Goal: Task Accomplishment & Management: Complete application form

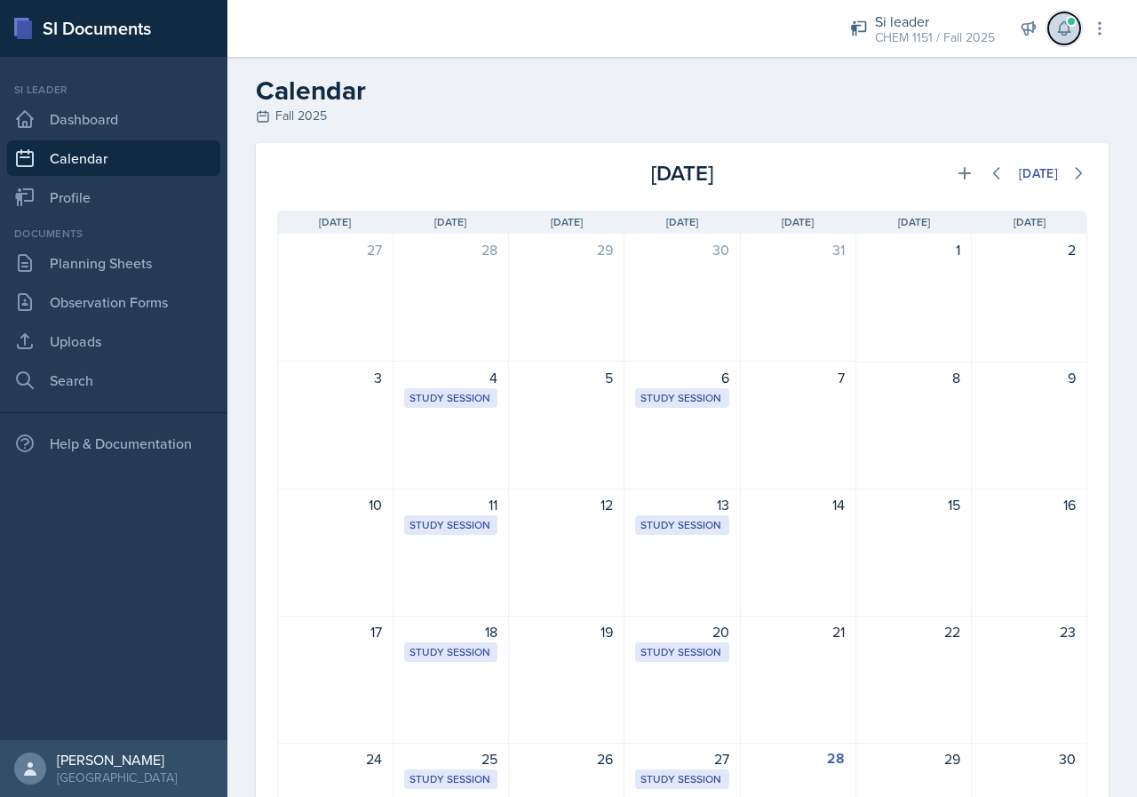
click at [1068, 30] on icon at bounding box center [1064, 29] width 18 height 18
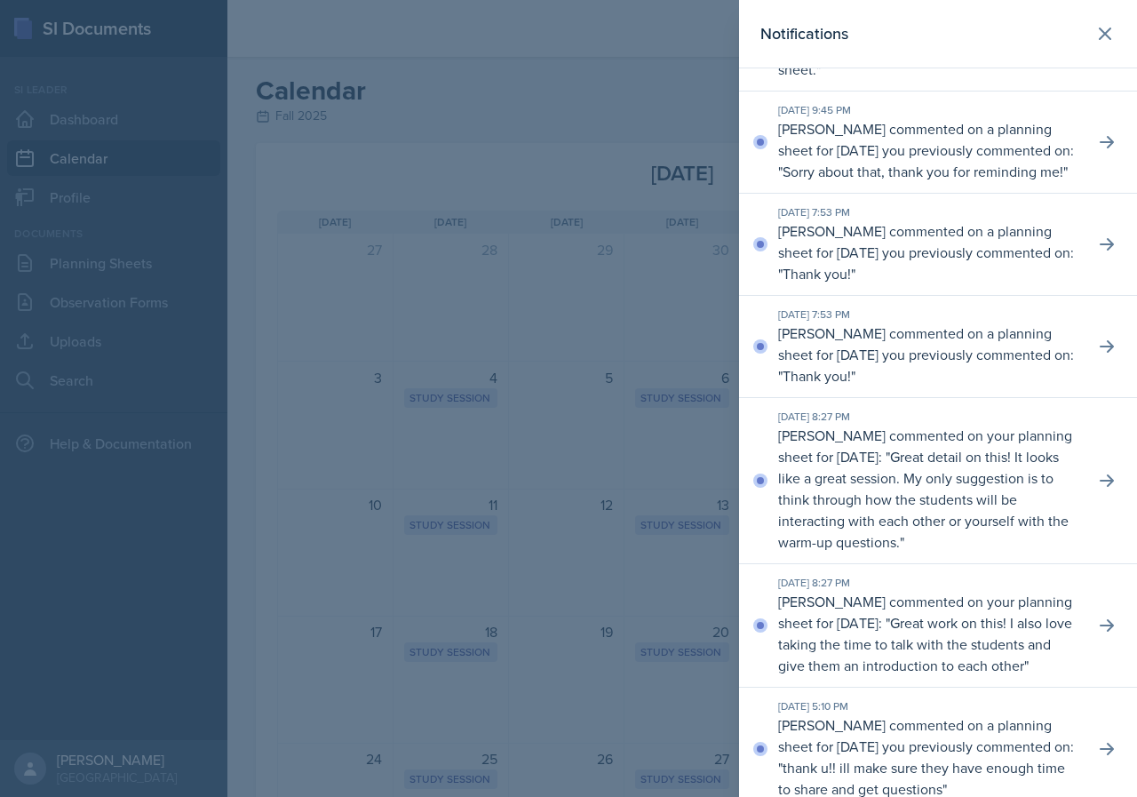
scroll to position [178, 0]
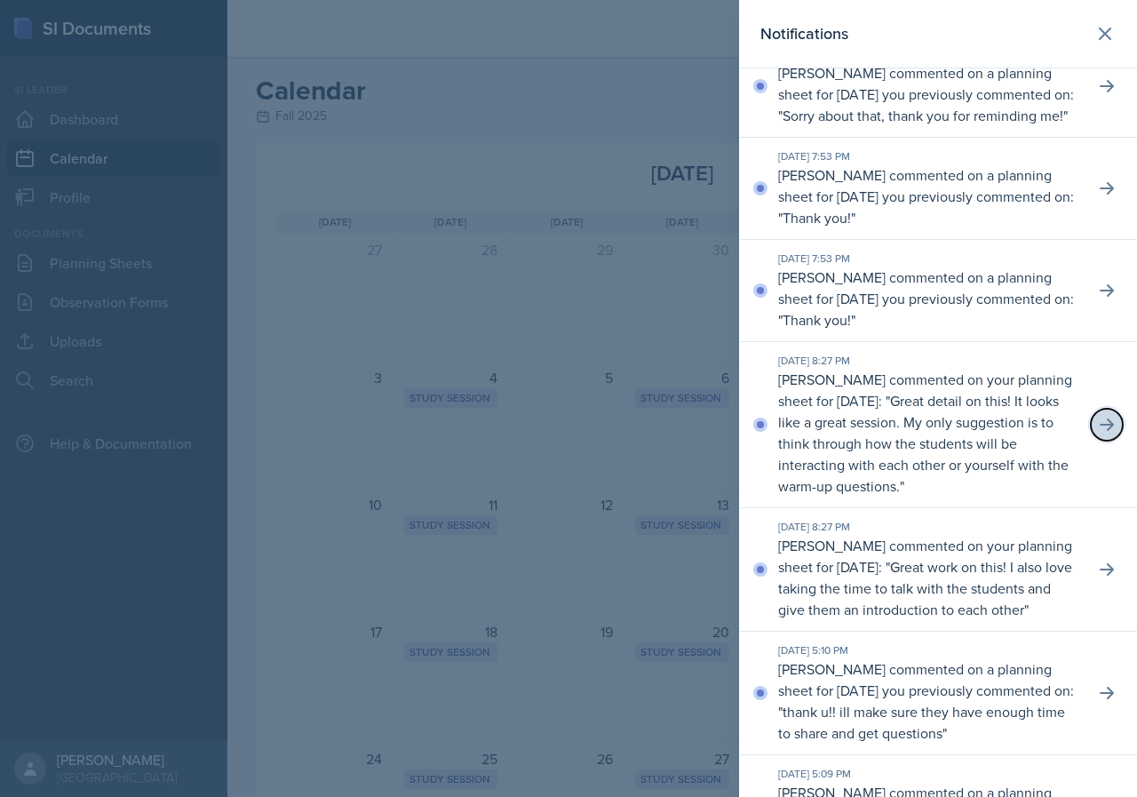
click at [1100, 431] on icon at bounding box center [1107, 424] width 14 height 12
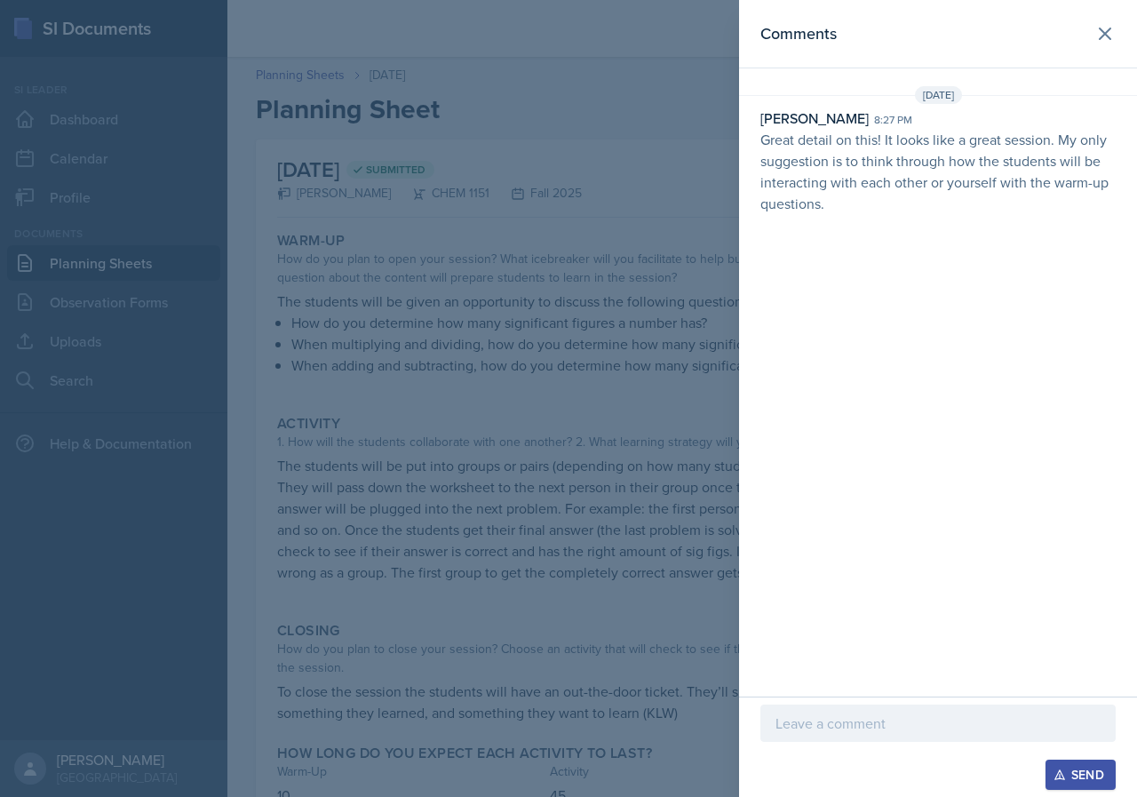
click at [875, 730] on p at bounding box center [938, 723] width 325 height 21
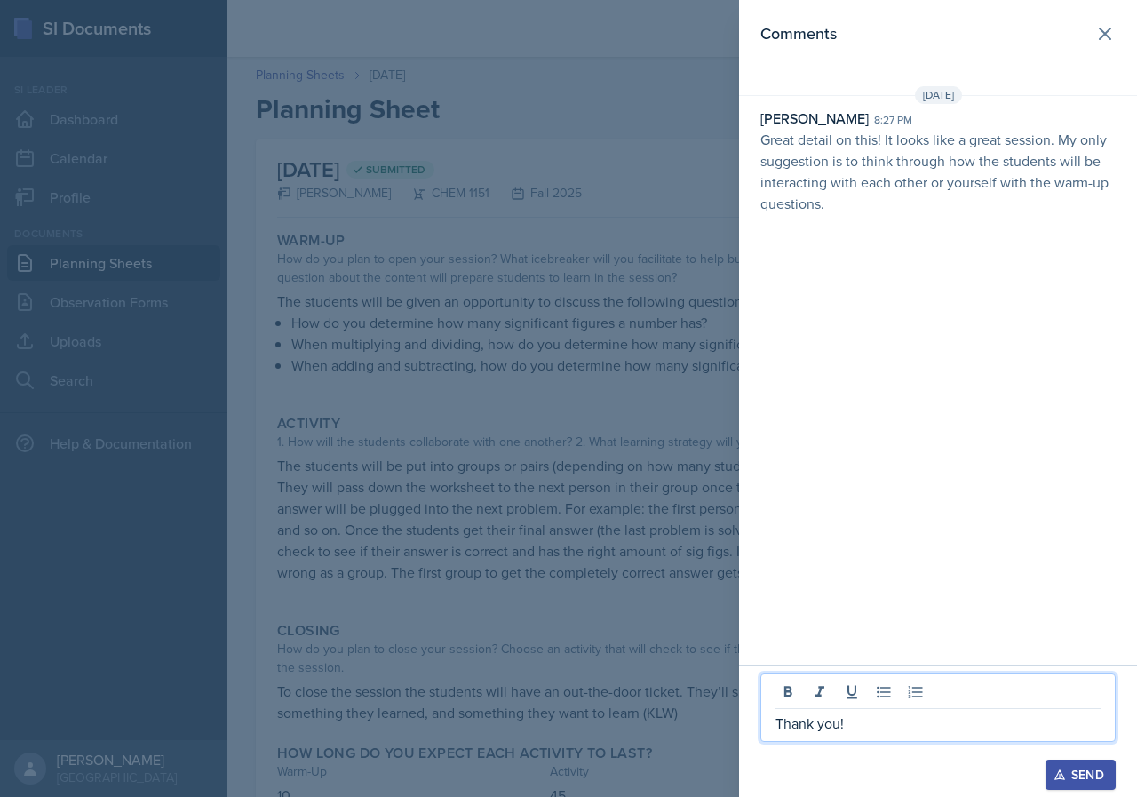
click at [1092, 766] on div "Send" at bounding box center [1080, 775] width 47 height 14
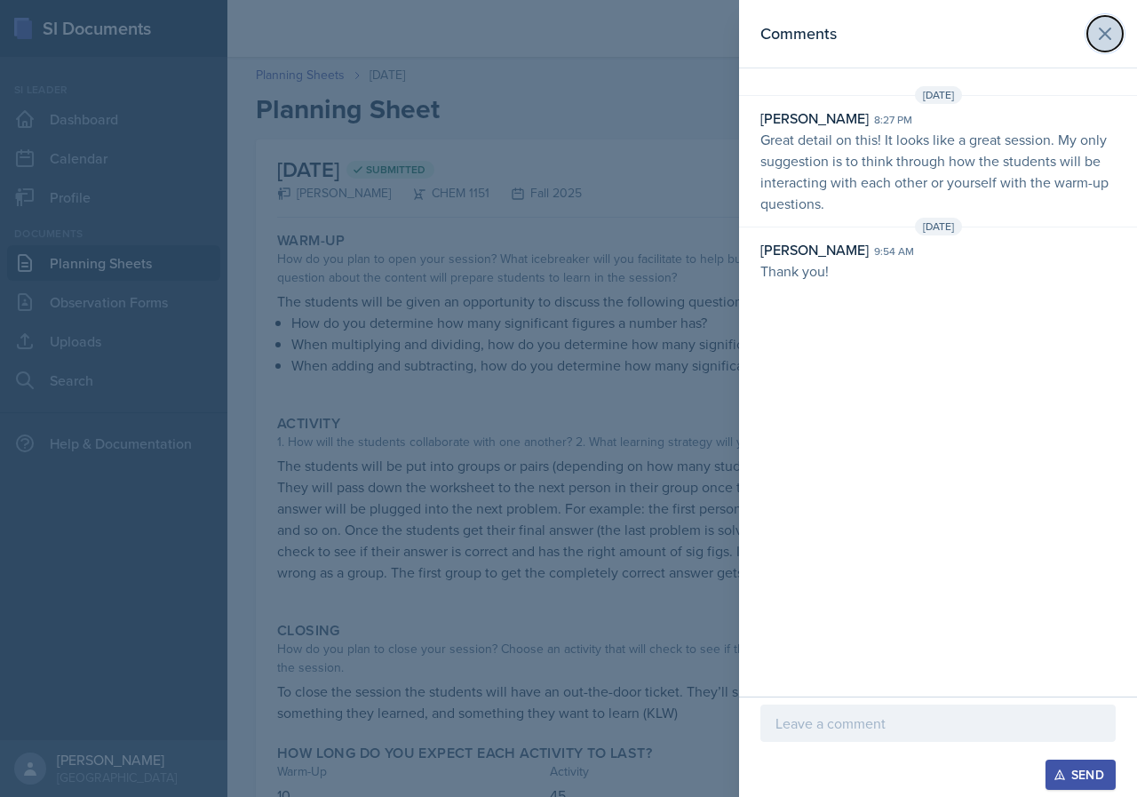
click at [1103, 29] on icon at bounding box center [1105, 33] width 21 height 21
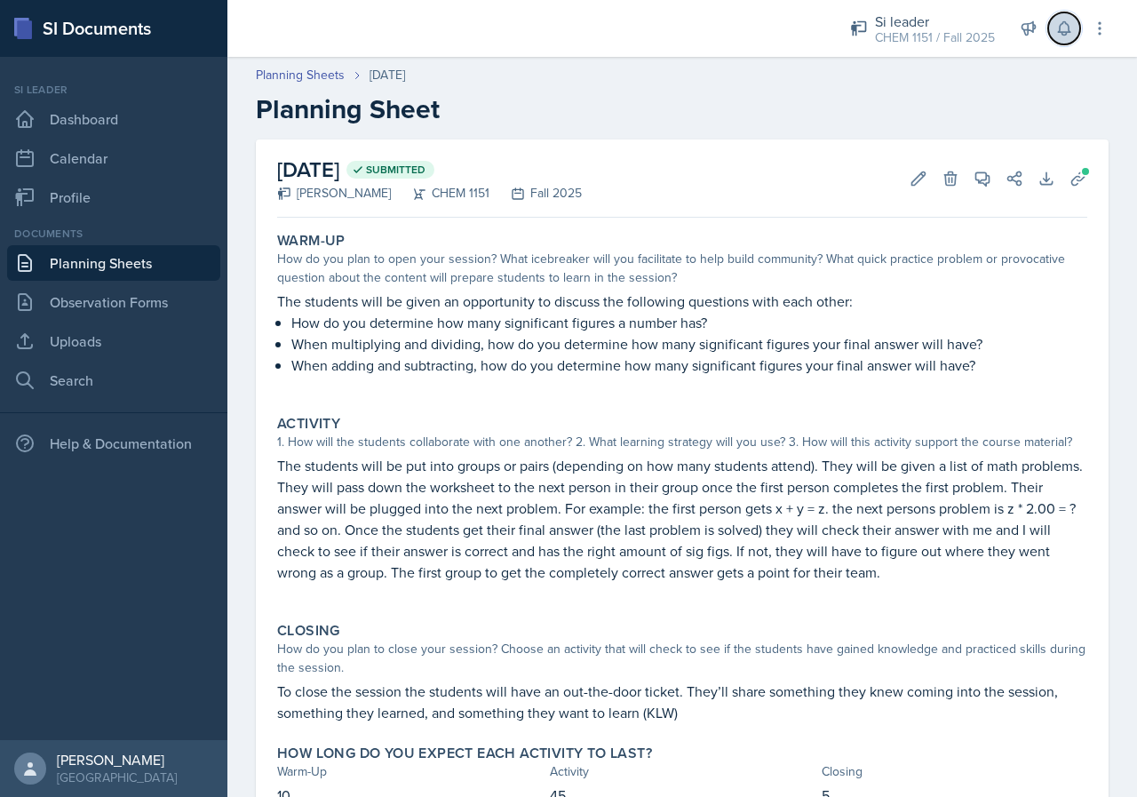
click at [1060, 41] on button at bounding box center [1064, 28] width 32 height 32
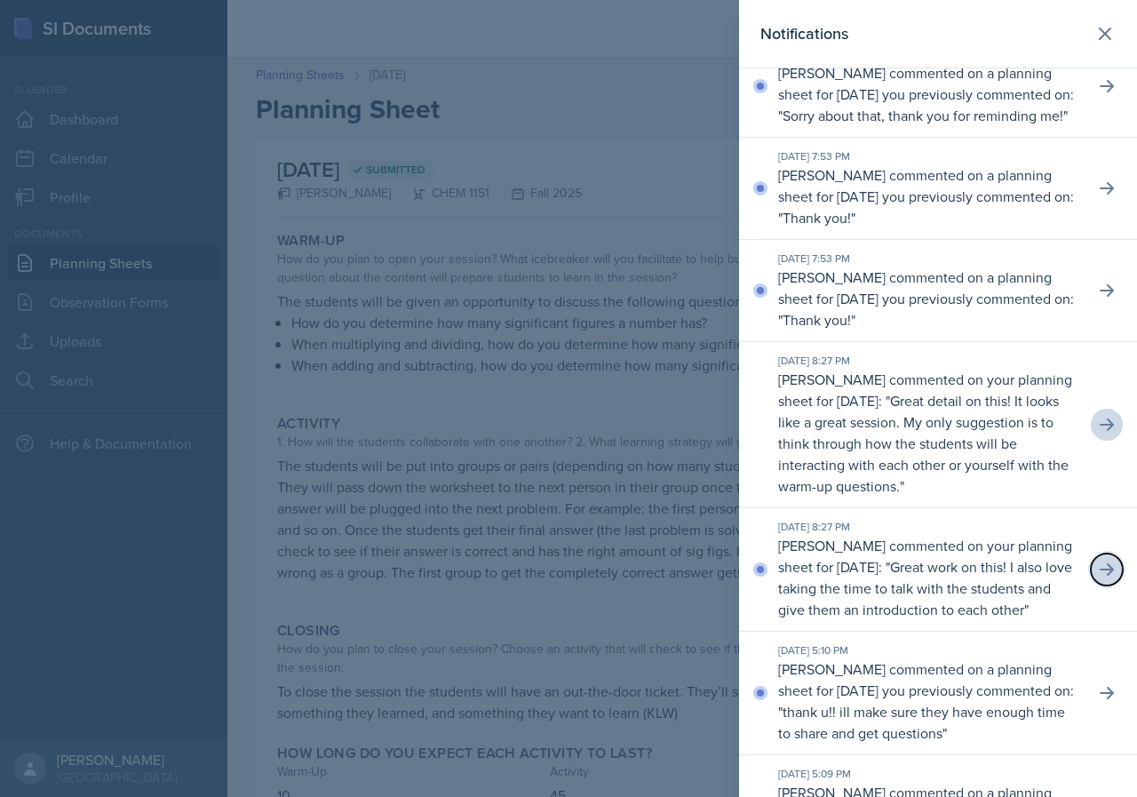
click at [1100, 576] on icon at bounding box center [1107, 569] width 14 height 12
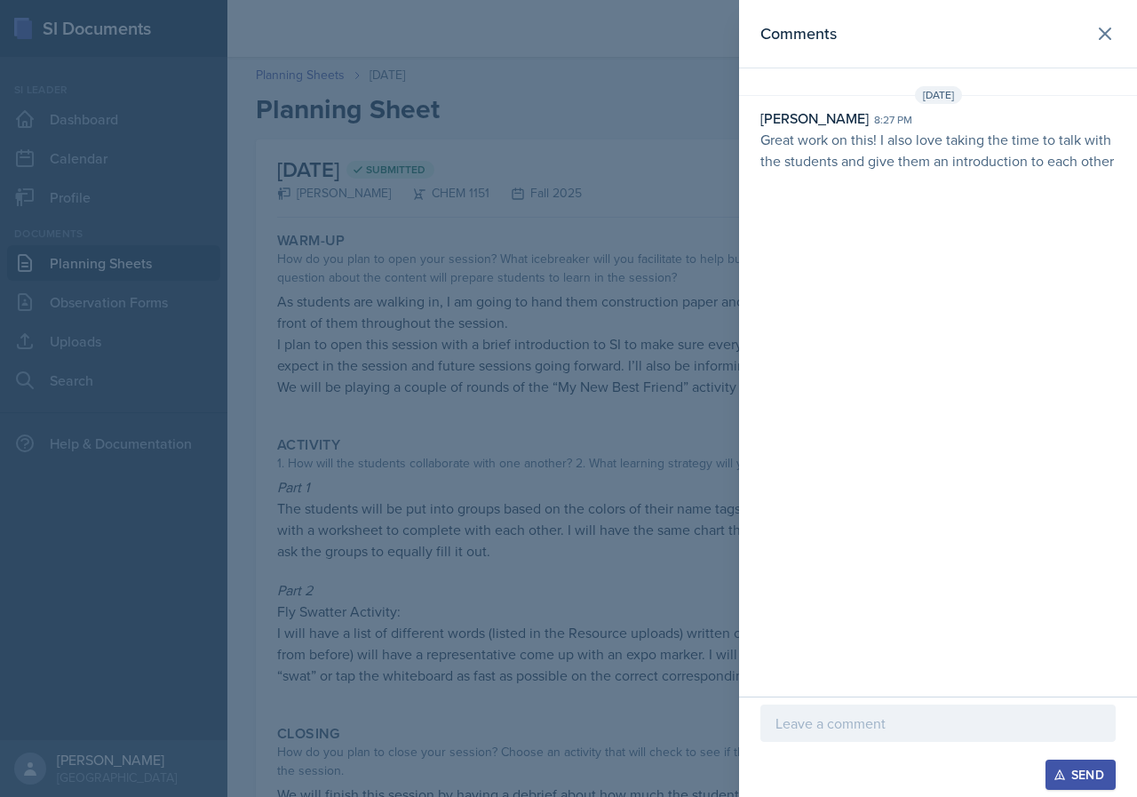
click at [638, 455] on div at bounding box center [568, 398] width 1137 height 797
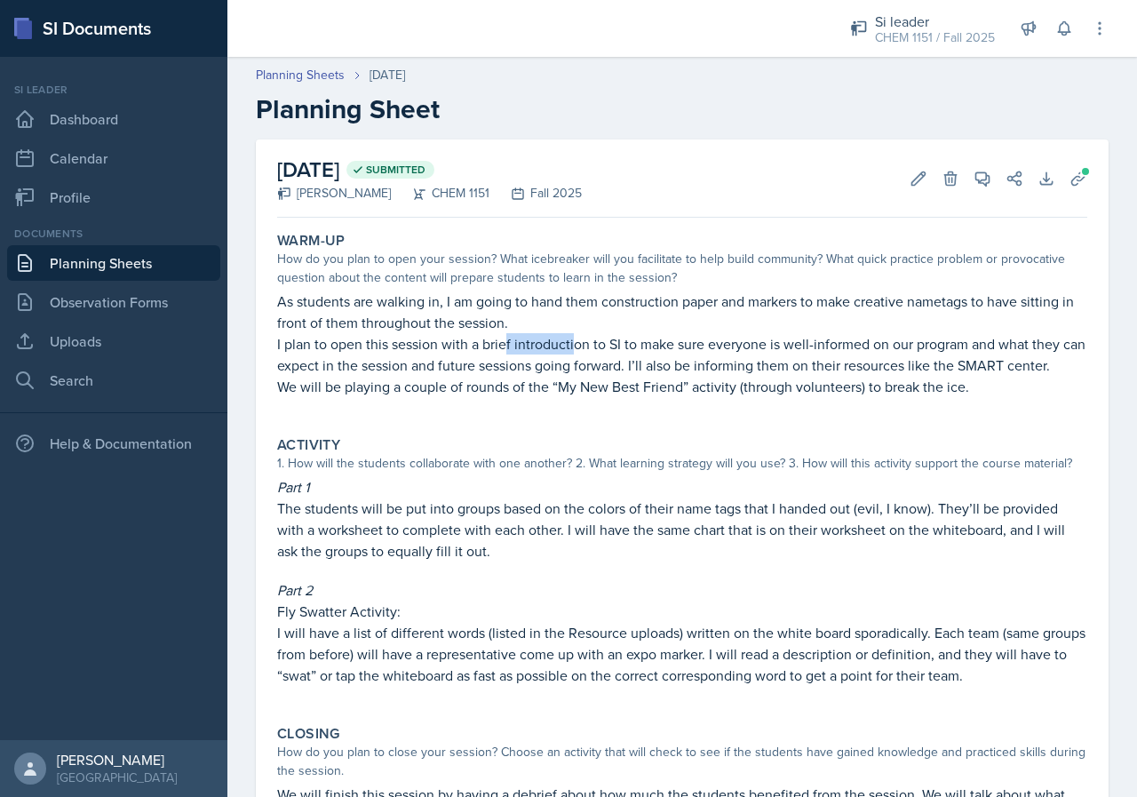
drag, startPoint x: 509, startPoint y: 335, endPoint x: 577, endPoint y: 337, distance: 67.5
click at [577, 337] on p "I plan to open this session with a brief introduction to SI to make sure everyo…" at bounding box center [682, 354] width 810 height 43
drag, startPoint x: 631, startPoint y: 346, endPoint x: 699, endPoint y: 349, distance: 68.5
click at [699, 349] on p "I plan to open this session with a brief introduction to SI to make sure everyo…" at bounding box center [682, 354] width 810 height 43
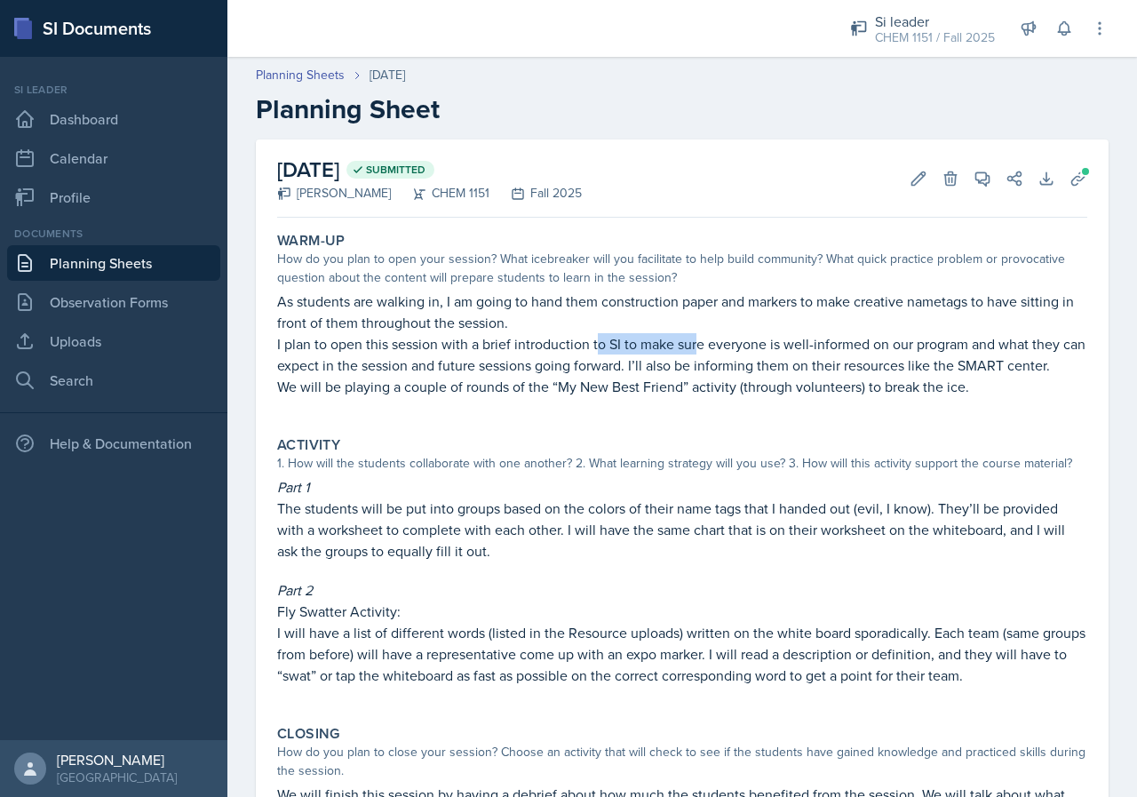
click at [693, 351] on p "I plan to open this session with a brief introduction to SI to make sure everyo…" at bounding box center [682, 354] width 810 height 43
drag, startPoint x: 663, startPoint y: 355, endPoint x: 697, endPoint y: 357, distance: 33.8
click at [697, 357] on p "I plan to open this session with a brief introduction to SI to make sure everyo…" at bounding box center [682, 354] width 810 height 43
drag, startPoint x: 693, startPoint y: 357, endPoint x: 738, endPoint y: 359, distance: 45.3
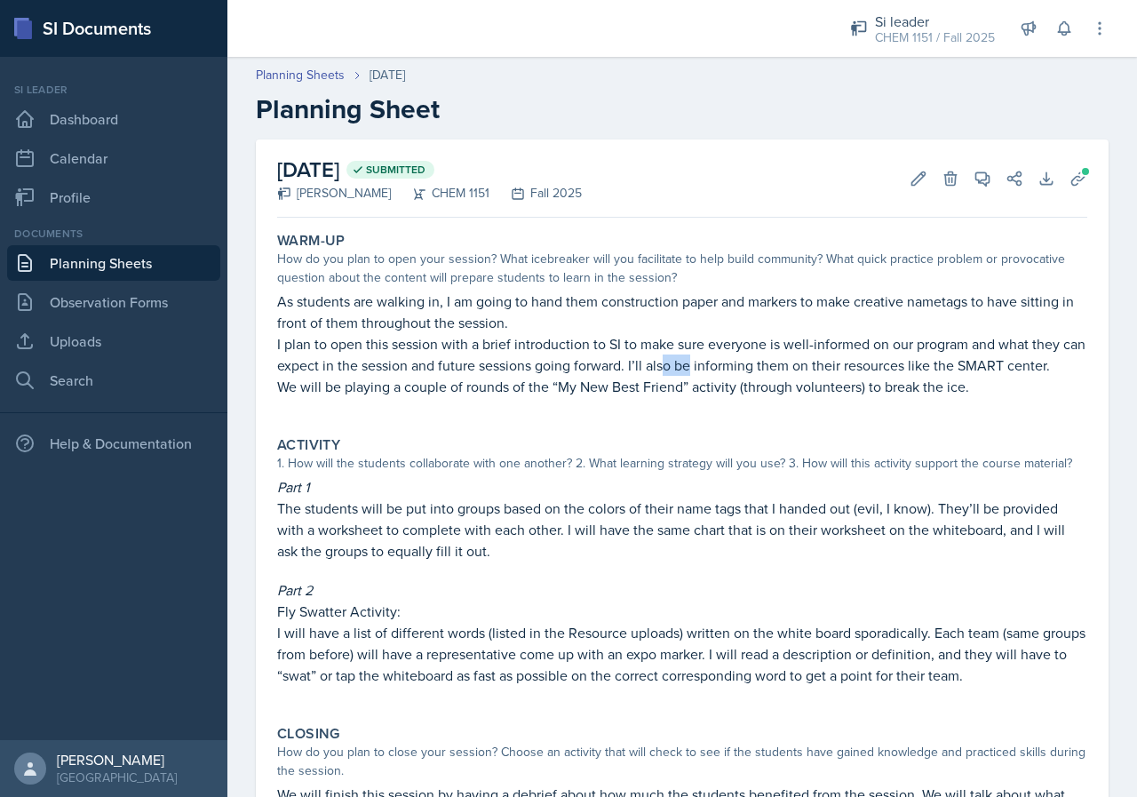
click at [733, 359] on p "I plan to open this session with a brief introduction to SI to make sure everyo…" at bounding box center [682, 354] width 810 height 43
click at [738, 359] on p "I plan to open this session with a brief introduction to SI to make sure everyo…" at bounding box center [682, 354] width 810 height 43
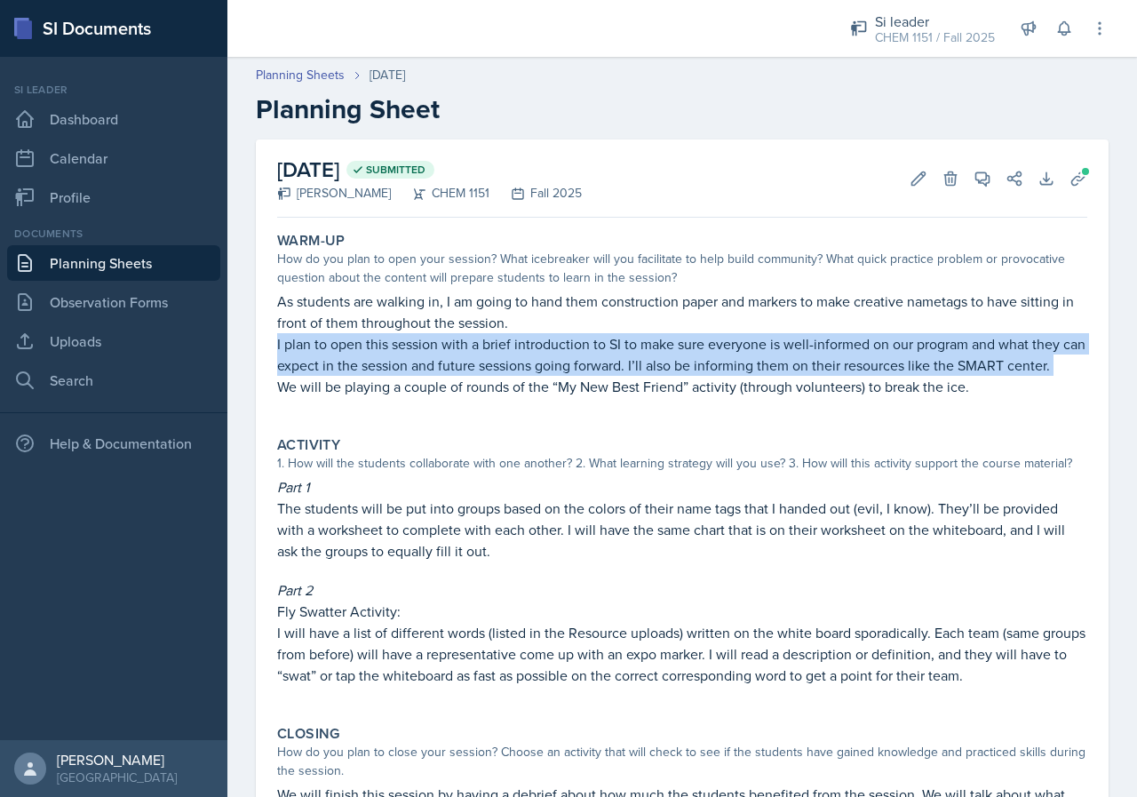
click at [738, 359] on p "I plan to open this session with a brief introduction to SI to make sure everyo…" at bounding box center [682, 354] width 810 height 43
click at [816, 338] on p "I plan to open this session with a brief introduction to SI to make sure everyo…" at bounding box center [682, 354] width 810 height 43
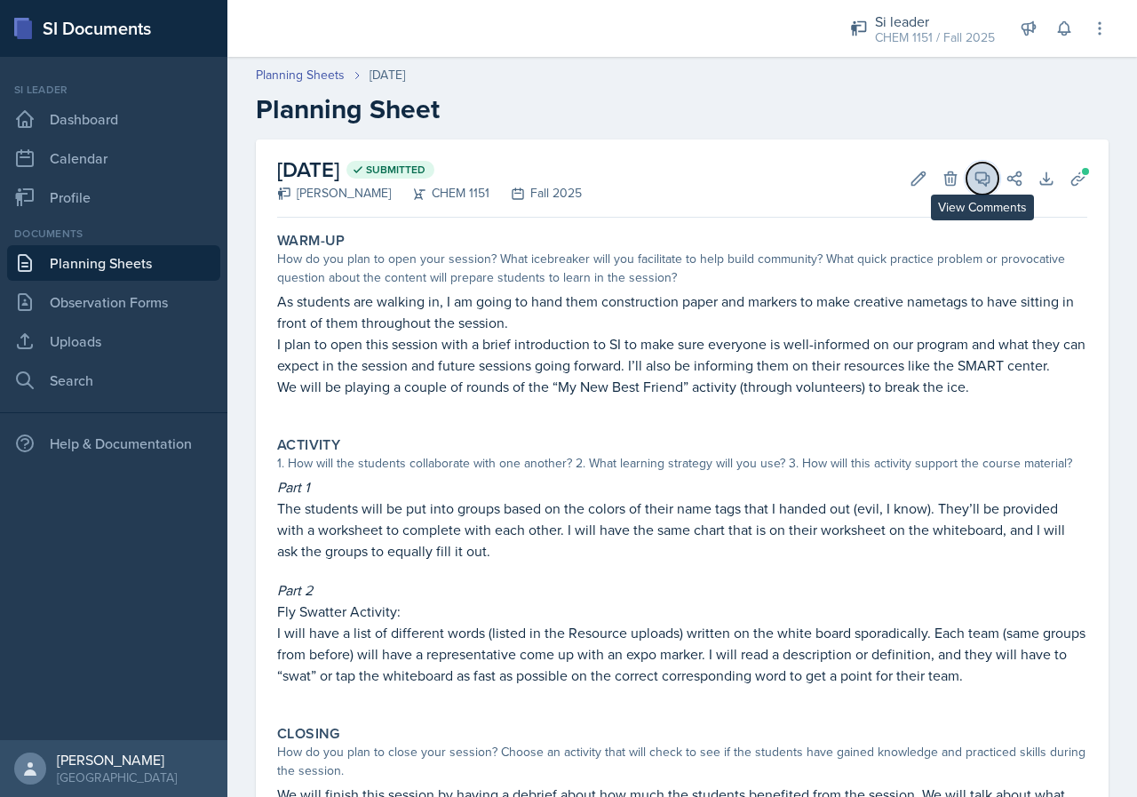
click at [984, 173] on span at bounding box center [988, 172] width 9 height 9
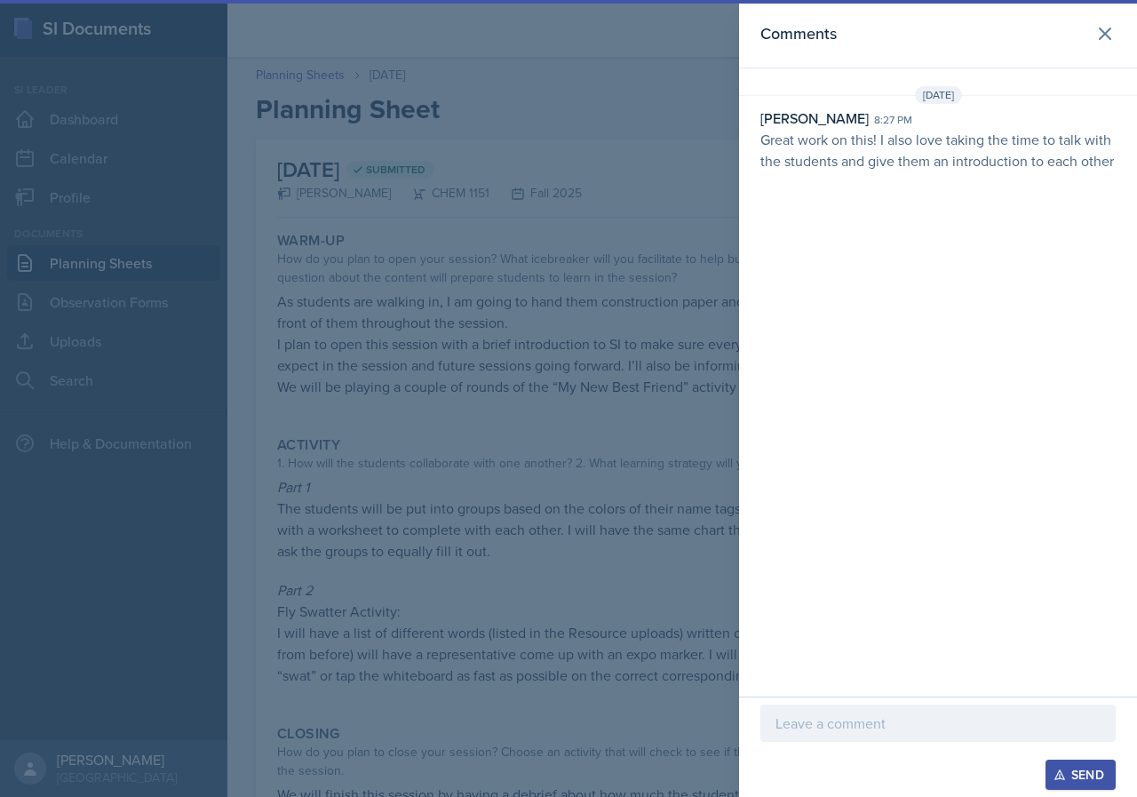
click at [889, 716] on p at bounding box center [938, 723] width 325 height 21
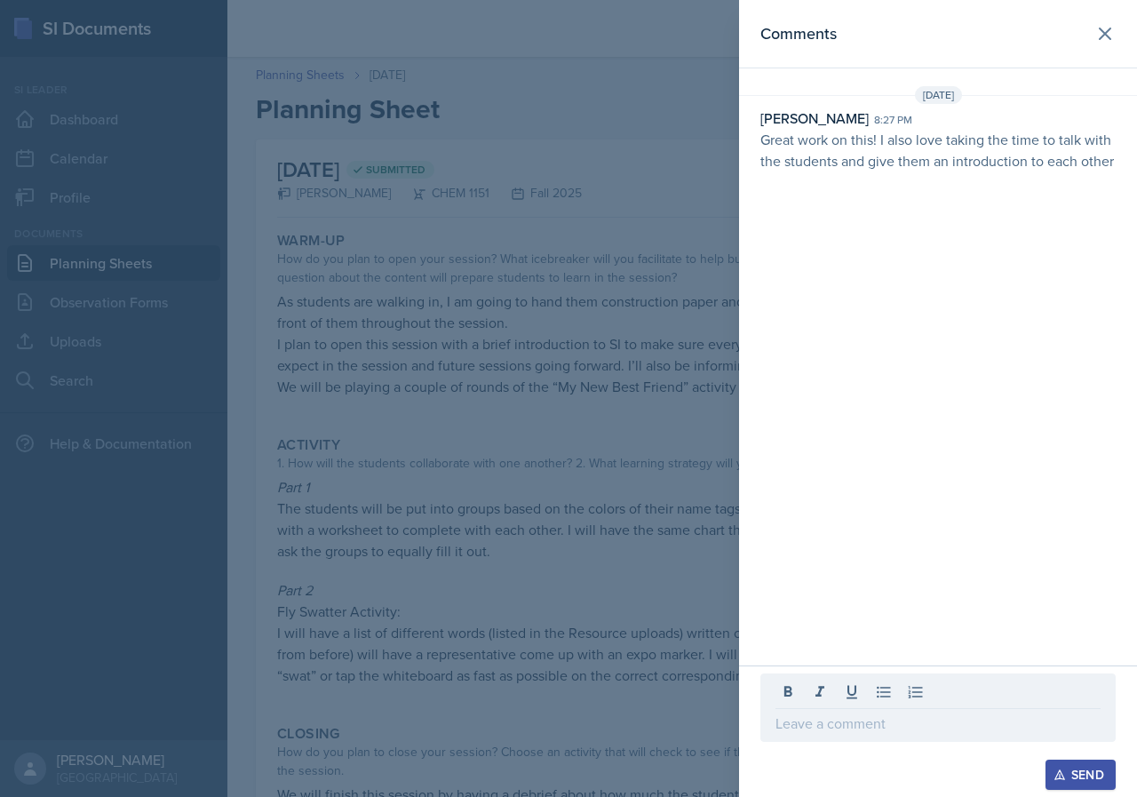
click at [900, 142] on p "Great work on this! I also love taking the time to talk with the students and g…" at bounding box center [937, 150] width 355 height 43
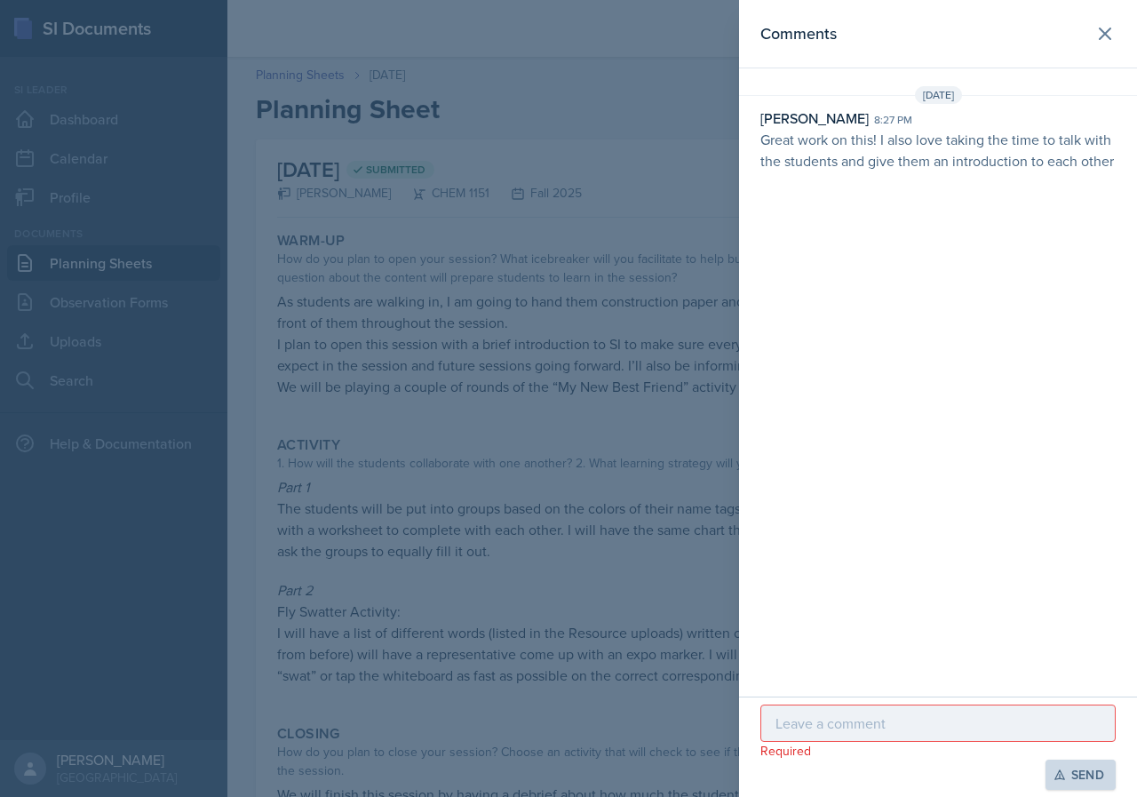
click at [876, 734] on div at bounding box center [937, 723] width 355 height 37
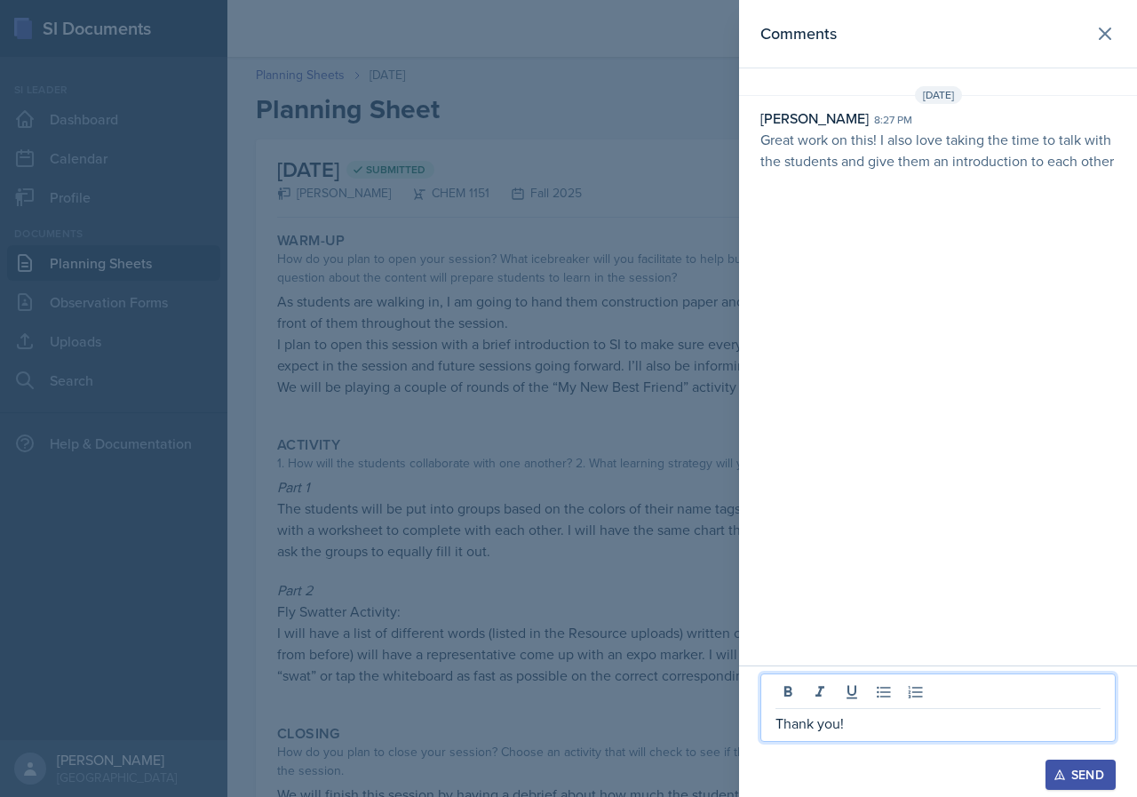
click at [1084, 765] on button "Send" at bounding box center [1081, 775] width 70 height 30
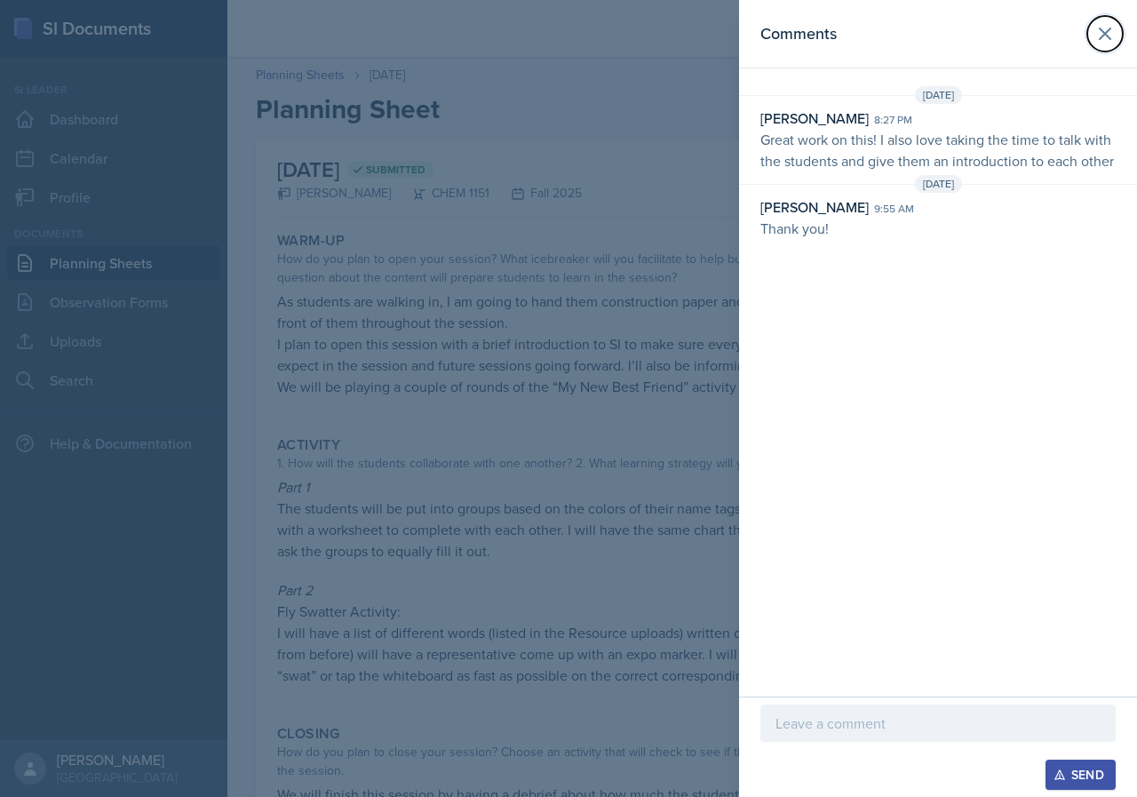
click at [1109, 43] on icon at bounding box center [1105, 33] width 21 height 21
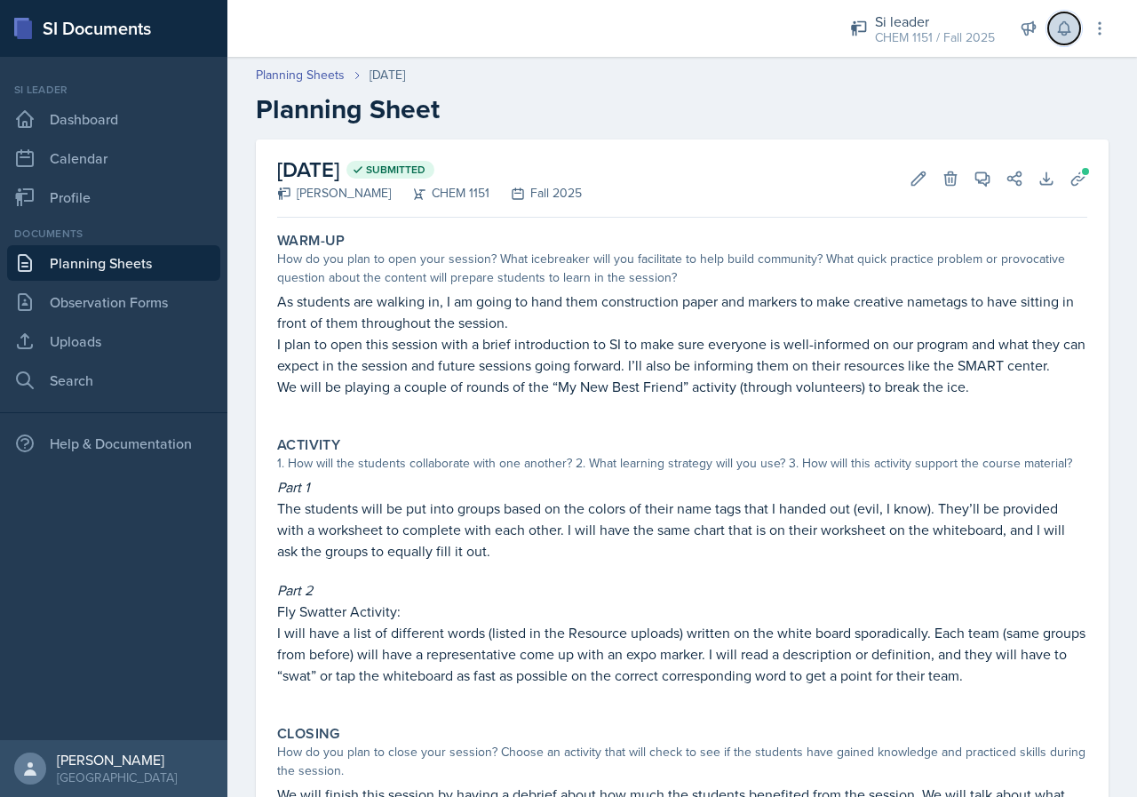
click at [1072, 40] on button at bounding box center [1064, 28] width 32 height 32
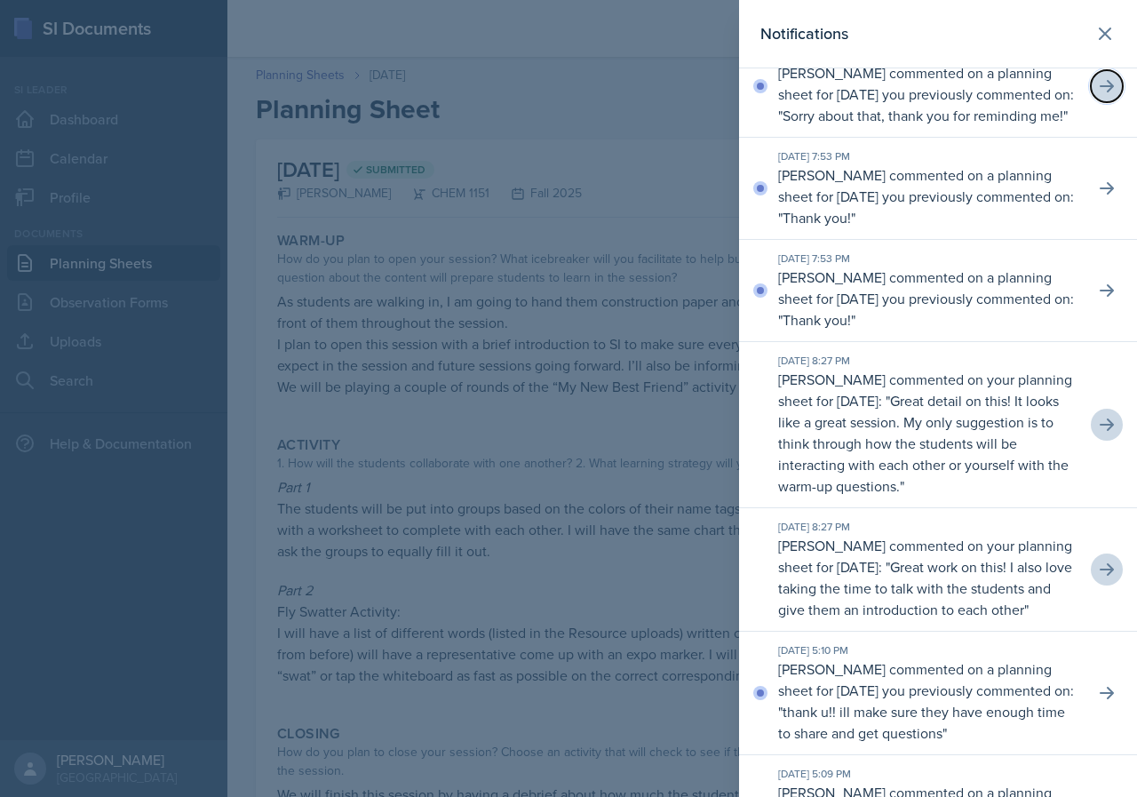
click at [1100, 92] on icon at bounding box center [1107, 86] width 14 height 12
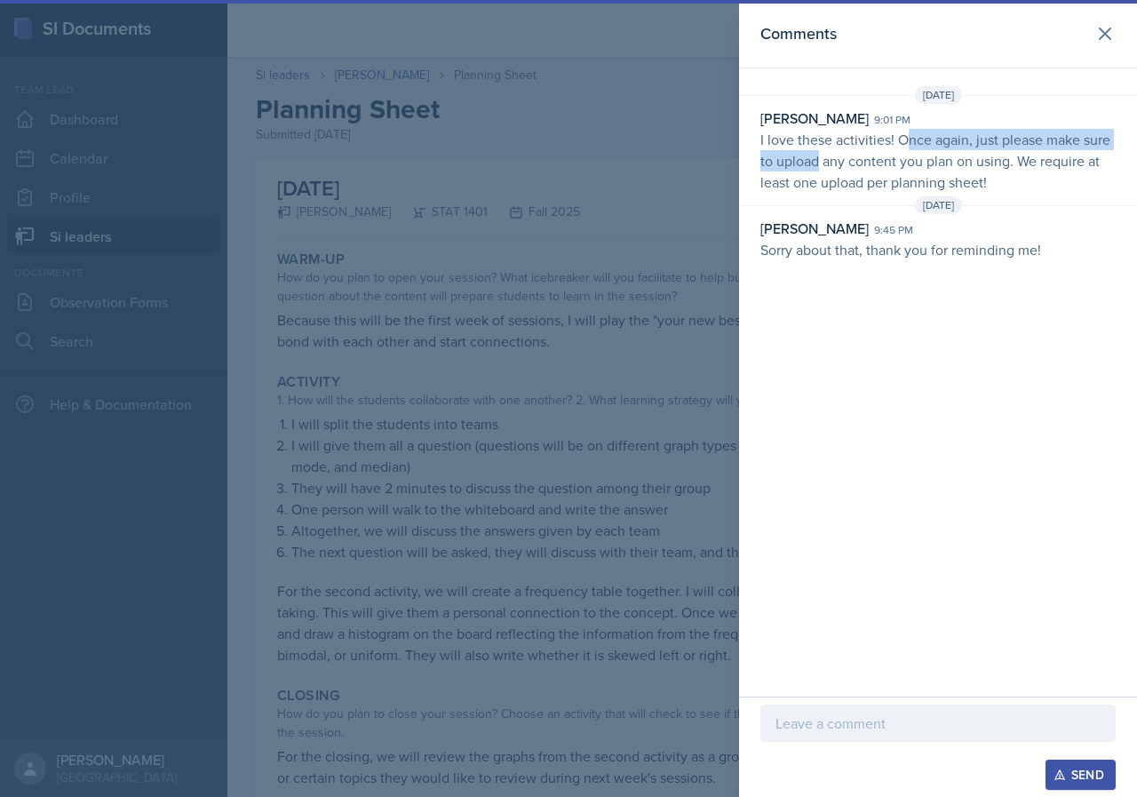
drag, startPoint x: 816, startPoint y: 150, endPoint x: 906, endPoint y: 147, distance: 90.7
click at [906, 147] on p "I love these activities! Once again, just please make sure to upload any conten…" at bounding box center [937, 161] width 355 height 64
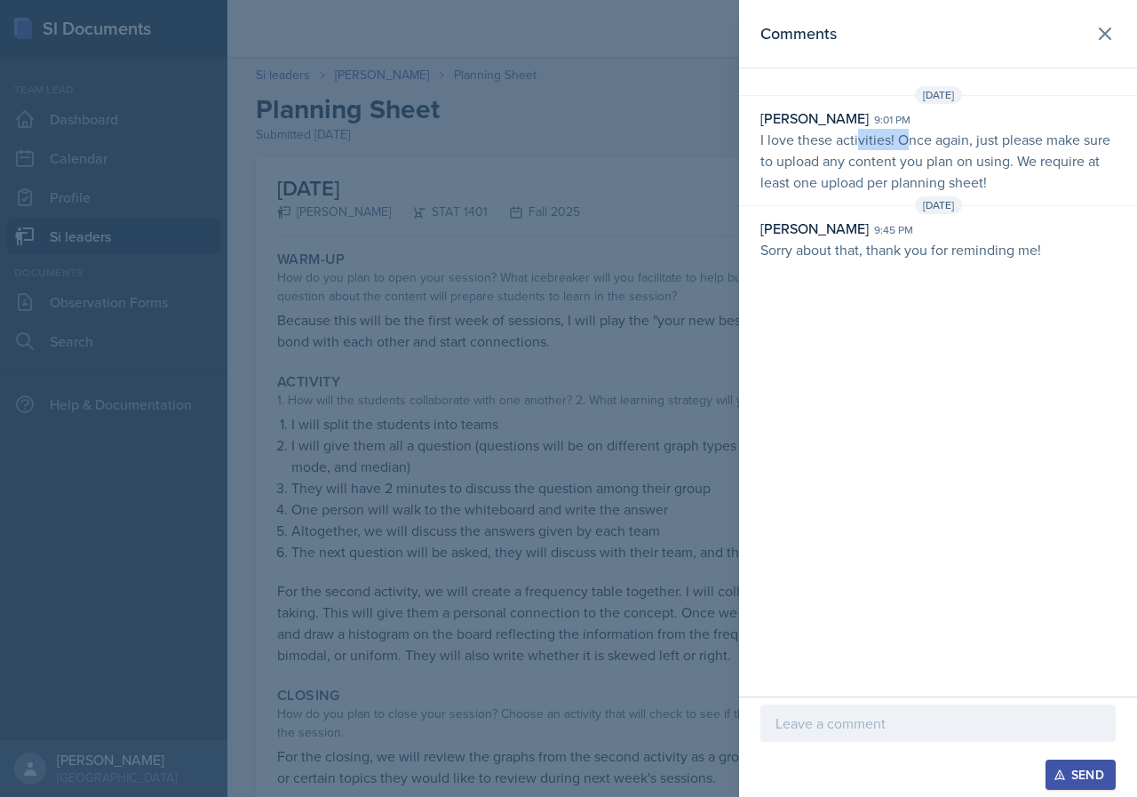
drag, startPoint x: 856, startPoint y: 146, endPoint x: 912, endPoint y: 146, distance: 56.0
click at [912, 146] on p "I love these activities! Once again, just please make sure to upload any conten…" at bounding box center [937, 161] width 355 height 64
drag, startPoint x: 890, startPoint y: 151, endPoint x: 970, endPoint y: 157, distance: 80.2
click at [969, 157] on p "I love these activities! Once again, just please make sure to upload any conten…" at bounding box center [937, 161] width 355 height 64
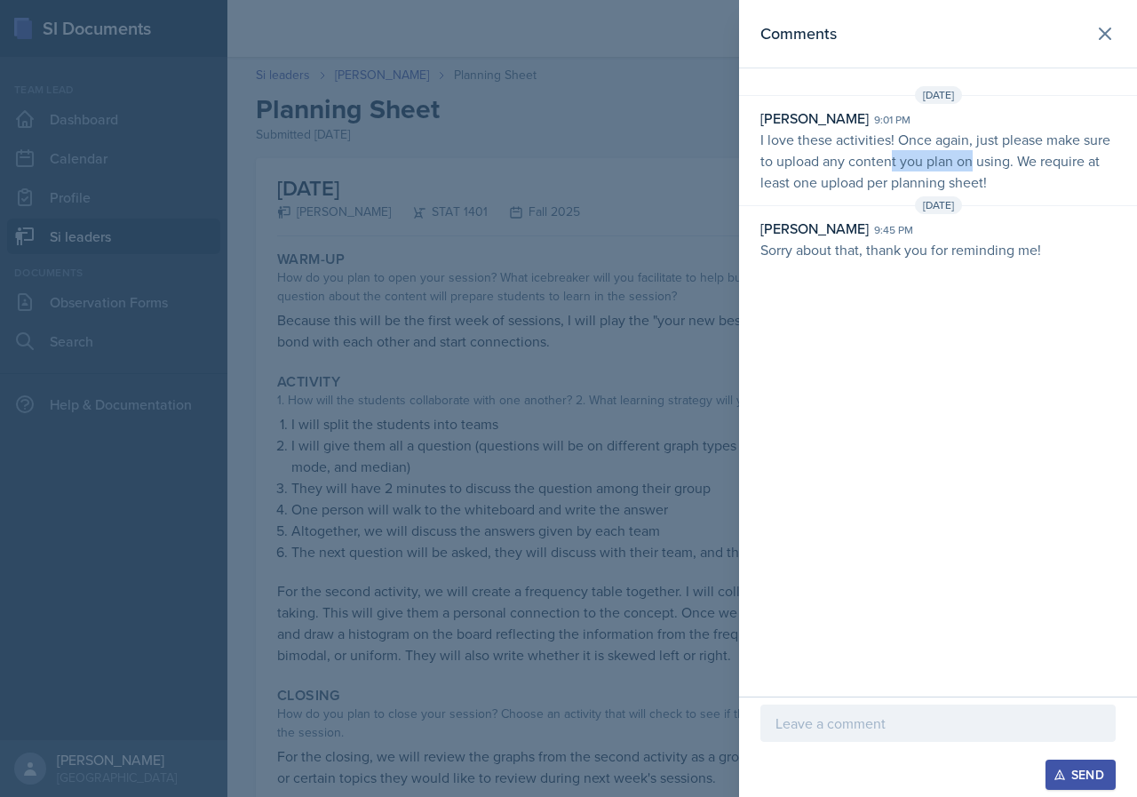
click at [971, 157] on p "I love these activities! Once again, just please make sure to upload any conten…" at bounding box center [937, 161] width 355 height 64
drag, startPoint x: 925, startPoint y: 158, endPoint x: 991, endPoint y: 162, distance: 66.7
click at [989, 162] on p "I love these activities! Once again, just please make sure to upload any conten…" at bounding box center [937, 161] width 355 height 64
click at [991, 162] on p "I love these activities! Once again, just please make sure to upload any conten…" at bounding box center [937, 161] width 355 height 64
drag, startPoint x: 950, startPoint y: 162, endPoint x: 1012, endPoint y: 162, distance: 62.2
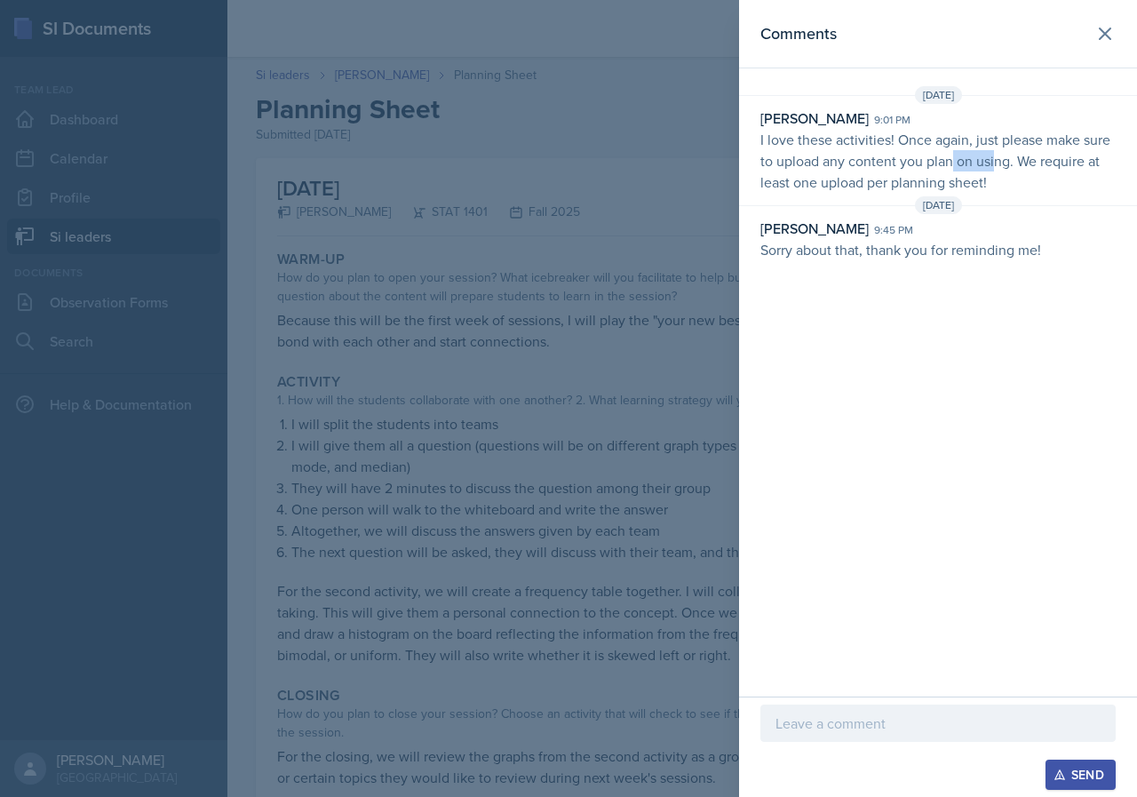
click at [1009, 162] on p "I love these activities! Once again, just please make sure to upload any conten…" at bounding box center [937, 161] width 355 height 64
click at [1012, 162] on p "I love these activities! Once again, just please make sure to upload any conten…" at bounding box center [937, 161] width 355 height 64
drag, startPoint x: 994, startPoint y: 159, endPoint x: 1018, endPoint y: 161, distance: 24.1
click at [1012, 160] on p "I love these activities! Once again, just please make sure to upload any conten…" at bounding box center [937, 161] width 355 height 64
click at [1018, 161] on p "I love these activities! Once again, just please make sure to upload any conten…" at bounding box center [937, 161] width 355 height 64
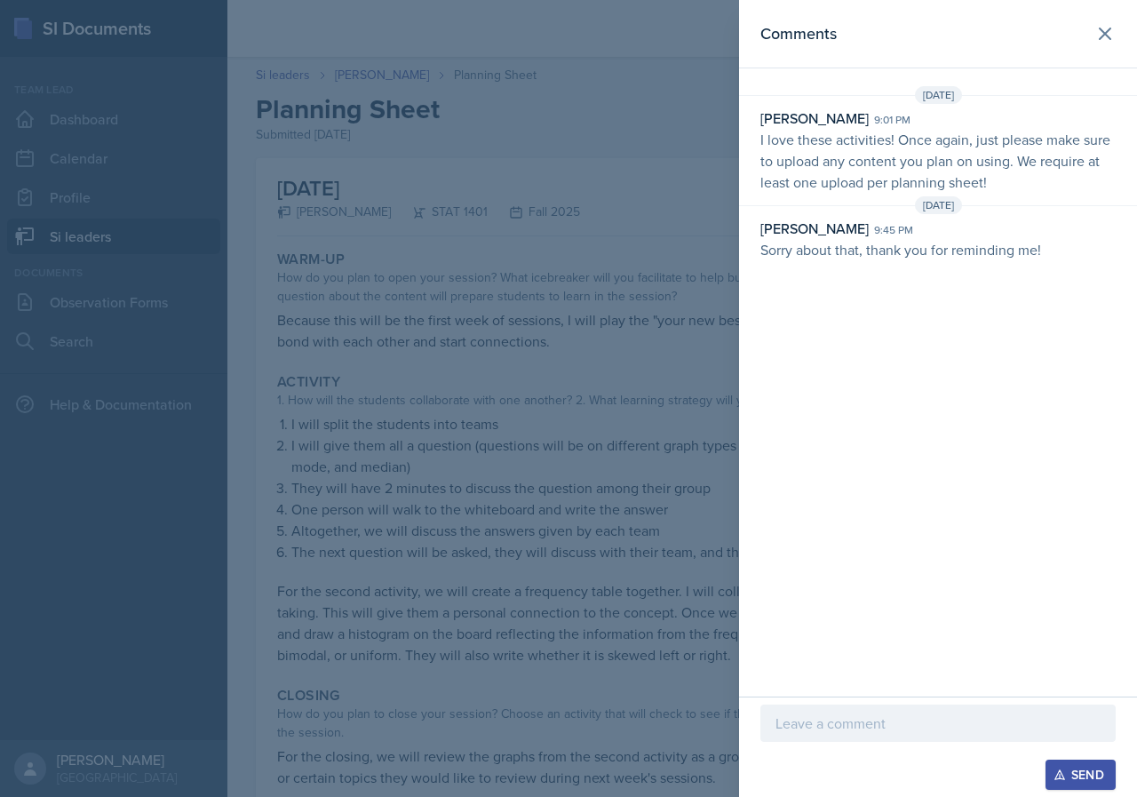
click at [629, 243] on div at bounding box center [568, 398] width 1137 height 797
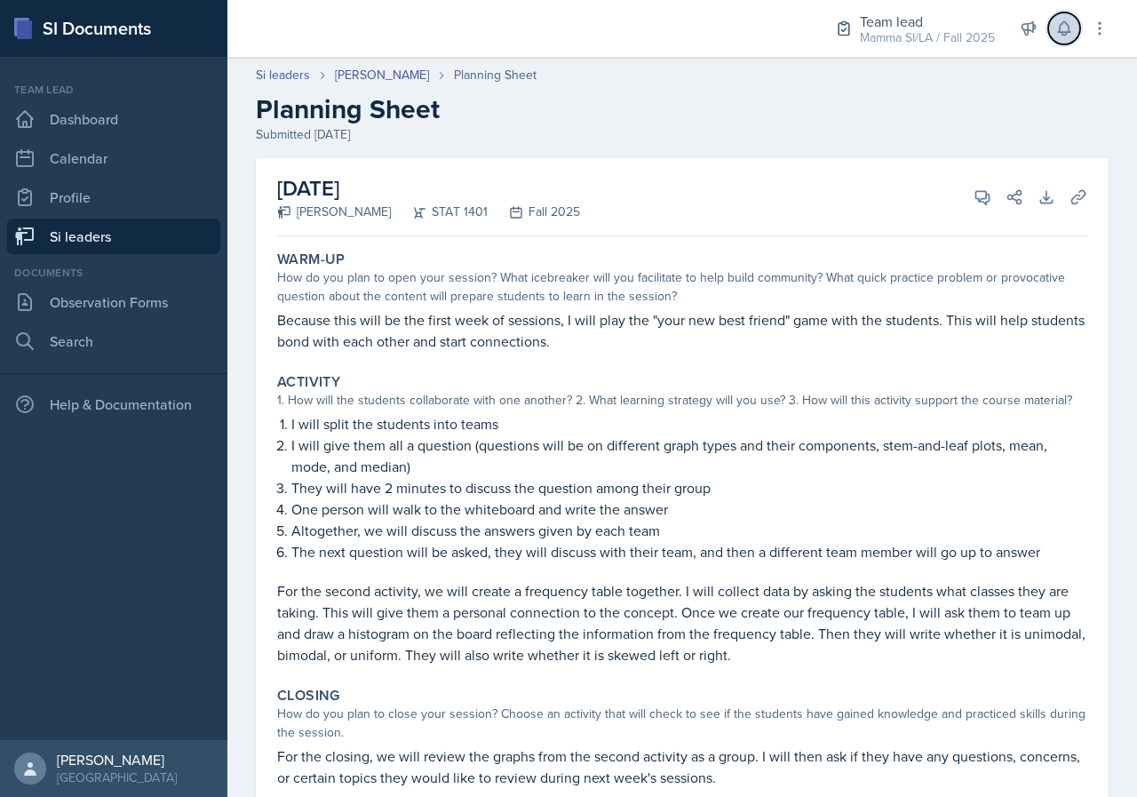
click at [1068, 36] on icon at bounding box center [1064, 29] width 18 height 18
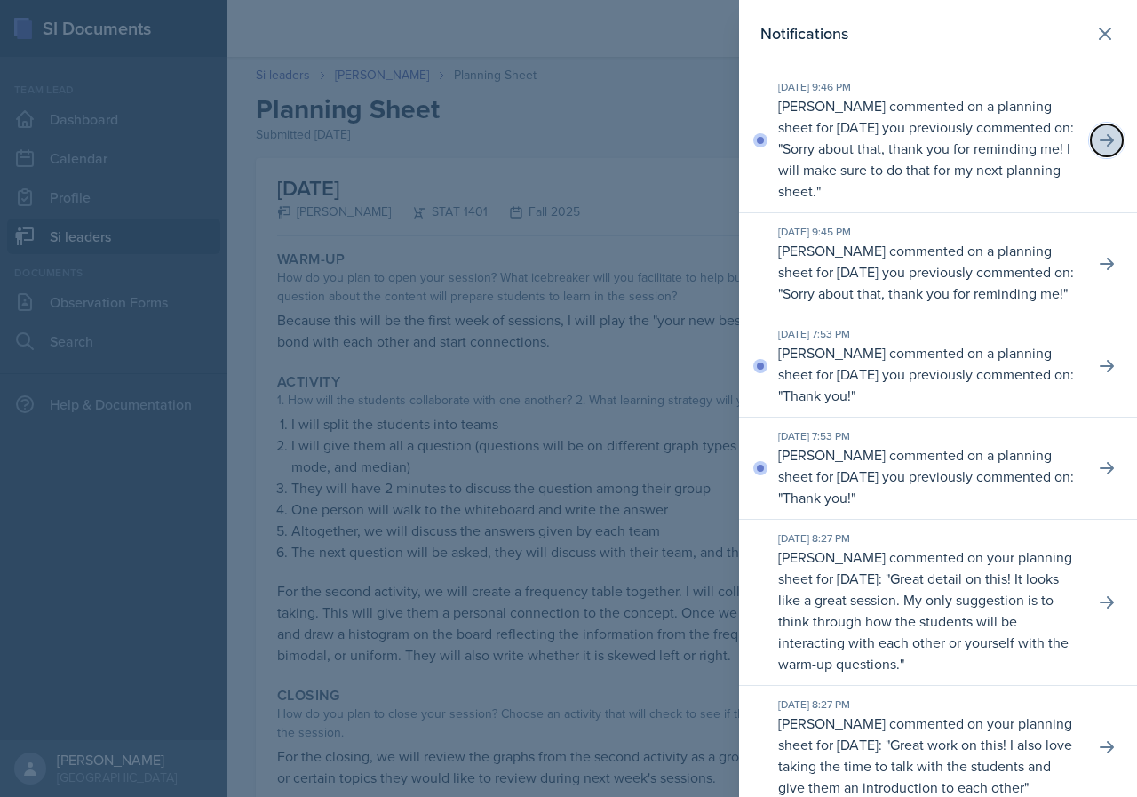
click at [1098, 131] on icon at bounding box center [1107, 140] width 18 height 18
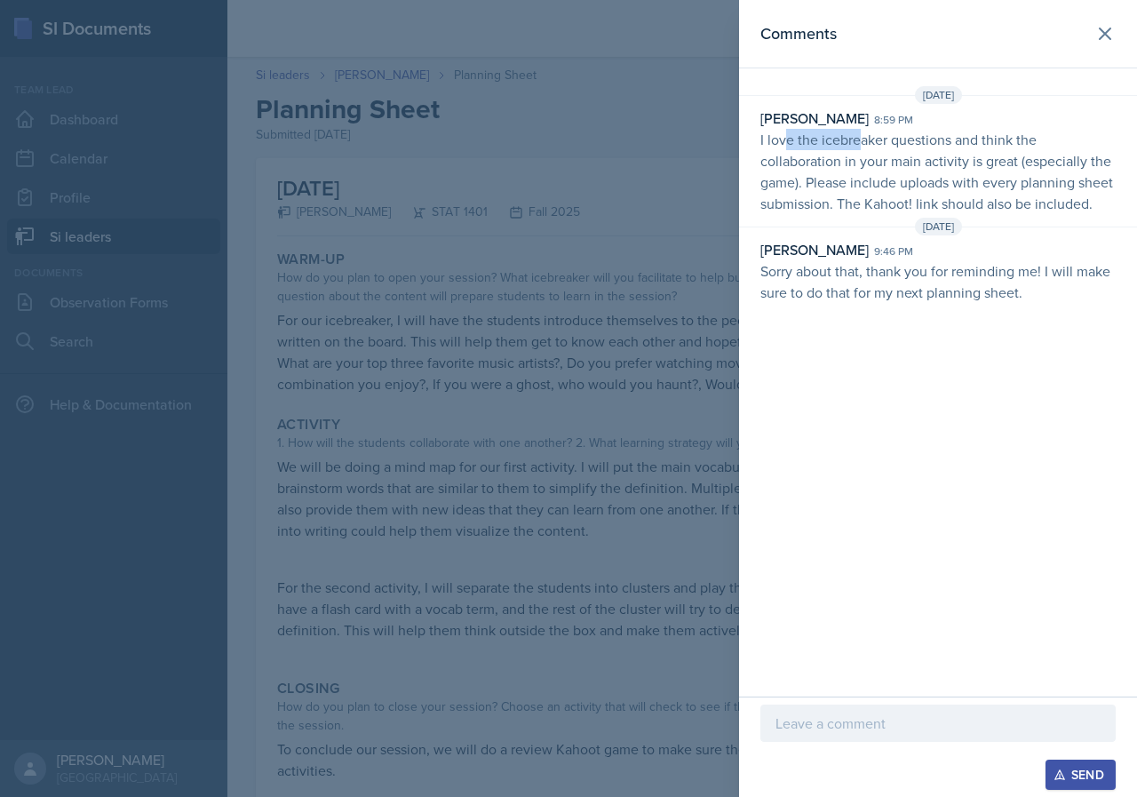
click at [861, 136] on p "I love the icebreaker questions and think the collaboration in your main activi…" at bounding box center [937, 171] width 355 height 85
click at [871, 136] on p "I love the icebreaker questions and think the collaboration in your main activi…" at bounding box center [937, 171] width 355 height 85
drag, startPoint x: 871, startPoint y: 136, endPoint x: 982, endPoint y: 151, distance: 112.1
click at [975, 150] on p "I love the icebreaker questions and think the collaboration in your main activi…" at bounding box center [937, 171] width 355 height 85
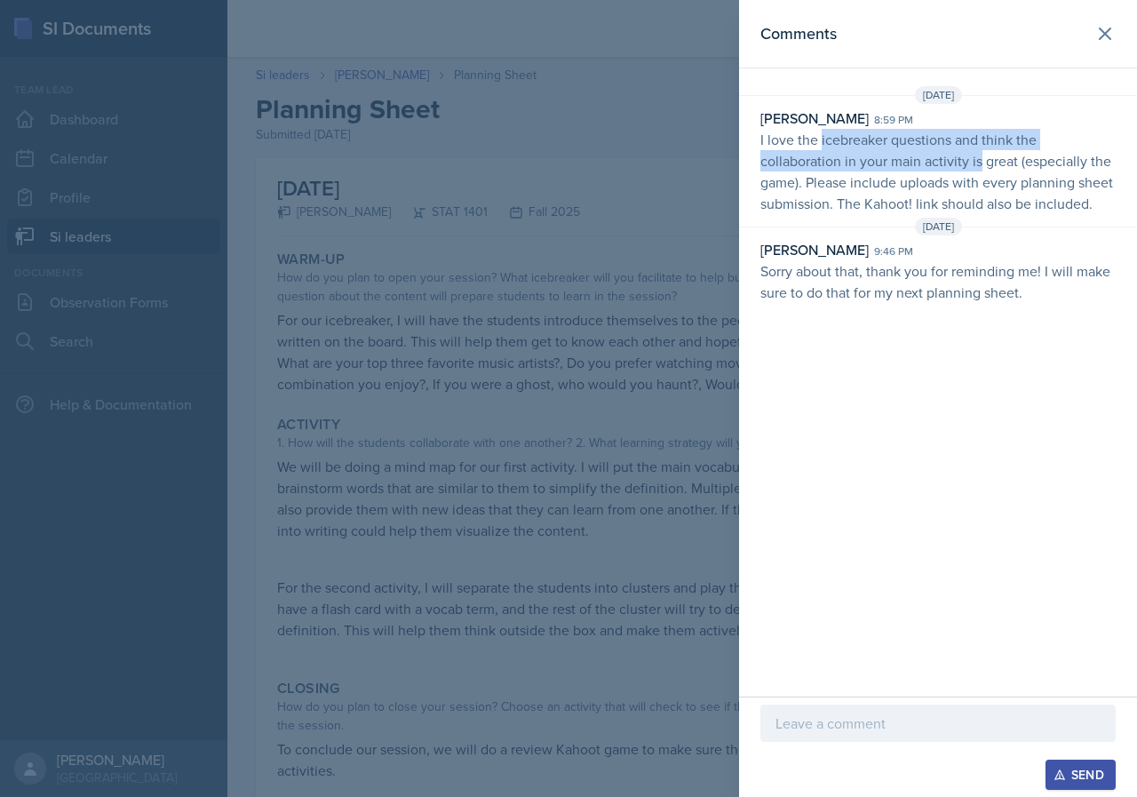
click at [982, 151] on p "I love the icebreaker questions and think the collaboration in your main activi…" at bounding box center [937, 171] width 355 height 85
drag, startPoint x: 885, startPoint y: 156, endPoint x: 981, endPoint y: 163, distance: 96.2
click at [961, 163] on p "I love the icebreaker questions and think the collaboration in your main activi…" at bounding box center [937, 171] width 355 height 85
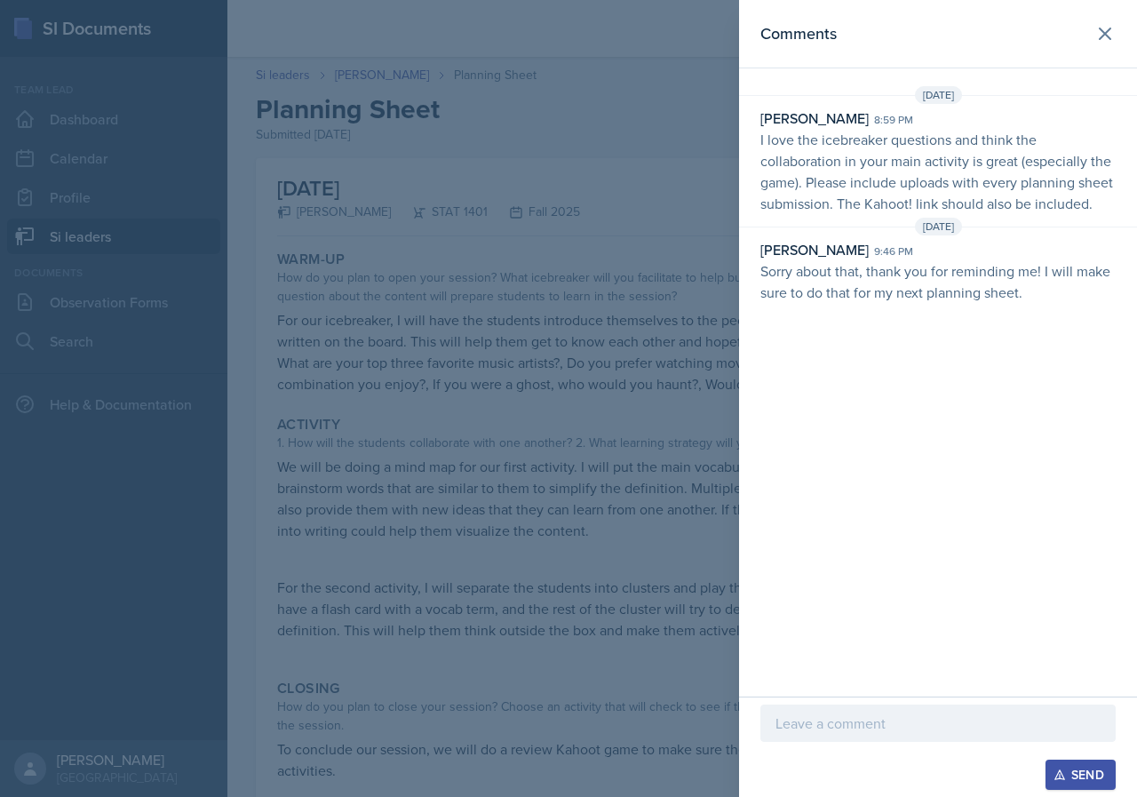
click at [981, 163] on p "I love the icebreaker questions and think the collaboration in your main activi…" at bounding box center [937, 171] width 355 height 85
drag, startPoint x: 894, startPoint y: 163, endPoint x: 996, endPoint y: 166, distance: 102.2
click at [987, 166] on p "I love the icebreaker questions and think the collaboration in your main activi…" at bounding box center [937, 171] width 355 height 85
click at [1006, 167] on p "I love the icebreaker questions and think the collaboration in your main activi…" at bounding box center [937, 171] width 355 height 85
click at [1098, 36] on icon at bounding box center [1105, 33] width 21 height 21
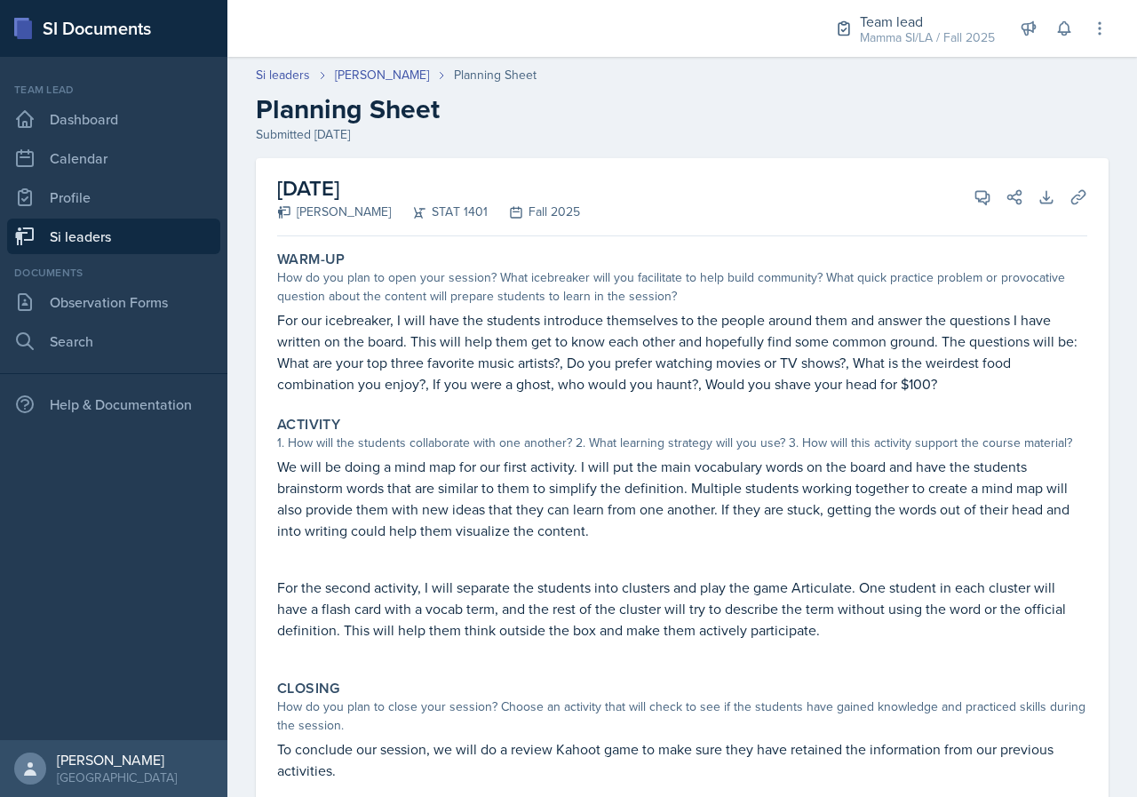
click at [357, 203] on div "[PERSON_NAME]" at bounding box center [334, 212] width 114 height 19
click at [387, 64] on header "Si leaders [PERSON_NAME] Planning Sheet Planning Sheet Submitted [DATE]" at bounding box center [682, 105] width 910 height 114
click at [392, 71] on link "[PERSON_NAME]" at bounding box center [382, 75] width 94 height 19
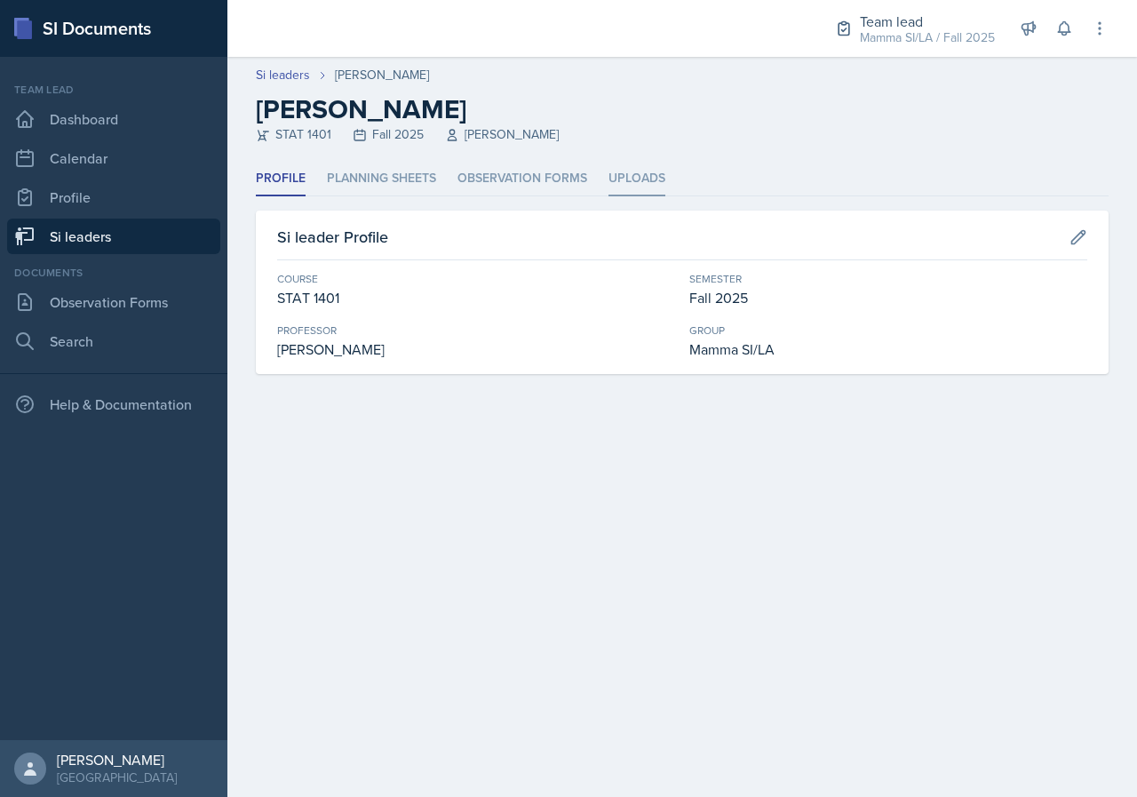
click at [627, 165] on li "Uploads" at bounding box center [637, 179] width 57 height 35
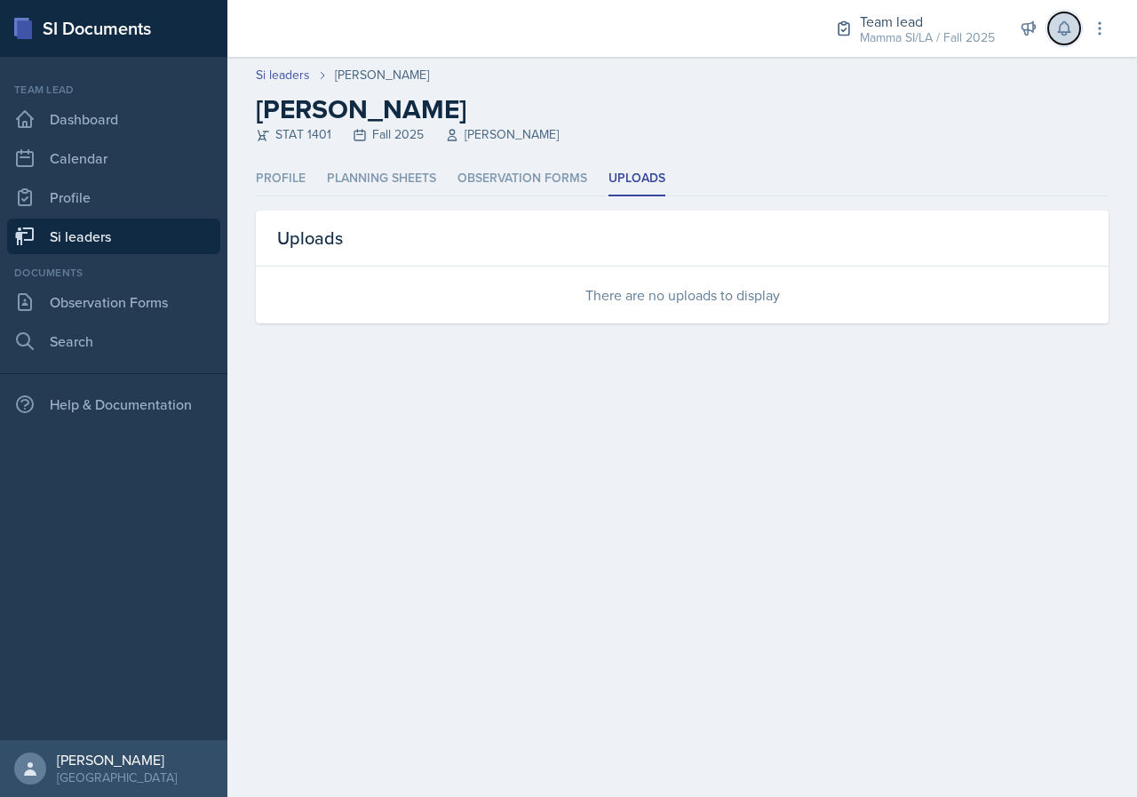
click at [1063, 35] on icon at bounding box center [1064, 28] width 12 height 13
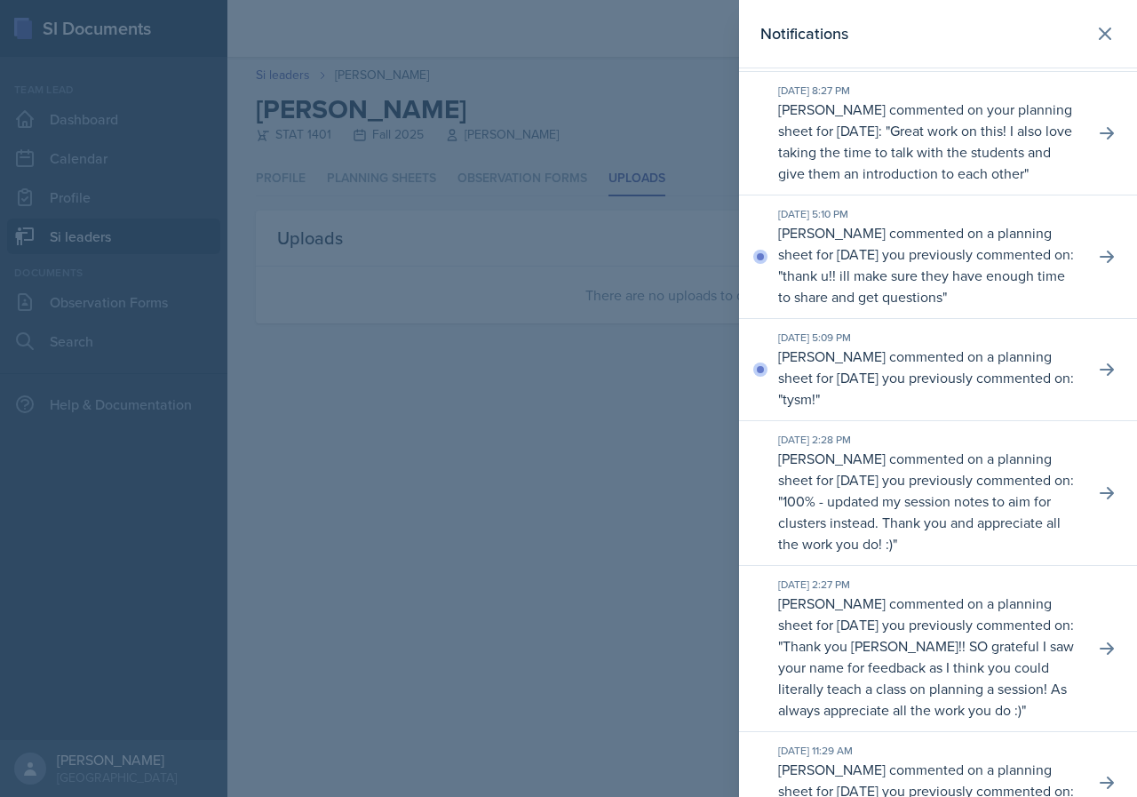
scroll to position [622, 0]
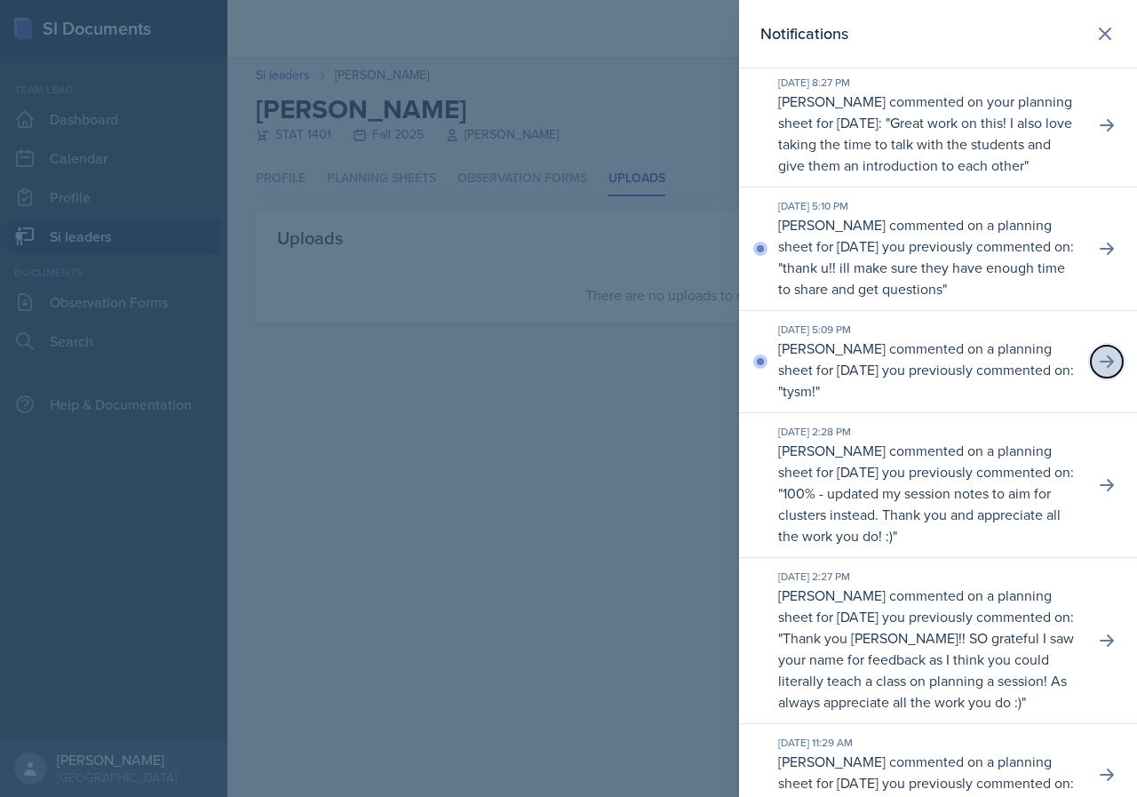
click at [1091, 378] on button at bounding box center [1107, 362] width 32 height 32
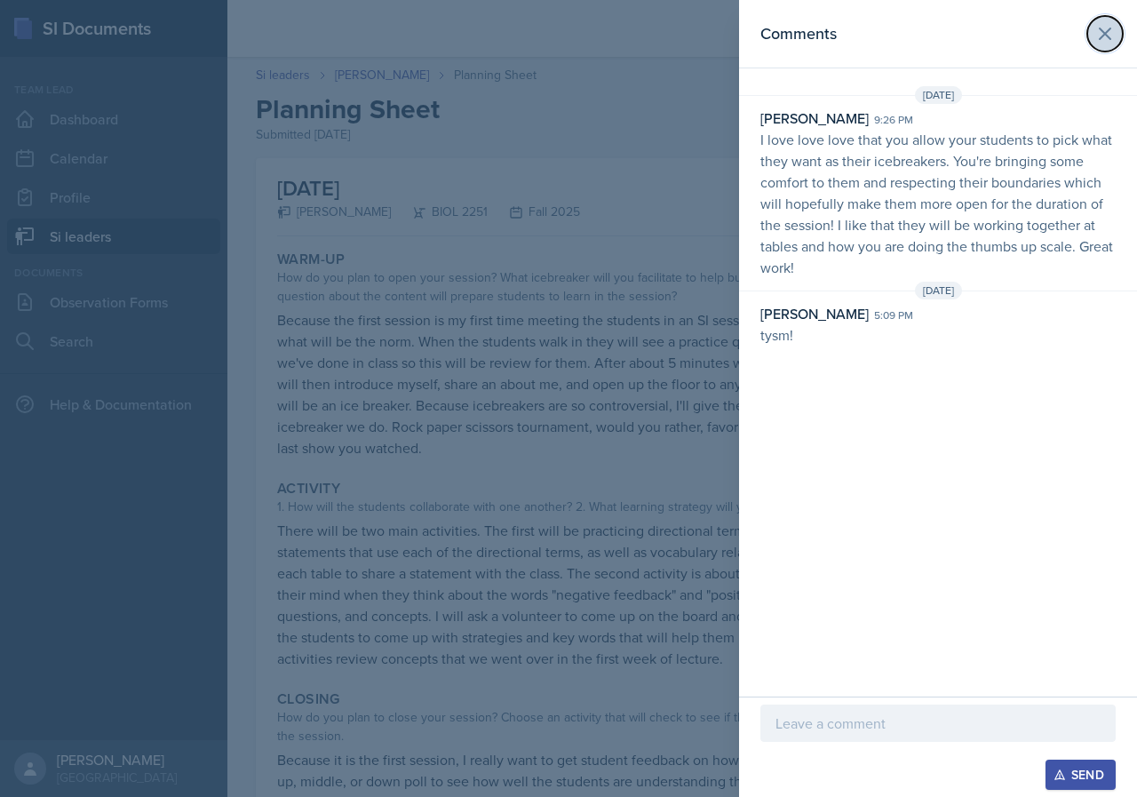
click at [1112, 35] on icon at bounding box center [1105, 33] width 21 height 21
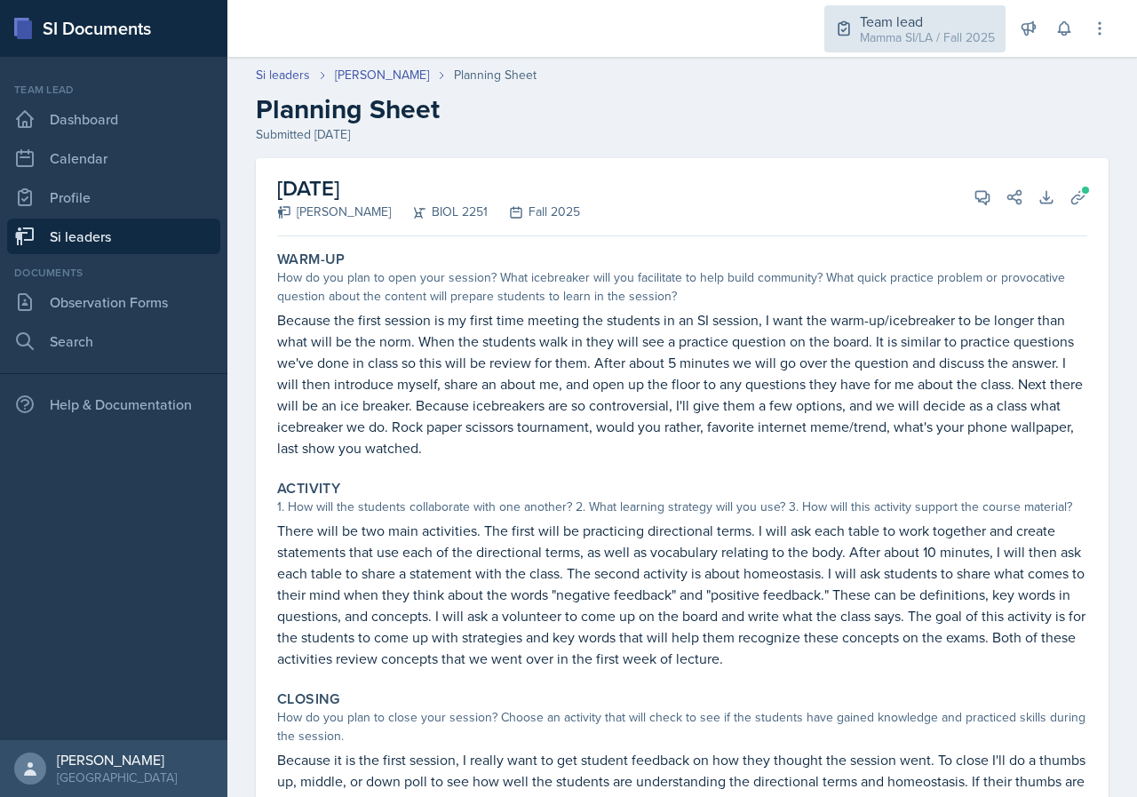
click at [978, 28] on div "Mamma SI/LA / Fall 2025" at bounding box center [927, 37] width 135 height 19
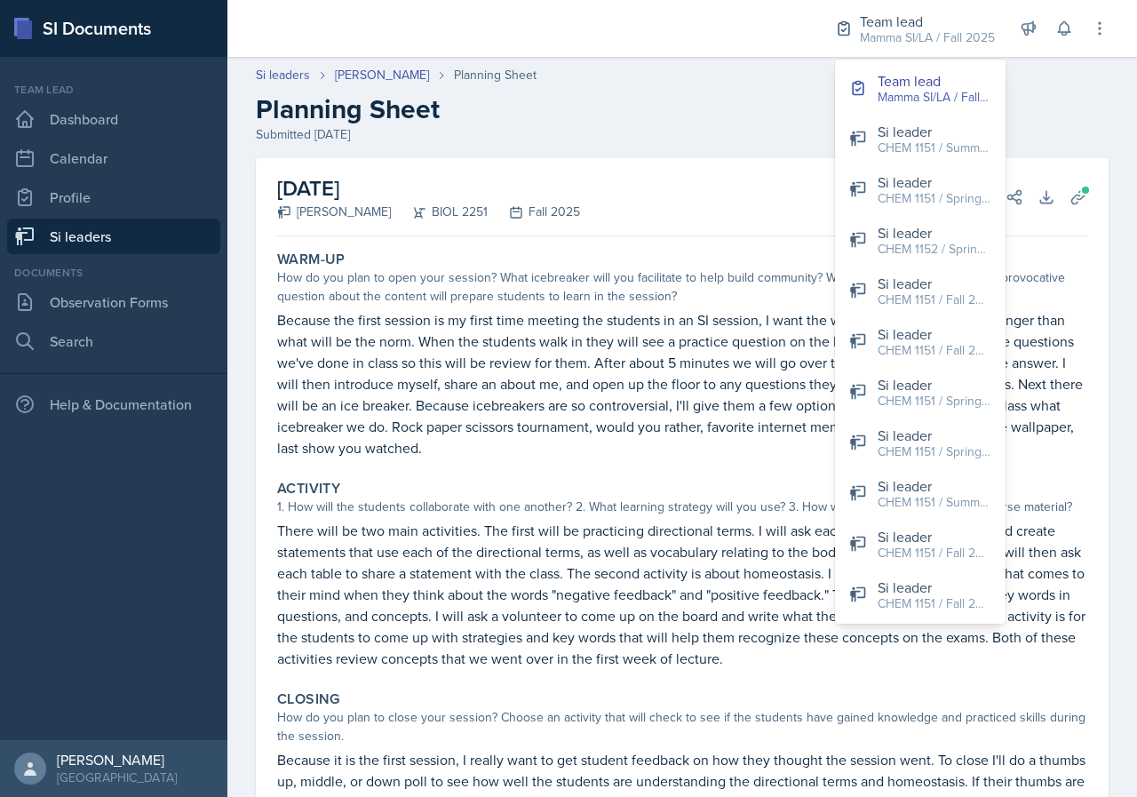
click at [1087, 106] on h2 "Planning Sheet" at bounding box center [682, 109] width 853 height 32
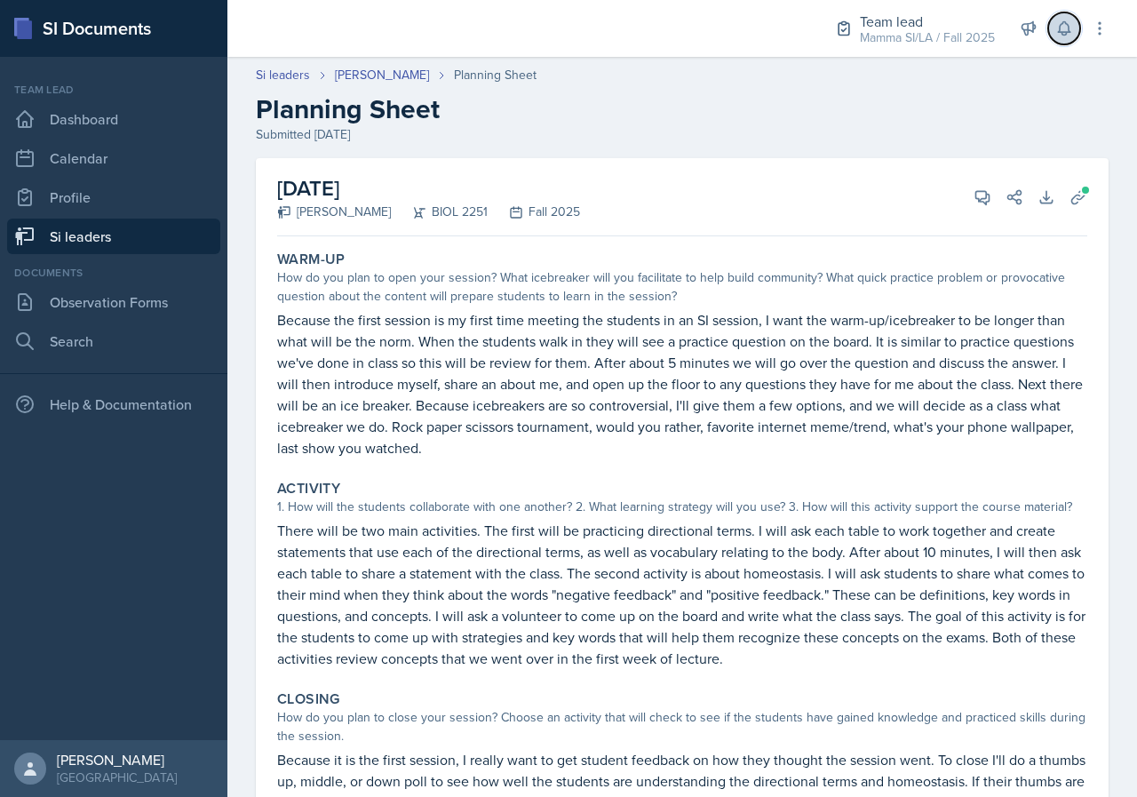
click at [1056, 39] on button at bounding box center [1064, 28] width 32 height 32
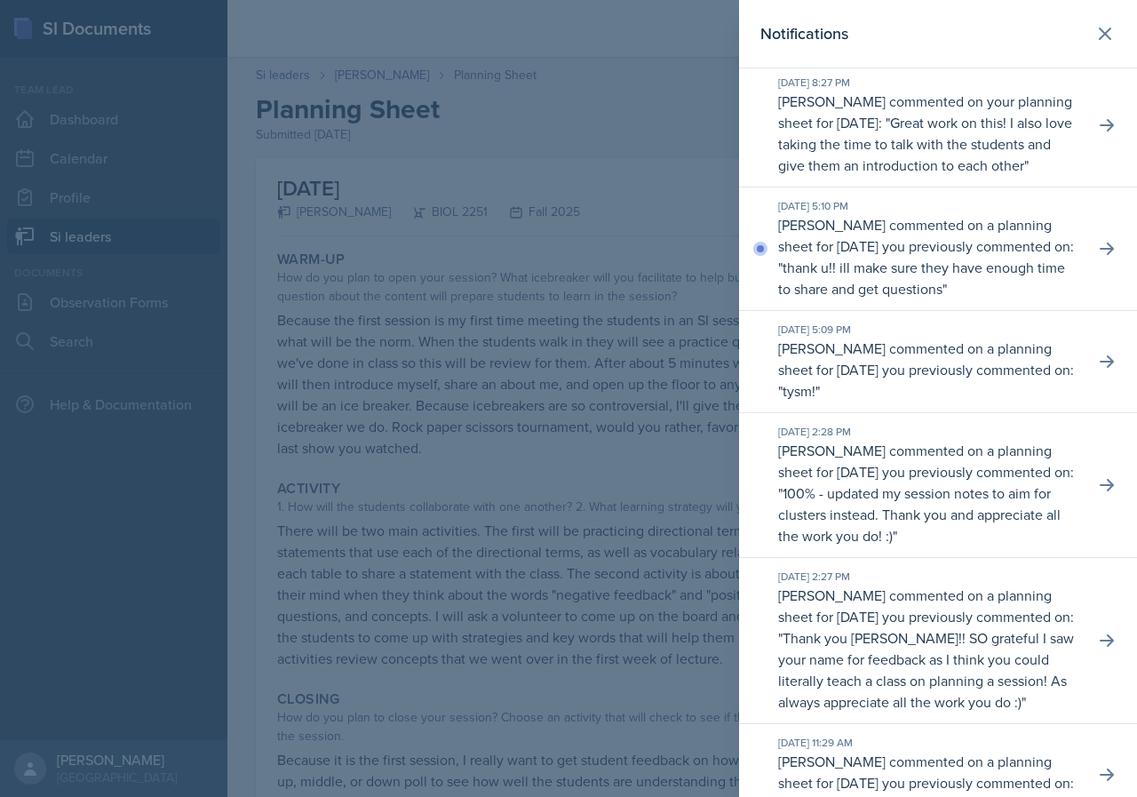
click at [1098, 271] on div "[DATE] 5:10 PM [PERSON_NAME] commented on a planning sheet for [DATE] you previ…" at bounding box center [938, 248] width 398 height 123
click at [1105, 275] on div "[DATE] 5:10 PM [PERSON_NAME] commented on a planning sheet for [DATE] you previ…" at bounding box center [938, 248] width 398 height 123
click at [1106, 265] on button at bounding box center [1107, 249] width 32 height 32
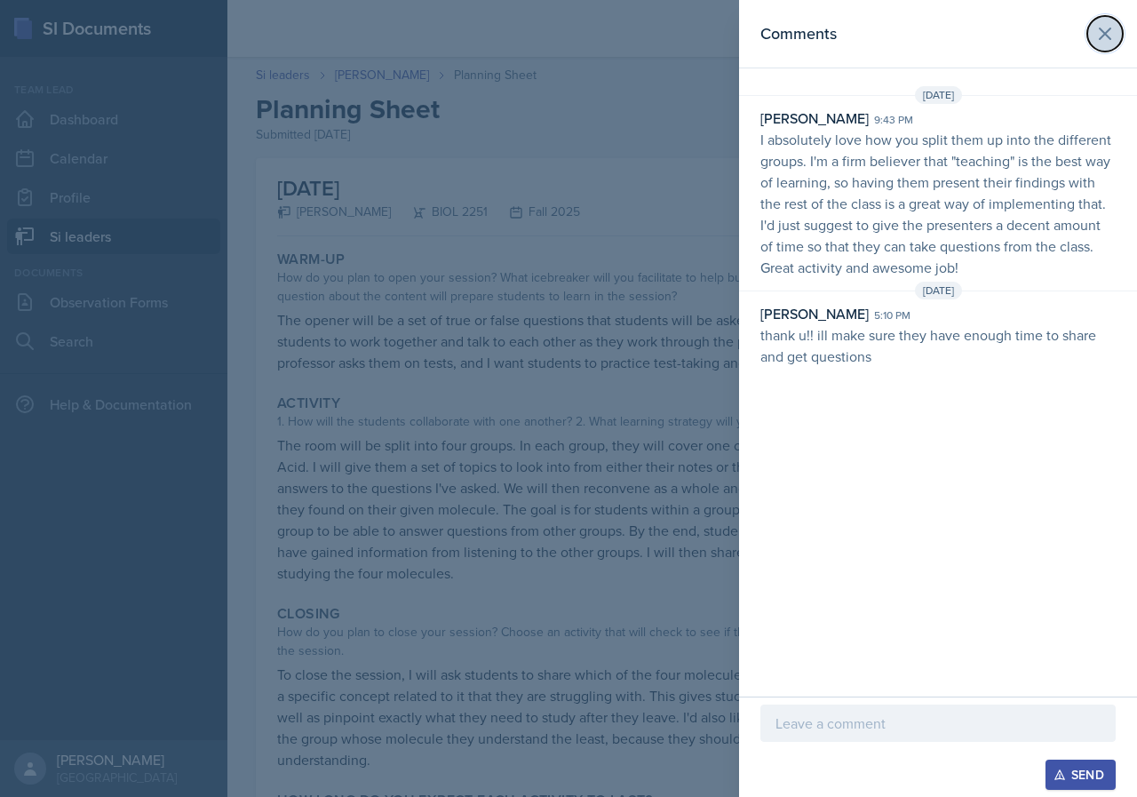
click at [1101, 29] on icon at bounding box center [1105, 33] width 11 height 11
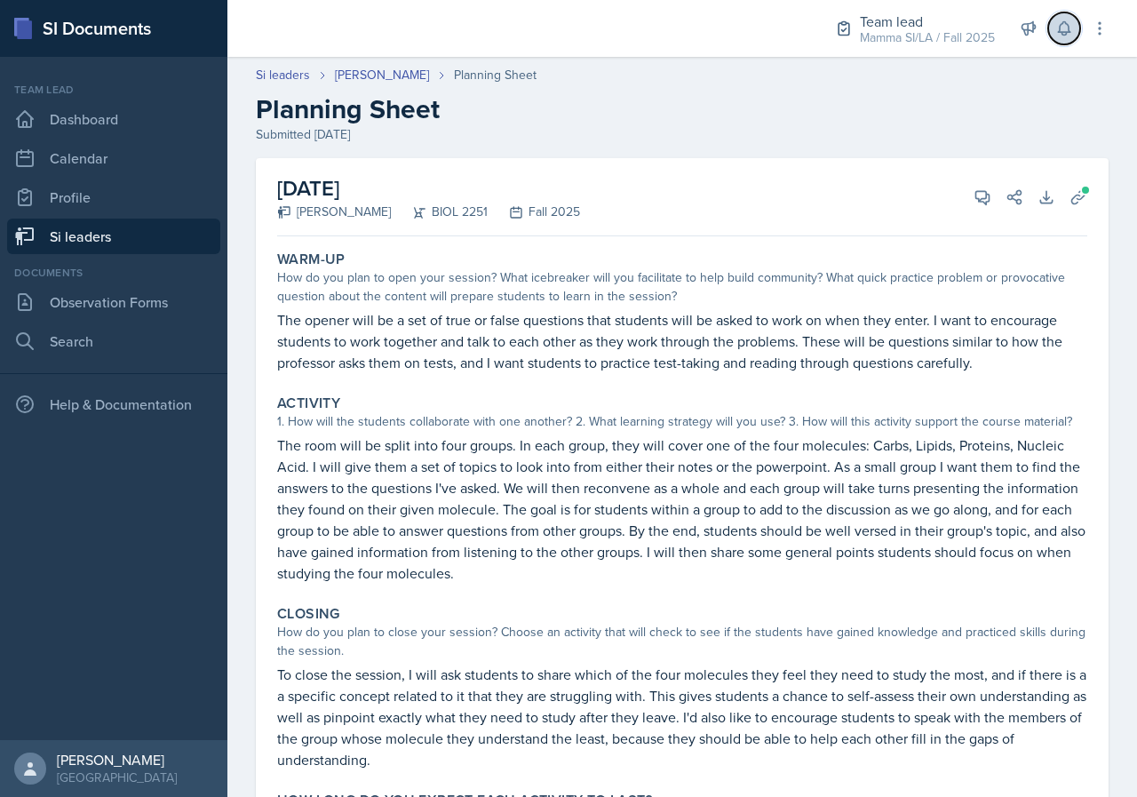
click at [1070, 32] on icon at bounding box center [1064, 28] width 12 height 13
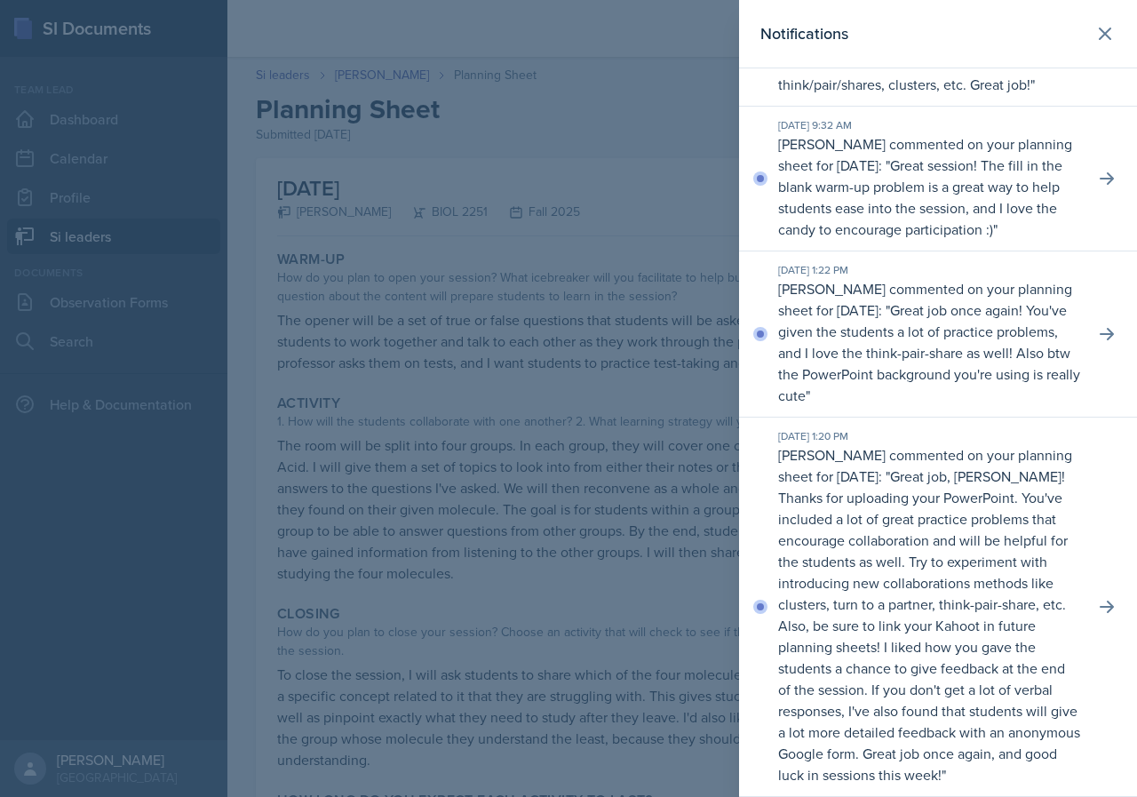
scroll to position [12766, 0]
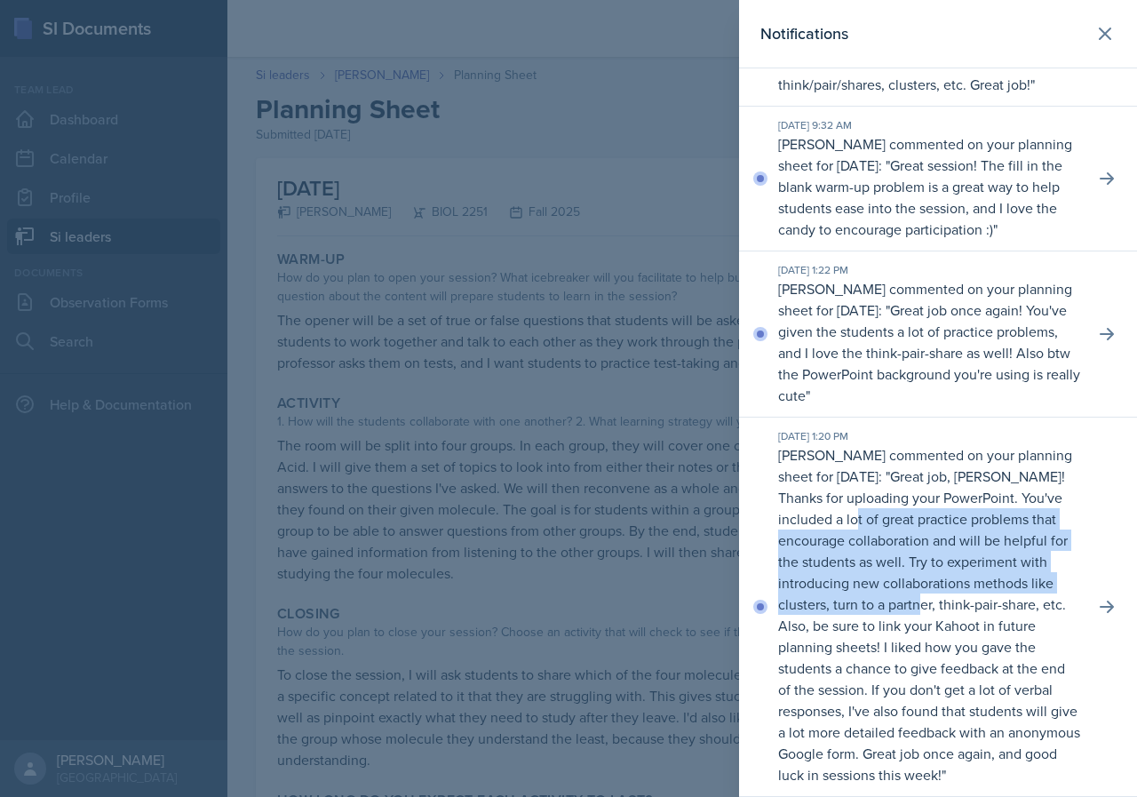
drag, startPoint x: 899, startPoint y: 520, endPoint x: 967, endPoint y: 613, distance: 115.7
click at [960, 613] on p "Great job, [PERSON_NAME]! Thanks for uploading your PowerPoint. You've included…" at bounding box center [929, 625] width 302 height 318
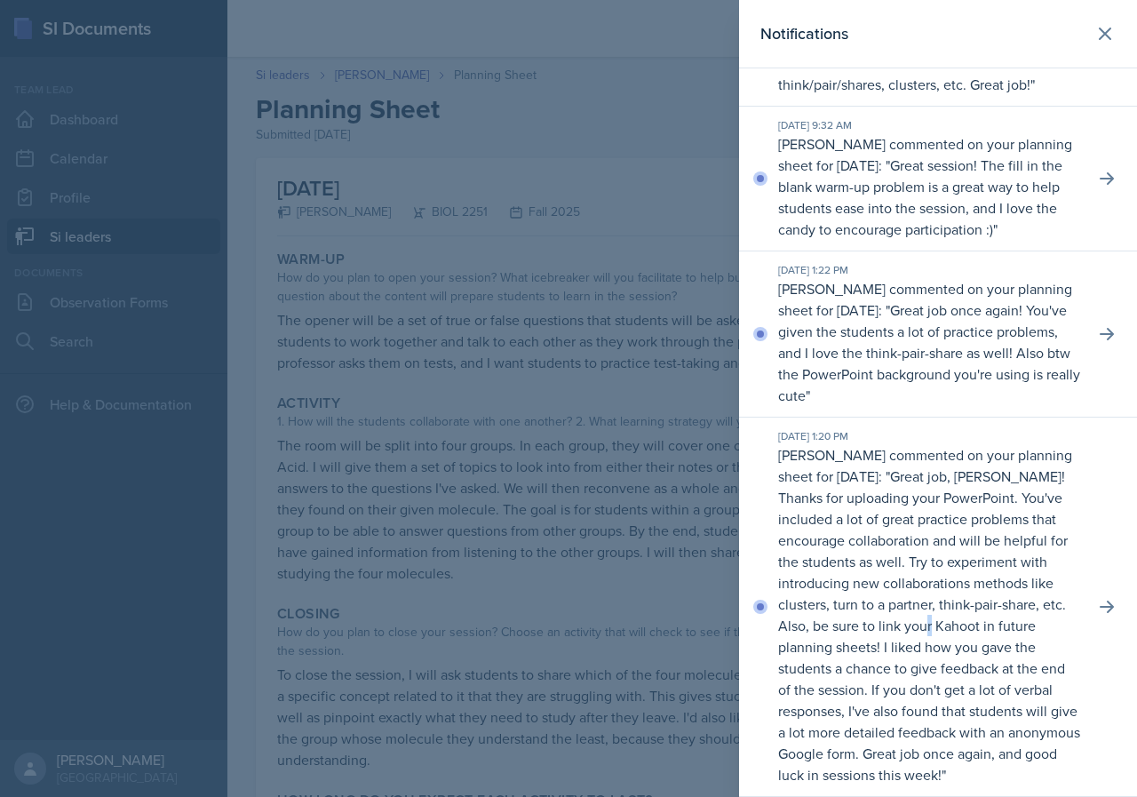
drag, startPoint x: 975, startPoint y: 616, endPoint x: 979, endPoint y: 625, distance: 10.4
click at [979, 625] on p "[PERSON_NAME] commented on your planning sheet for [DATE]: " Great job, [PERSON…" at bounding box center [929, 614] width 302 height 341
click at [873, 653] on p "Great job, [PERSON_NAME]! Thanks for uploading your PowerPoint. You've included…" at bounding box center [929, 625] width 302 height 318
drag, startPoint x: 857, startPoint y: 646, endPoint x: 846, endPoint y: 642, distance: 12.1
click at [846, 642] on p "Great job, [PERSON_NAME]! Thanks for uploading your PowerPoint. You've included…" at bounding box center [929, 625] width 302 height 318
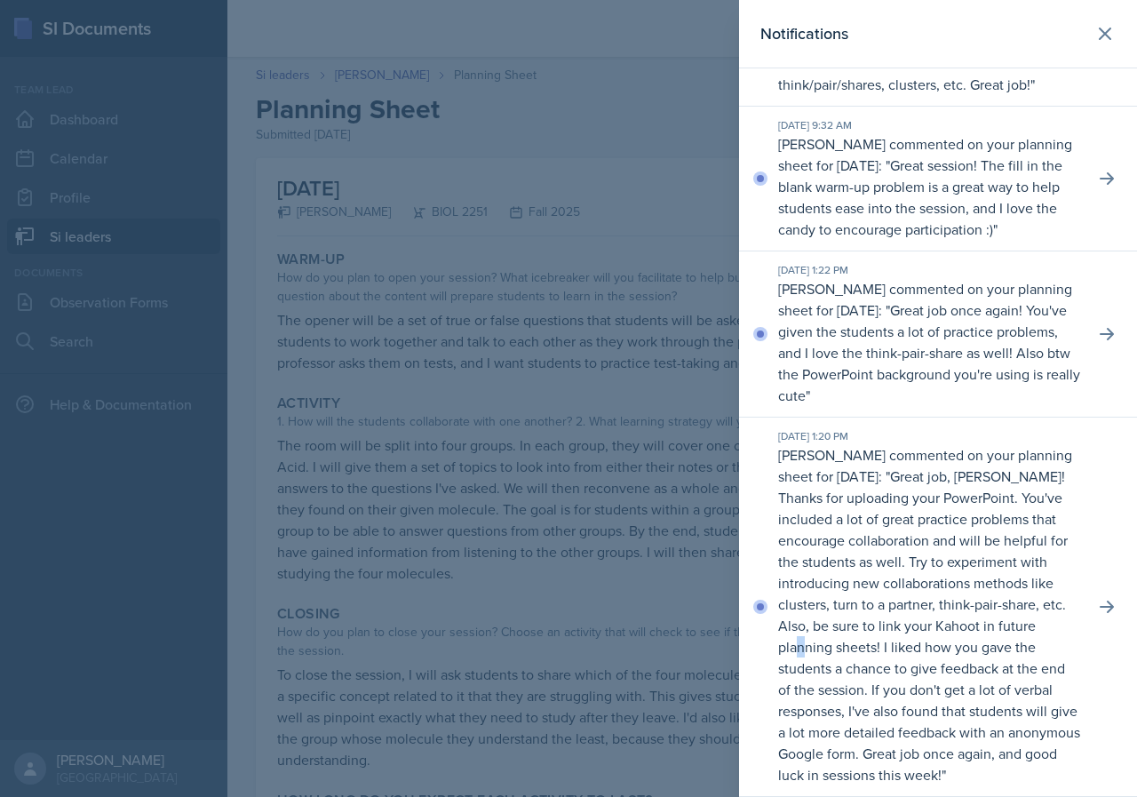
click at [848, 641] on p "Great job, [PERSON_NAME]! Thanks for uploading your PowerPoint. You've included…" at bounding box center [929, 625] width 302 height 318
click at [1095, 28] on icon at bounding box center [1105, 33] width 21 height 21
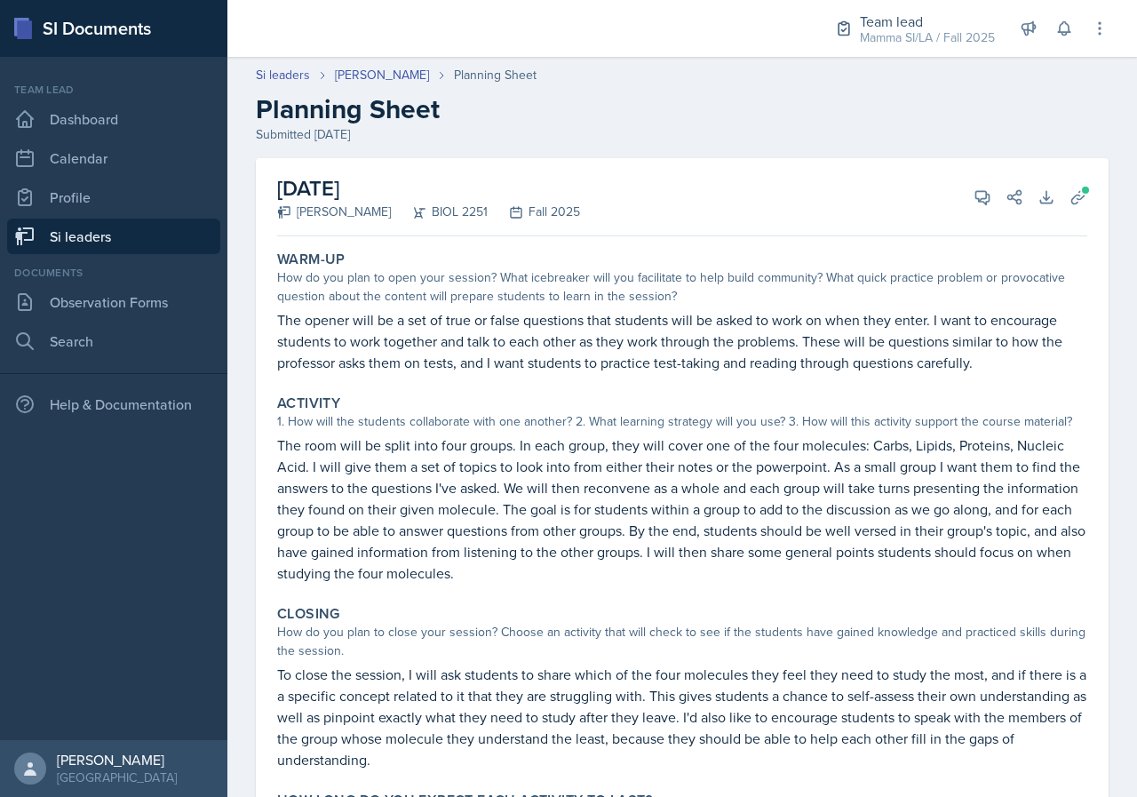
click at [121, 229] on link "Si leaders" at bounding box center [113, 237] width 213 height 36
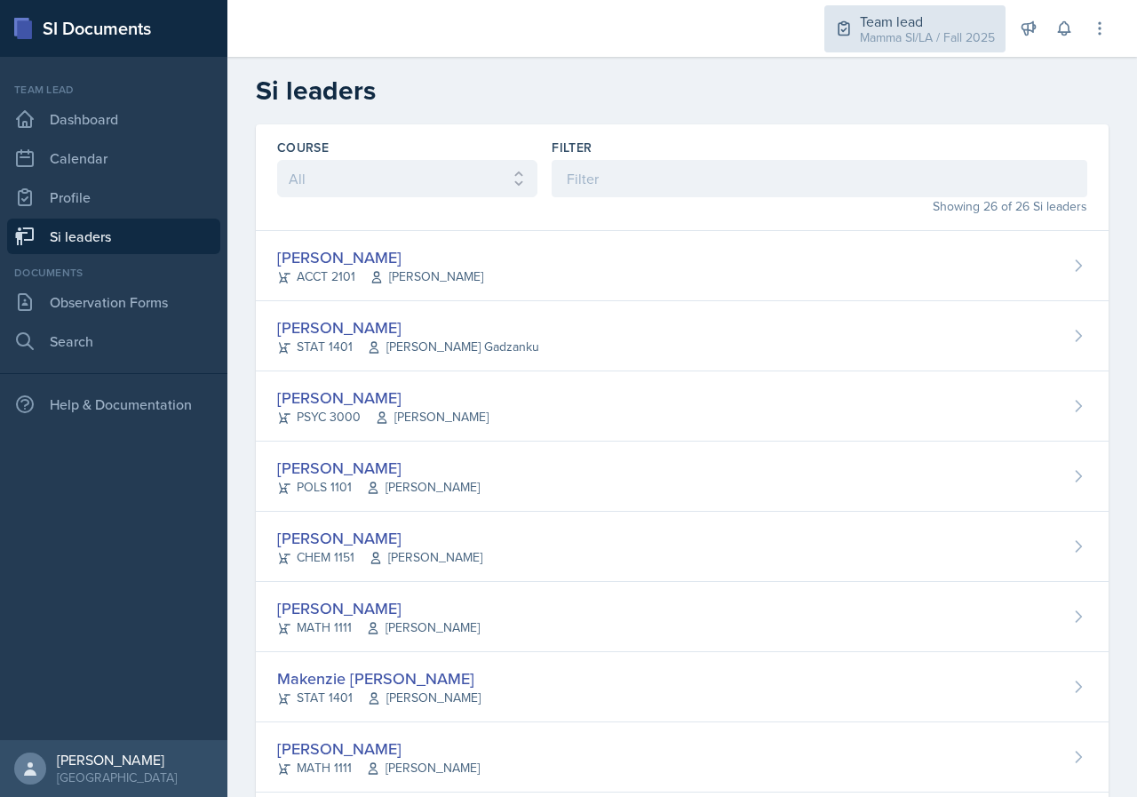
click at [971, 19] on div "Team lead" at bounding box center [927, 21] width 135 height 21
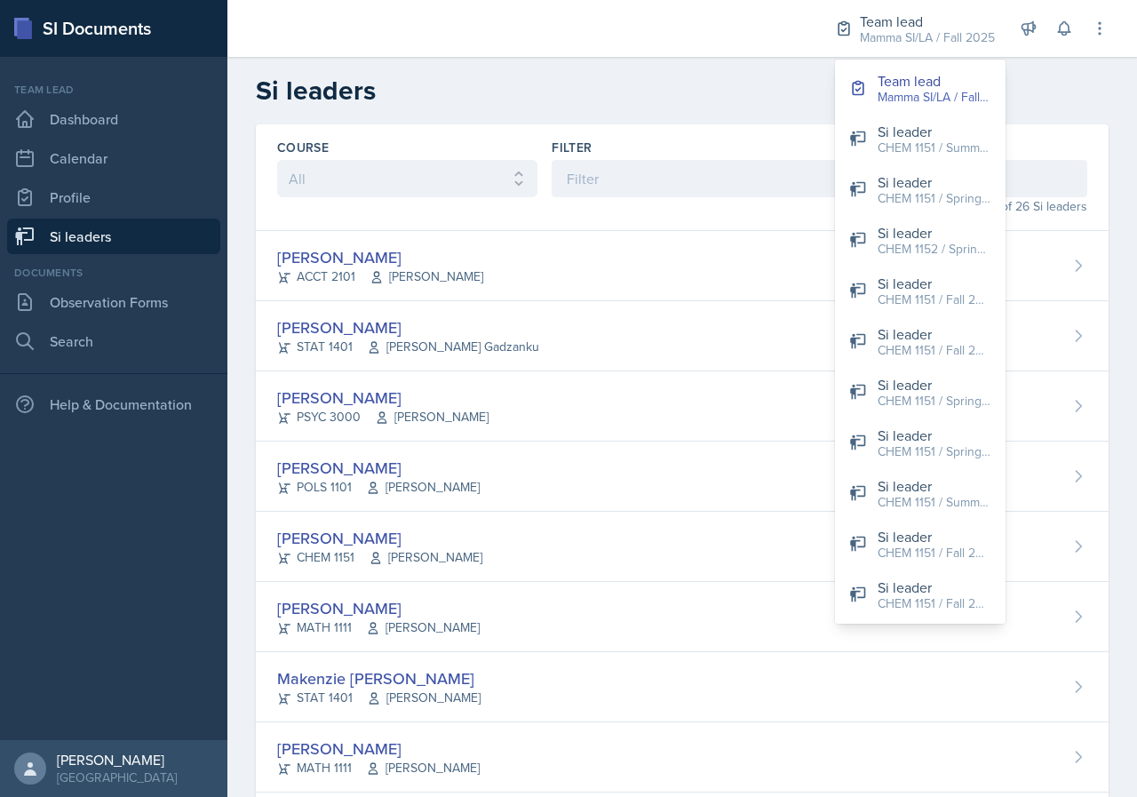
click at [624, 30] on div at bounding box center [515, 28] width 547 height 57
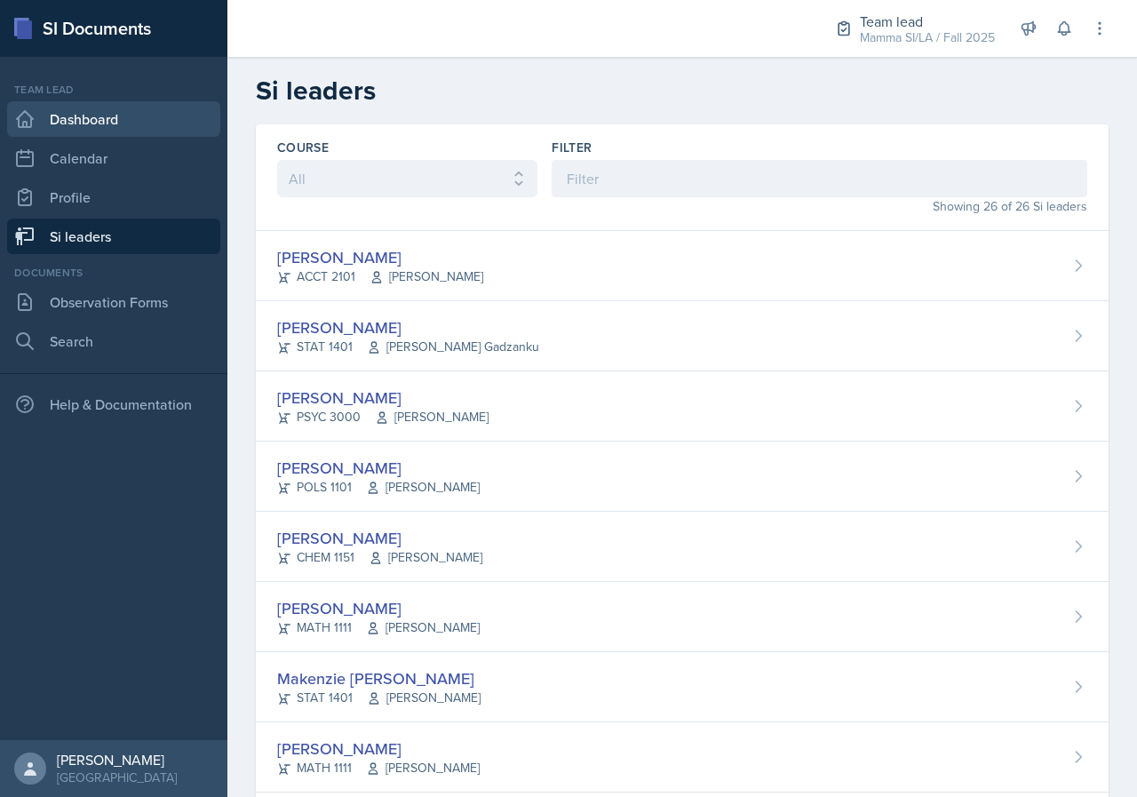
click at [101, 130] on link "Dashboard" at bounding box center [113, 119] width 213 height 36
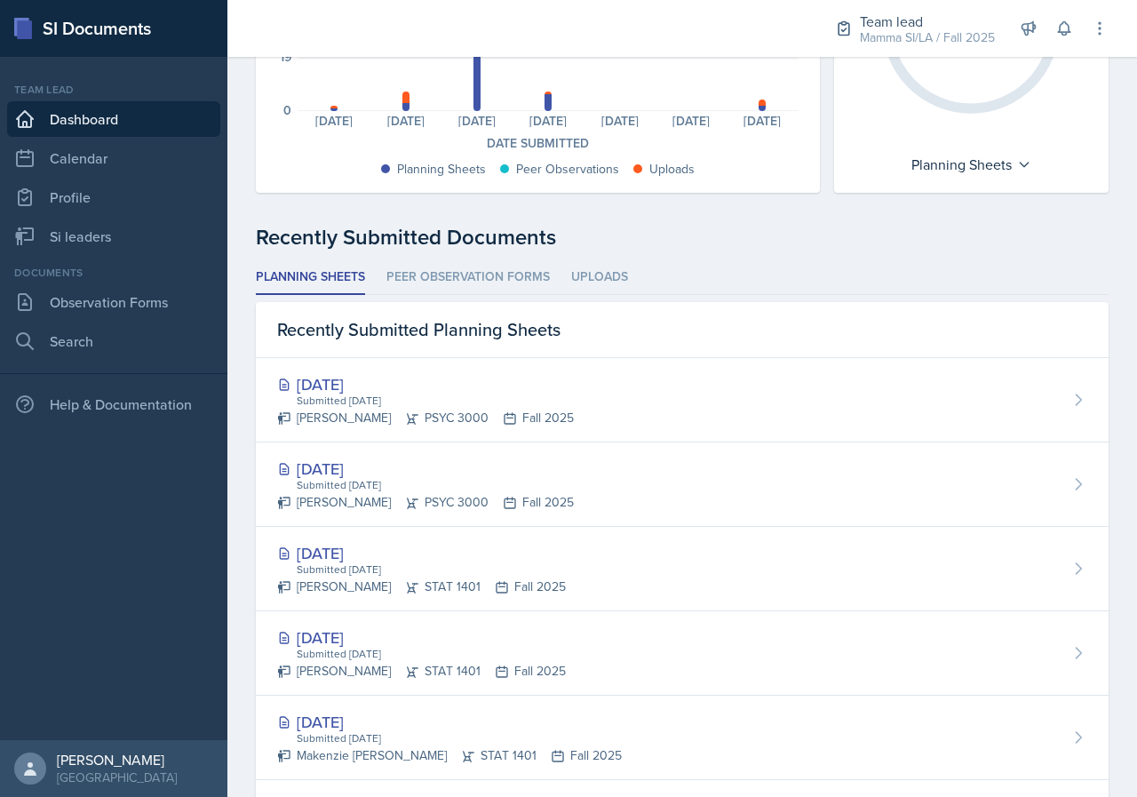
scroll to position [355, 0]
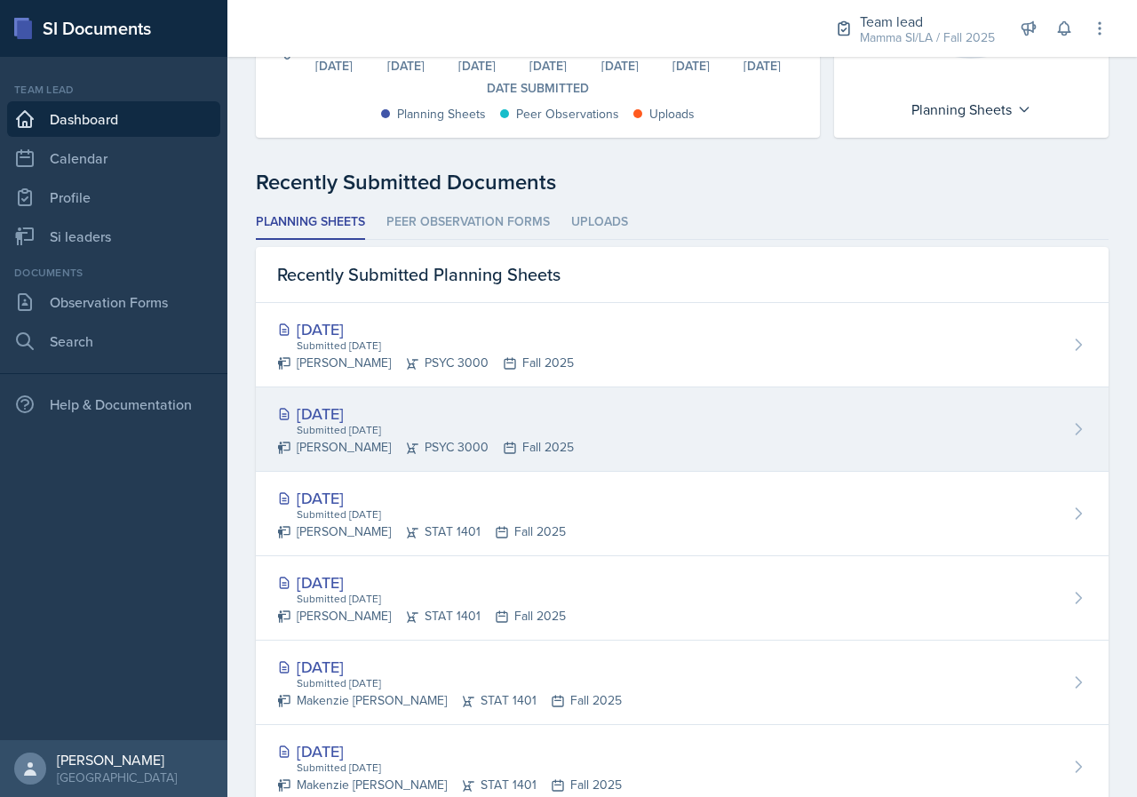
click at [574, 444] on div "[PERSON_NAME] PSYC 3000 Fall 2025" at bounding box center [425, 447] width 297 height 19
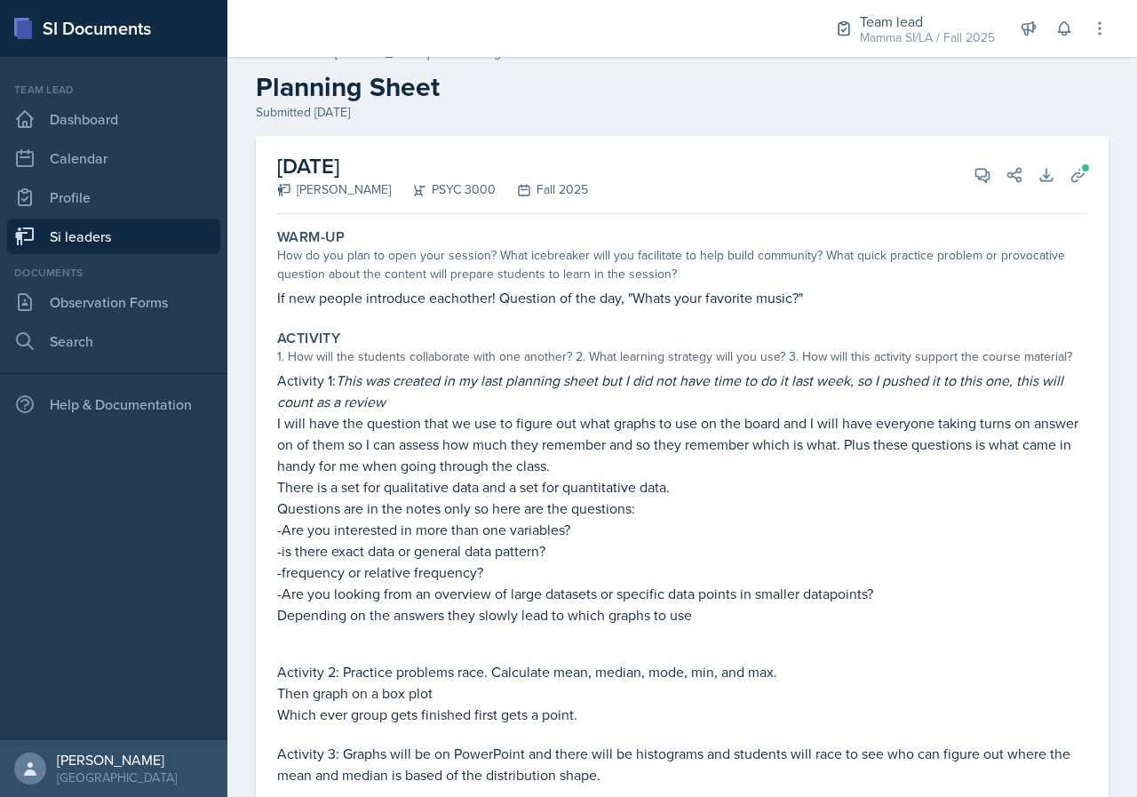
scroll to position [89, 0]
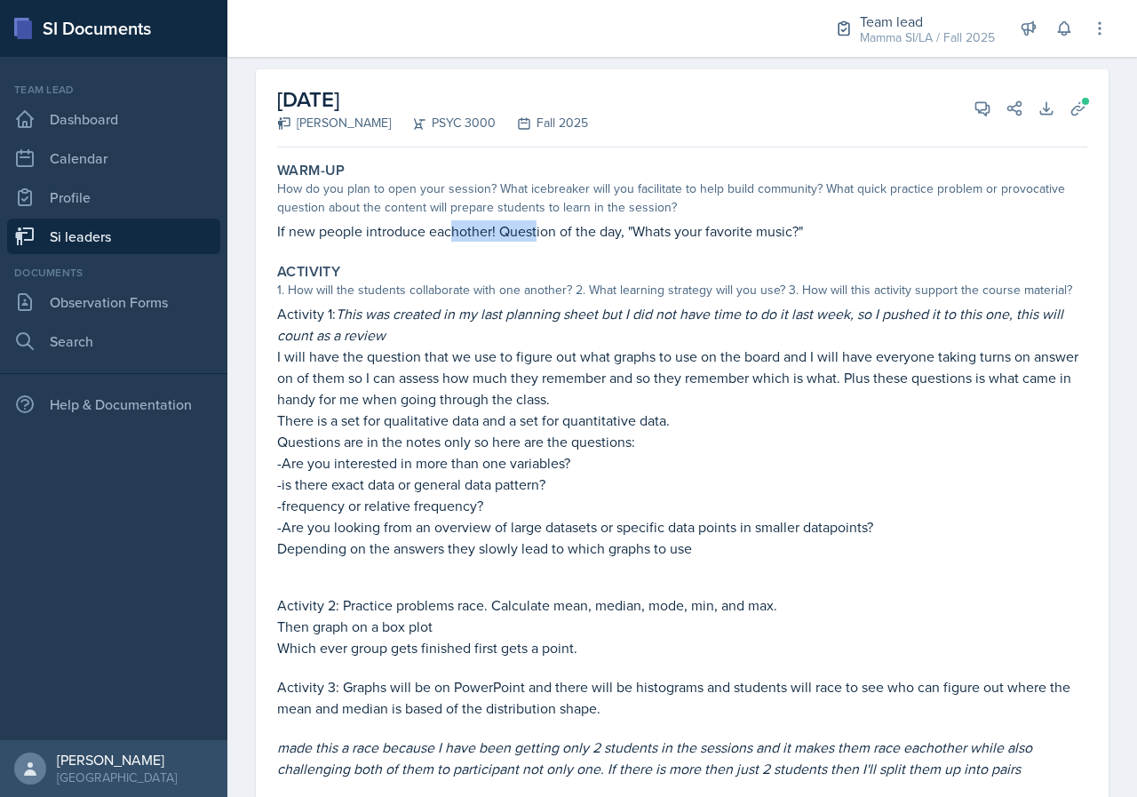
drag, startPoint x: 451, startPoint y: 229, endPoint x: 546, endPoint y: 234, distance: 95.2
click at [540, 234] on p "If new people introduce eachother! Question of the day, "Whats your favorite mu…" at bounding box center [682, 230] width 810 height 21
click at [546, 234] on p "If new people introduce eachother! Question of the day, "Whats your favorite mu…" at bounding box center [682, 230] width 810 height 21
drag, startPoint x: 546, startPoint y: 234, endPoint x: 617, endPoint y: 235, distance: 70.2
click at [616, 235] on p "If new people introduce eachother! Question of the day, "Whats your favorite mu…" at bounding box center [682, 230] width 810 height 21
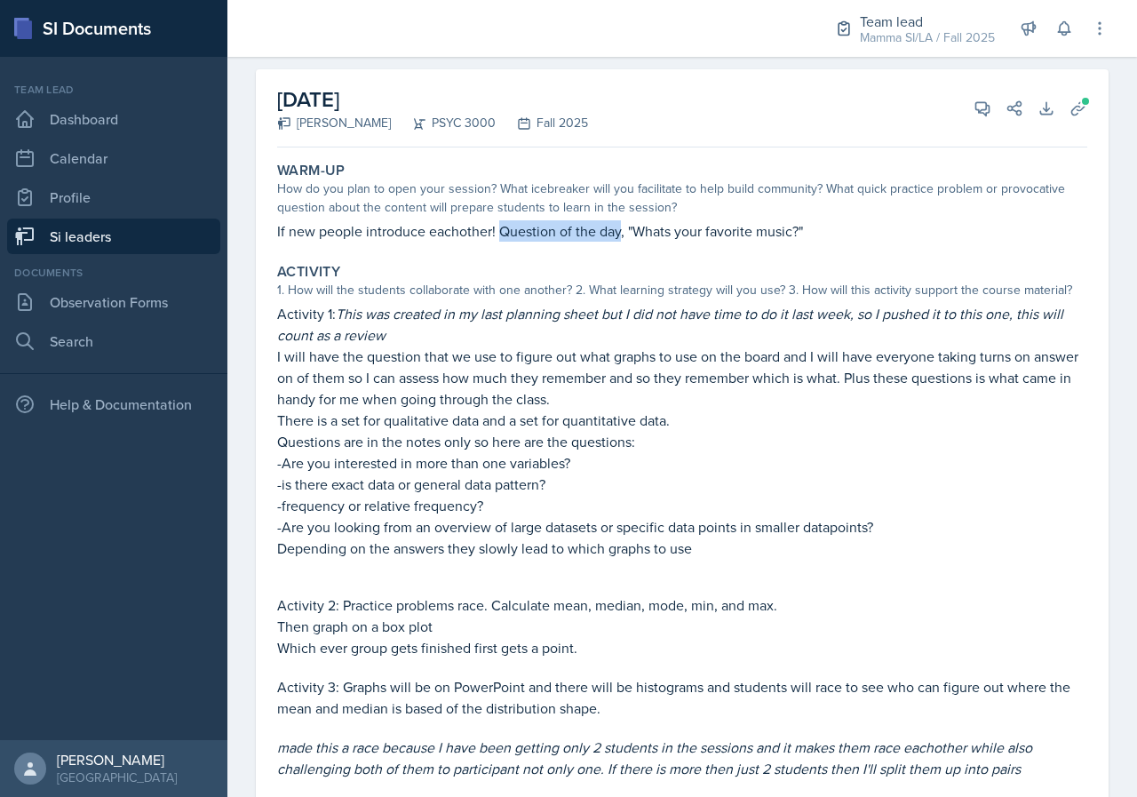
click at [617, 235] on p "If new people introduce eachother! Question of the day, "Whats your favorite mu…" at bounding box center [682, 230] width 810 height 21
drag, startPoint x: 478, startPoint y: 230, endPoint x: 529, endPoint y: 230, distance: 51.5
click at [507, 230] on p "If new people introduce eachother! Question of the day, "Whats your favorite mu…" at bounding box center [682, 230] width 810 height 21
click at [529, 230] on p "If new people introduce eachother! Question of the day, "Whats your favorite mu…" at bounding box center [682, 230] width 810 height 21
drag, startPoint x: 529, startPoint y: 230, endPoint x: 602, endPoint y: 232, distance: 72.9
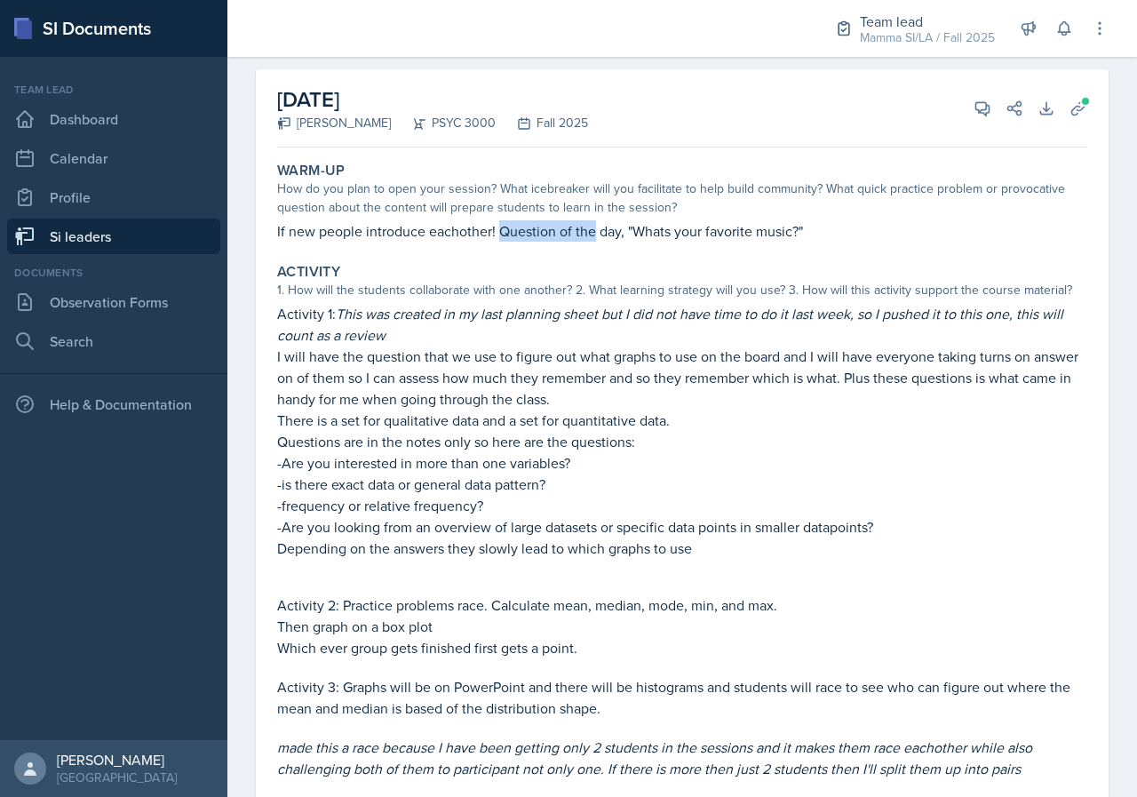
click at [593, 231] on p "If new people introduce eachother! Question of the day, "Whats your favorite mu…" at bounding box center [682, 230] width 810 height 21
click at [603, 232] on p "If new people introduce eachother! Question of the day, "Whats your favorite mu…" at bounding box center [682, 230] width 810 height 21
drag, startPoint x: 604, startPoint y: 232, endPoint x: 637, endPoint y: 241, distance: 34.1
click at [637, 241] on p "If new people introduce eachother! Question of the day, "Whats your favorite mu…" at bounding box center [682, 230] width 810 height 21
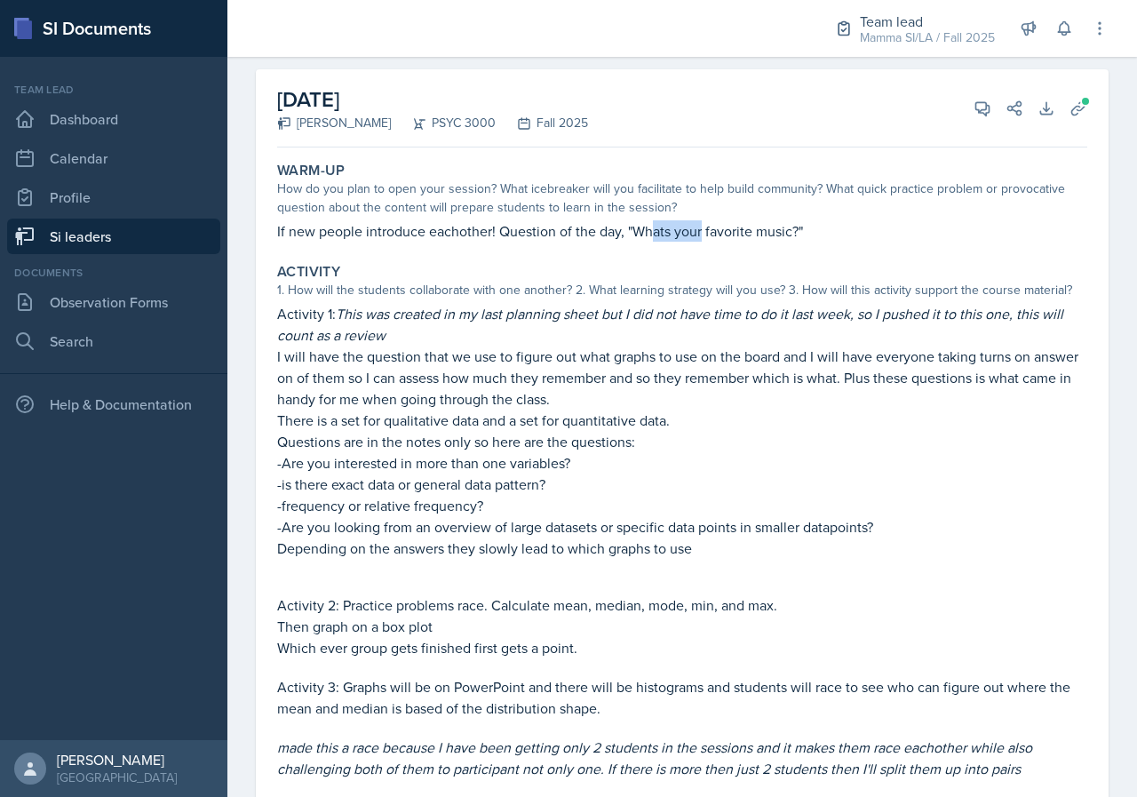
drag, startPoint x: 658, startPoint y: 235, endPoint x: 744, endPoint y: 235, distance: 85.3
click at [726, 235] on p "If new people introduce eachother! Question of the day, "Whats your favorite mu…" at bounding box center [682, 230] width 810 height 21
click at [744, 235] on p "If new people introduce eachother! Question of the day, "Whats your favorite mu…" at bounding box center [682, 230] width 810 height 21
drag, startPoint x: 671, startPoint y: 229, endPoint x: 734, endPoint y: 234, distance: 63.2
click at [713, 230] on p "If new people introduce eachother! Question of the day, "Whats your favorite mu…" at bounding box center [682, 230] width 810 height 21
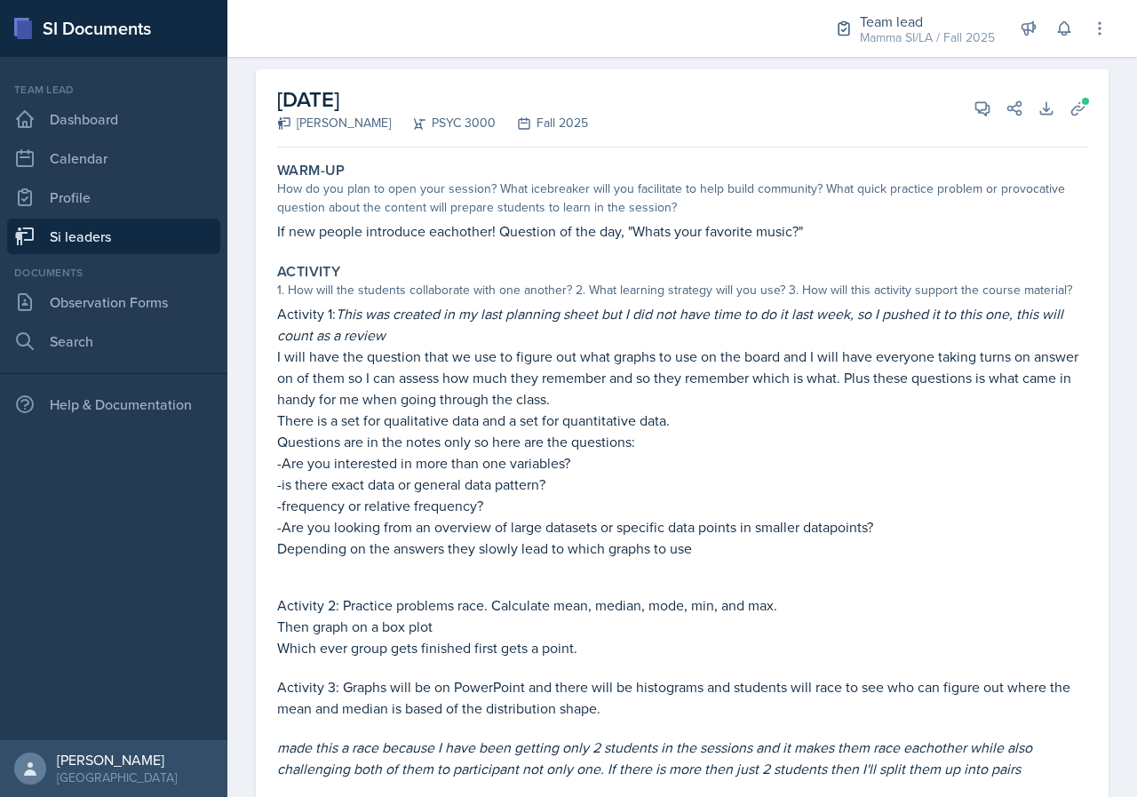
click at [741, 235] on p "If new people introduce eachother! Question of the day, "Whats your favorite mu…" at bounding box center [682, 230] width 810 height 21
drag, startPoint x: 643, startPoint y: 231, endPoint x: 717, endPoint y: 241, distance: 74.4
click at [712, 241] on p "If new people introduce eachother! Question of the day, "Whats your favorite mu…" at bounding box center [682, 230] width 810 height 21
click at [717, 241] on p "If new people introduce eachother! Question of the day, "Whats your favorite mu…" at bounding box center [682, 230] width 810 height 21
drag, startPoint x: 643, startPoint y: 233, endPoint x: 726, endPoint y: 234, distance: 82.6
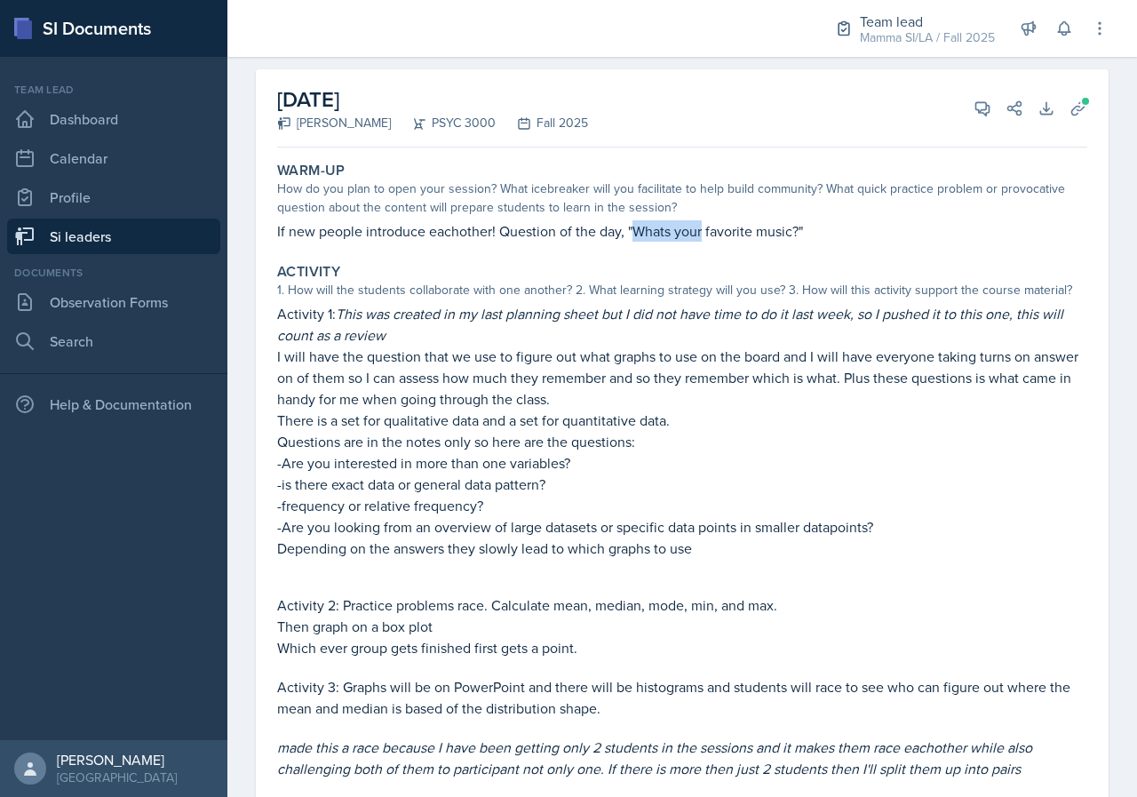
click at [709, 234] on p "If new people introduce eachother! Question of the day, "Whats your favorite mu…" at bounding box center [682, 230] width 810 height 21
click at [726, 234] on p "If new people introduce eachother! Question of the day, "Whats your favorite mu…" at bounding box center [682, 230] width 810 height 21
drag, startPoint x: 634, startPoint y: 247, endPoint x: 681, endPoint y: 245, distance: 46.2
click at [679, 245] on div "Warm-Up How do you plan to open your session? What icebreaker will you facilita…" at bounding box center [682, 202] width 824 height 94
click at [681, 245] on div "Warm-Up How do you plan to open your session? What icebreaker will you facilita…" at bounding box center [682, 202] width 824 height 94
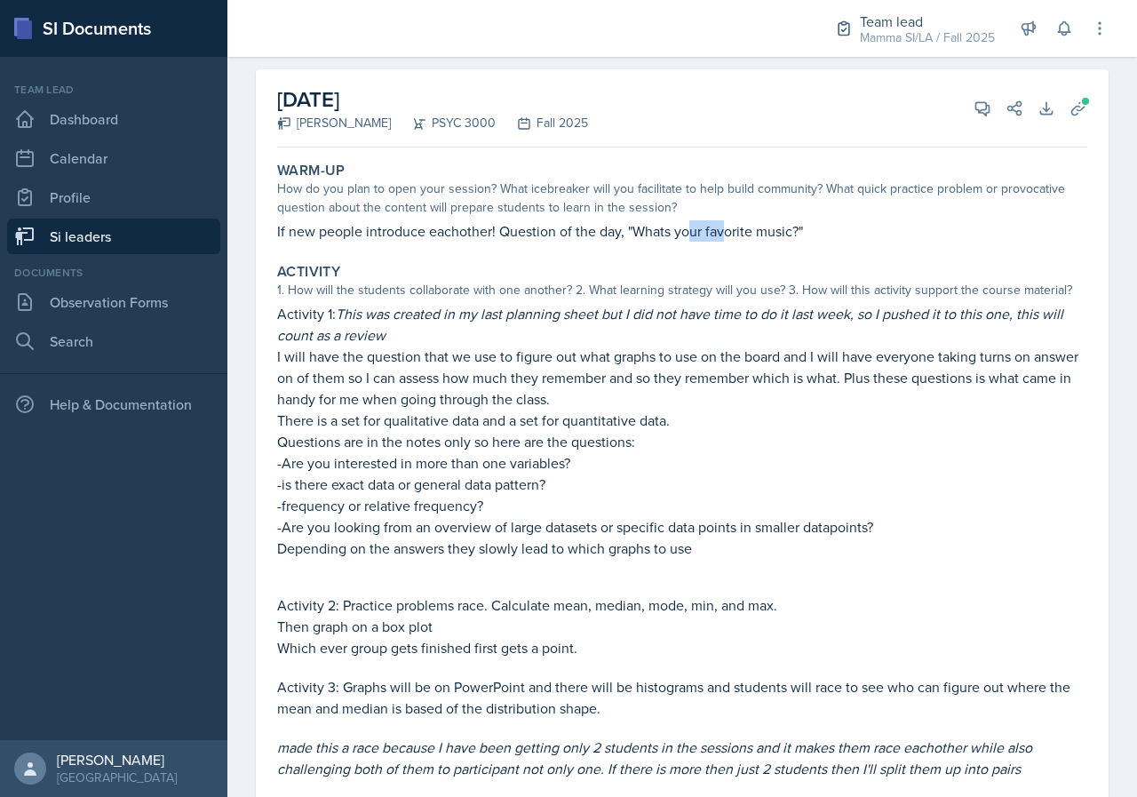
drag, startPoint x: 705, startPoint y: 235, endPoint x: 727, endPoint y: 233, distance: 22.3
click at [727, 233] on p "If new people introduce eachother! Question of the day, "Whats your favorite mu…" at bounding box center [682, 230] width 810 height 21
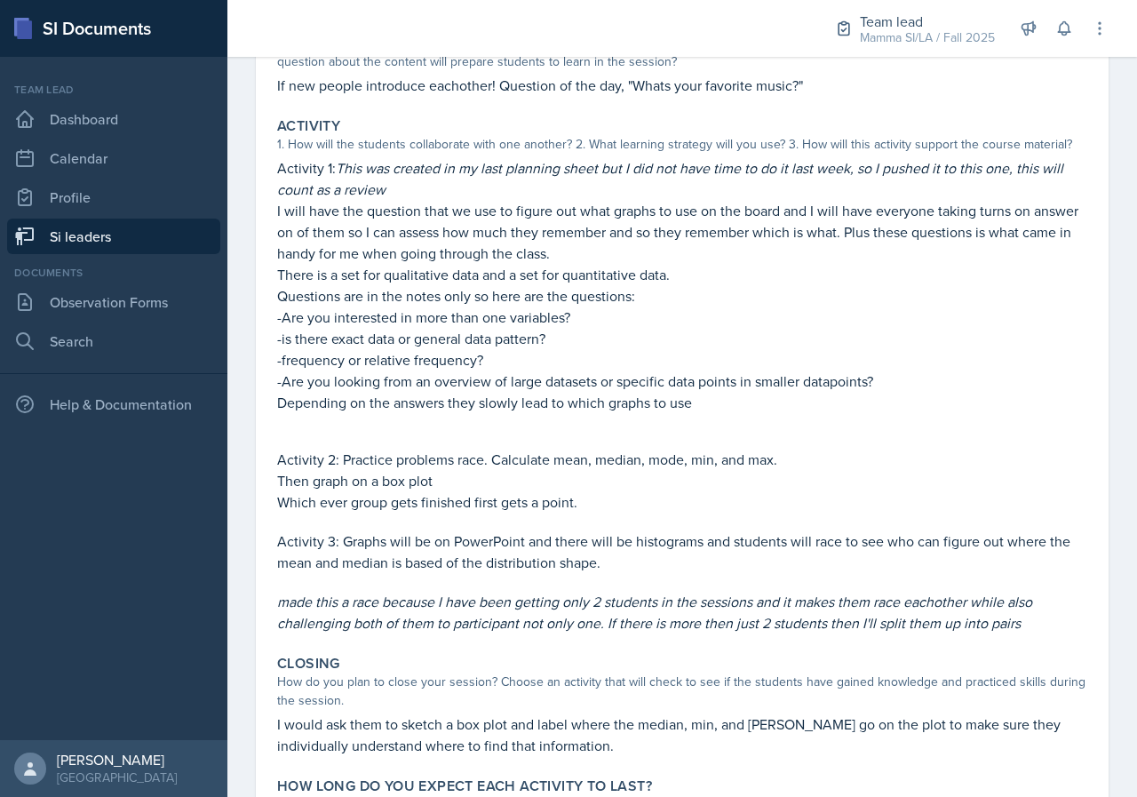
scroll to position [347, 0]
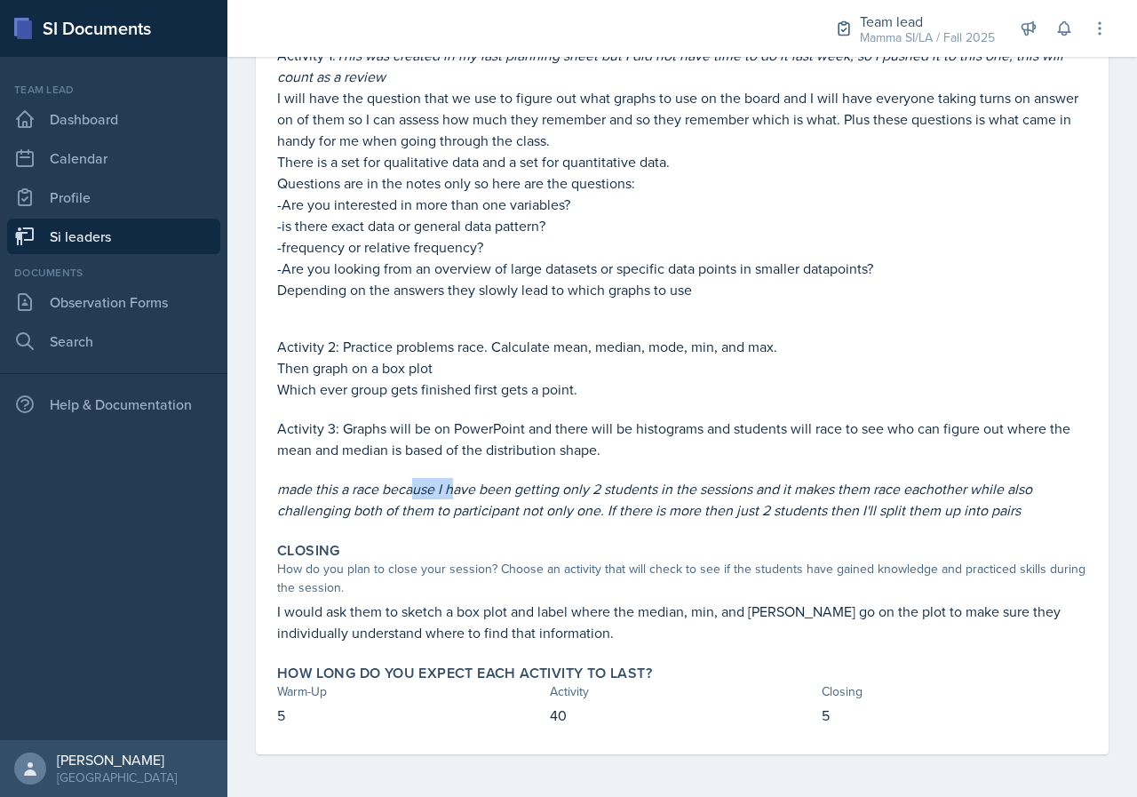
drag, startPoint x: 416, startPoint y: 497, endPoint x: 456, endPoint y: 496, distance: 40.0
click at [456, 496] on em "made this a race because I have been getting only 2 students in the sessions an…" at bounding box center [654, 499] width 755 height 41
drag, startPoint x: 434, startPoint y: 434, endPoint x: 527, endPoint y: 434, distance: 92.4
click at [522, 434] on p "Activity 3: Graphs will be on PowerPoint and there will be histograms and stude…" at bounding box center [682, 439] width 810 height 43
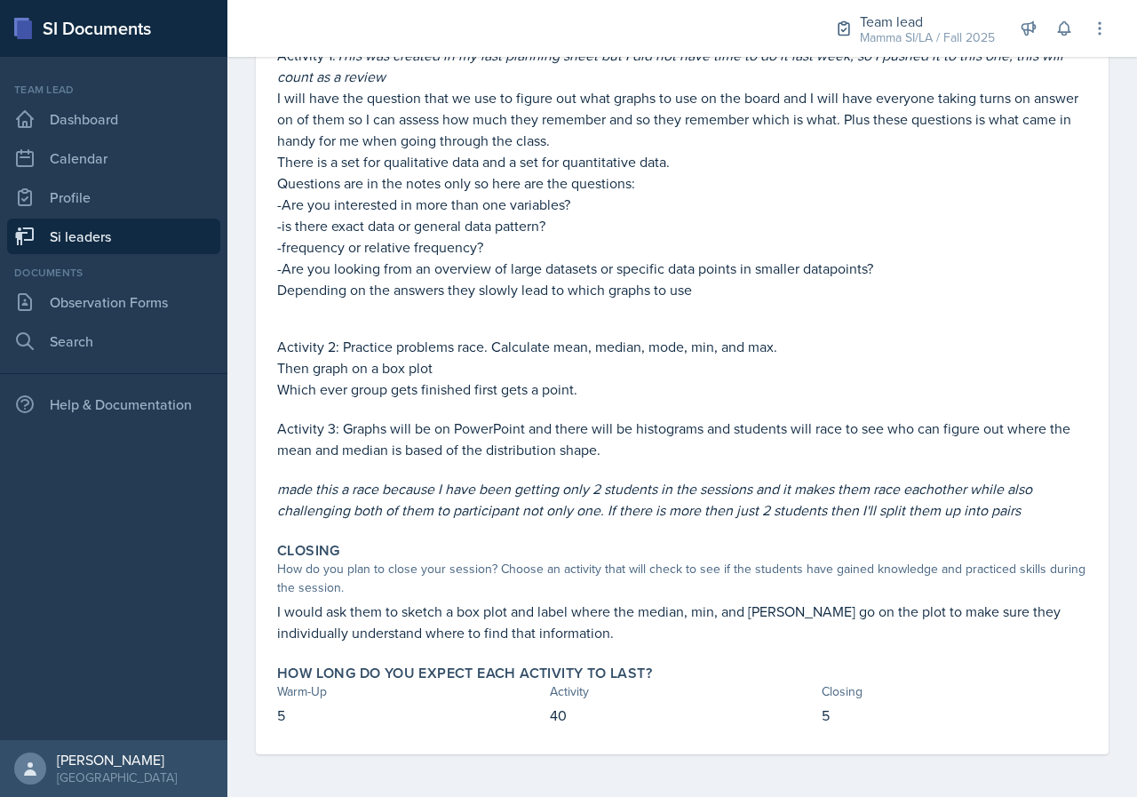
click at [527, 434] on p "Activity 3: Graphs will be on PowerPoint and there will be histograms and stude…" at bounding box center [682, 439] width 810 height 43
drag, startPoint x: 386, startPoint y: 430, endPoint x: 520, endPoint y: 430, distance: 133.3
click at [520, 430] on p "Activity 3: Graphs will be on PowerPoint and there will be histograms and stude…" at bounding box center [682, 439] width 810 height 43
drag, startPoint x: 609, startPoint y: 430, endPoint x: 645, endPoint y: 430, distance: 36.4
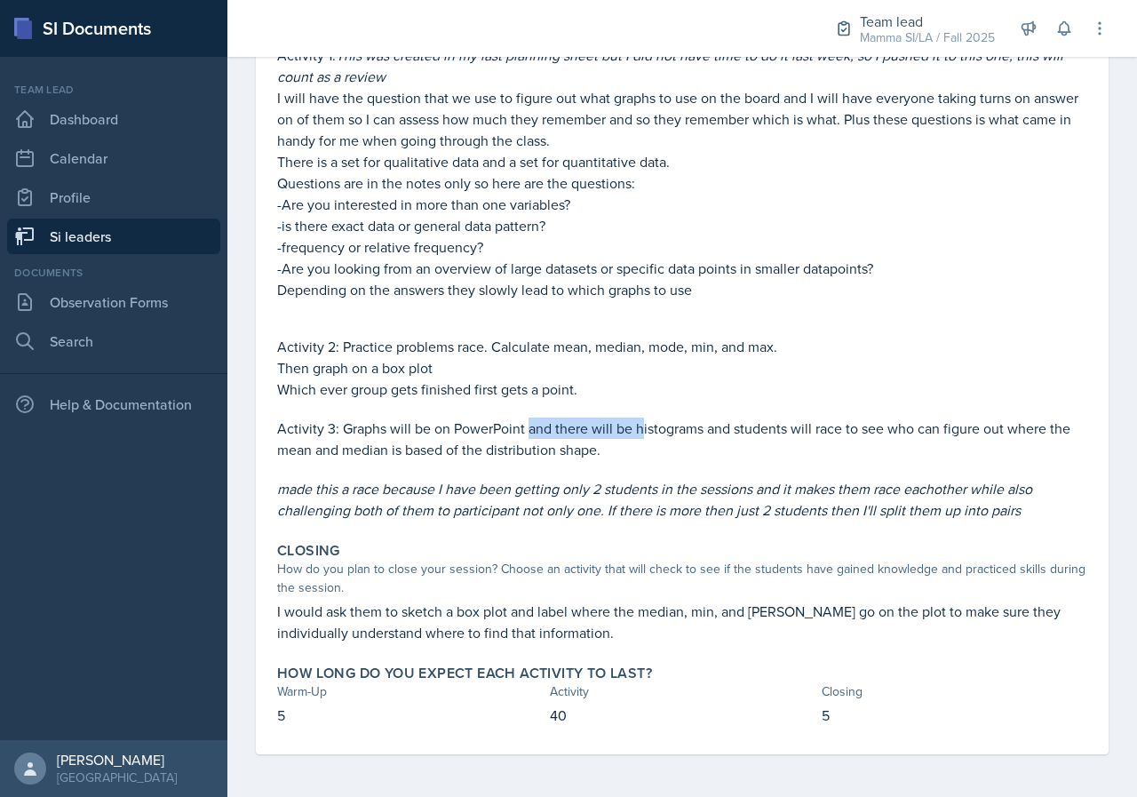
click at [644, 430] on p "Activity 3: Graphs will be on PowerPoint and there will be histograms and stude…" at bounding box center [682, 439] width 810 height 43
click at [645, 430] on p "Activity 3: Graphs will be on PowerPoint and there will be histograms and stude…" at bounding box center [682, 439] width 810 height 43
click at [696, 430] on p "Activity 3: Graphs will be on PowerPoint and there will be histograms and stude…" at bounding box center [682, 439] width 810 height 43
click at [720, 430] on p "Activity 3: Graphs will be on PowerPoint and there will be histograms and stude…" at bounding box center [682, 439] width 810 height 43
drag, startPoint x: 617, startPoint y: 433, endPoint x: 701, endPoint y: 434, distance: 84.4
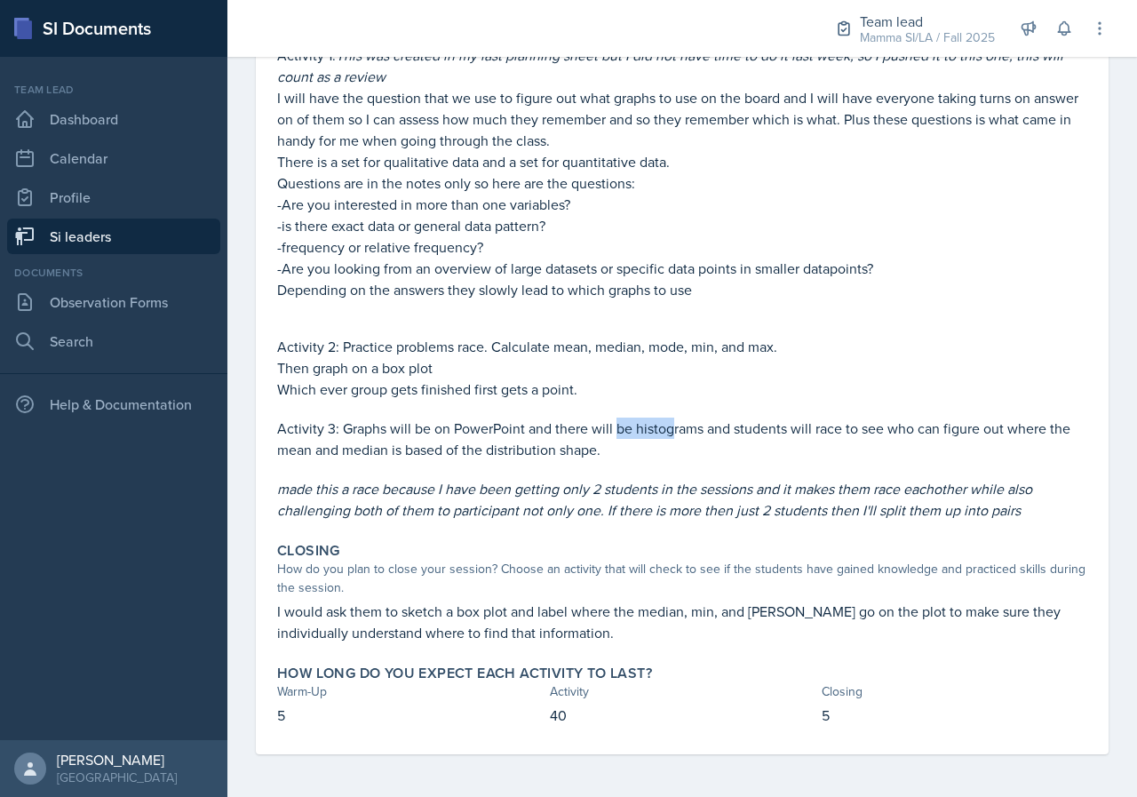
click at [675, 434] on p "Activity 3: Graphs will be on PowerPoint and there will be histograms and stude…" at bounding box center [682, 439] width 810 height 43
click at [701, 434] on p "Activity 3: Graphs will be on PowerPoint and there will be histograms and stude…" at bounding box center [682, 439] width 810 height 43
drag, startPoint x: 615, startPoint y: 434, endPoint x: 683, endPoint y: 434, distance: 68.4
click at [665, 434] on p "Activity 3: Graphs will be on PowerPoint and there will be histograms and stude…" at bounding box center [682, 439] width 810 height 43
click at [684, 434] on p "Activity 3: Graphs will be on PowerPoint and there will be histograms and stude…" at bounding box center [682, 439] width 810 height 43
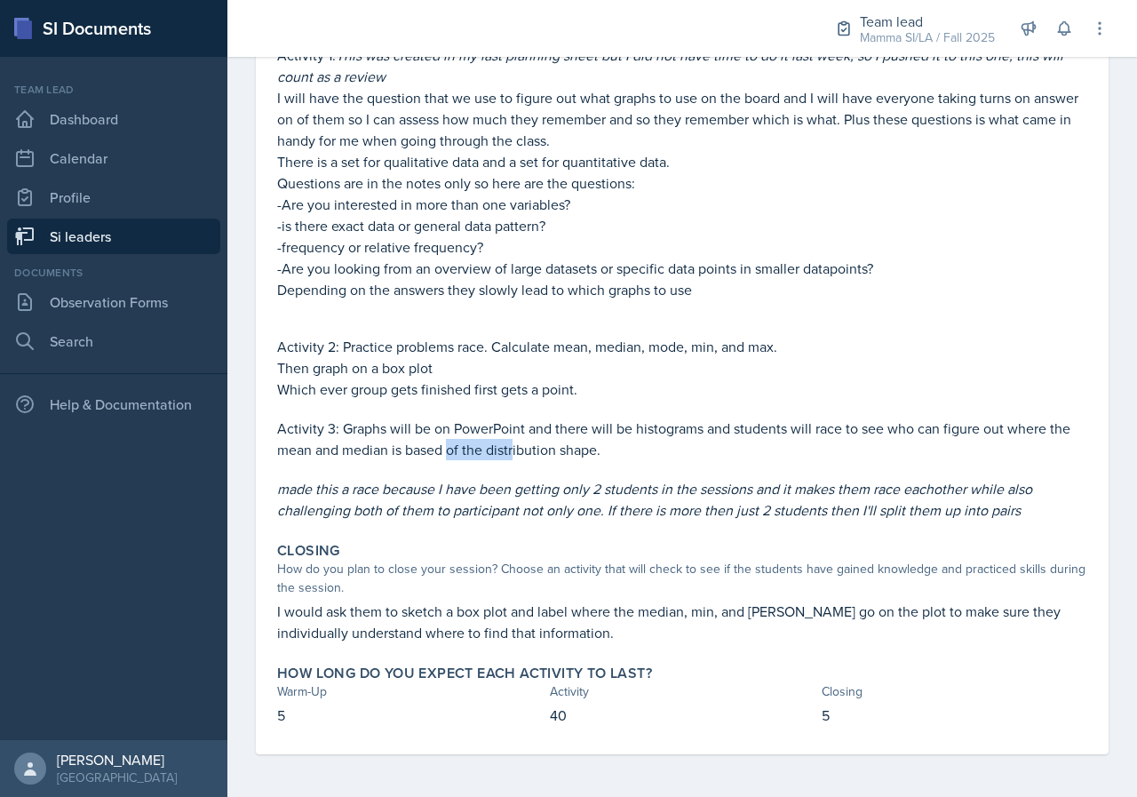
drag, startPoint x: 474, startPoint y: 448, endPoint x: 557, endPoint y: 448, distance: 83.5
click at [522, 448] on p "Activity 3: Graphs will be on PowerPoint and there will be histograms and stude…" at bounding box center [682, 439] width 810 height 43
click at [558, 448] on p "Activity 3: Graphs will be on PowerPoint and there will be histograms and stude…" at bounding box center [682, 439] width 810 height 43
drag, startPoint x: 500, startPoint y: 448, endPoint x: 566, endPoint y: 448, distance: 65.7
click at [566, 448] on p "Activity 3: Graphs will be on PowerPoint and there will be histograms and stude…" at bounding box center [682, 439] width 810 height 43
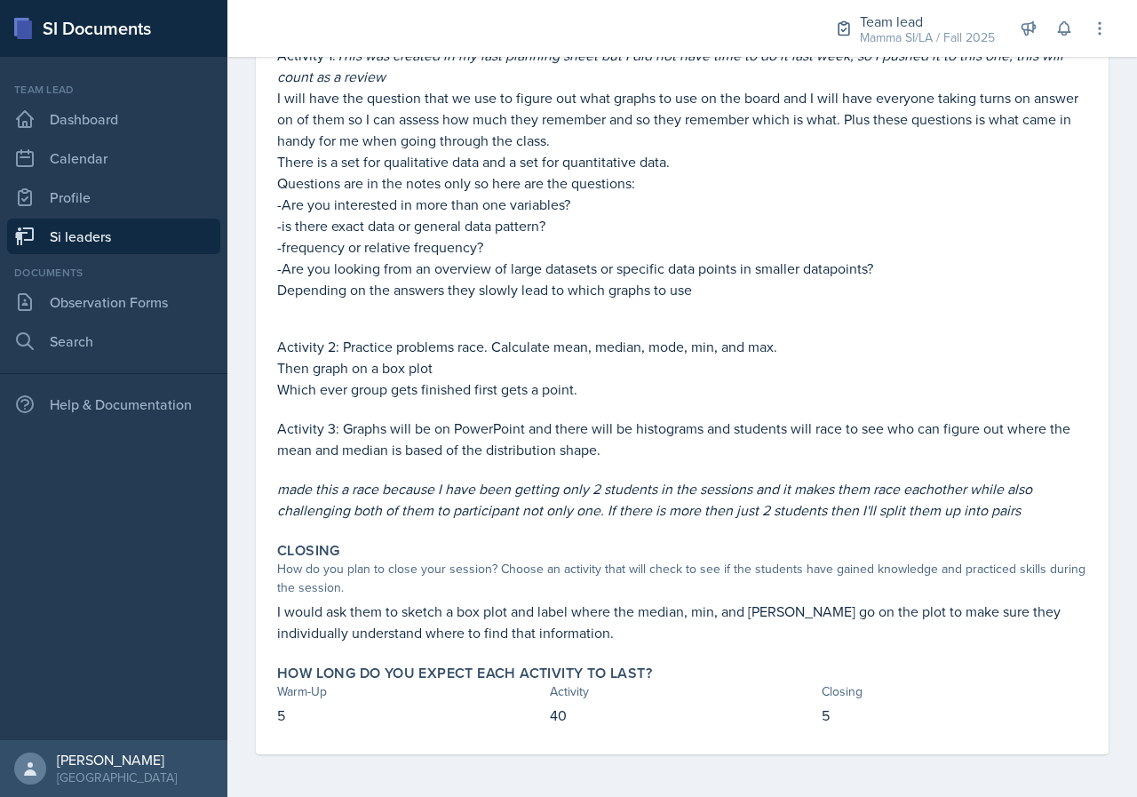
click at [587, 448] on p "Activity 3: Graphs will be on PowerPoint and there will be histograms and stude…" at bounding box center [682, 439] width 810 height 43
drag, startPoint x: 487, startPoint y: 448, endPoint x: 562, endPoint y: 448, distance: 75.5
click at [541, 448] on p "Activity 3: Graphs will be on PowerPoint and there will be histograms and stude…" at bounding box center [682, 439] width 810 height 43
click at [570, 448] on p "Activity 3: Graphs will be on PowerPoint and there will be histograms and stude…" at bounding box center [682, 439] width 810 height 43
click at [593, 442] on p "Activity 3: Graphs will be on PowerPoint and there will be histograms and stude…" at bounding box center [682, 439] width 810 height 43
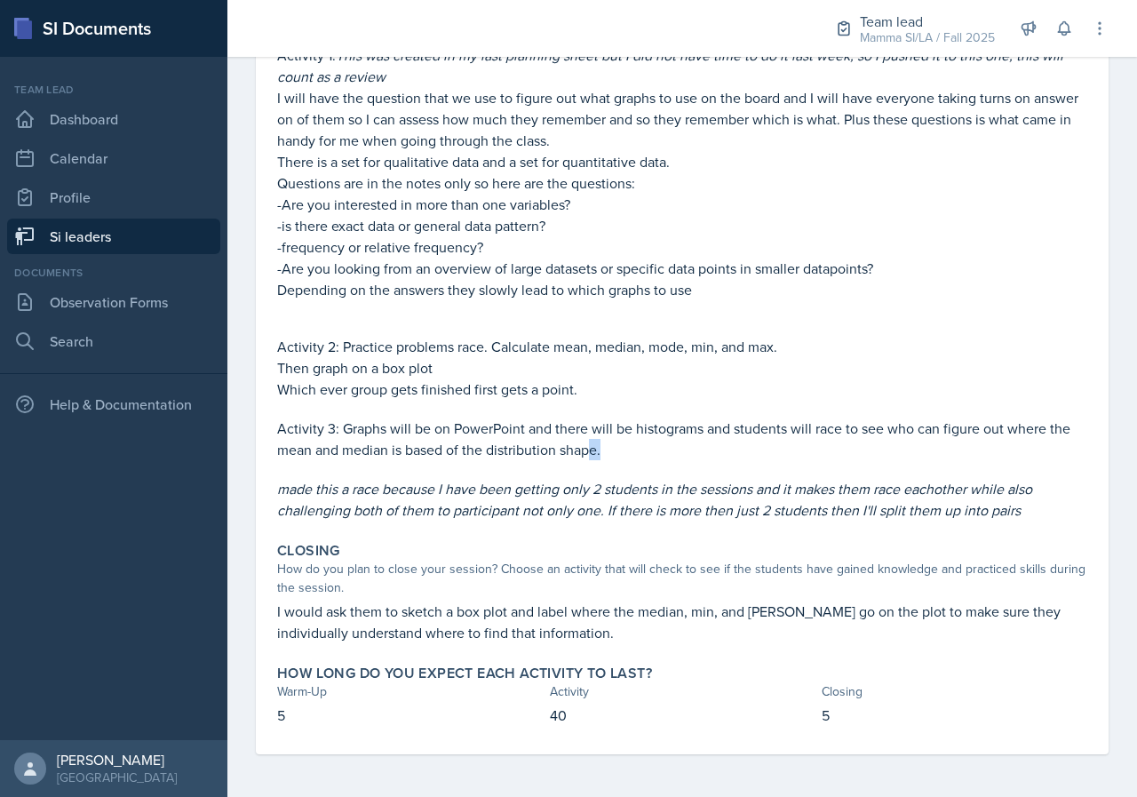
click at [629, 442] on p "Activity 3: Graphs will be on PowerPoint and there will be histograms and stude…" at bounding box center [682, 439] width 810 height 43
click at [630, 442] on p "Activity 3: Graphs will be on PowerPoint and there will be histograms and stude…" at bounding box center [682, 439] width 810 height 43
drag, startPoint x: 575, startPoint y: 447, endPoint x: 649, endPoint y: 447, distance: 74.6
click at [649, 447] on p "Activity 3: Graphs will be on PowerPoint and there will be histograms and stude…" at bounding box center [682, 439] width 810 height 43
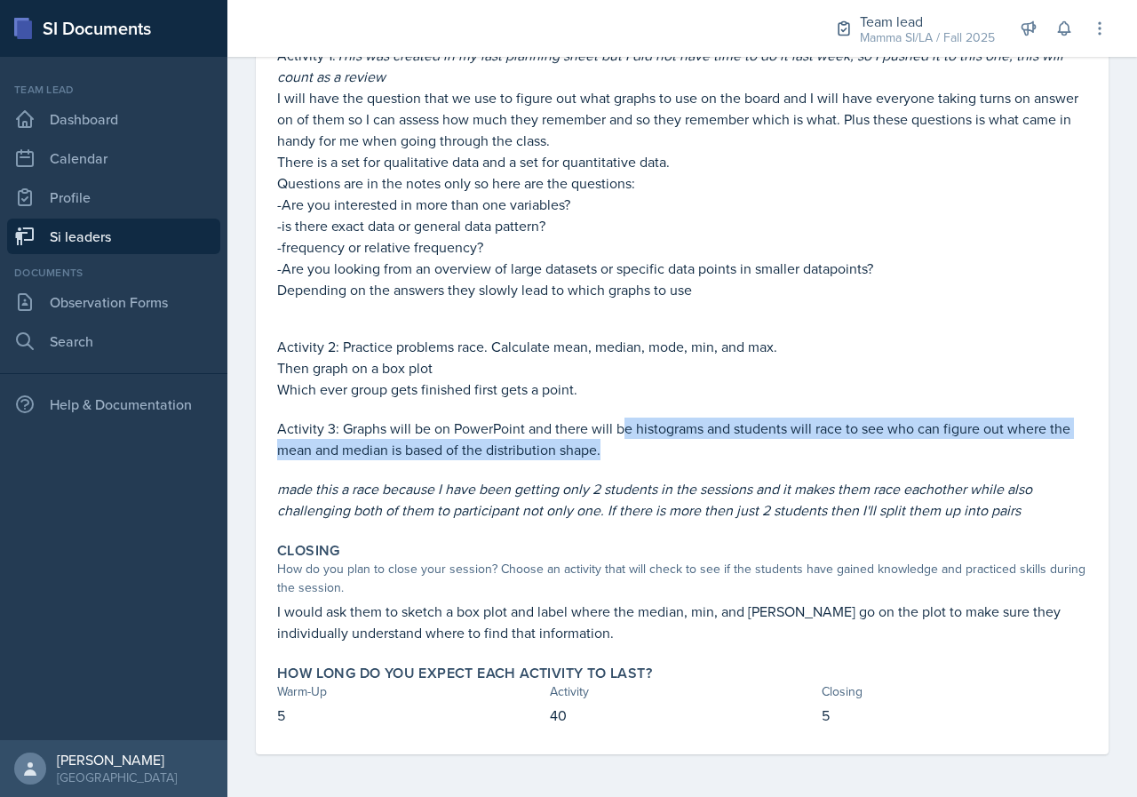
drag, startPoint x: 647, startPoint y: 445, endPoint x: 610, endPoint y: 411, distance: 49.7
click at [622, 426] on p "Activity 3: Graphs will be on PowerPoint and there will be histograms and stude…" at bounding box center [682, 439] width 810 height 43
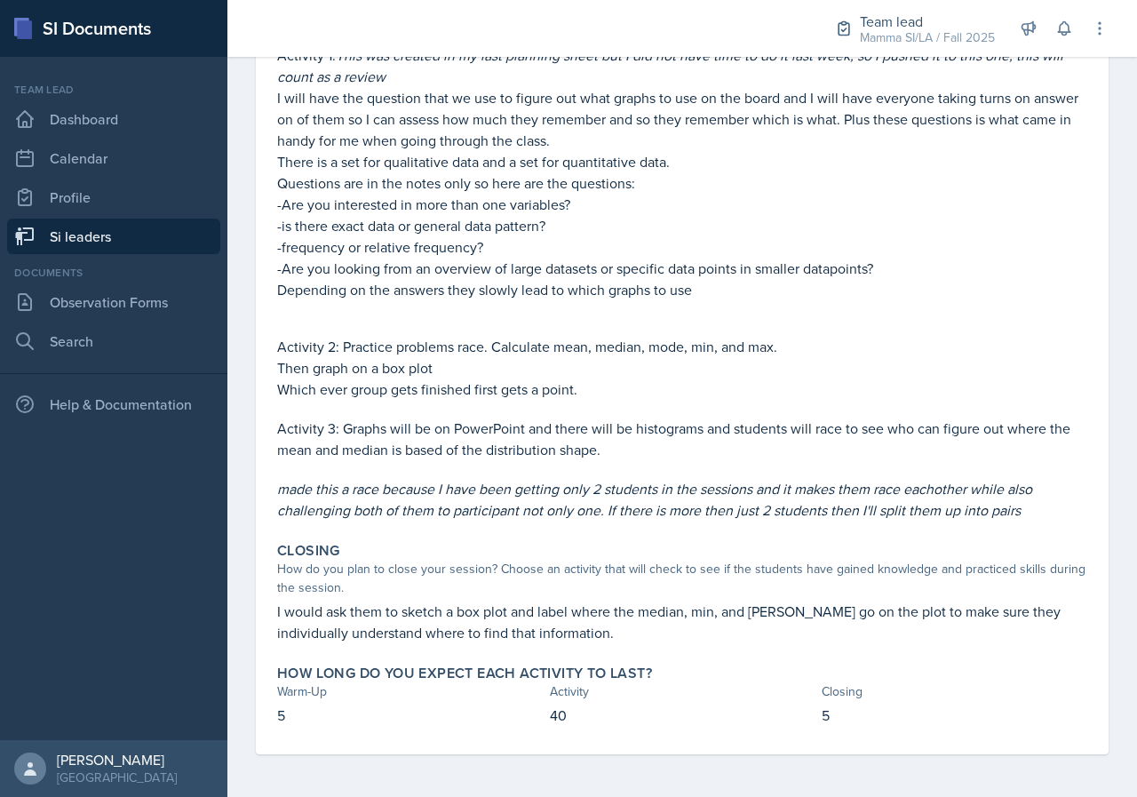
click at [615, 434] on p "Activity 3: Graphs will be on PowerPoint and there will be histograms and stude…" at bounding box center [682, 439] width 810 height 43
drag, startPoint x: 482, startPoint y: 441, endPoint x: 582, endPoint y: 443, distance: 99.5
click at [563, 442] on p "Activity 3: Graphs will be on PowerPoint and there will be histograms and stude…" at bounding box center [682, 439] width 810 height 43
click at [582, 443] on p "Activity 3: Graphs will be on PowerPoint and there will be histograms and stude…" at bounding box center [682, 439] width 810 height 43
drag, startPoint x: 608, startPoint y: 456, endPoint x: 520, endPoint y: 447, distance: 88.4
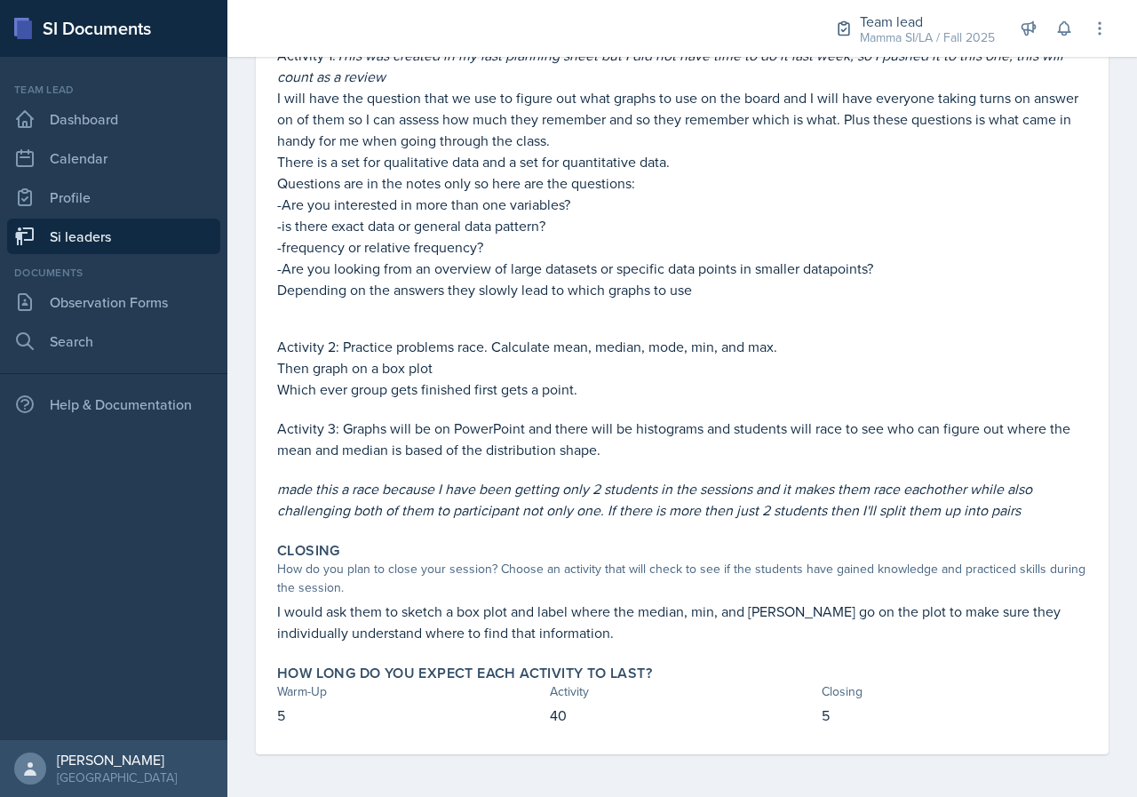
click at [607, 456] on p "Activity 3: Graphs will be on PowerPoint and there will be histograms and stude…" at bounding box center [682, 439] width 810 height 43
drag, startPoint x: 520, startPoint y: 447, endPoint x: 571, endPoint y: 447, distance: 51.5
click at [521, 447] on p "Activity 3: Graphs will be on PowerPoint and there will be histograms and stude…" at bounding box center [682, 439] width 810 height 43
click at [665, 461] on p at bounding box center [682, 469] width 810 height 18
drag, startPoint x: 615, startPoint y: 451, endPoint x: 637, endPoint y: 451, distance: 22.2
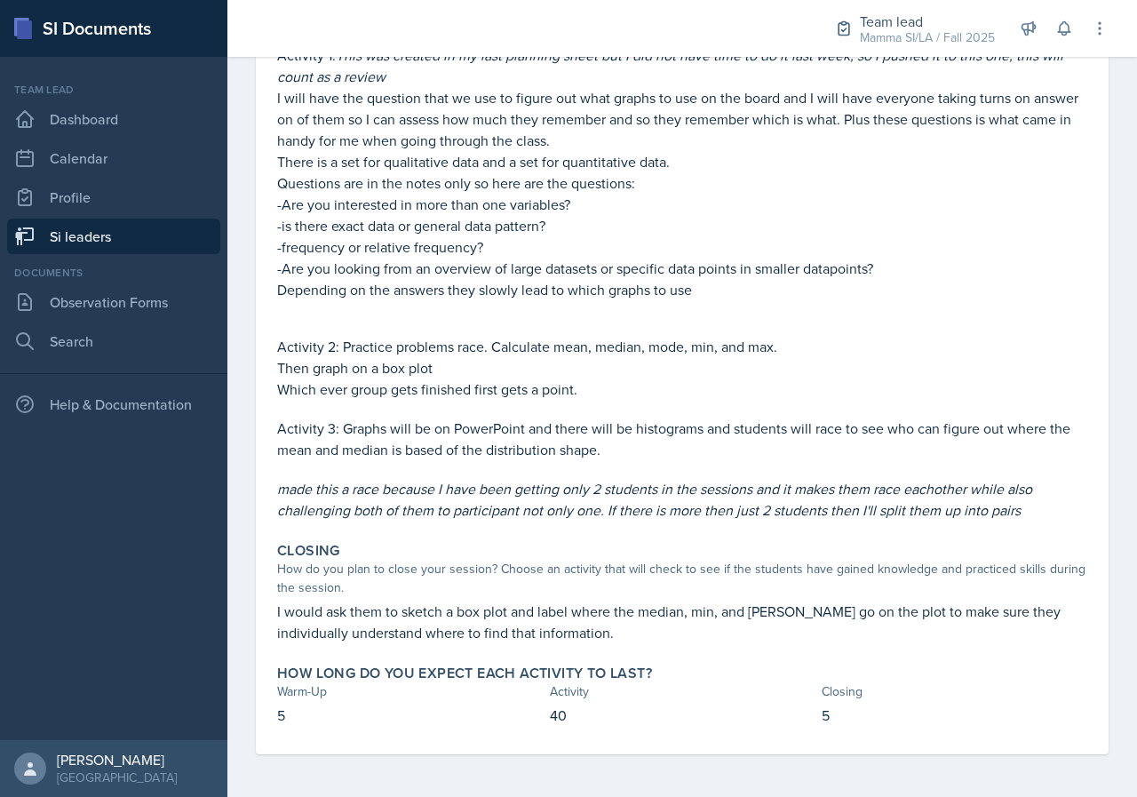
click at [637, 451] on p "Activity 3: Graphs will be on PowerPoint and there will be histograms and stude…" at bounding box center [682, 439] width 810 height 43
drag, startPoint x: 628, startPoint y: 457, endPoint x: 613, endPoint y: 456, distance: 15.1
click at [613, 456] on p "Activity 3: Graphs will be on PowerPoint and there will be histograms and stude…" at bounding box center [682, 439] width 810 height 43
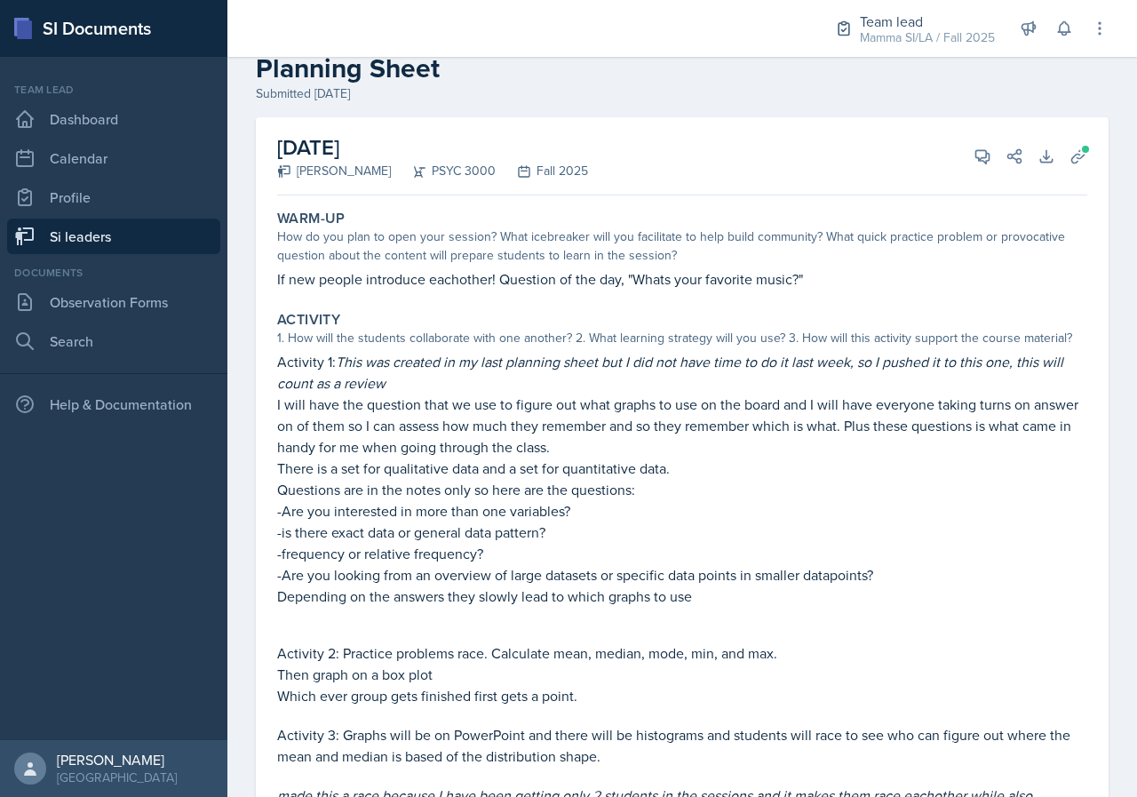
scroll to position [0, 0]
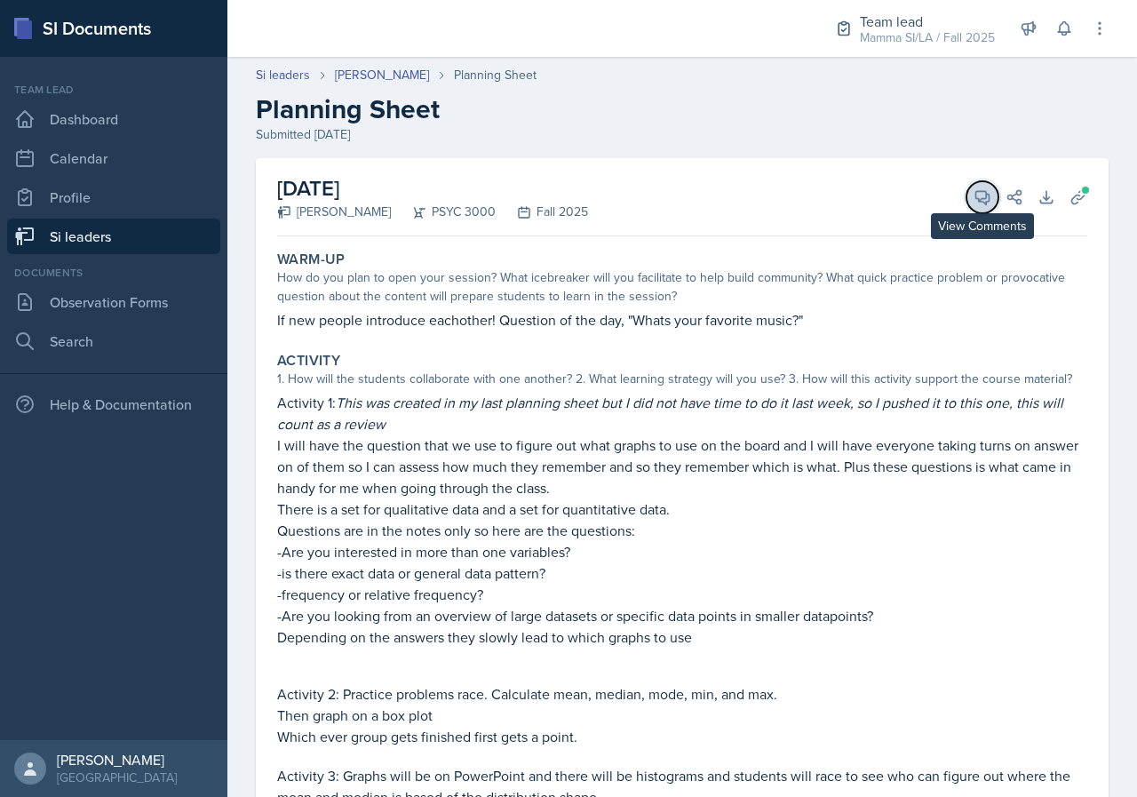
click at [984, 188] on span at bounding box center [988, 191] width 9 height 9
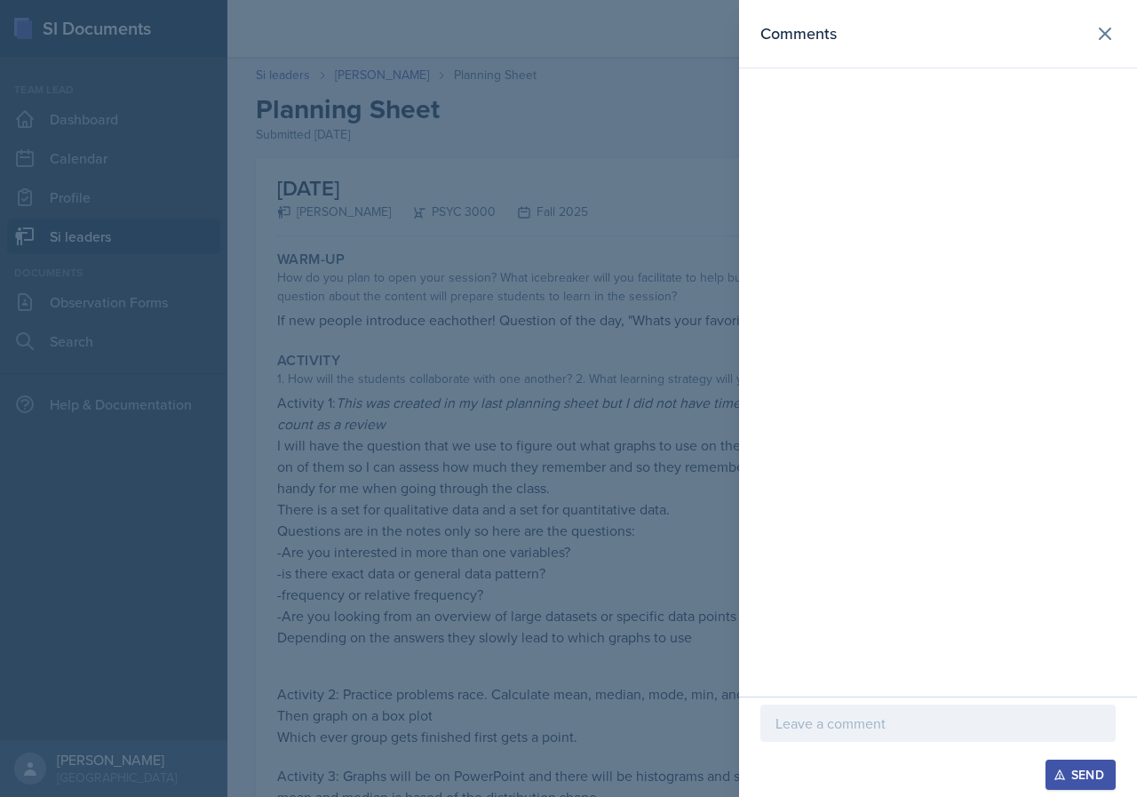
click at [864, 751] on div at bounding box center [937, 751] width 355 height 18
click at [892, 741] on div at bounding box center [937, 723] width 355 height 37
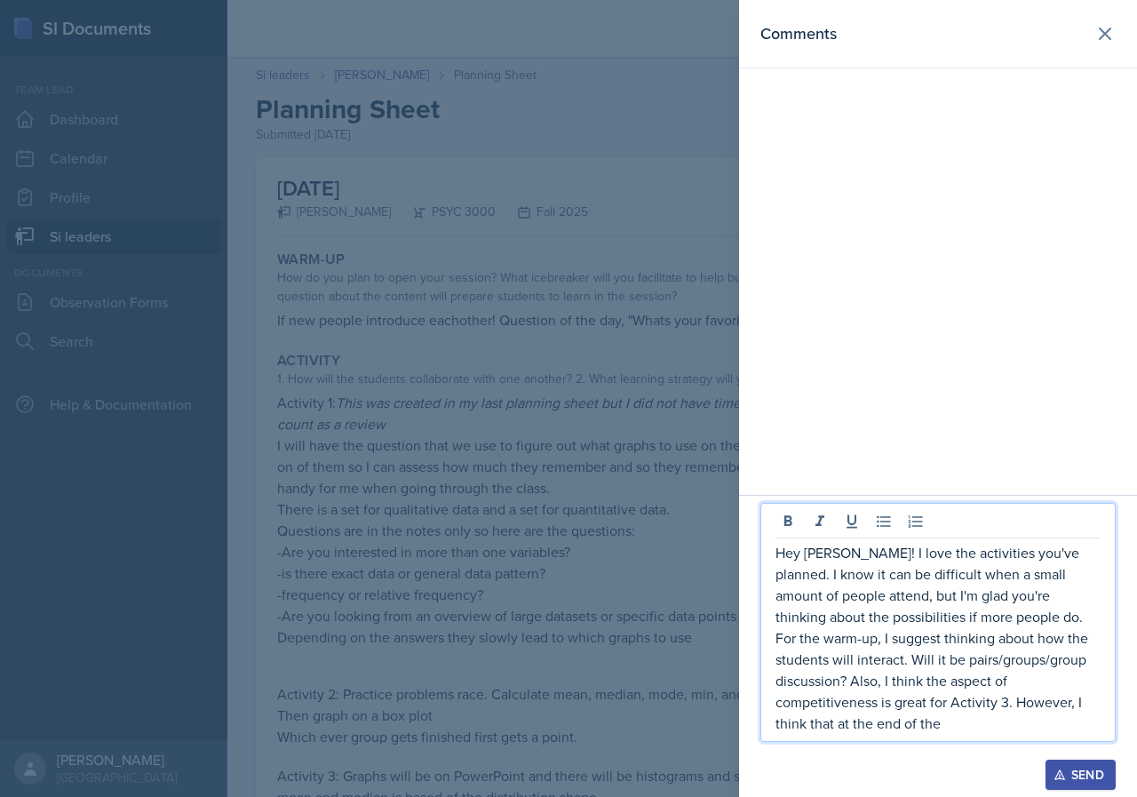
click at [1057, 694] on p "Hey [PERSON_NAME]! I love the activities you've planned. I know it can be diffi…" at bounding box center [938, 638] width 325 height 192
click at [1057, 691] on p "Hey [PERSON_NAME]! I love the activities you've planned. I know it can be diffi…" at bounding box center [938, 638] width 325 height 192
click at [1103, 37] on icon at bounding box center [1105, 33] width 11 height 11
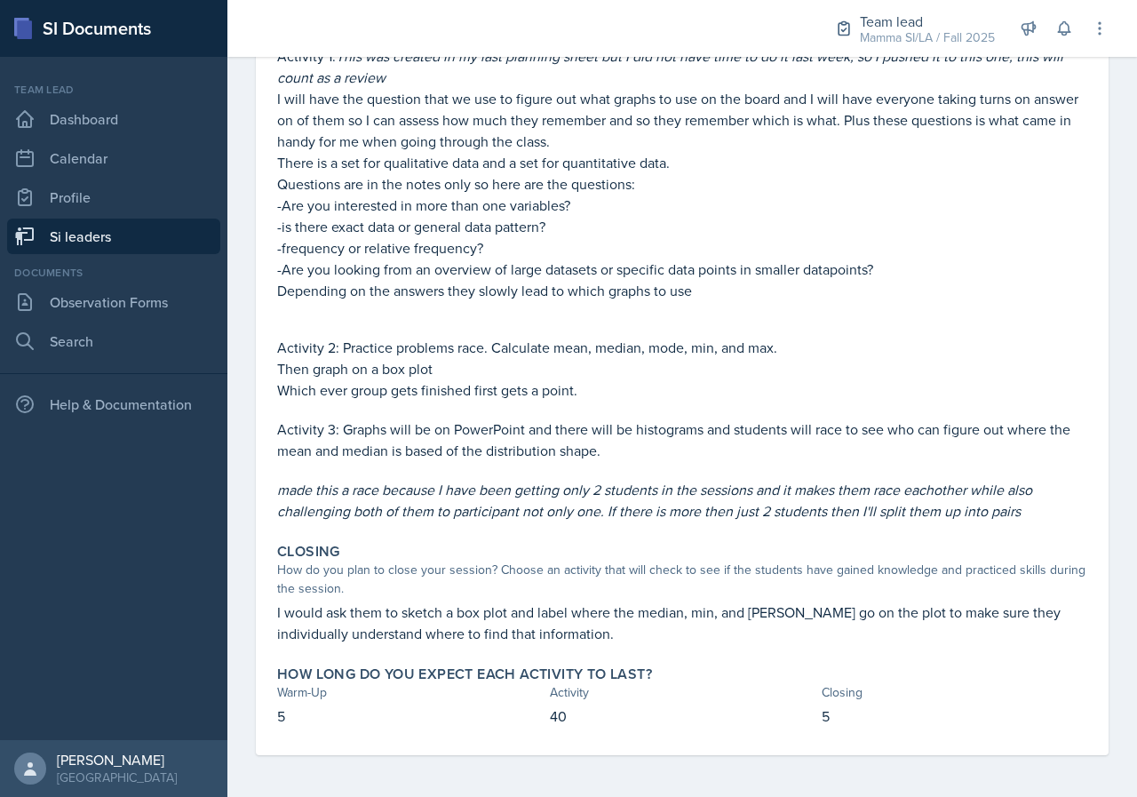
scroll to position [347, 0]
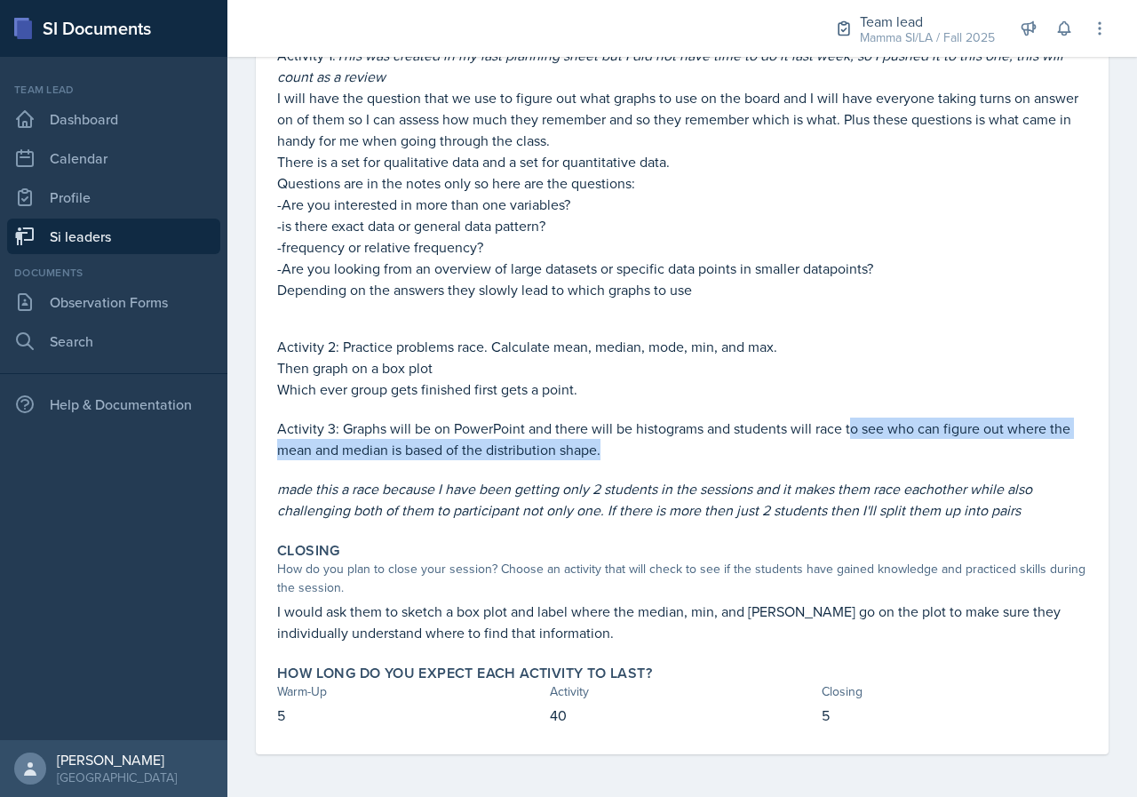
click at [856, 434] on p "Activity 3: Graphs will be on PowerPoint and there will be histograms and stude…" at bounding box center [682, 439] width 810 height 43
click at [862, 434] on p "Activity 3: Graphs will be on PowerPoint and there will be histograms and stude…" at bounding box center [682, 439] width 810 height 43
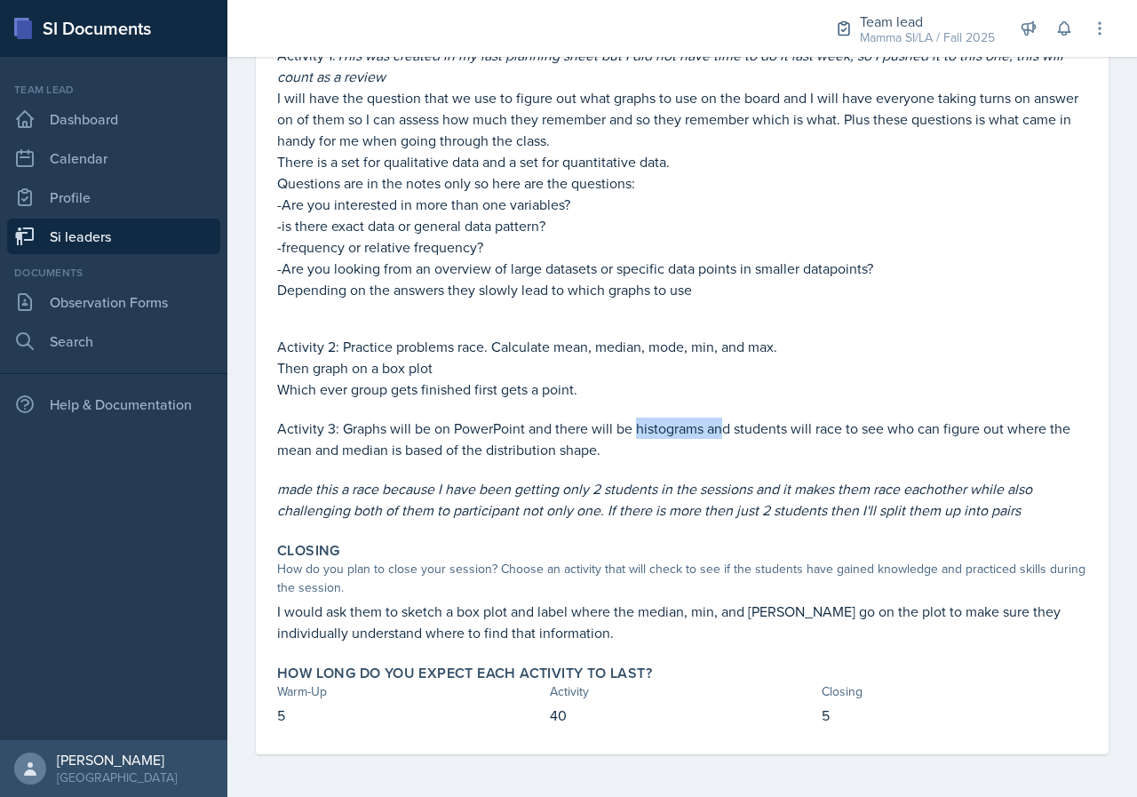
drag, startPoint x: 649, startPoint y: 437, endPoint x: 743, endPoint y: 436, distance: 93.3
click at [731, 436] on p "Activity 3: Graphs will be on PowerPoint and there will be histograms and stude…" at bounding box center [682, 439] width 810 height 43
click at [743, 436] on p "Activity 3: Graphs will be on PowerPoint and there will be histograms and stude…" at bounding box center [682, 439] width 810 height 43
drag, startPoint x: 523, startPoint y: 443, endPoint x: 576, endPoint y: 443, distance: 52.4
click at [569, 443] on p "Activity 3: Graphs will be on PowerPoint and there will be histograms and stude…" at bounding box center [682, 439] width 810 height 43
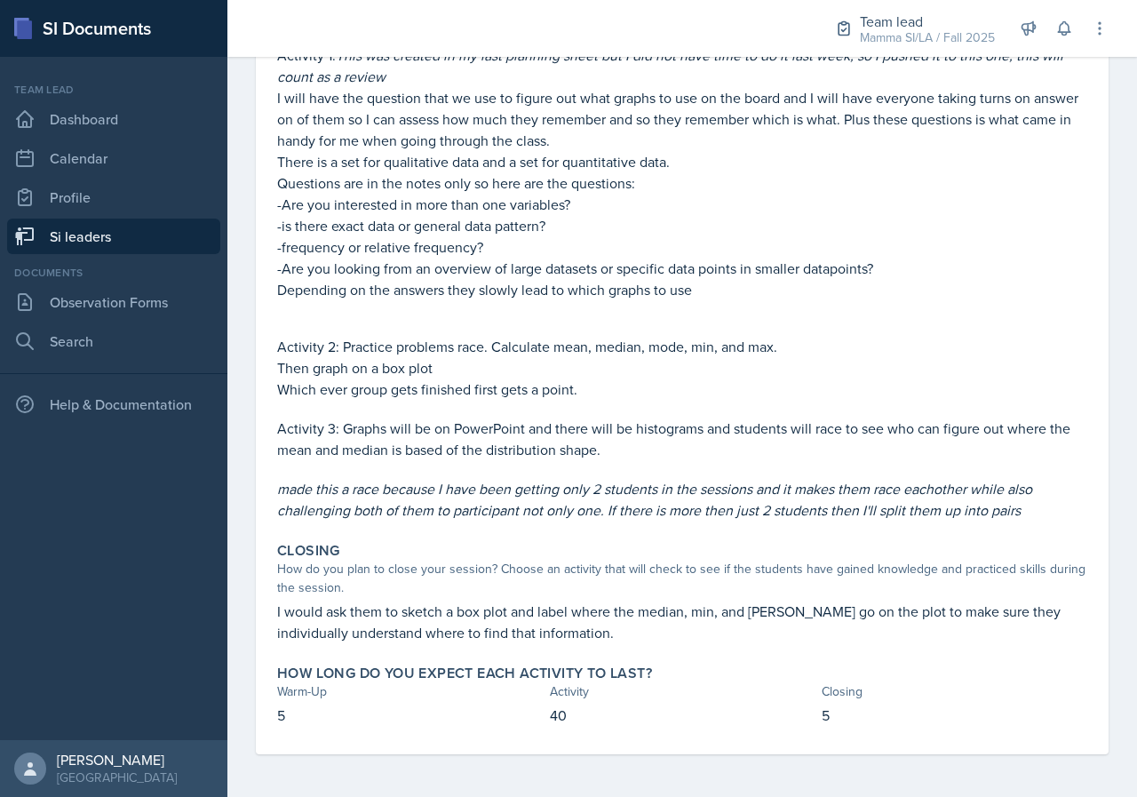
click at [576, 443] on p "Activity 3: Graphs will be on PowerPoint and there will be histograms and stude…" at bounding box center [682, 439] width 810 height 43
drag, startPoint x: 530, startPoint y: 443, endPoint x: 585, endPoint y: 442, distance: 54.2
click at [562, 443] on p "Activity 3: Graphs will be on PowerPoint and there will be histograms and stude…" at bounding box center [682, 439] width 810 height 43
click at [585, 442] on p "Activity 3: Graphs will be on PowerPoint and there will be histograms and stude…" at bounding box center [682, 439] width 810 height 43
drag, startPoint x: 495, startPoint y: 440, endPoint x: 586, endPoint y: 438, distance: 91.5
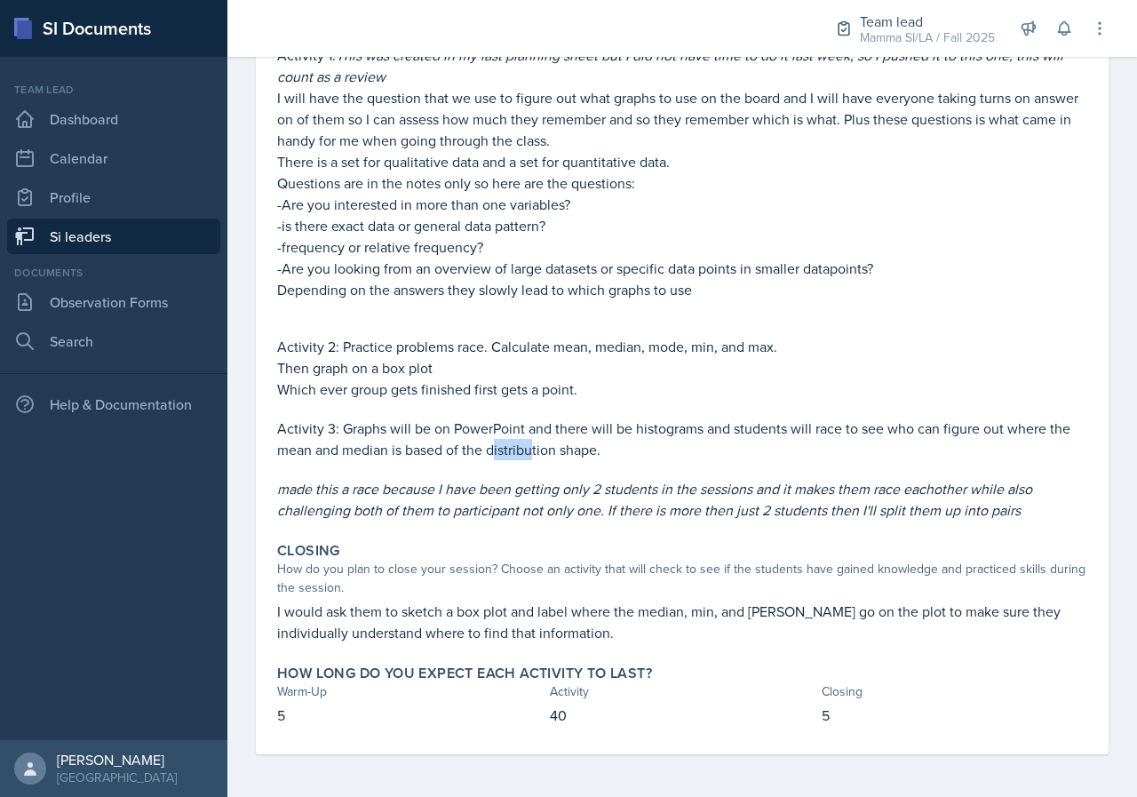
click at [563, 438] on p "Activity 3: Graphs will be on PowerPoint and there will be histograms and stude…" at bounding box center [682, 439] width 810 height 43
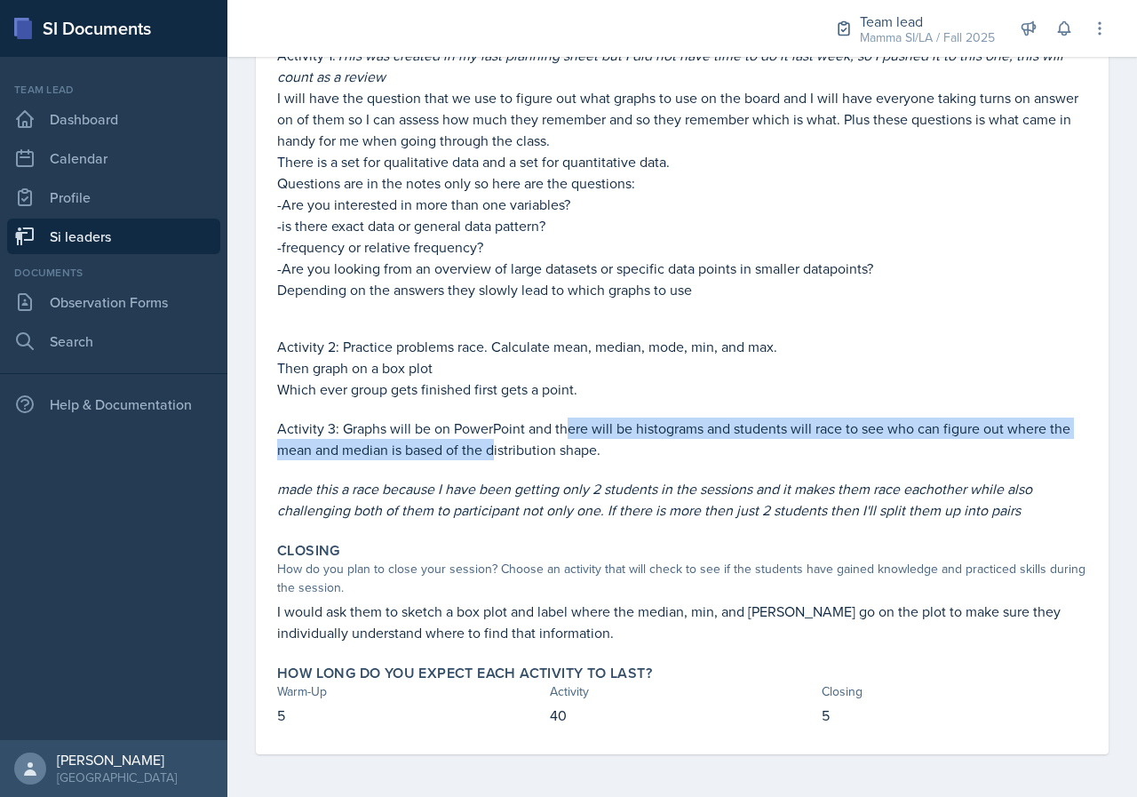
click at [587, 438] on p "Activity 3: Graphs will be on PowerPoint and there will be histograms and stude…" at bounding box center [682, 439] width 810 height 43
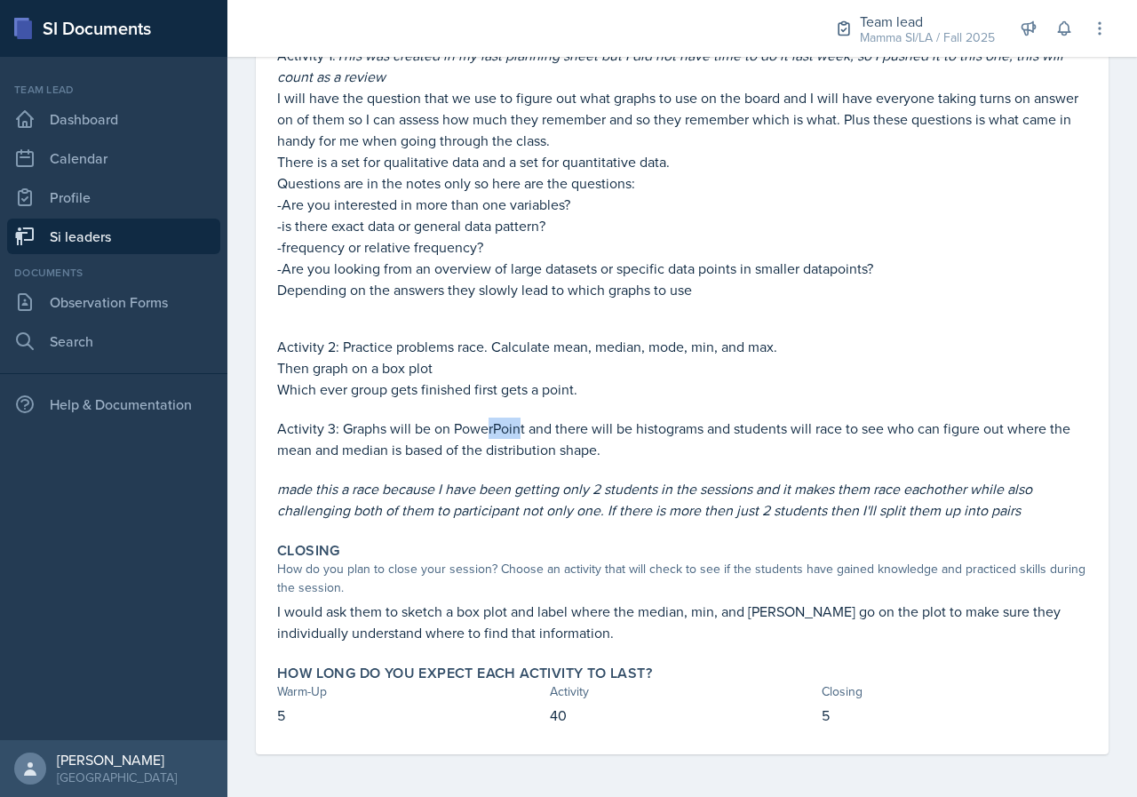
drag, startPoint x: 488, startPoint y: 437, endPoint x: 581, endPoint y: 434, distance: 93.4
click at [526, 437] on p "Activity 3: Graphs will be on PowerPoint and there will be histograms and stude…" at bounding box center [682, 439] width 810 height 43
click at [582, 434] on p "Activity 3: Graphs will be on PowerPoint and there will be histograms and stude…" at bounding box center [682, 439] width 810 height 43
drag, startPoint x: 515, startPoint y: 434, endPoint x: 590, endPoint y: 435, distance: 74.6
click at [563, 435] on p "Activity 3: Graphs will be on PowerPoint and there will be histograms and stude…" at bounding box center [682, 439] width 810 height 43
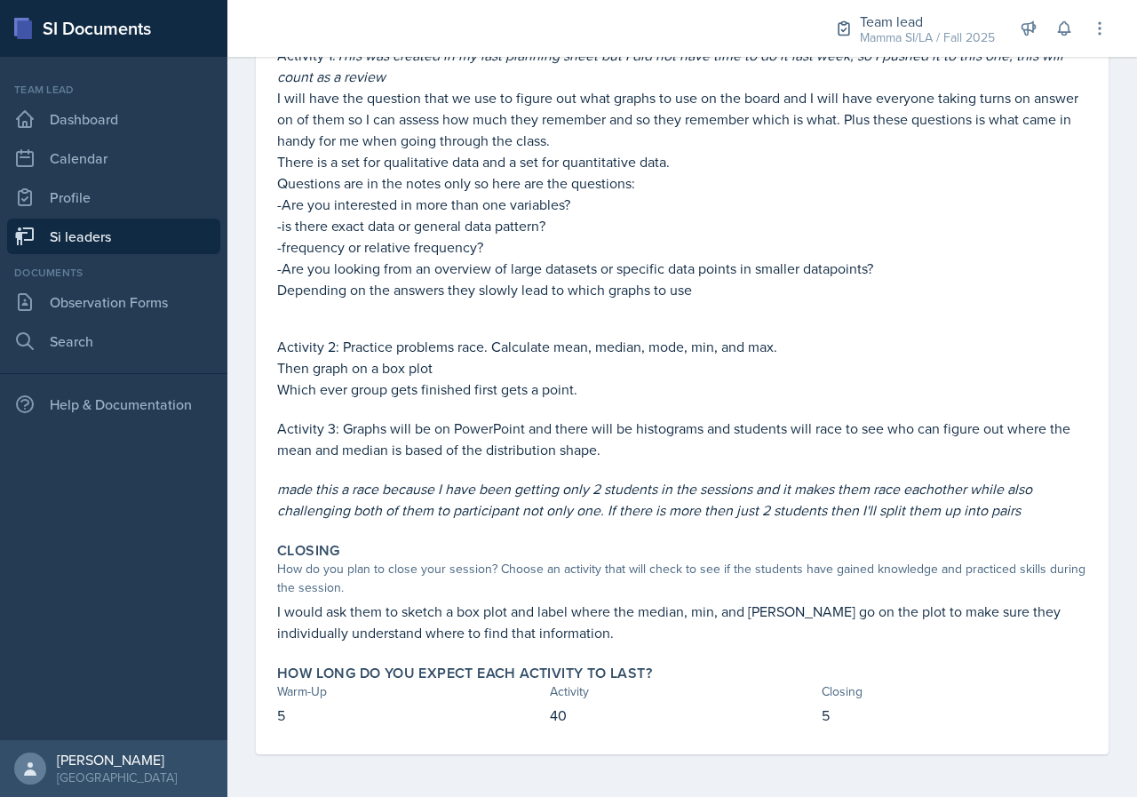
click at [591, 435] on p "Activity 3: Graphs will be on PowerPoint and there will be histograms and stude…" at bounding box center [682, 439] width 810 height 43
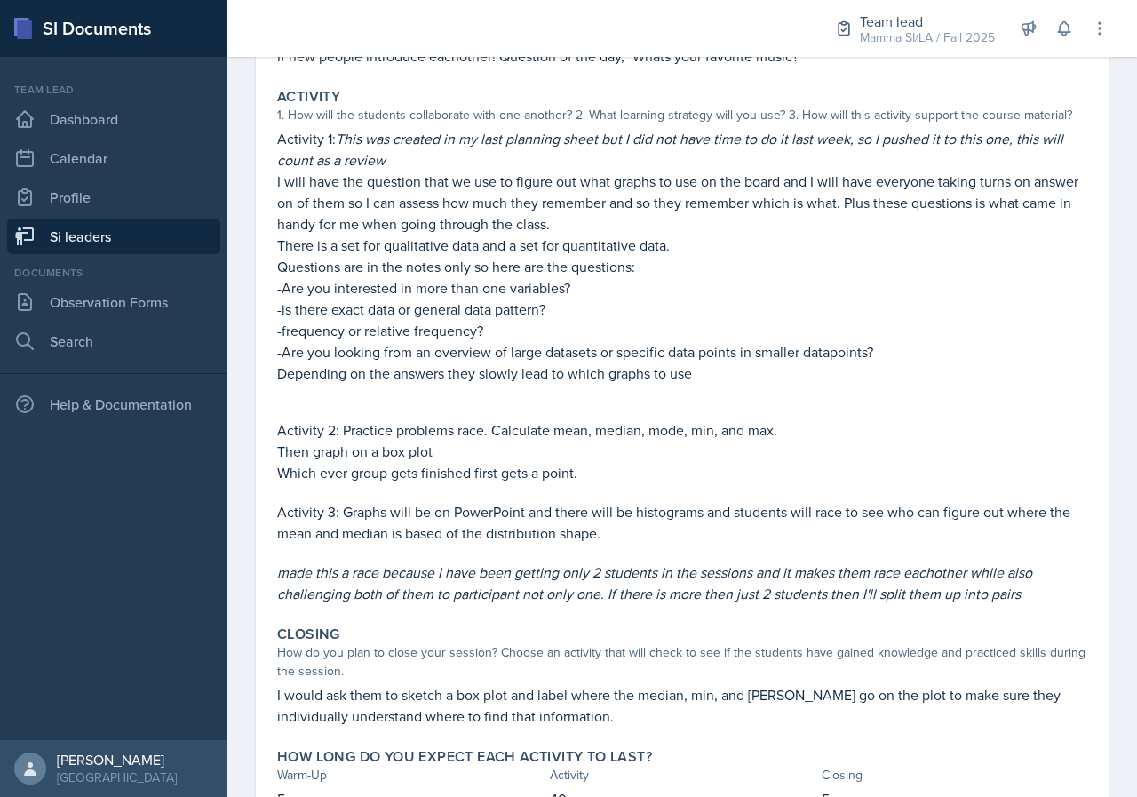
scroll to position [0, 0]
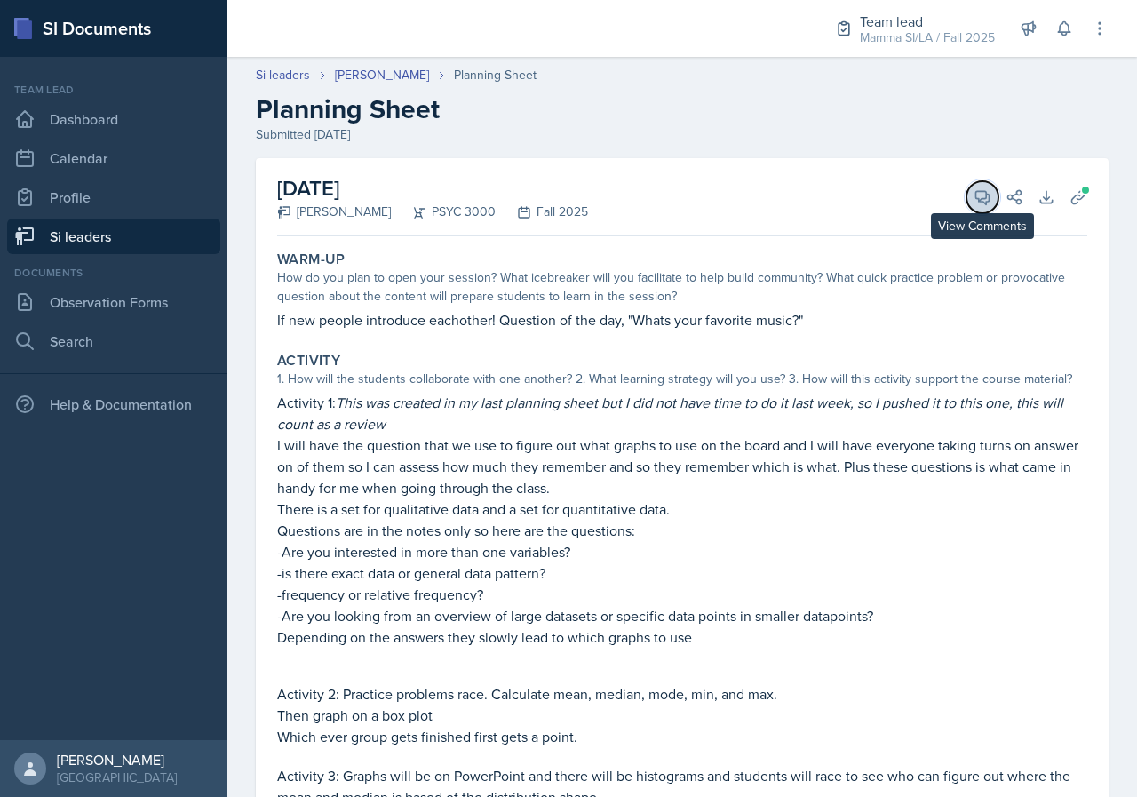
click at [972, 207] on button "View Comments" at bounding box center [983, 197] width 32 height 32
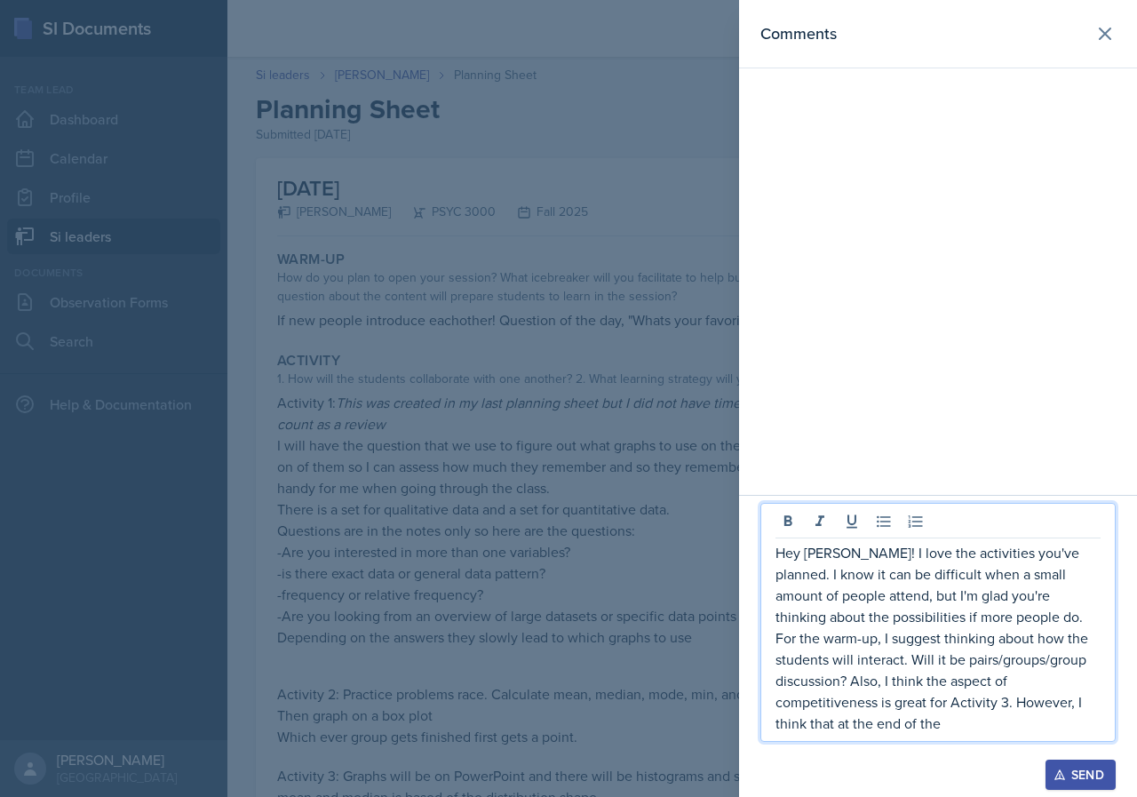
click at [1098, 722] on p "Hey [PERSON_NAME]! I love the activities you've planned. I know it can be diffi…" at bounding box center [938, 638] width 325 height 192
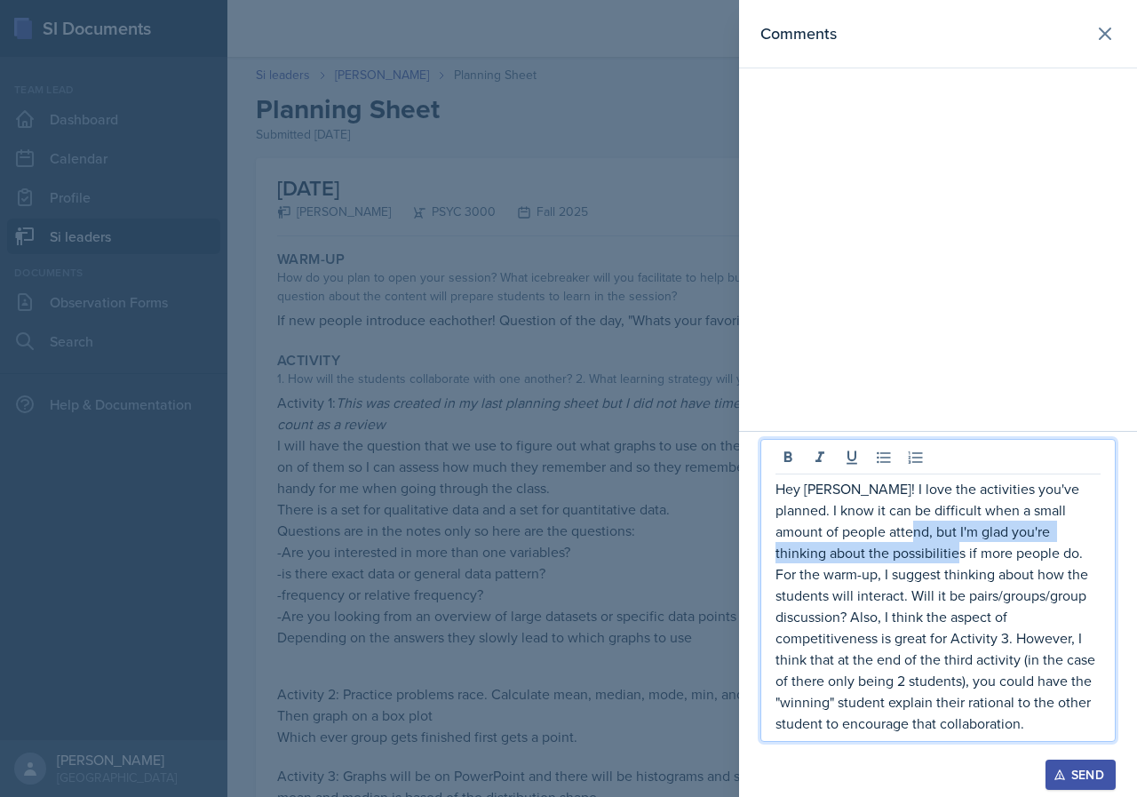
drag, startPoint x: 864, startPoint y: 541, endPoint x: 875, endPoint y: 539, distance: 10.8
click at [875, 539] on p "Hey [PERSON_NAME]! I love the activities you've planned. I know it can be diffi…" at bounding box center [938, 606] width 325 height 256
click at [887, 561] on p "Hey [PERSON_NAME]! I love the activities you've planned. I know it can be diffi…" at bounding box center [938, 606] width 325 height 256
drag, startPoint x: 880, startPoint y: 561, endPoint x: 932, endPoint y: 561, distance: 51.5
click at [932, 561] on p "Hey [PERSON_NAME]! I love the activities you've planned. I know it can be diffi…" at bounding box center [938, 606] width 325 height 256
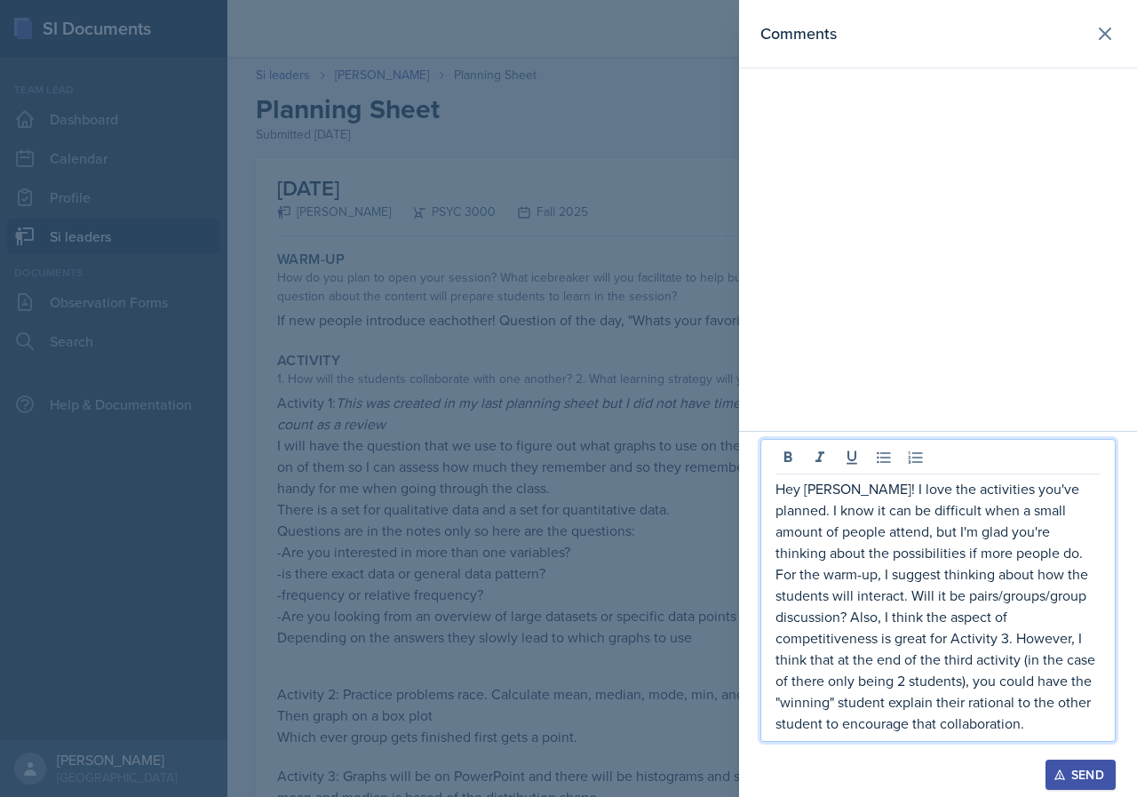
click at [967, 561] on p "Hey [PERSON_NAME]! I love the activities you've planned. I know it can be diffi…" at bounding box center [938, 606] width 325 height 256
click at [963, 557] on p "Hey [PERSON_NAME]! I love the activities you've planned. I know it can be diffi…" at bounding box center [938, 606] width 325 height 256
click at [975, 554] on p "Hey [PERSON_NAME]! I love the activities you've planned. I know it can be diffi…" at bounding box center [938, 606] width 325 height 256
click at [936, 577] on p "Hey [PERSON_NAME]! I love the activities you've planned. I know it can be diffi…" at bounding box center [938, 606] width 325 height 256
drag, startPoint x: 852, startPoint y: 593, endPoint x: 888, endPoint y: 593, distance: 36.4
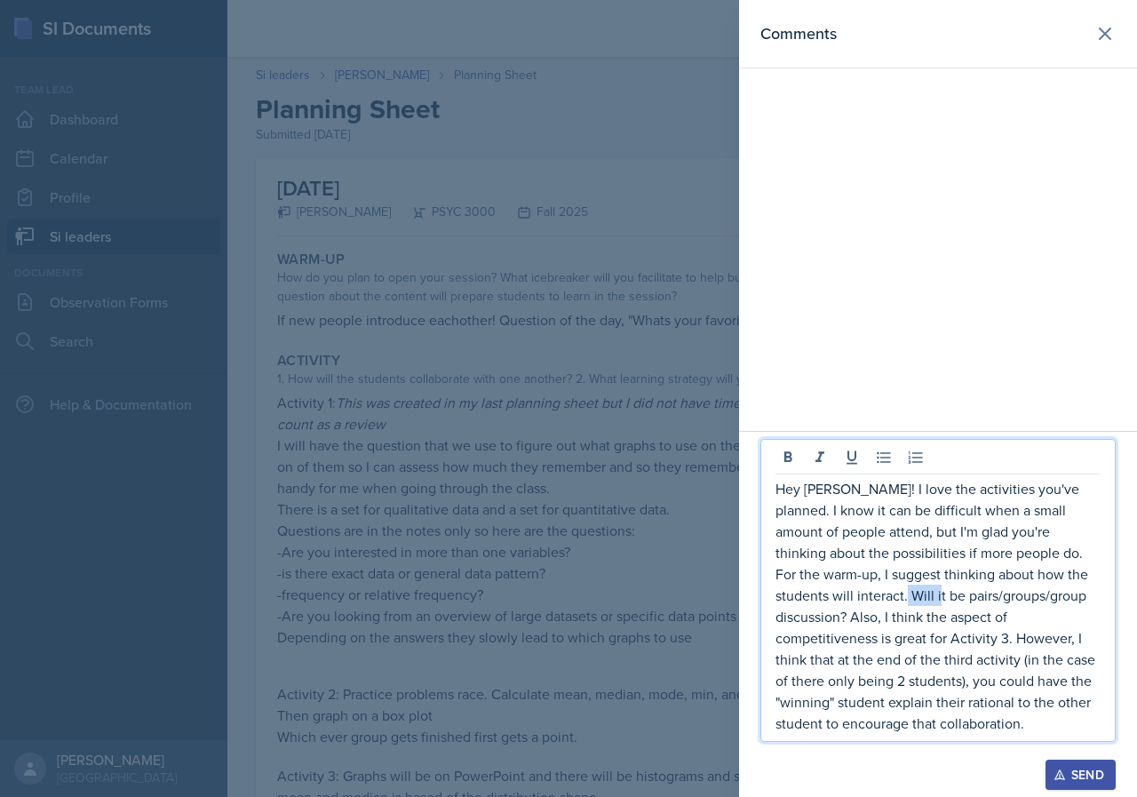
click at [888, 593] on p "Hey [PERSON_NAME]! I love the activities you've planned. I know it can be diffi…" at bounding box center [938, 606] width 325 height 256
click at [890, 595] on p "Hey [PERSON_NAME]! I love the activities you've planned. I know it can be diffi…" at bounding box center [938, 606] width 325 height 256
drag, startPoint x: 812, startPoint y: 595, endPoint x: 833, endPoint y: 595, distance: 21.3
click at [831, 595] on p "Hey [PERSON_NAME]! I love the activities you've planned. I know it can be diffi…" at bounding box center [938, 606] width 325 height 256
click at [833, 595] on p "Hey [PERSON_NAME]! I love the activities you've planned. I know it can be diffi…" at bounding box center [938, 606] width 325 height 256
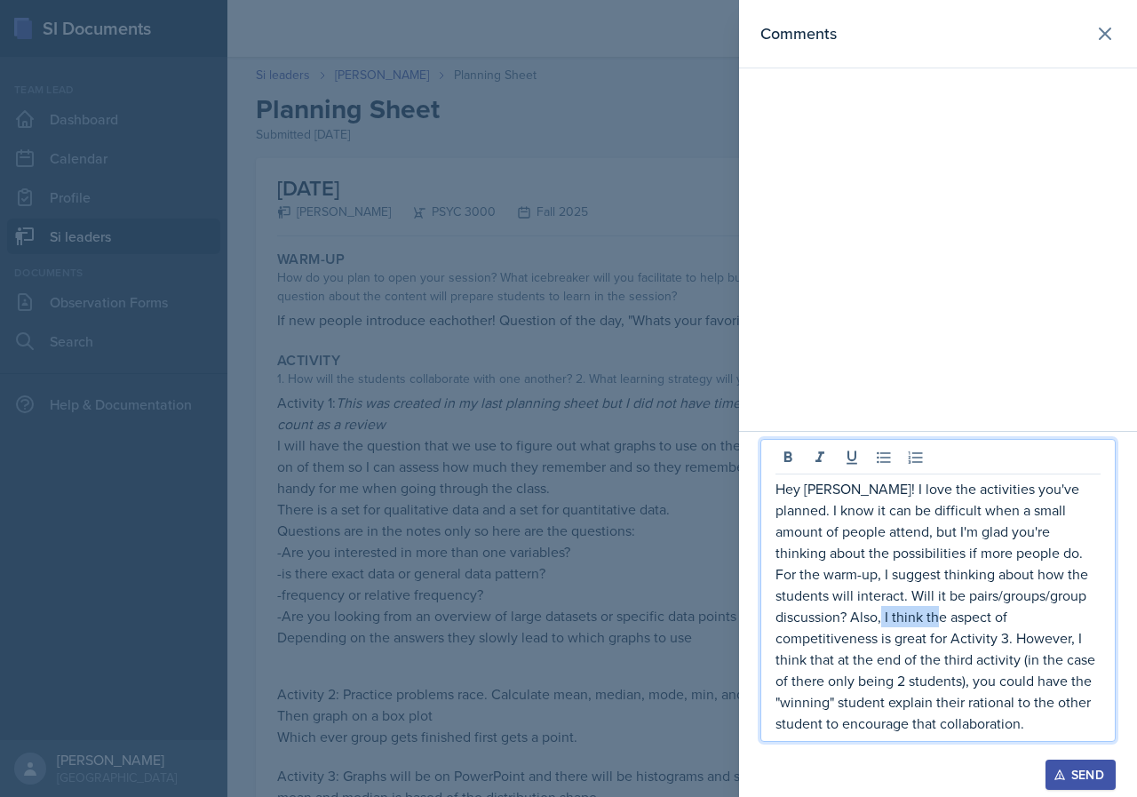
drag, startPoint x: 832, startPoint y: 623, endPoint x: 894, endPoint y: 623, distance: 62.2
click at [894, 623] on p "Hey [PERSON_NAME]! I love the activities you've planned. I know it can be diffi…" at bounding box center [938, 606] width 325 height 256
click at [874, 633] on p "Hey [PERSON_NAME]! I love the activities you've planned. I know it can be diffi…" at bounding box center [938, 606] width 325 height 256
drag, startPoint x: 849, startPoint y: 640, endPoint x: 895, endPoint y: 640, distance: 45.3
click at [895, 640] on p "Hey [PERSON_NAME]! I love the activities you've planned. I know it can be diffi…" at bounding box center [938, 606] width 325 height 256
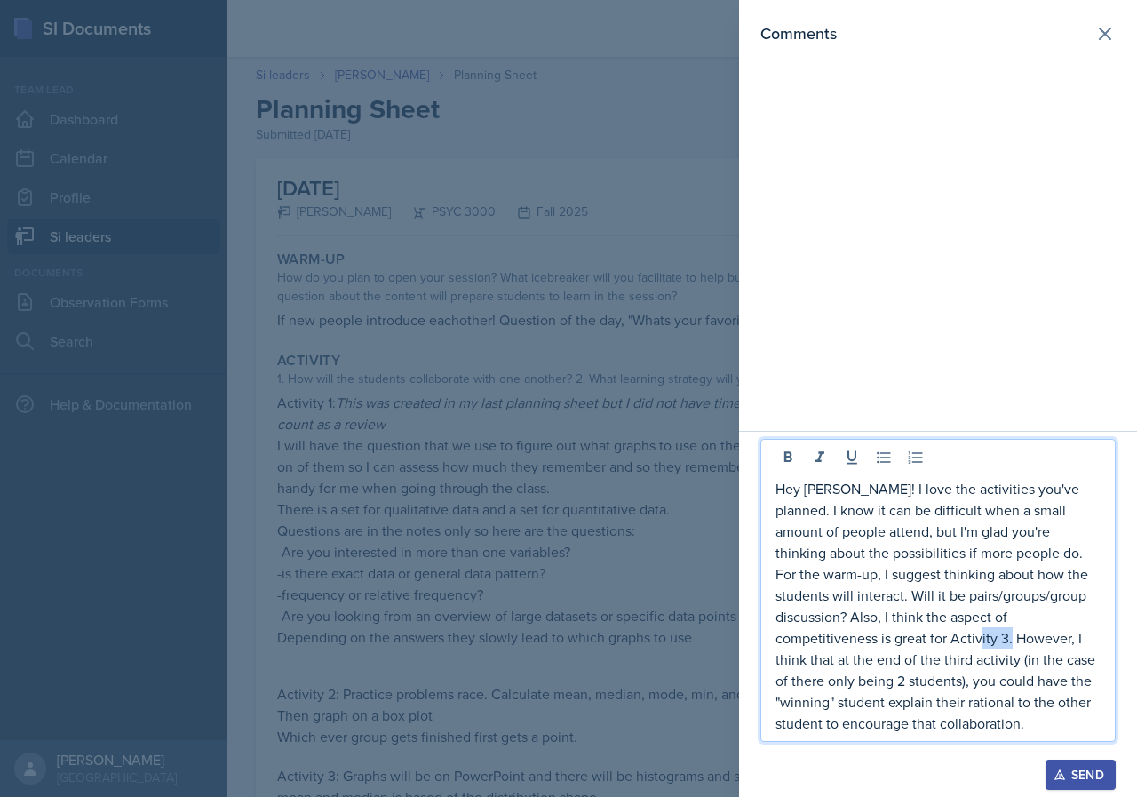
click at [895, 640] on p "Hey [PERSON_NAME]! I love the activities you've planned. I know it can be diffi…" at bounding box center [938, 606] width 325 height 256
drag, startPoint x: 922, startPoint y: 639, endPoint x: 989, endPoint y: 640, distance: 66.6
click at [989, 640] on p "Hey [PERSON_NAME]! I love the activities you've planned. I know it can be diffi…" at bounding box center [938, 606] width 325 height 256
click at [894, 641] on p "Hey [PERSON_NAME]! I love the activities you've planned. I know it can be diffi…" at bounding box center [938, 606] width 325 height 256
drag, startPoint x: 851, startPoint y: 660, endPoint x: 844, endPoint y: 681, distance: 22.5
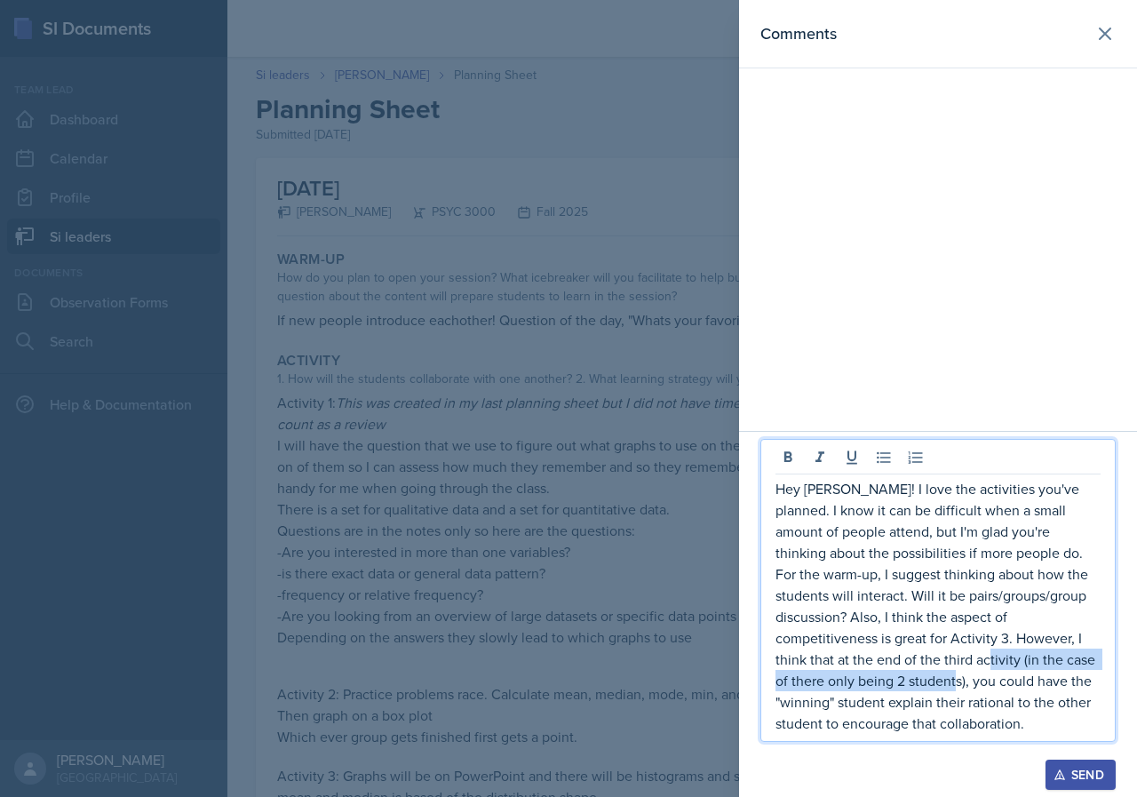
click at [844, 681] on p "Hey [PERSON_NAME]! I love the activities you've planned. I know it can be diffi…" at bounding box center [938, 606] width 325 height 256
click at [882, 698] on p "Hey [PERSON_NAME]! I love the activities you've planned. I know it can be diffi…" at bounding box center [938, 606] width 325 height 256
drag, startPoint x: 856, startPoint y: 675, endPoint x: 904, endPoint y: 677, distance: 48.9
click at [891, 676] on p "Hey [PERSON_NAME]! I love the activities you've planned. I know it can be diffi…" at bounding box center [938, 606] width 325 height 256
click at [905, 677] on p "Hey [PERSON_NAME]! I love the activities you've planned. I know it can be diffi…" at bounding box center [938, 606] width 325 height 256
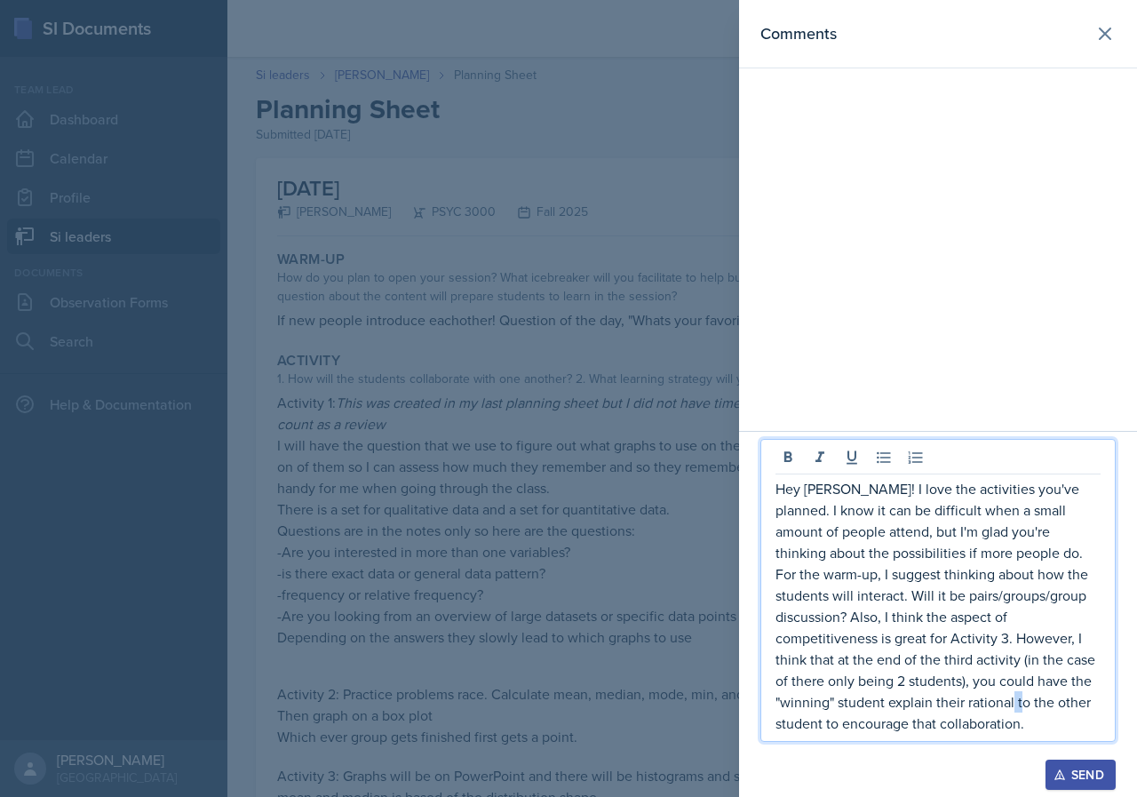
drag, startPoint x: 934, startPoint y: 699, endPoint x: 949, endPoint y: 702, distance: 15.3
click at [943, 701] on p "Hey [PERSON_NAME]! I love the activities you've planned. I know it can be diffi…" at bounding box center [938, 606] width 325 height 256
click at [949, 702] on p "Hey [PERSON_NAME]! I love the activities you've planned. I know it can be diffi…" at bounding box center [938, 606] width 325 height 256
click at [1082, 766] on div "Send" at bounding box center [1080, 775] width 47 height 14
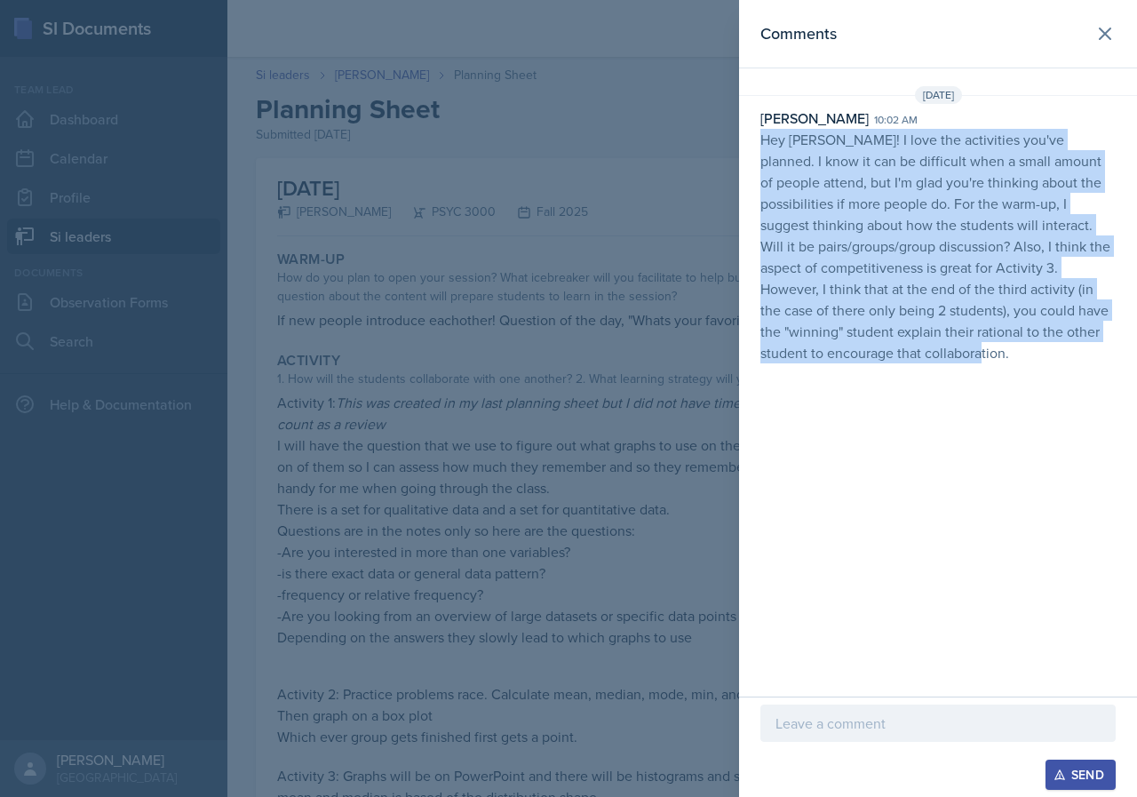
drag, startPoint x: 969, startPoint y: 346, endPoint x: 761, endPoint y: 138, distance: 294.6
click at [761, 138] on p "Hey [PERSON_NAME]! I love the activities you've planned. I know it can be diffi…" at bounding box center [937, 246] width 355 height 235
copy p "Hey [PERSON_NAME]! I love the activities you've planned. I know it can be diffi…"
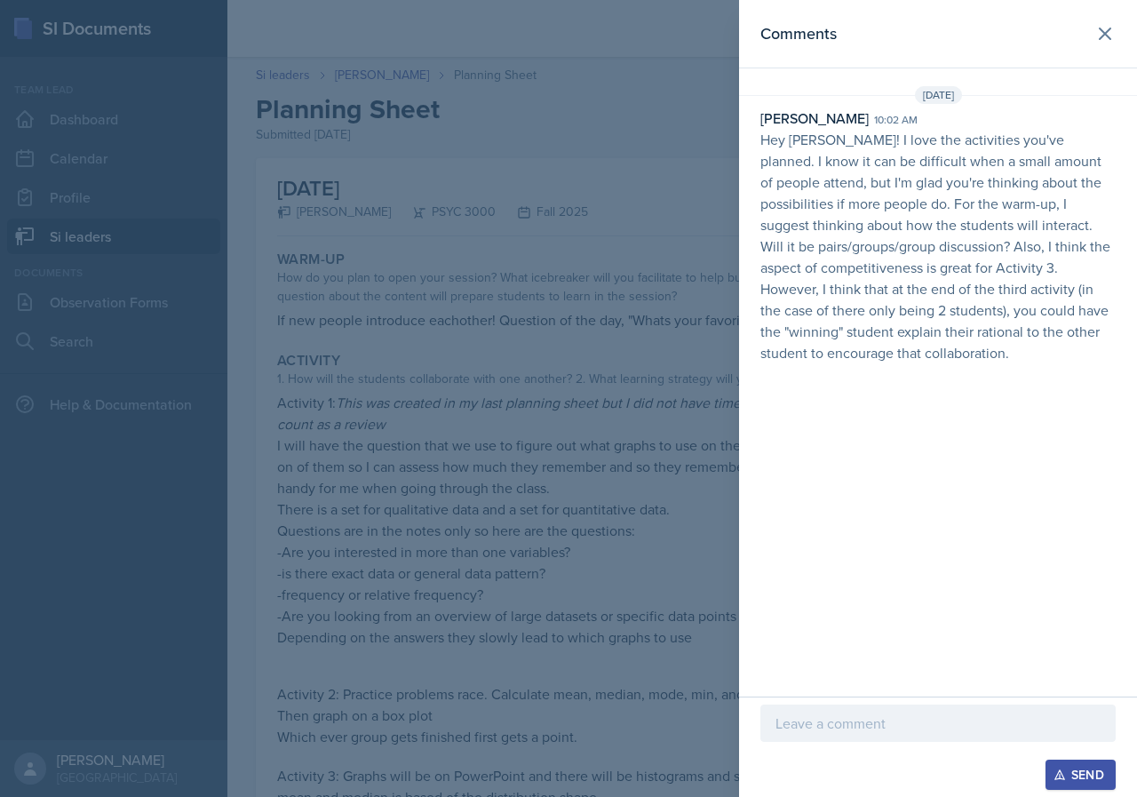
click at [575, 314] on div at bounding box center [568, 398] width 1137 height 797
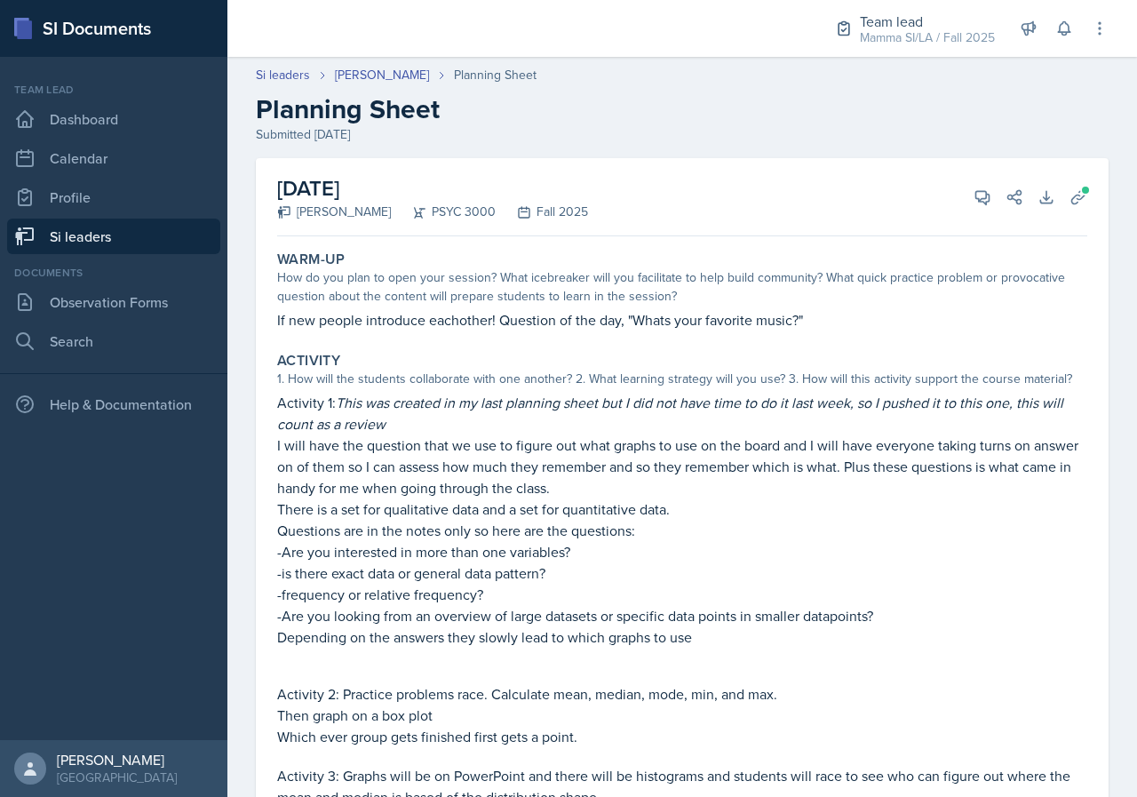
click at [120, 243] on link "Si leaders" at bounding box center [113, 237] width 213 height 36
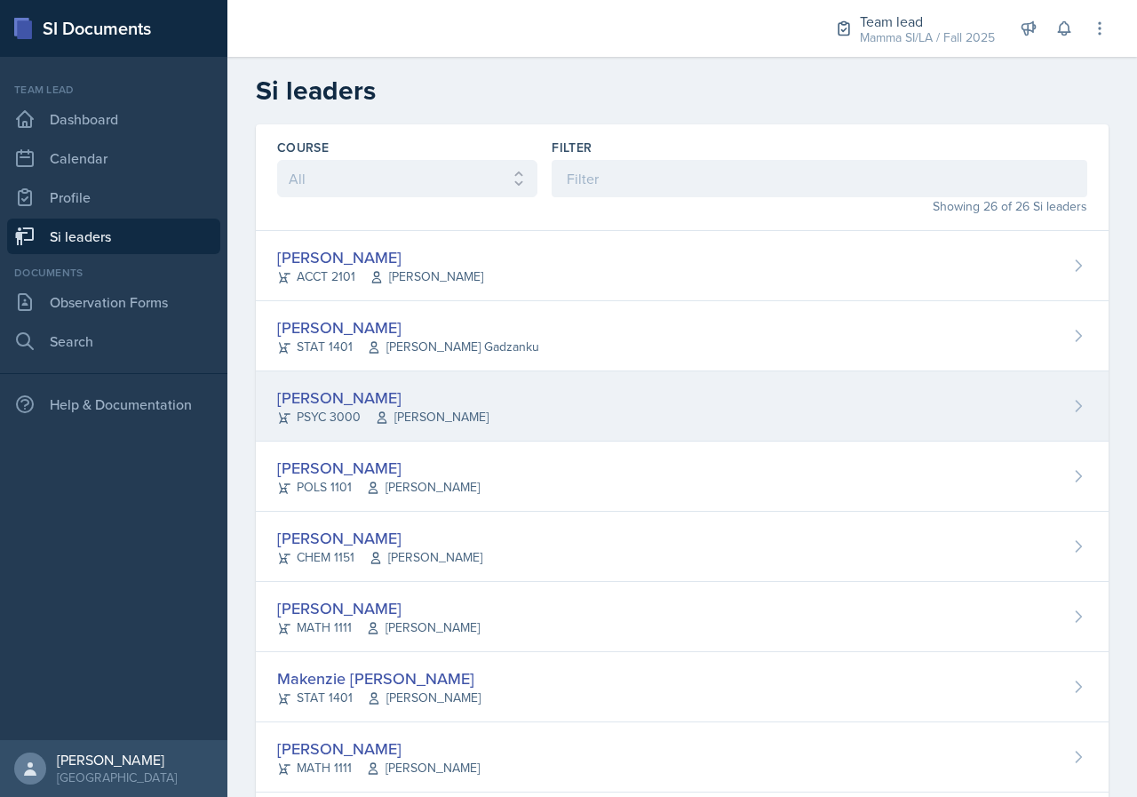
click at [428, 398] on div "[PERSON_NAME]" at bounding box center [382, 398] width 211 height 24
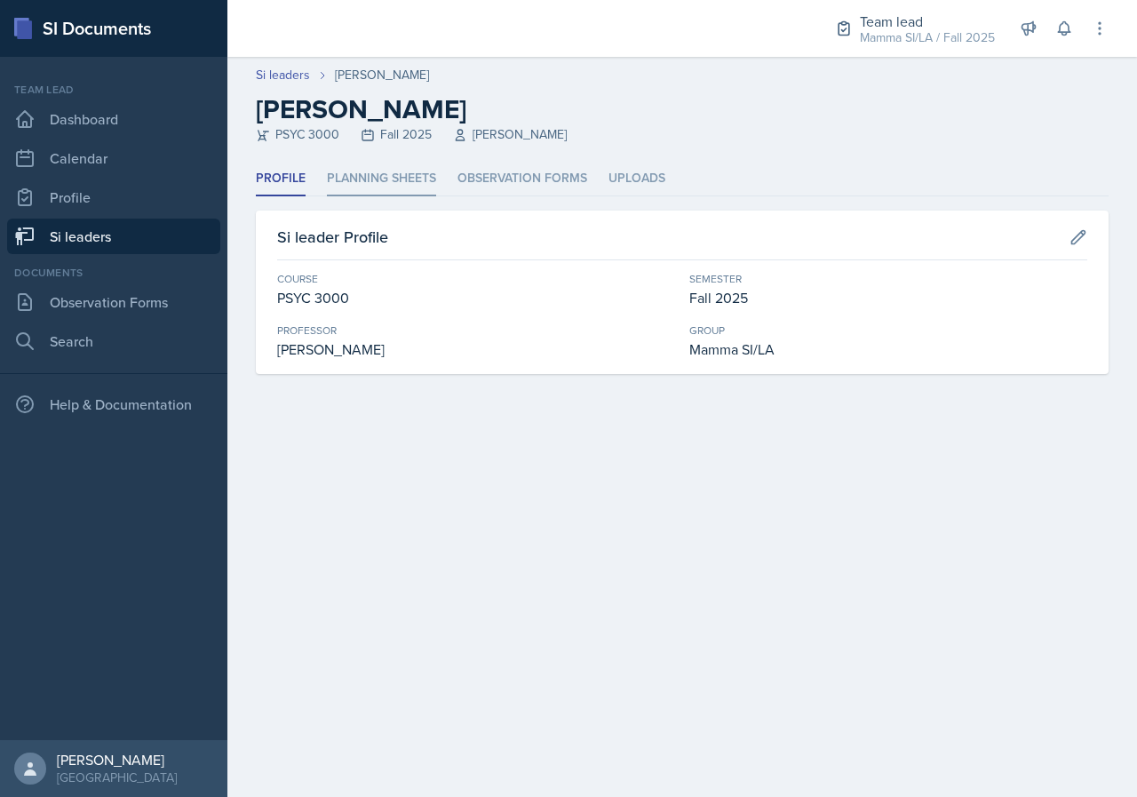
click at [368, 179] on li "Planning Sheets" at bounding box center [381, 179] width 109 height 35
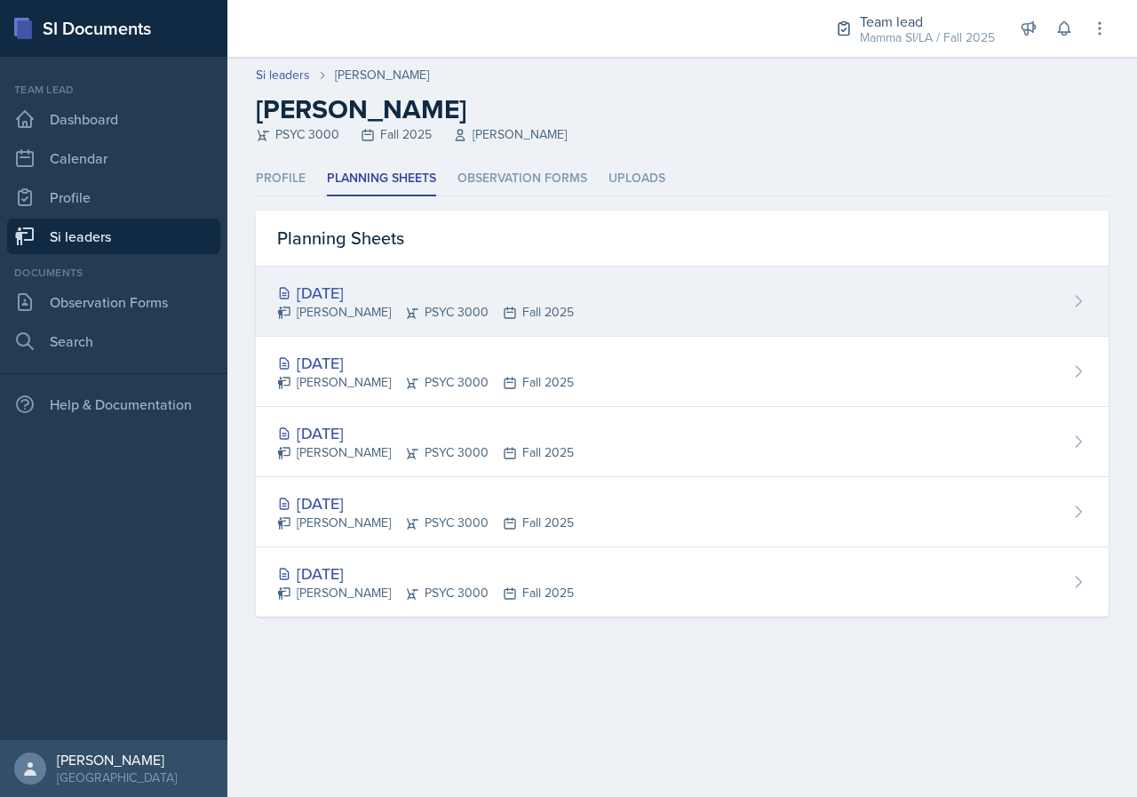
click at [476, 308] on div "[PERSON_NAME] PSYC 3000 Fall 2025" at bounding box center [425, 312] width 297 height 19
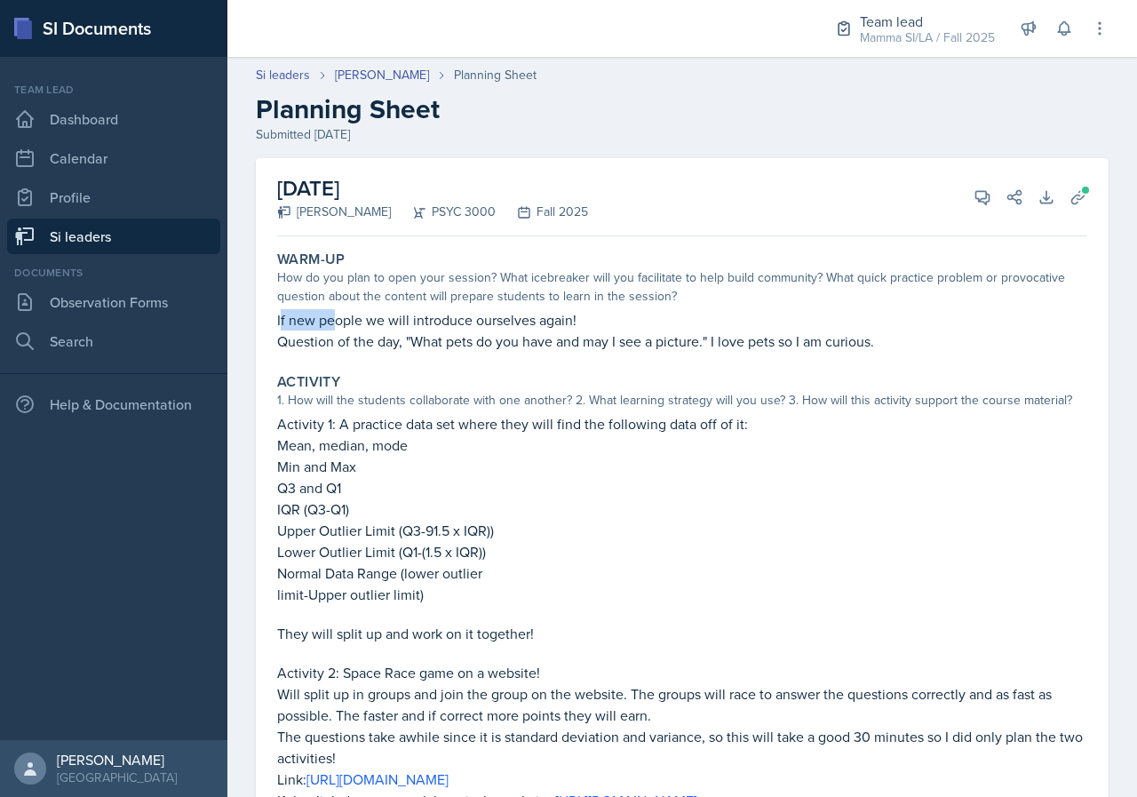
drag, startPoint x: 339, startPoint y: 325, endPoint x: 378, endPoint y: 325, distance: 38.2
click at [355, 325] on p "If new people we will introduce ourselves again!" at bounding box center [682, 319] width 810 height 21
click at [378, 325] on p "If new people we will introduce ourselves again!" at bounding box center [682, 319] width 810 height 21
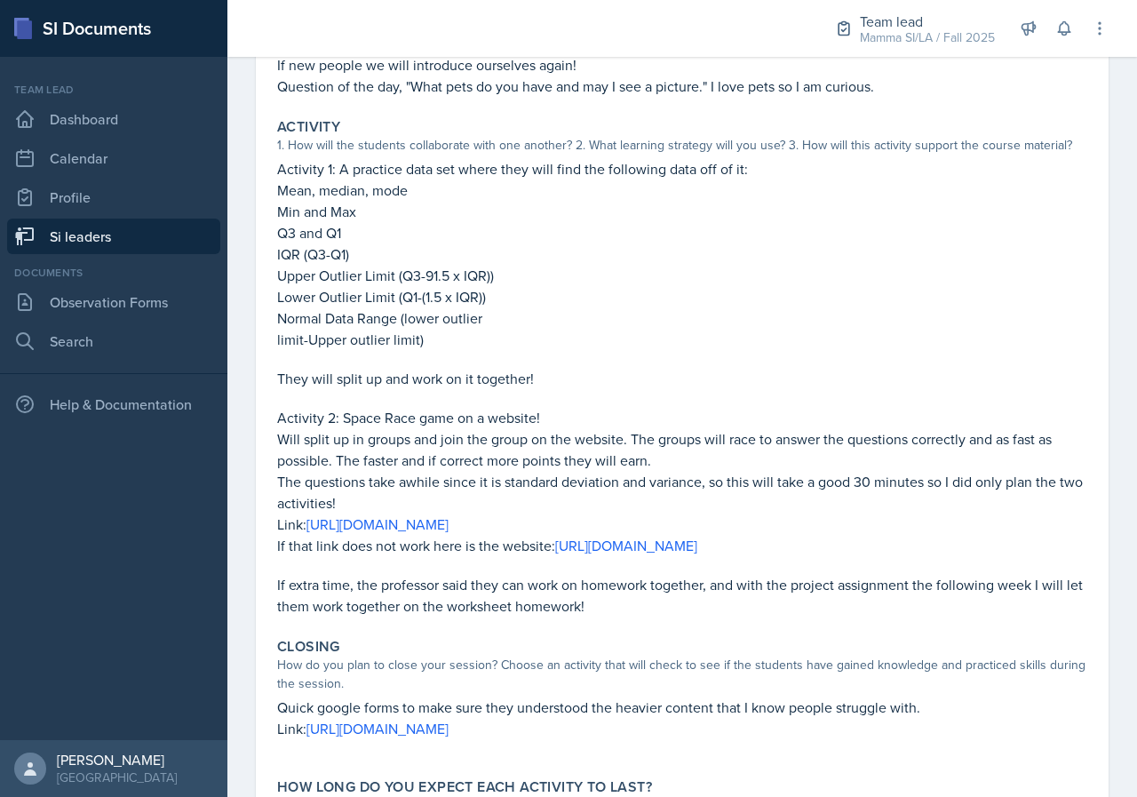
scroll to position [267, 0]
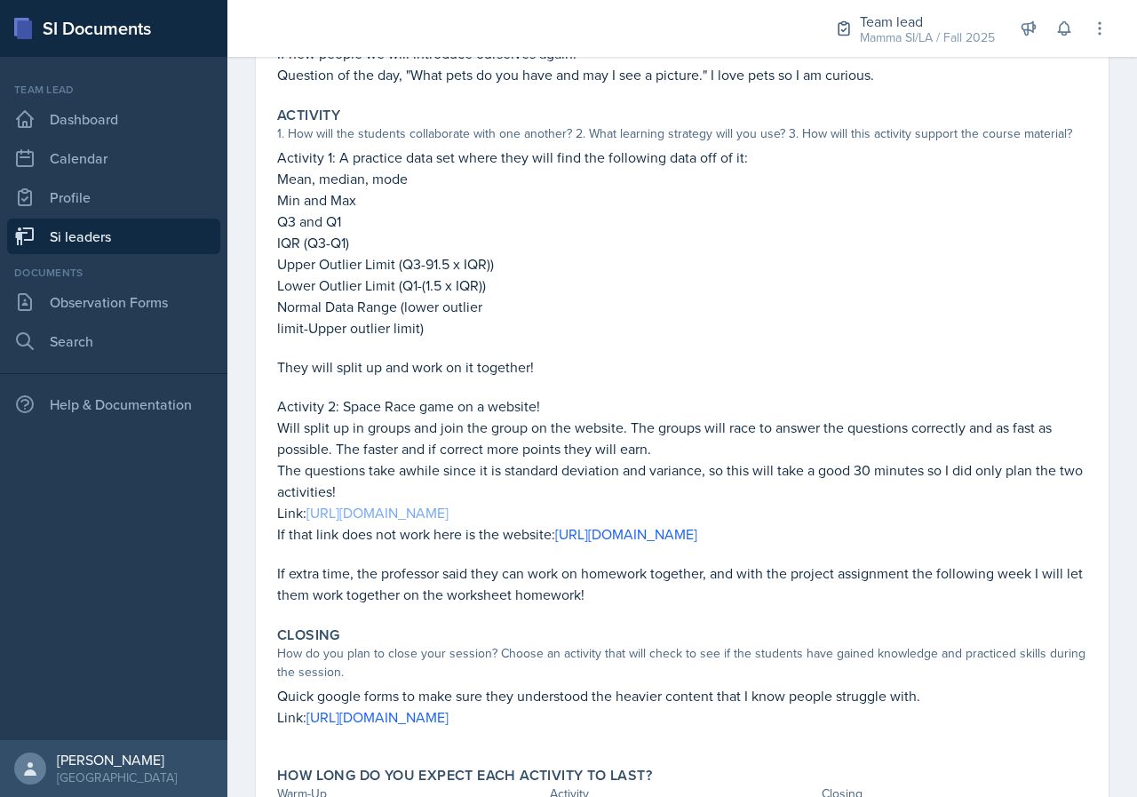
click at [449, 515] on link "[URL][DOMAIN_NAME]" at bounding box center [378, 513] width 142 height 20
click at [697, 528] on link "[URL][DOMAIN_NAME]" at bounding box center [626, 534] width 142 height 20
click at [624, 586] on p "If extra time, the professor said they can work on homework together, and with …" at bounding box center [682, 583] width 810 height 43
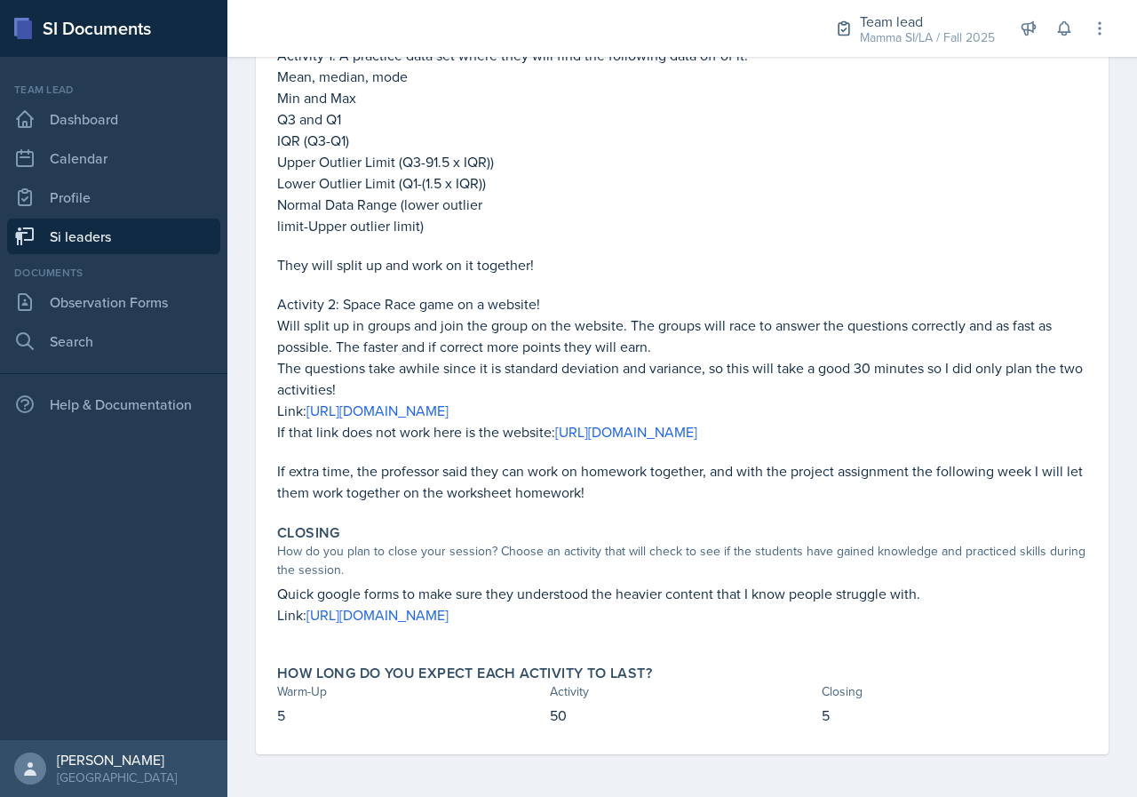
scroll to position [390, 0]
drag, startPoint x: 283, startPoint y: 566, endPoint x: 496, endPoint y: 576, distance: 212.6
click at [496, 583] on p "Quick google forms to make sure they understood the heavier content that I know…" at bounding box center [682, 593] width 810 height 21
click at [448, 583] on p "Quick google forms to make sure they understood the heavier content that I know…" at bounding box center [682, 593] width 810 height 21
click at [449, 605] on link "[URL][DOMAIN_NAME]" at bounding box center [378, 615] width 142 height 20
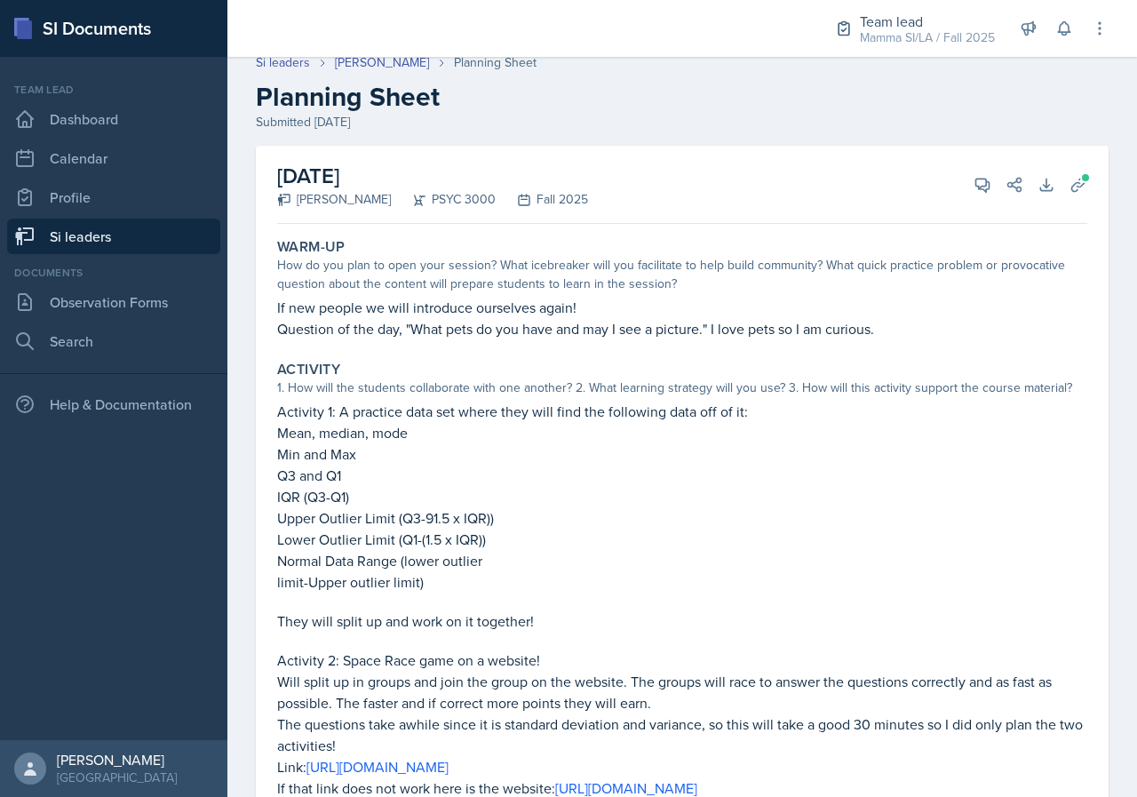
scroll to position [0, 0]
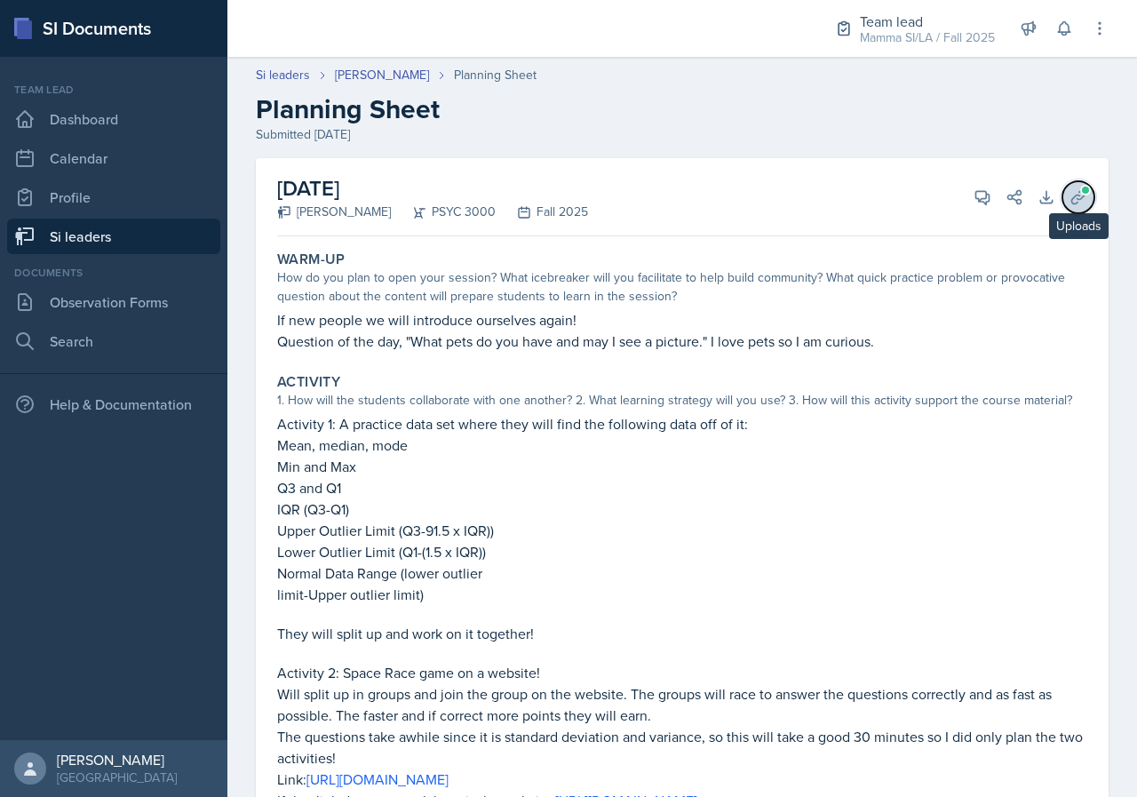
click at [1080, 190] on span at bounding box center [1085, 190] width 11 height 11
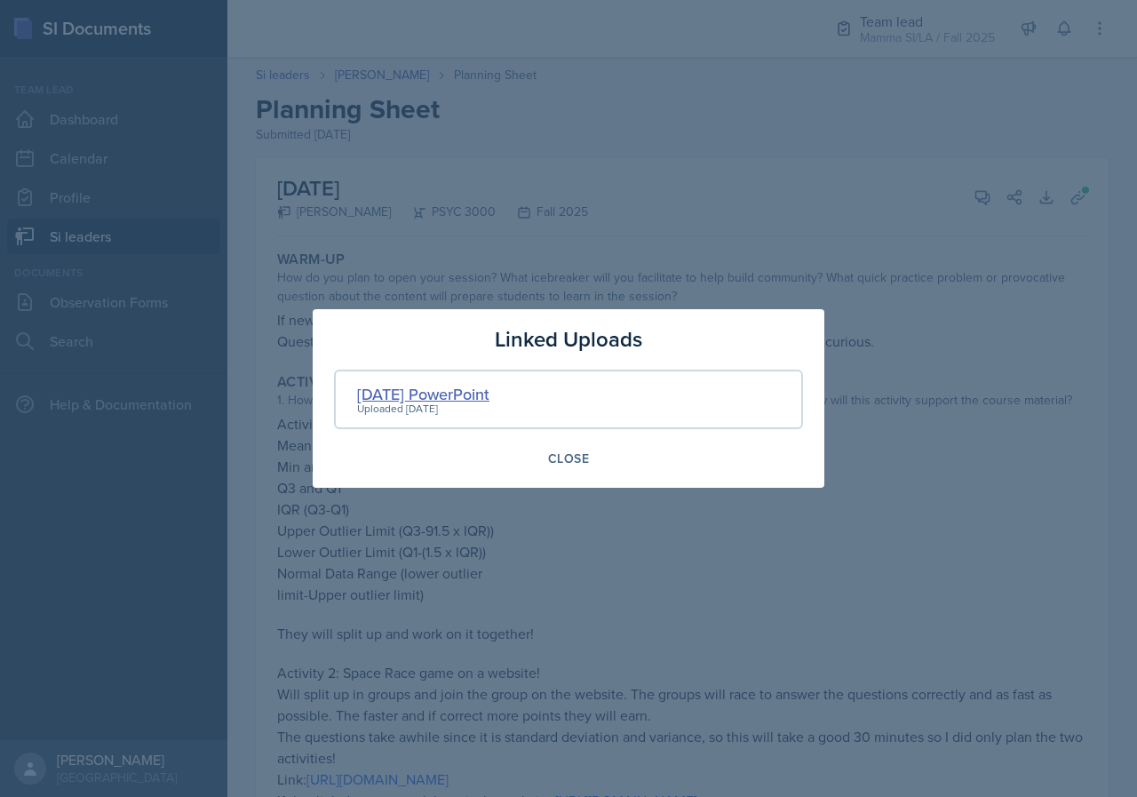
click at [490, 393] on div "[DATE] PowerPoint" at bounding box center [423, 394] width 132 height 24
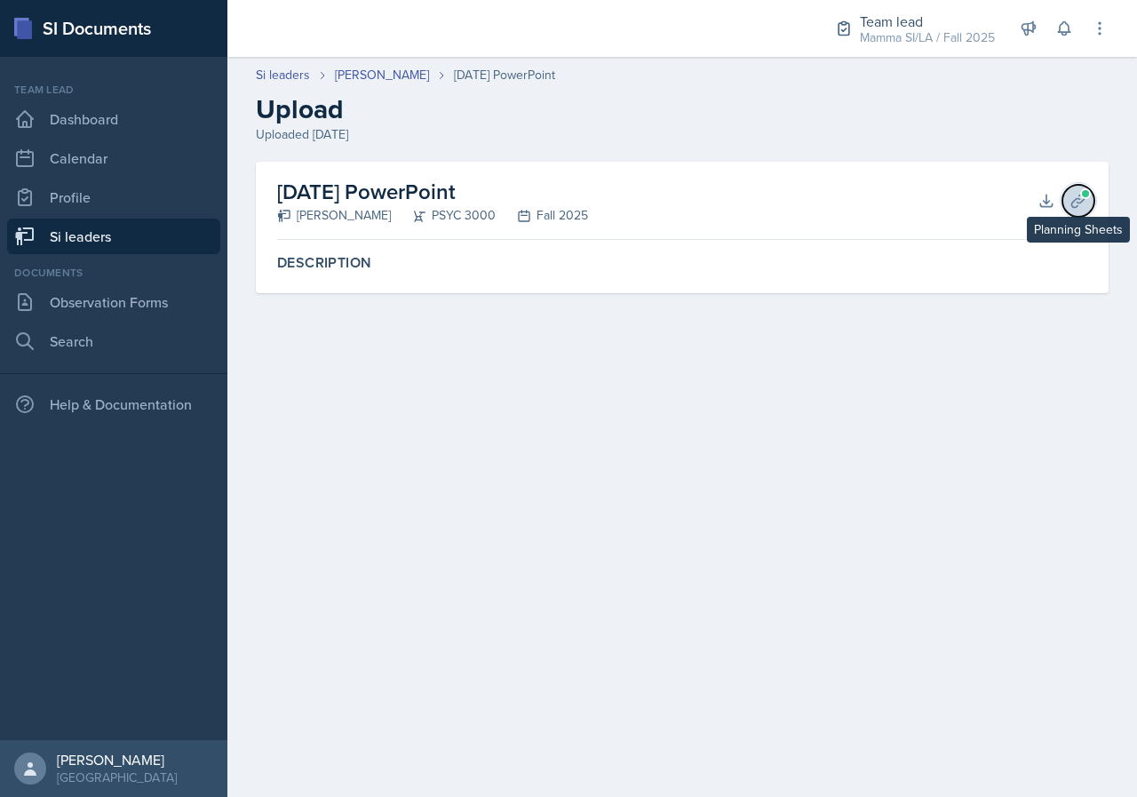
click at [1075, 203] on icon at bounding box center [1079, 201] width 18 height 18
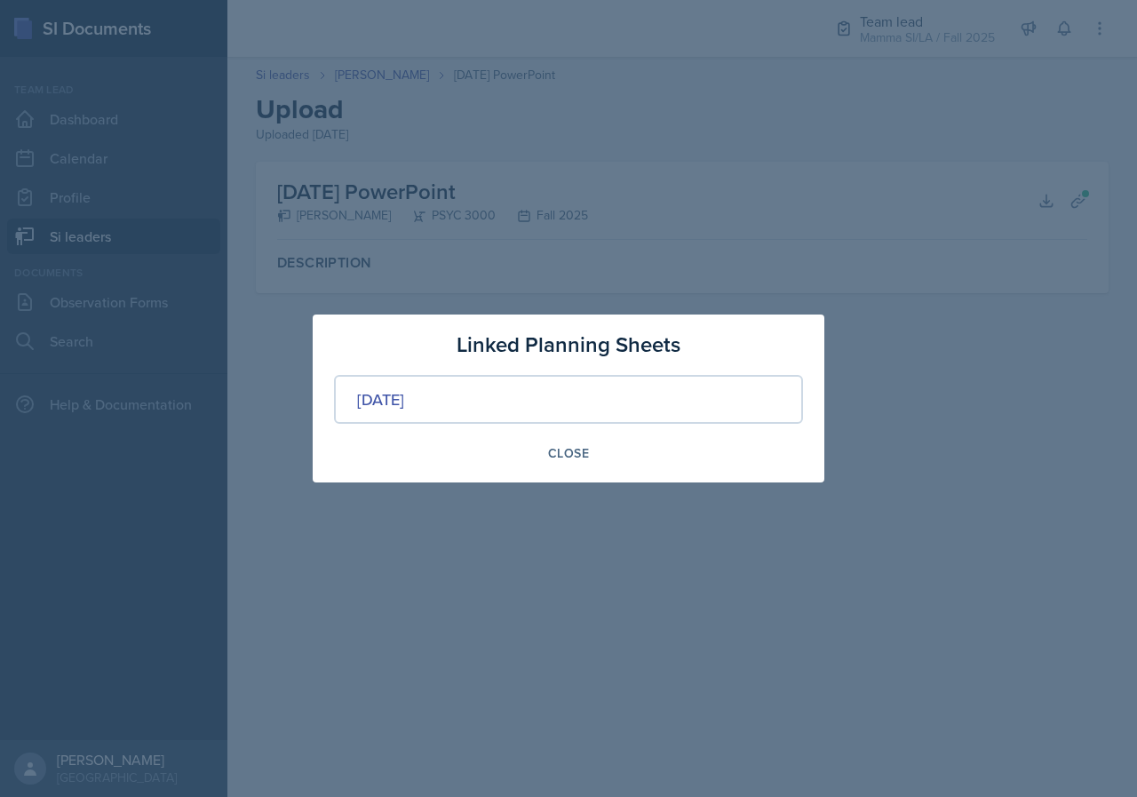
click at [1013, 284] on div at bounding box center [568, 398] width 1137 height 797
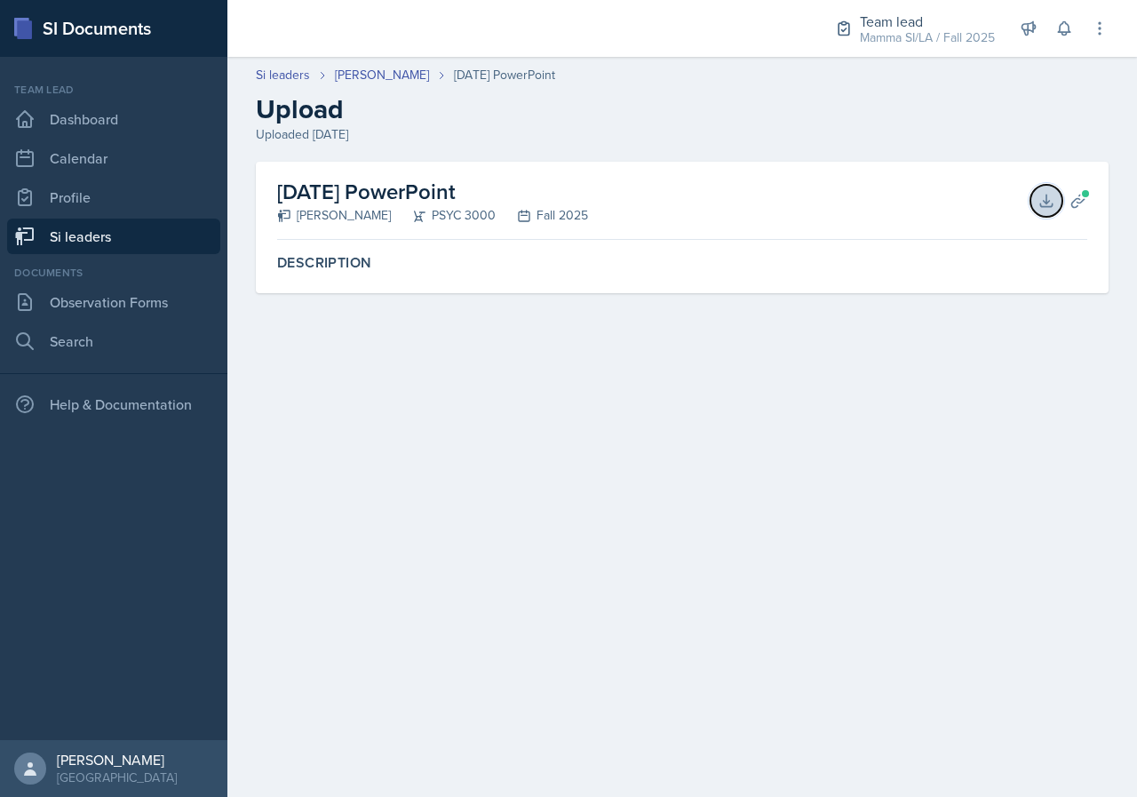
click at [1047, 199] on icon at bounding box center [1046, 201] width 12 height 12
click at [409, 73] on link "[PERSON_NAME]" at bounding box center [382, 75] width 94 height 19
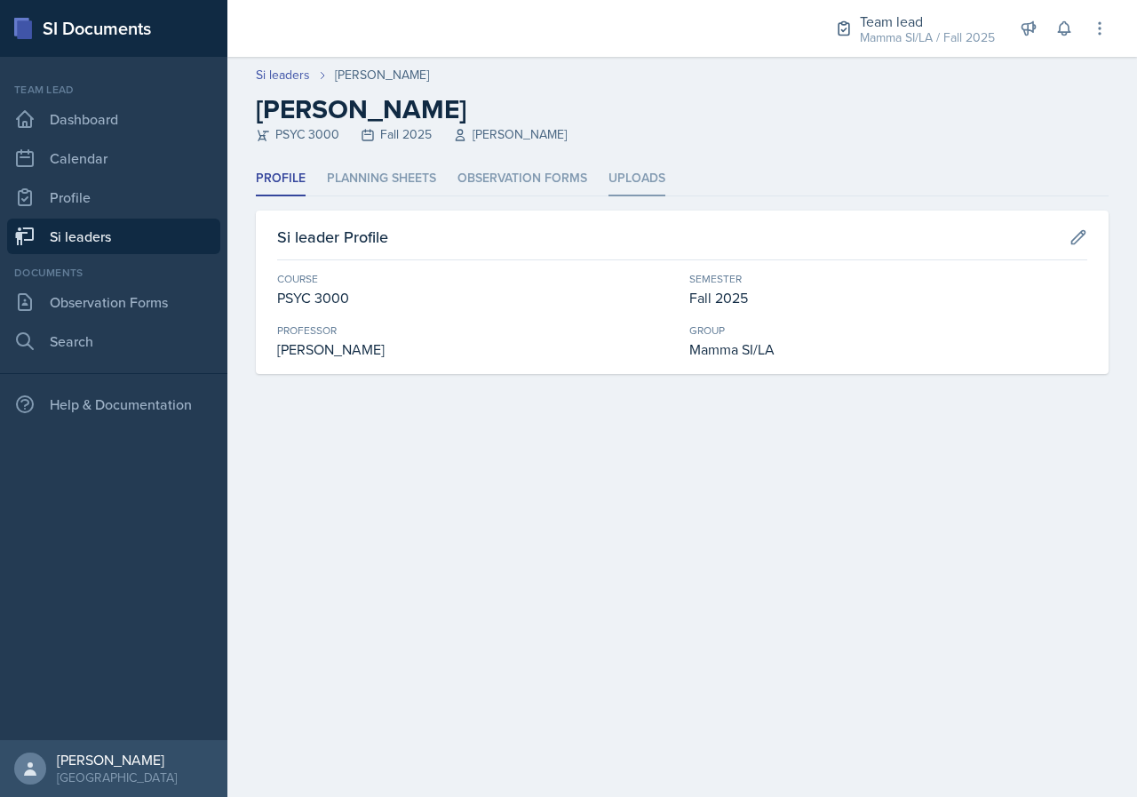
click at [623, 179] on li "Uploads" at bounding box center [637, 179] width 57 height 35
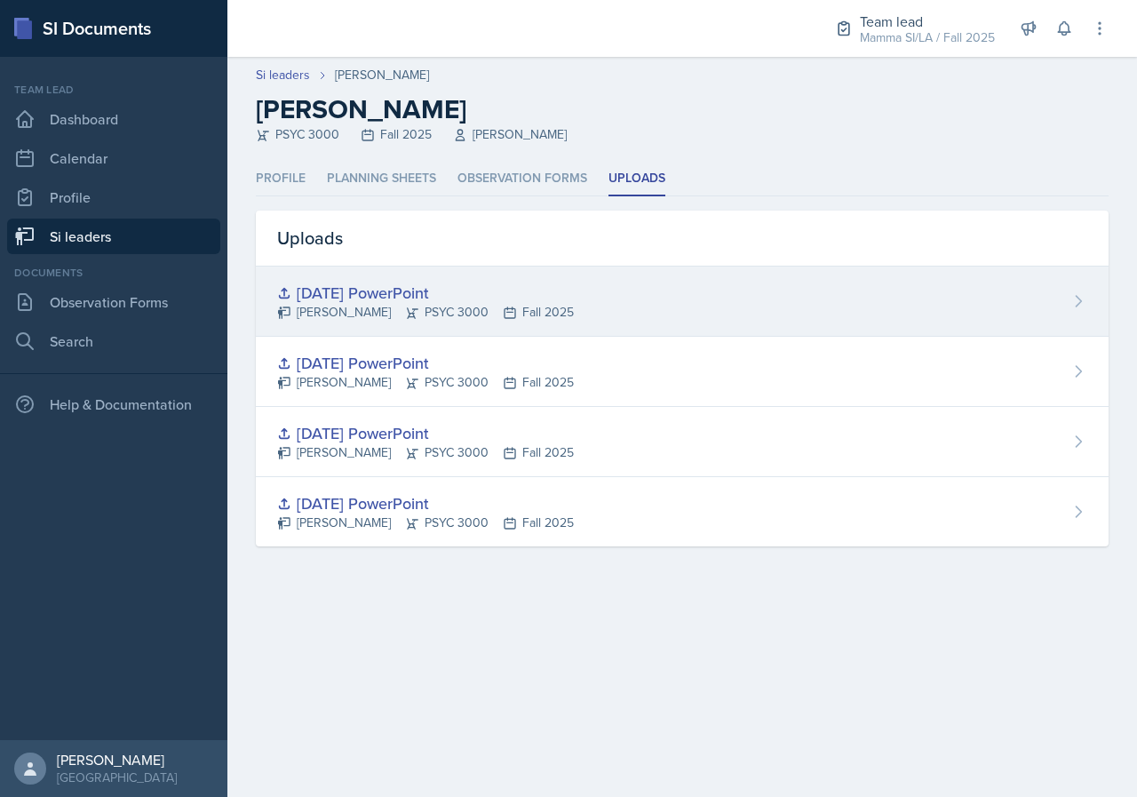
click at [574, 304] on div "[PERSON_NAME] PSYC 3000 Fall 2025" at bounding box center [425, 312] width 297 height 19
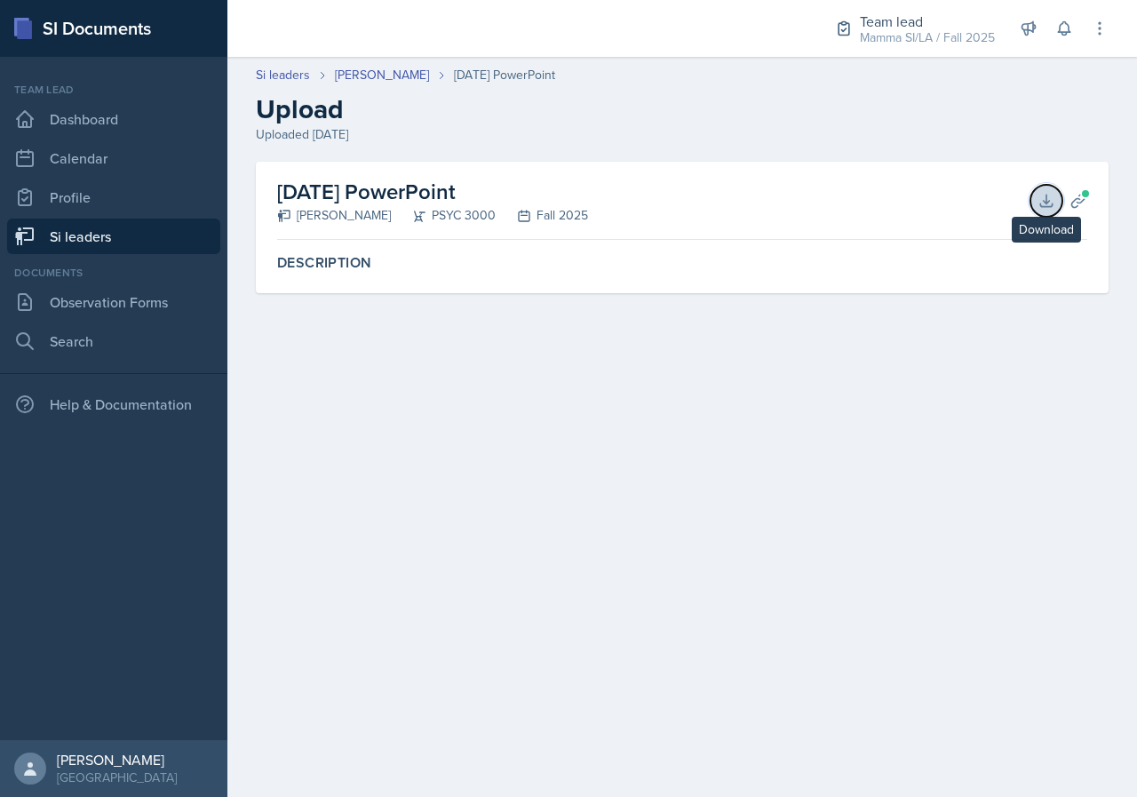
click at [1040, 198] on icon at bounding box center [1047, 201] width 18 height 18
click at [124, 240] on link "Si leaders" at bounding box center [113, 237] width 213 height 36
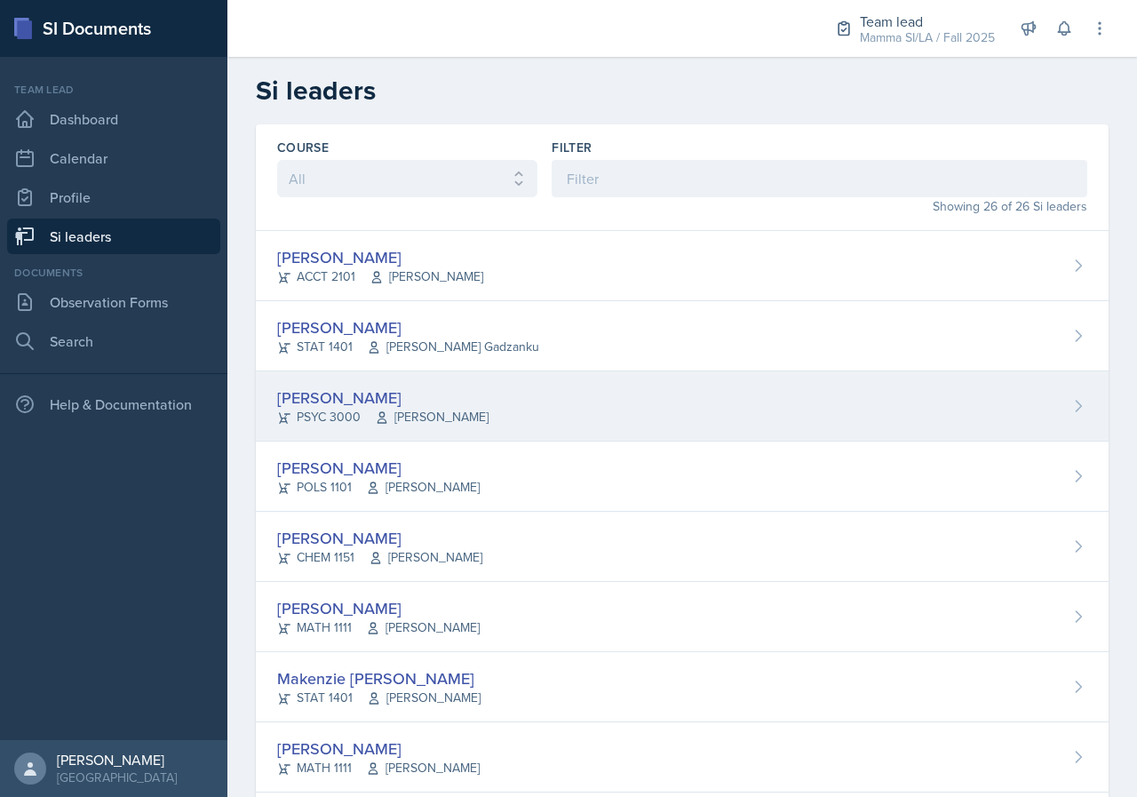
click at [410, 391] on div "[PERSON_NAME]" at bounding box center [382, 398] width 211 height 24
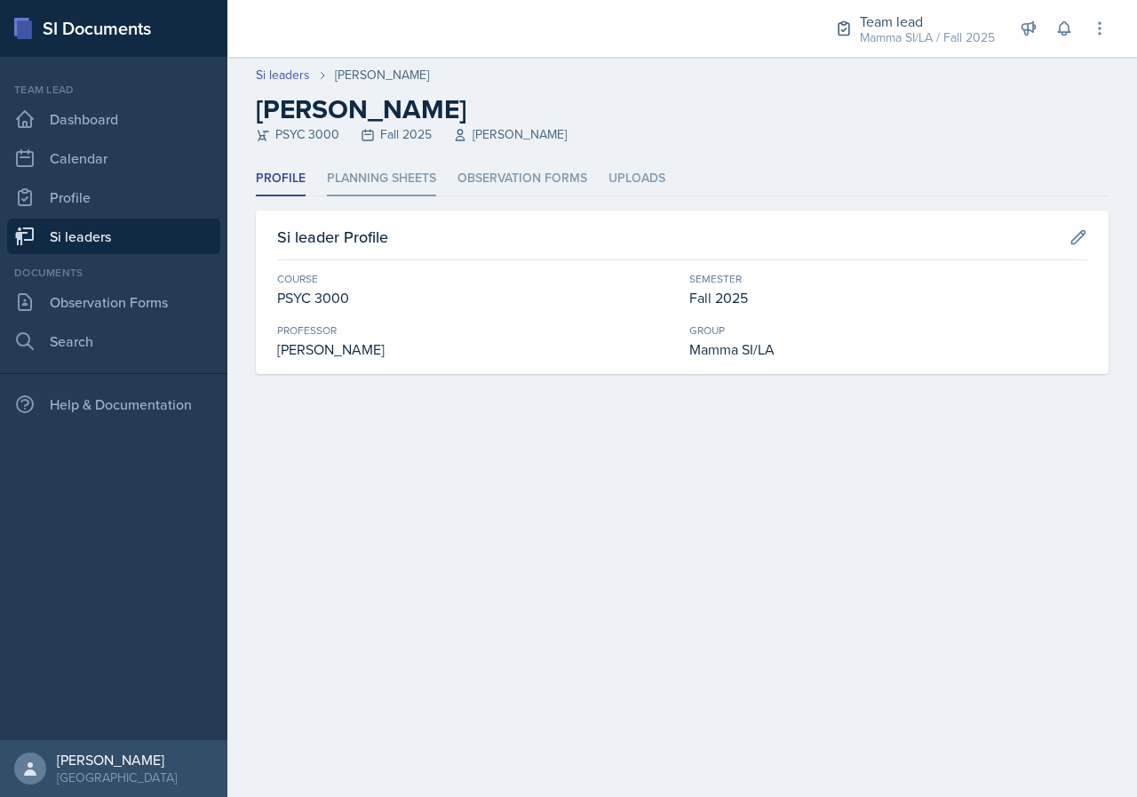
click at [422, 172] on li "Planning Sheets" at bounding box center [381, 179] width 109 height 35
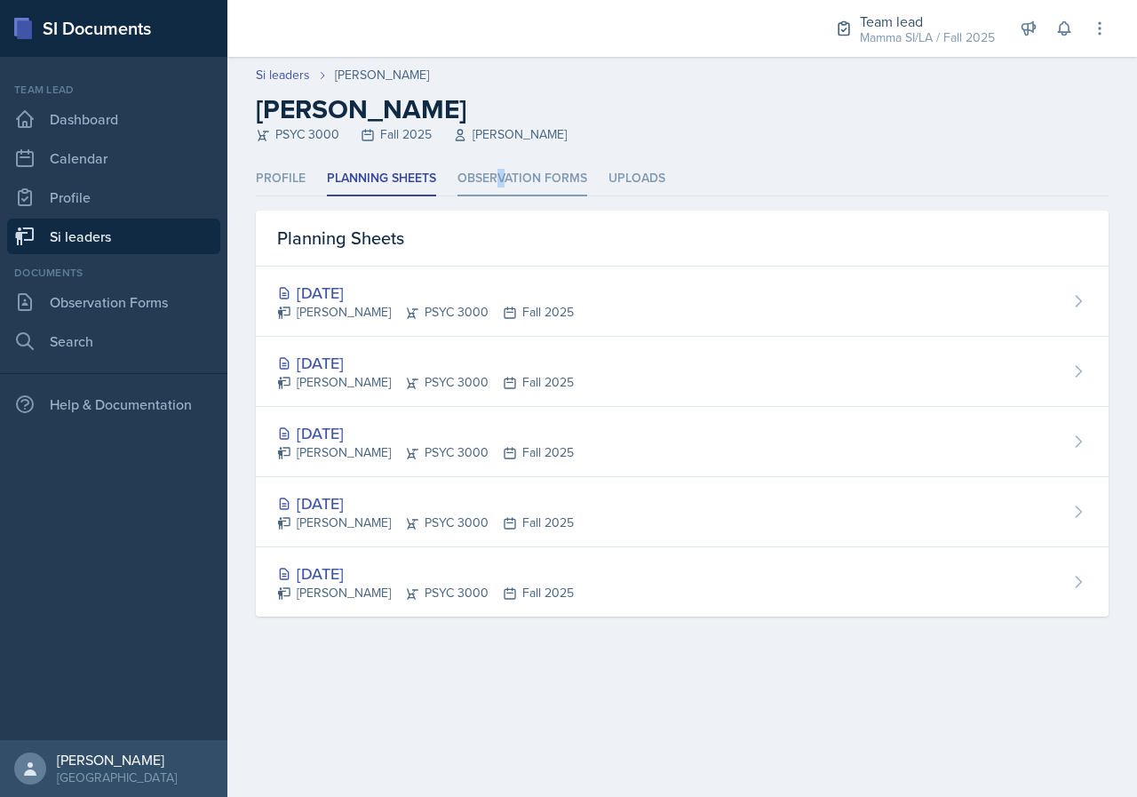
click at [506, 175] on li "Observation Forms" at bounding box center [523, 179] width 130 height 35
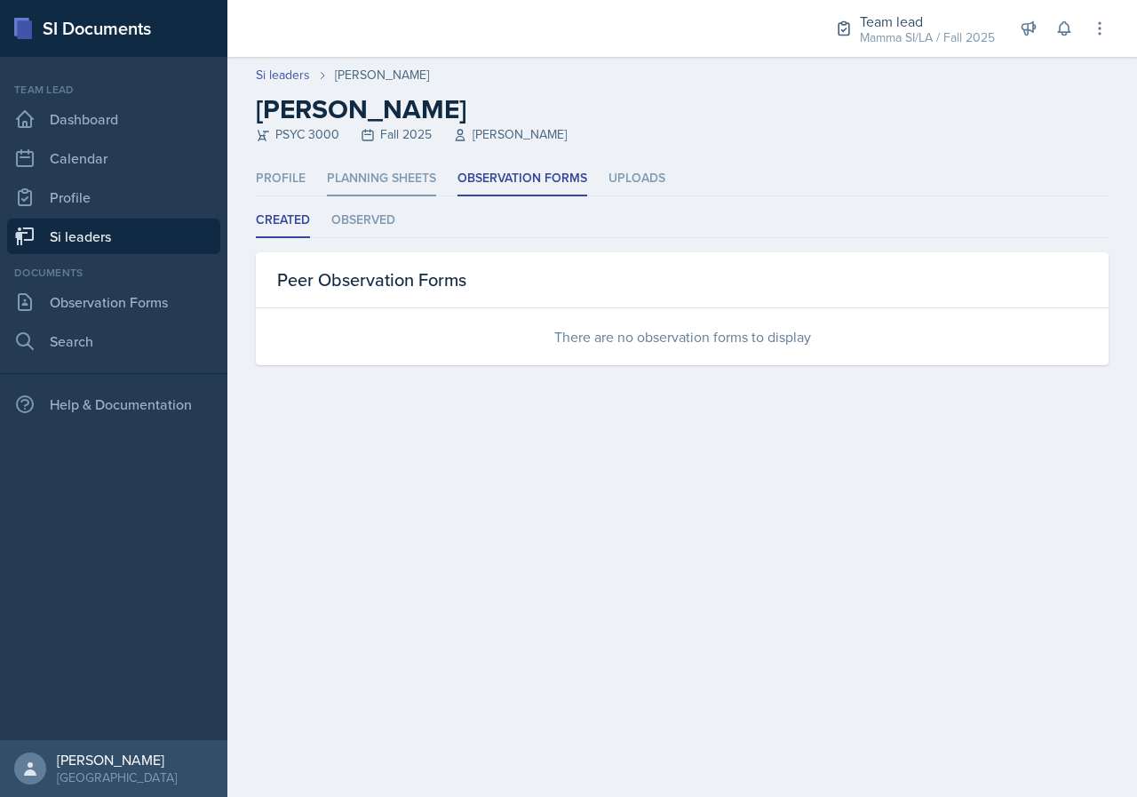
click at [397, 170] on li "Planning Sheets" at bounding box center [381, 179] width 109 height 35
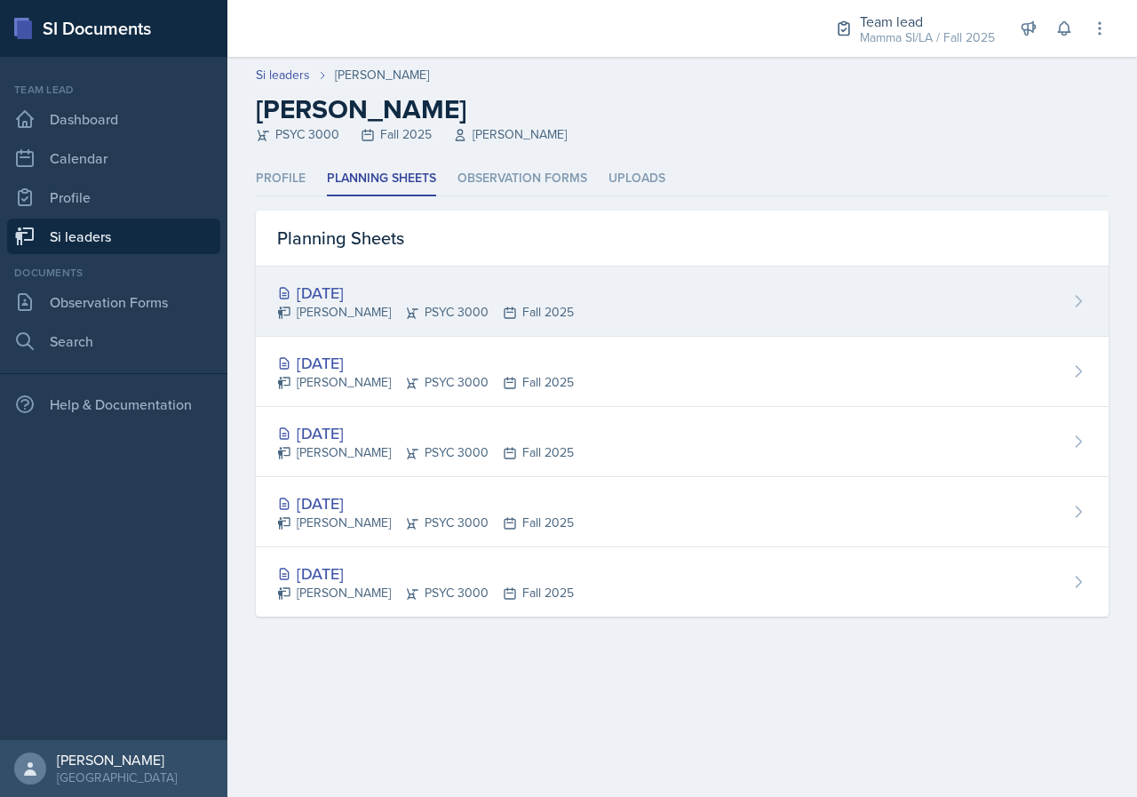
click at [433, 285] on div "[DATE]" at bounding box center [425, 293] width 297 height 24
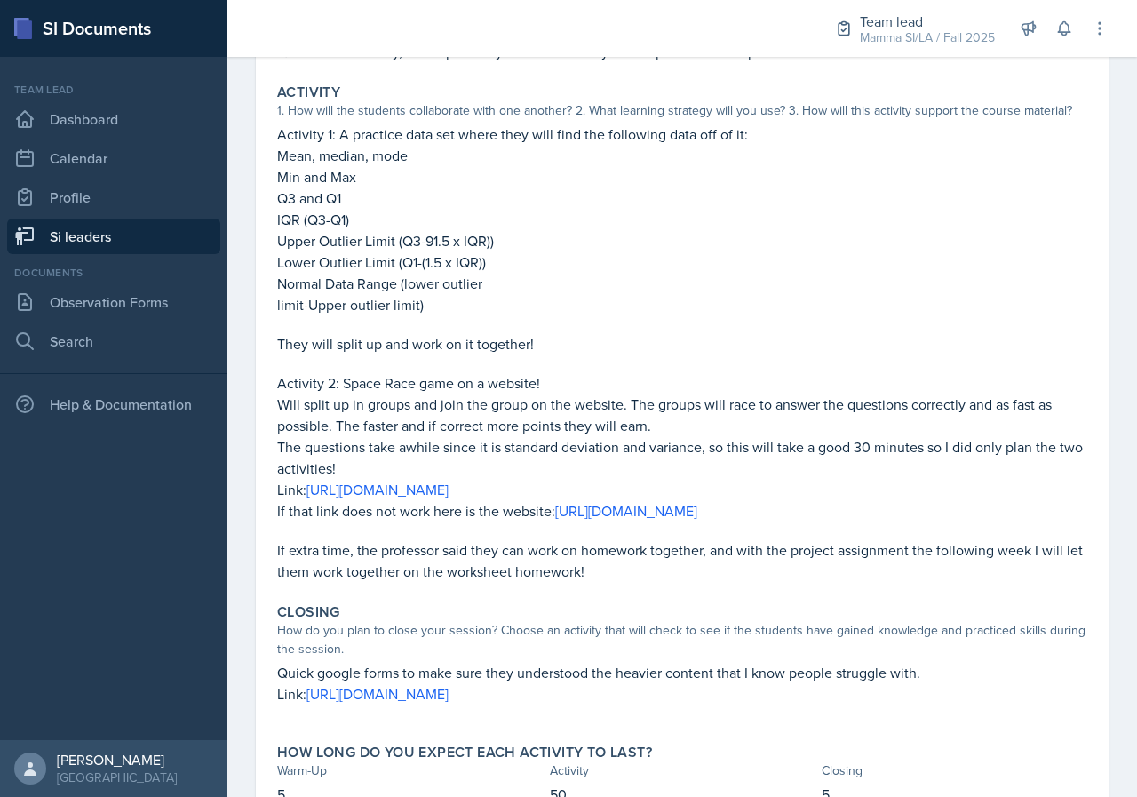
scroll to position [390, 0]
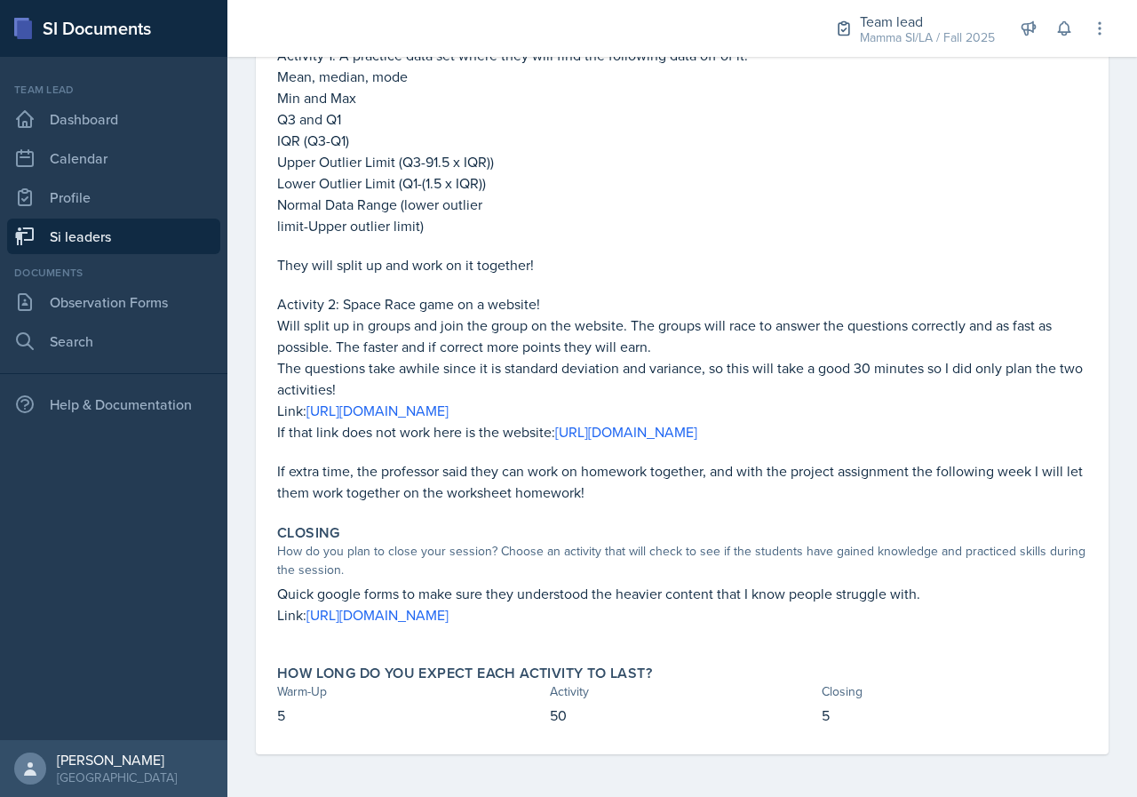
click at [632, 473] on p "If extra time, the professor said they can work on homework together, and with …" at bounding box center [682, 481] width 810 height 43
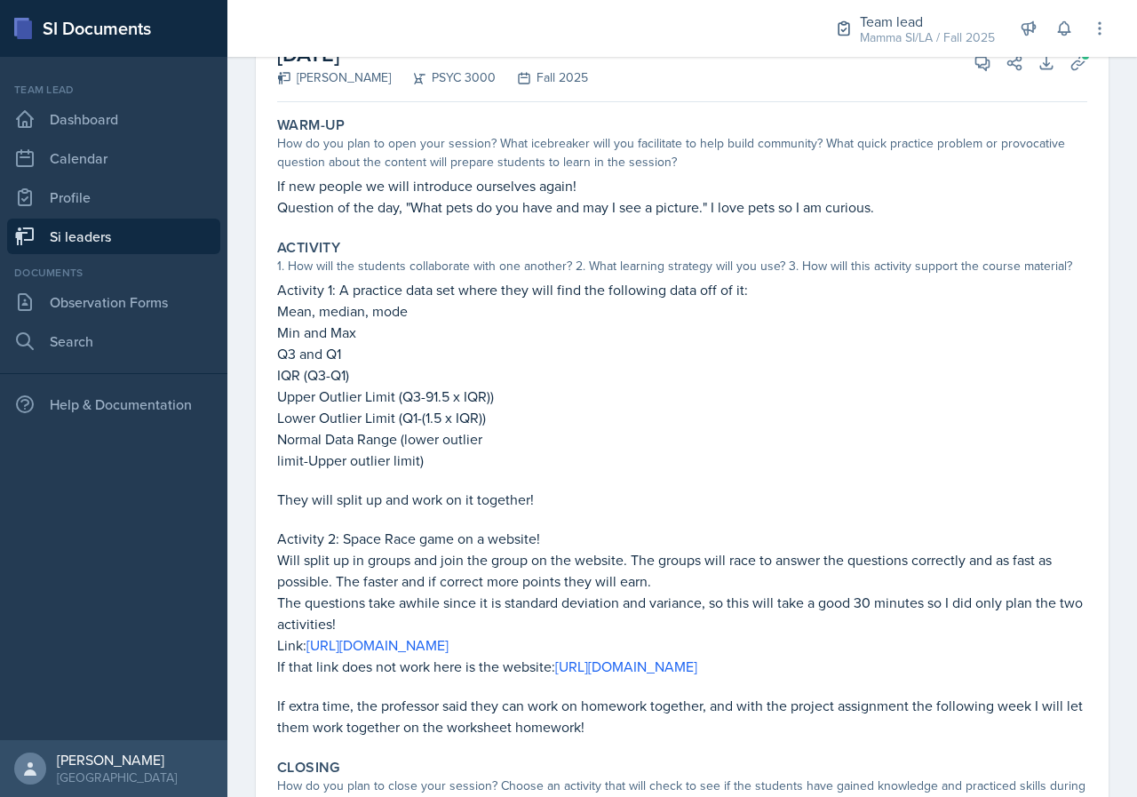
scroll to position [35, 0]
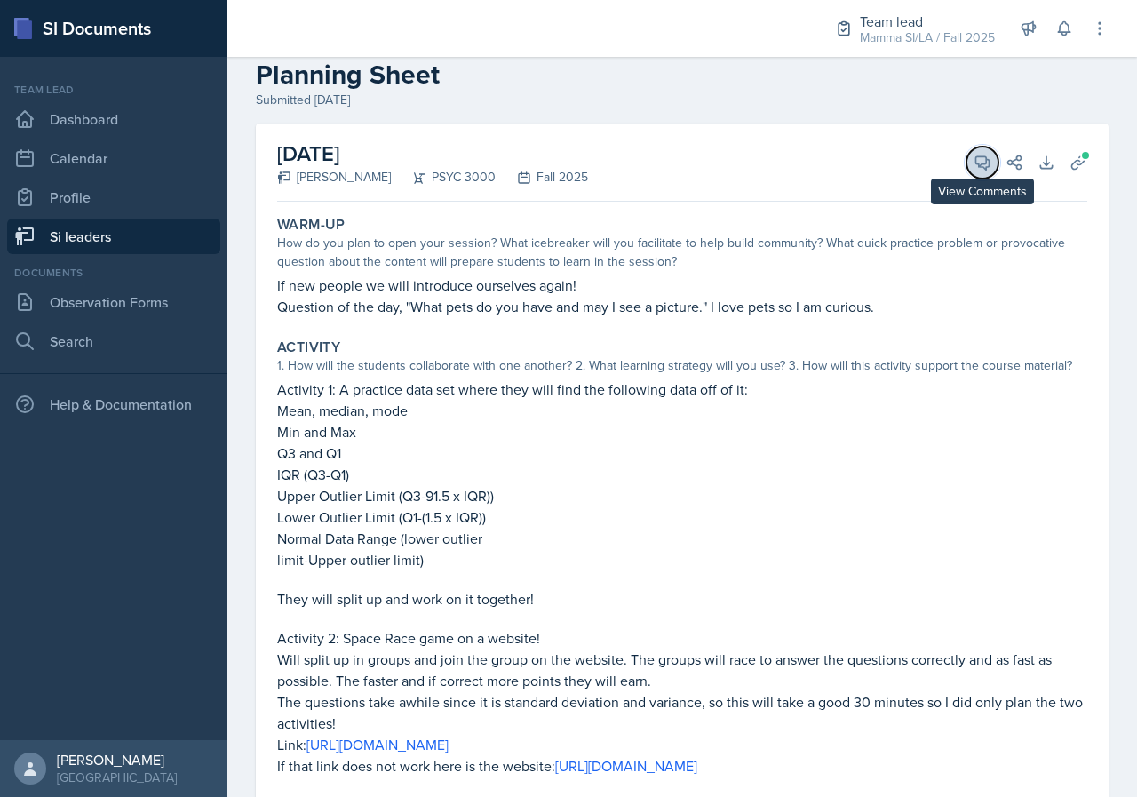
click at [974, 162] on icon at bounding box center [983, 163] width 18 height 18
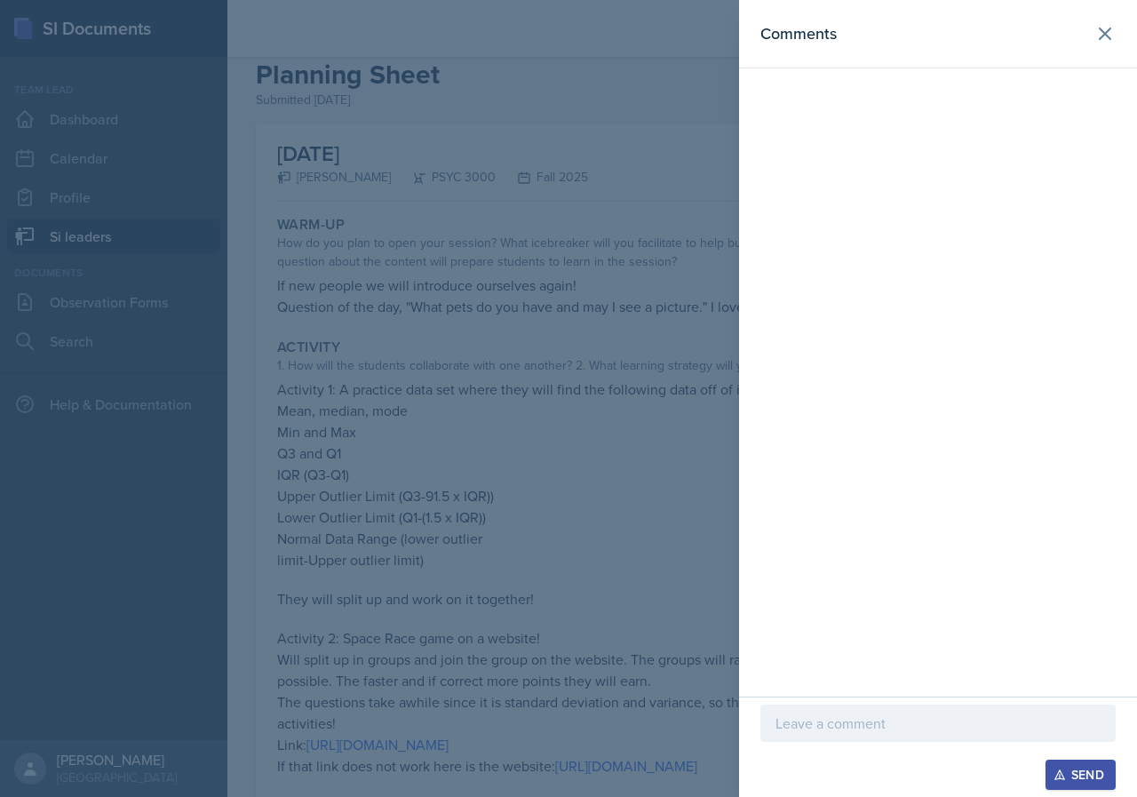
click at [887, 726] on p at bounding box center [938, 723] width 325 height 21
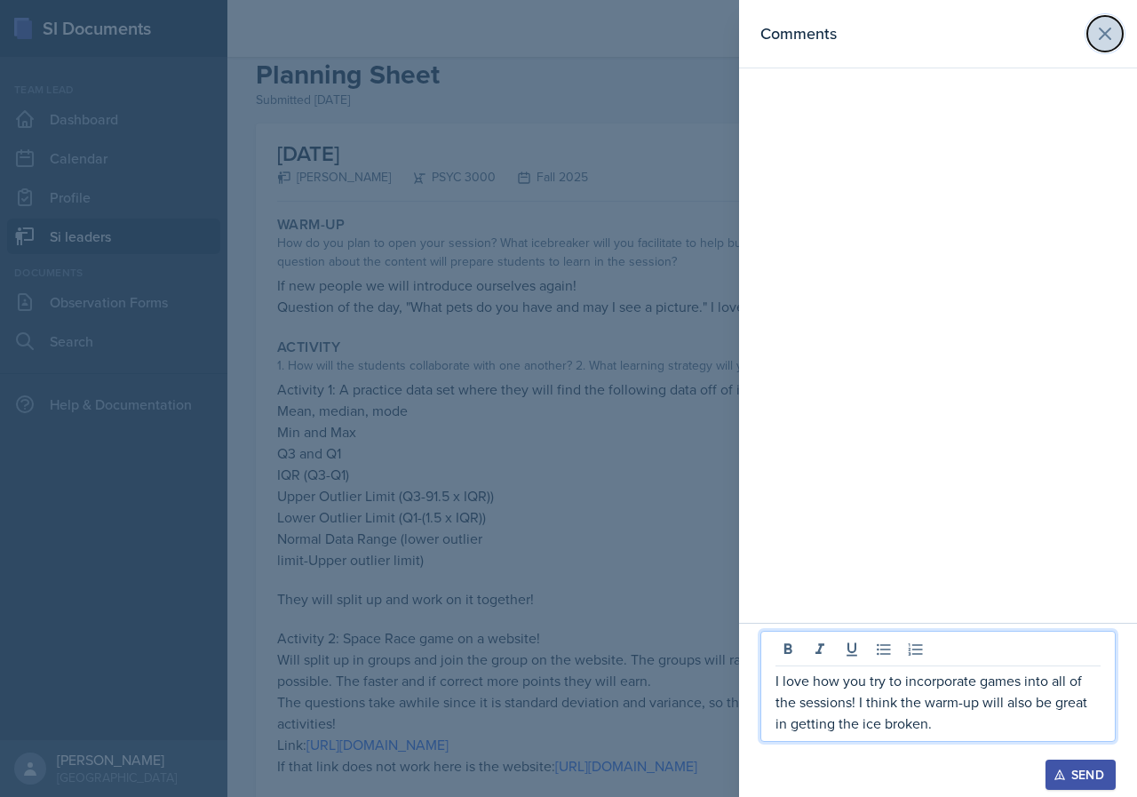
click at [1103, 25] on icon at bounding box center [1105, 33] width 21 height 21
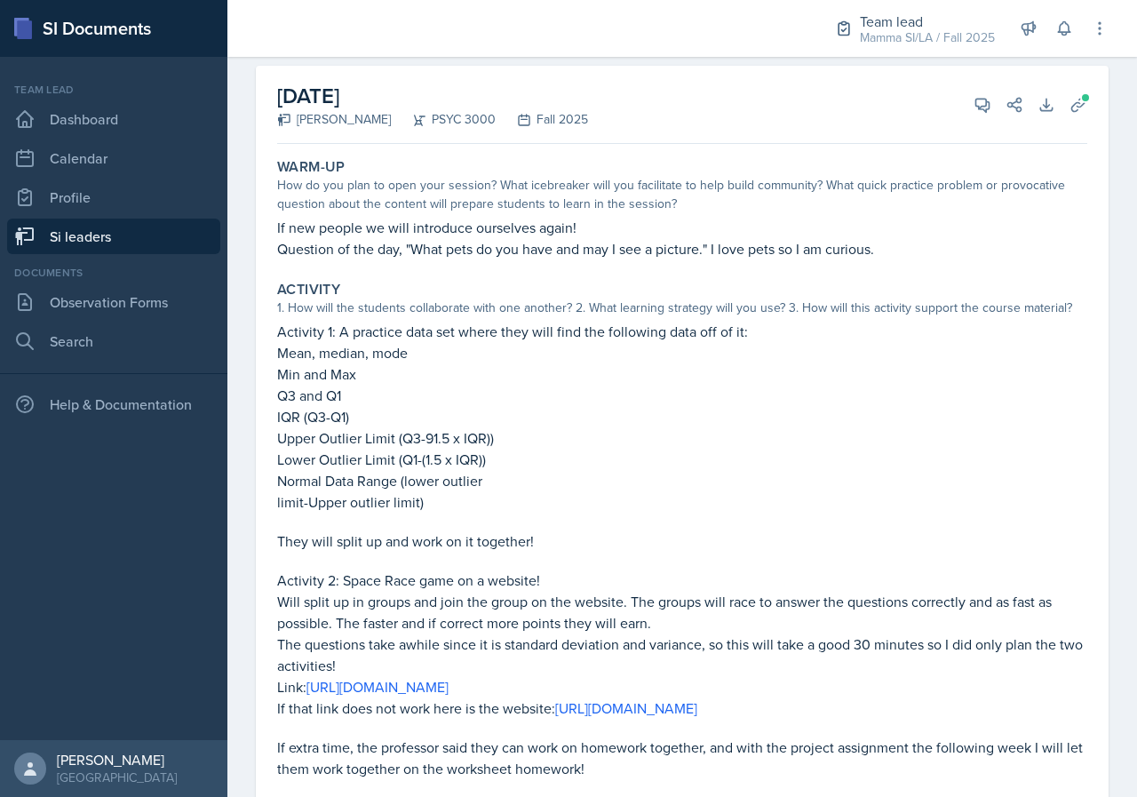
scroll to position [0, 0]
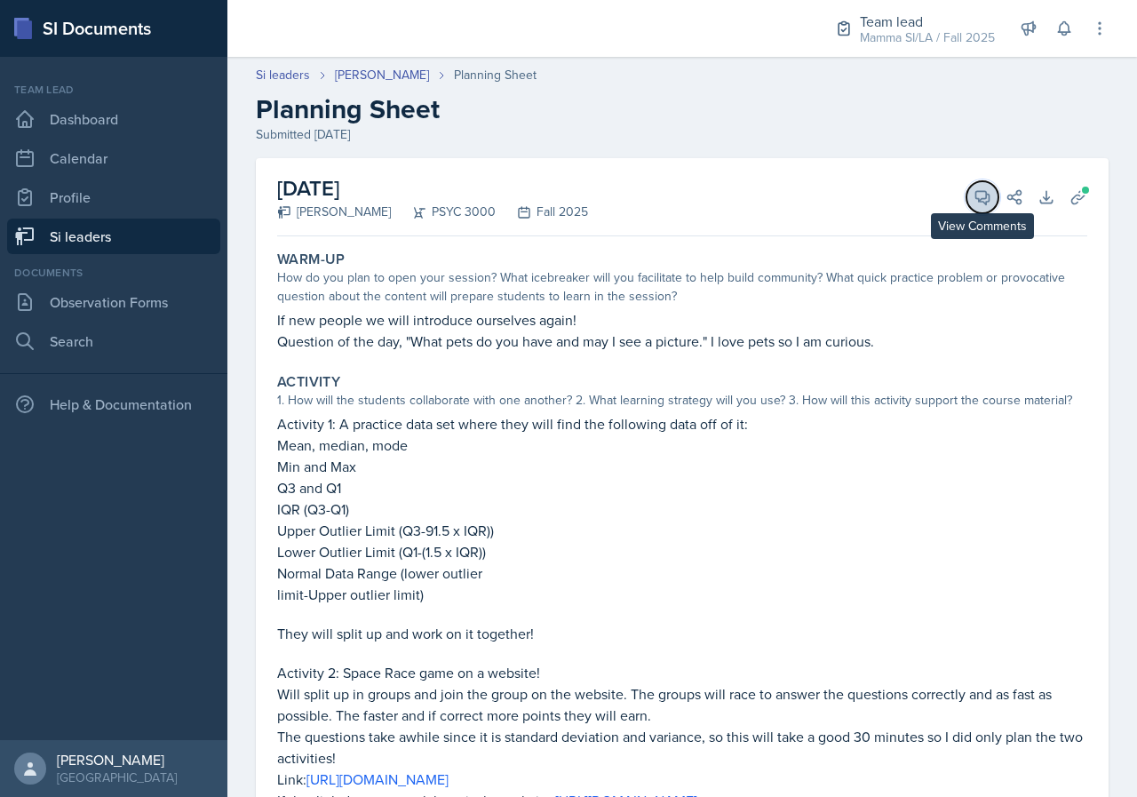
click at [974, 195] on icon at bounding box center [983, 197] width 18 height 18
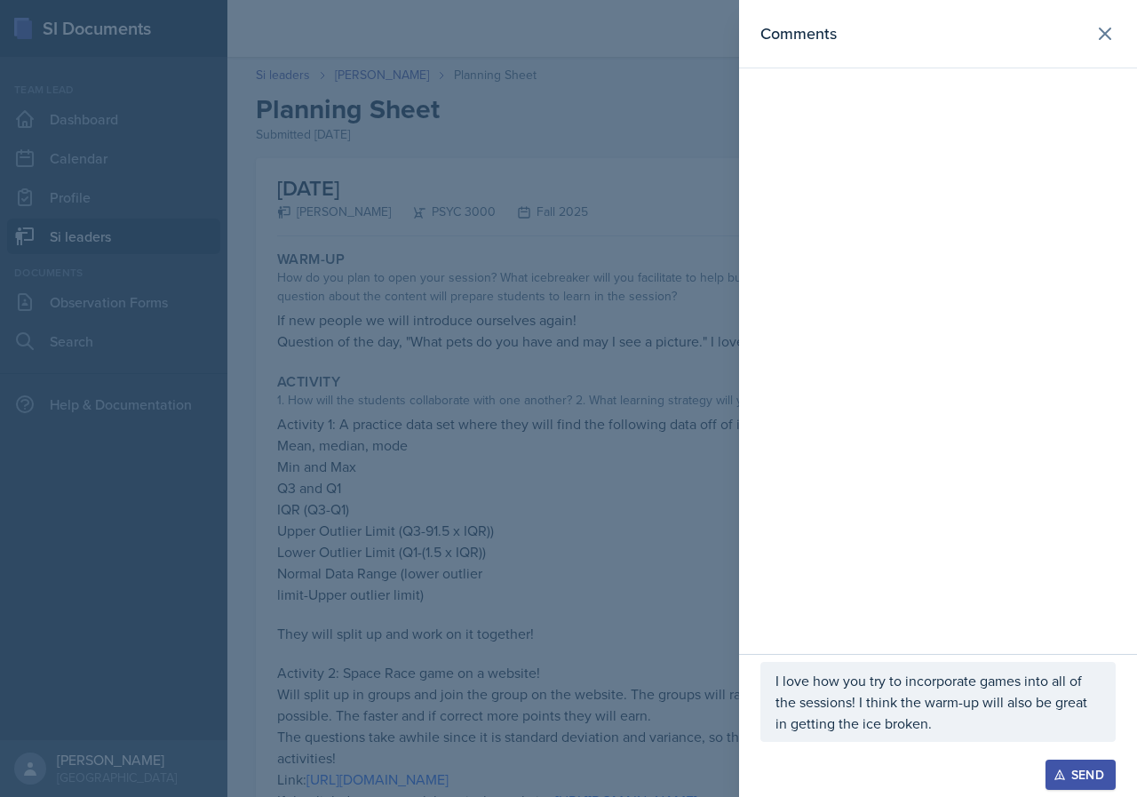
drag, startPoint x: 1002, startPoint y: 740, endPoint x: 1007, endPoint y: 722, distance: 18.3
click at [1007, 723] on div "I love how you try to incorporate games into all of the sessions! I think the w…" at bounding box center [937, 702] width 355 height 80
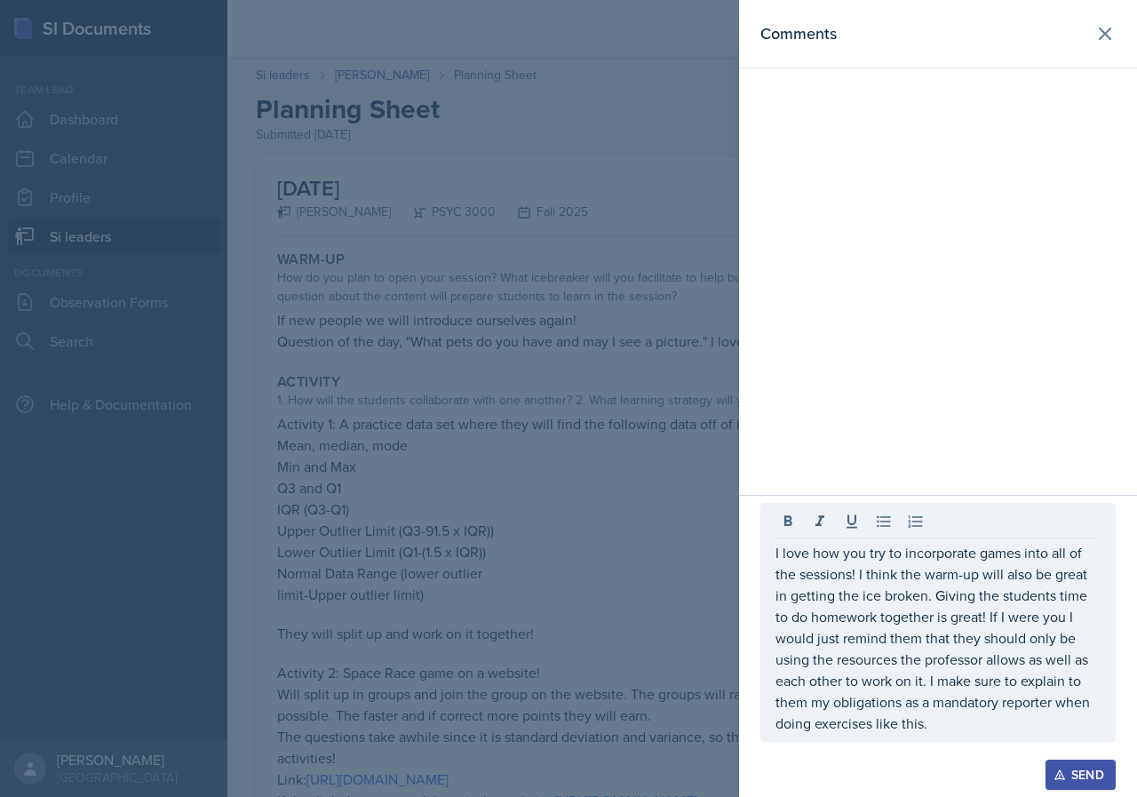
click at [951, 734] on div "I love how you try to incorporate games into all of the sessions! I think the w…" at bounding box center [937, 622] width 355 height 239
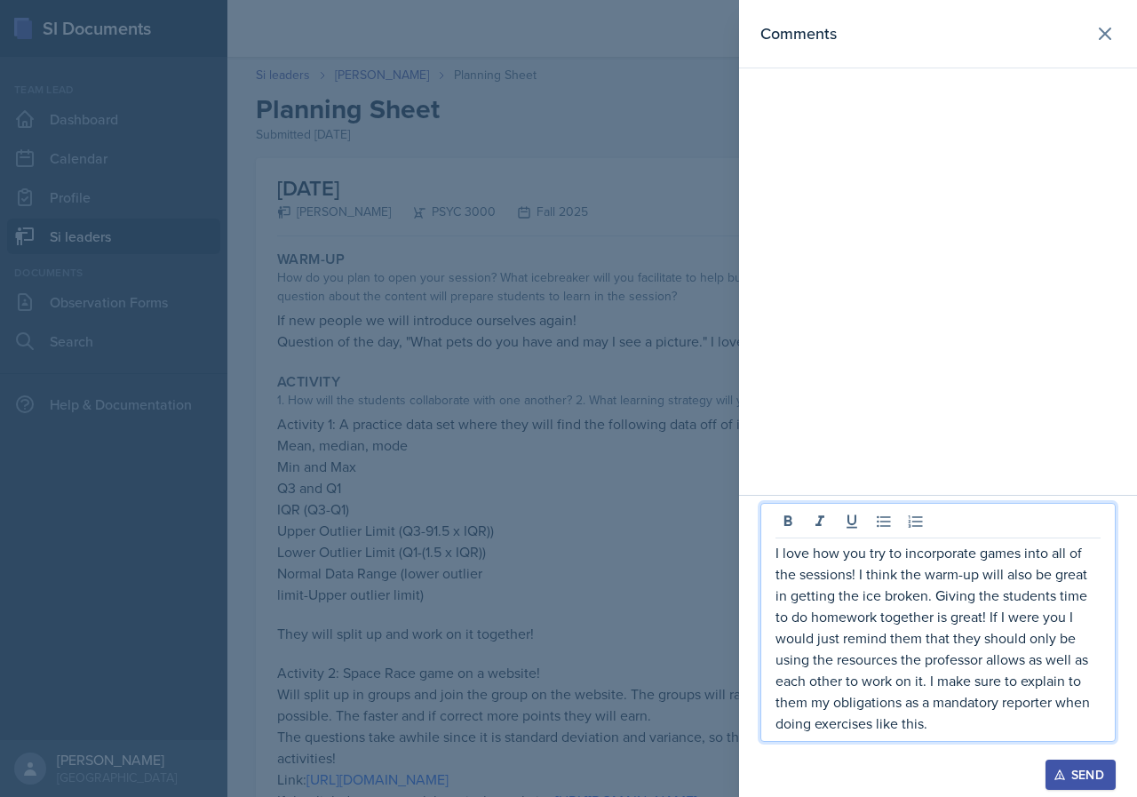
click at [952, 726] on p "I love how you try to incorporate games into all of the sessions! I think the w…" at bounding box center [938, 638] width 325 height 192
click at [950, 724] on p "I love how you try to incorporate games into all of the sessions! I think the w…" at bounding box center [938, 638] width 325 height 192
click at [943, 721] on p "I love how you try to incorporate games into all of the sessions! I think the w…" at bounding box center [938, 638] width 325 height 192
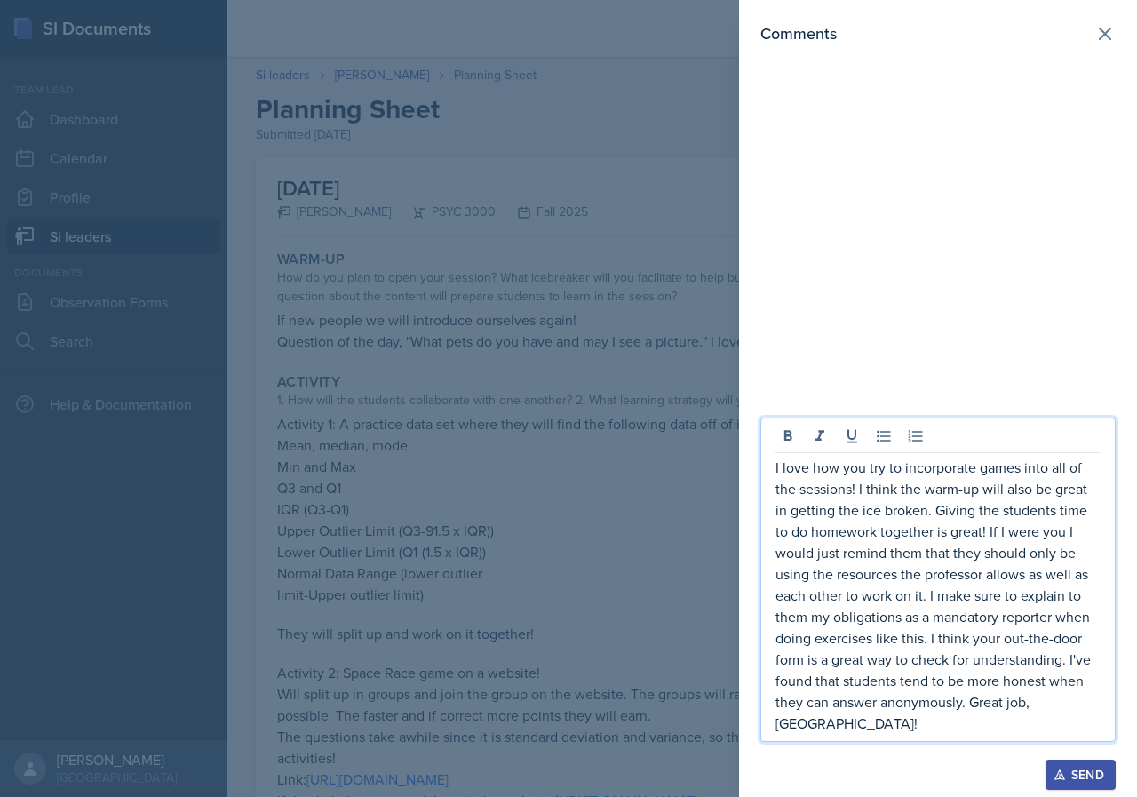
click at [1092, 766] on div "Send" at bounding box center [1080, 775] width 47 height 14
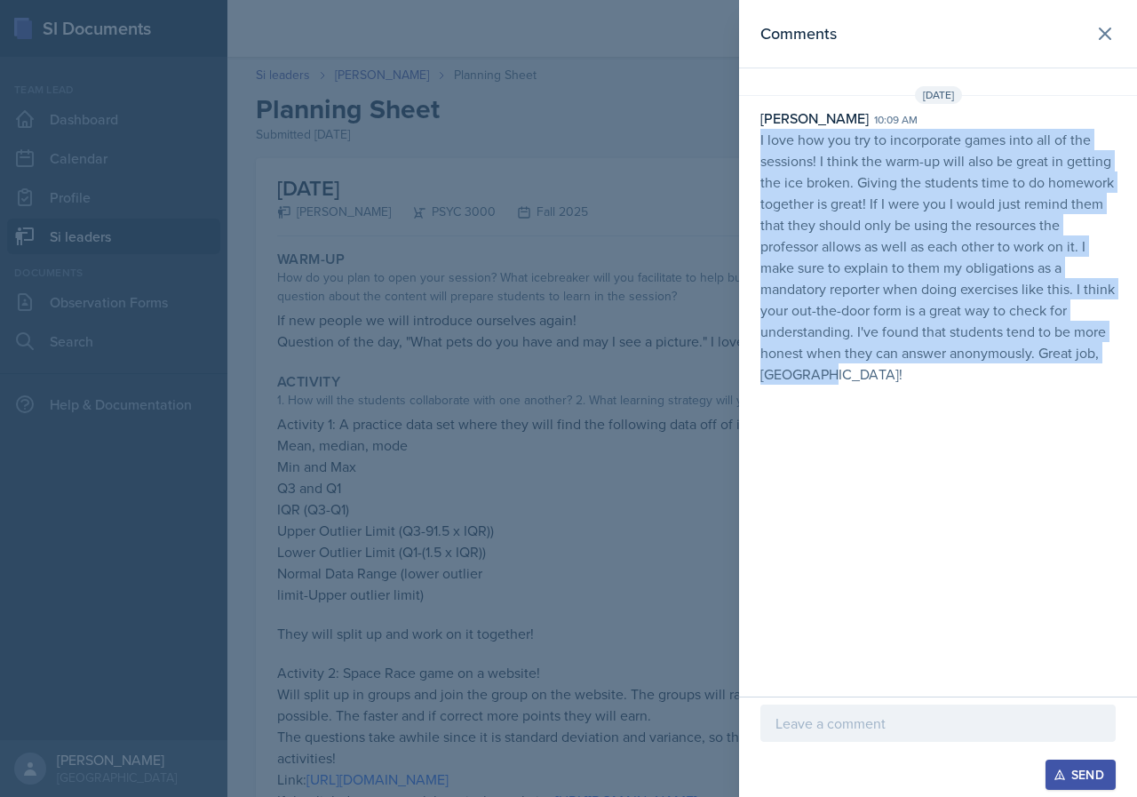
drag, startPoint x: 755, startPoint y: 139, endPoint x: 833, endPoint y: 373, distance: 246.4
click at [833, 373] on div "[PERSON_NAME] 10:09 am I love how you try to incorporate games into all of the …" at bounding box center [938, 245] width 398 height 277
copy p "I love how you try to incorporate games into all of the sessions! I think the w…"
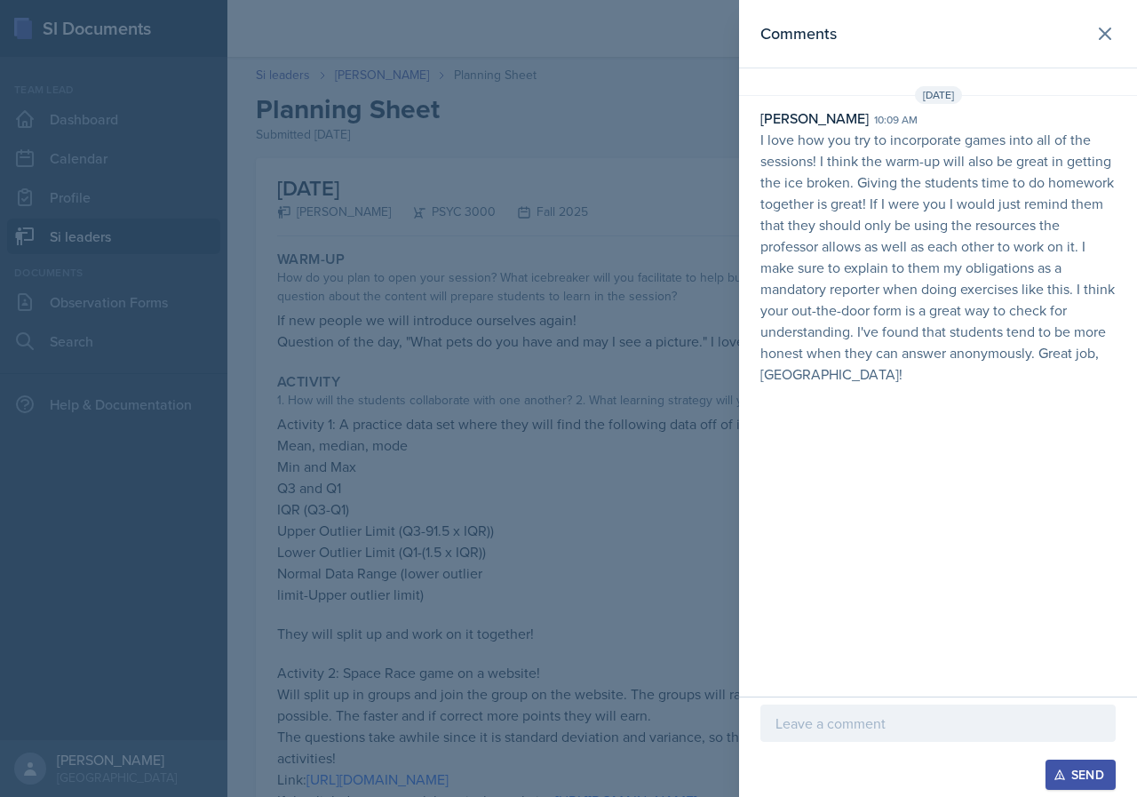
click at [675, 147] on div at bounding box center [568, 398] width 1137 height 797
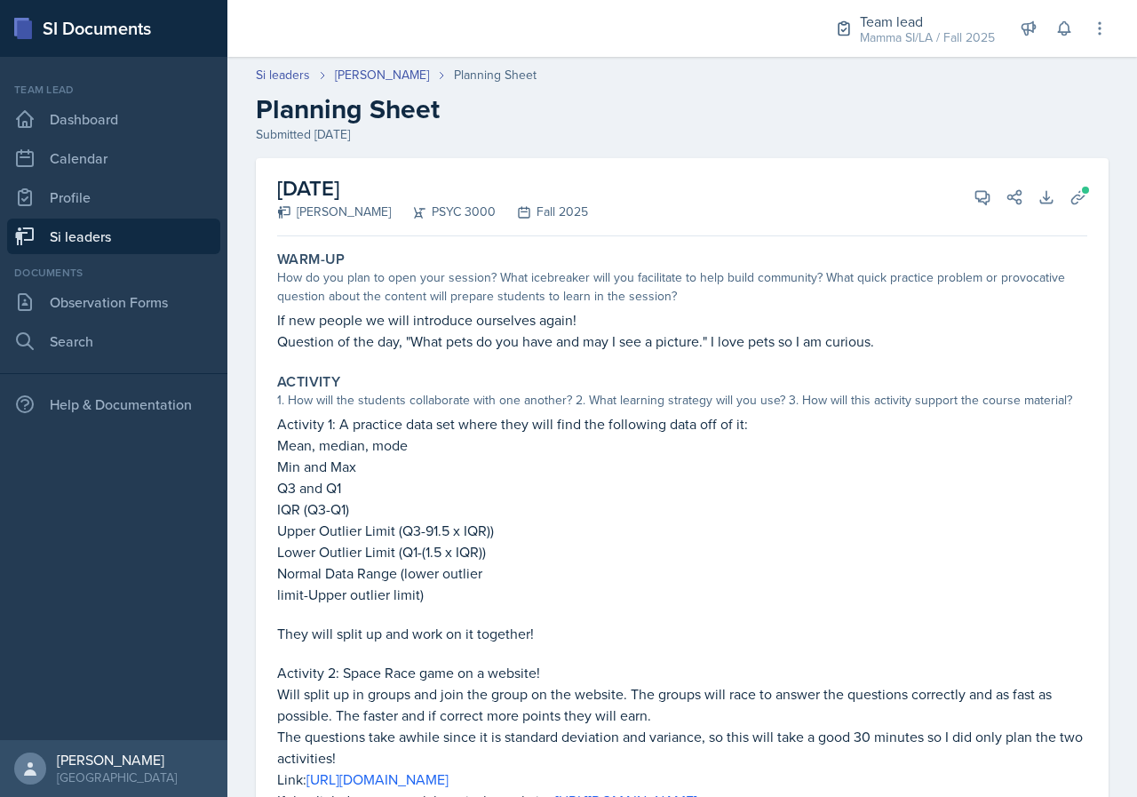
click at [113, 243] on link "Si leaders" at bounding box center [113, 237] width 213 height 36
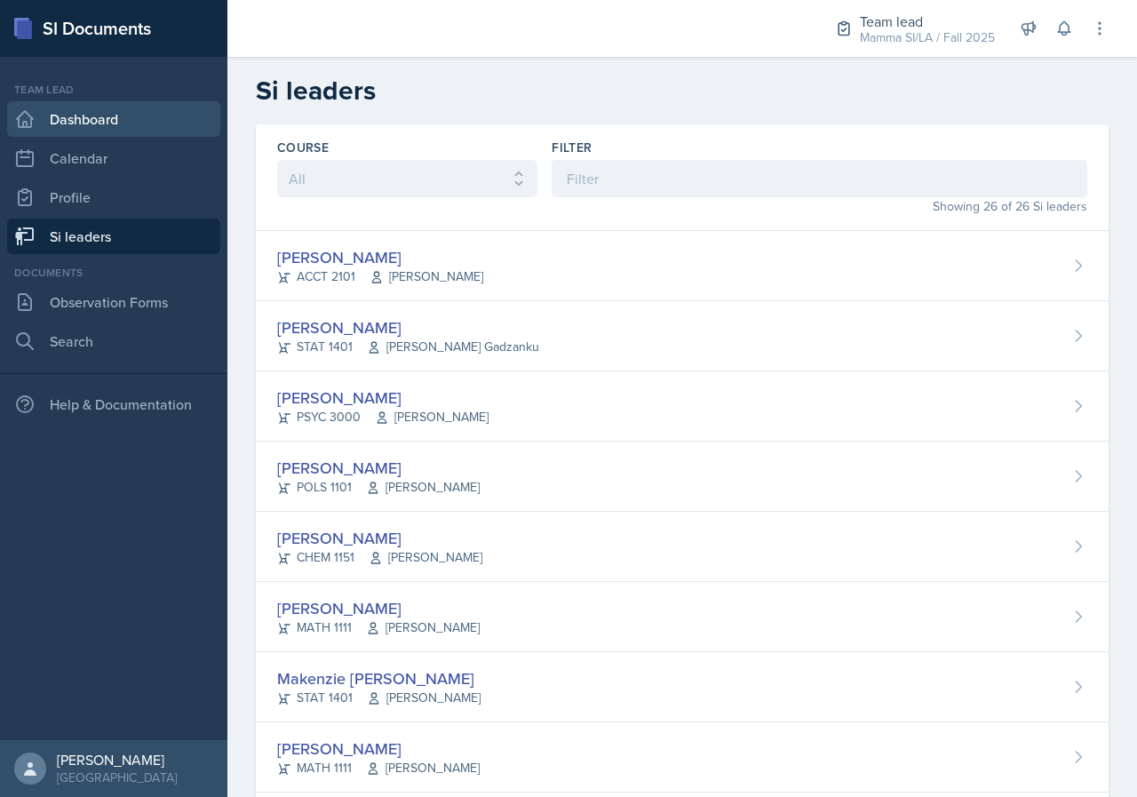
click at [73, 105] on link "Dashboard" at bounding box center [113, 119] width 213 height 36
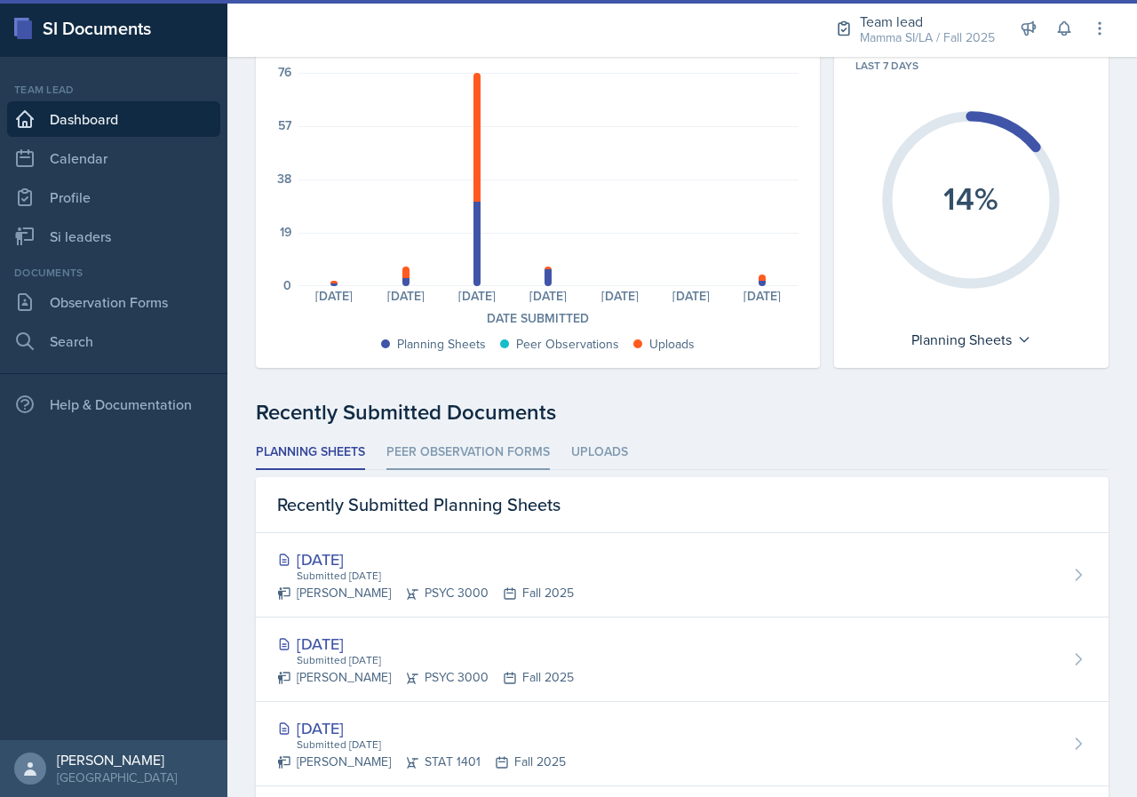
scroll to position [267, 0]
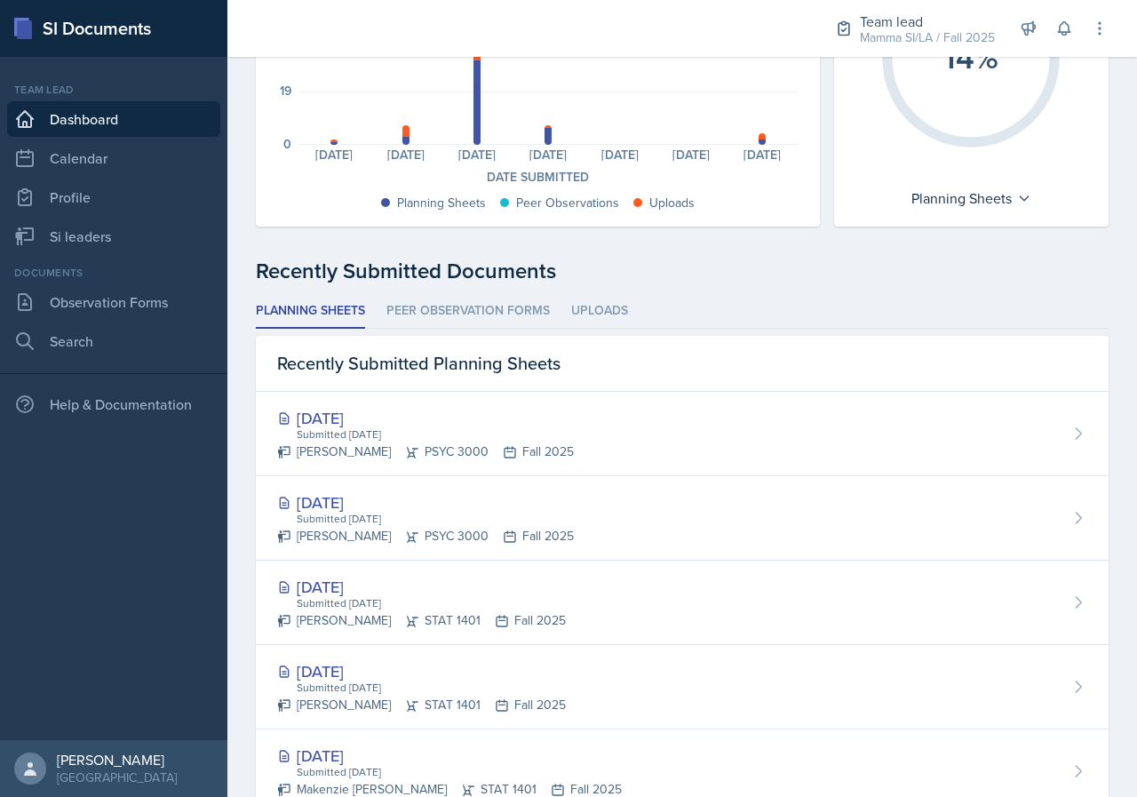
drag, startPoint x: 500, startPoint y: 832, endPoint x: 239, endPoint y: 706, distance: 289.7
click at [239, 706] on div "Documents Submitted Last 7 days 76 57 38 19 0 Planning Sheets: 1 Uploads: 1 Pla…" at bounding box center [682, 568] width 910 height 1420
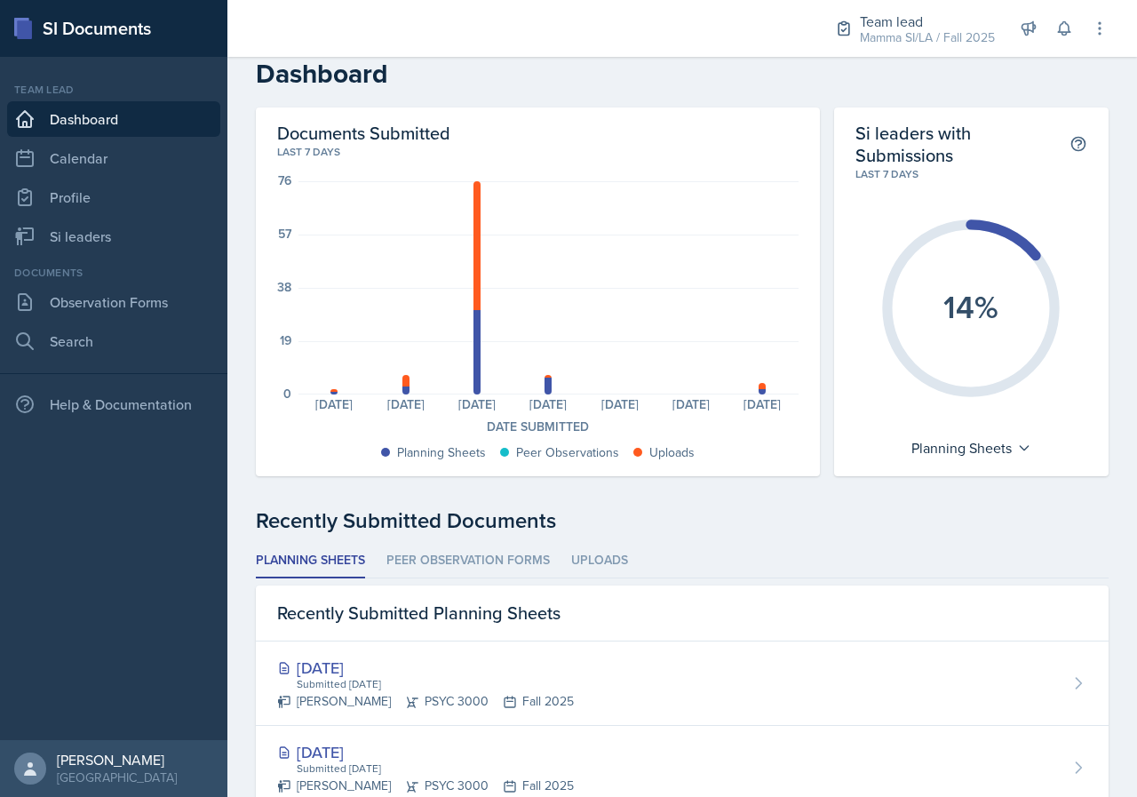
scroll to position [0, 0]
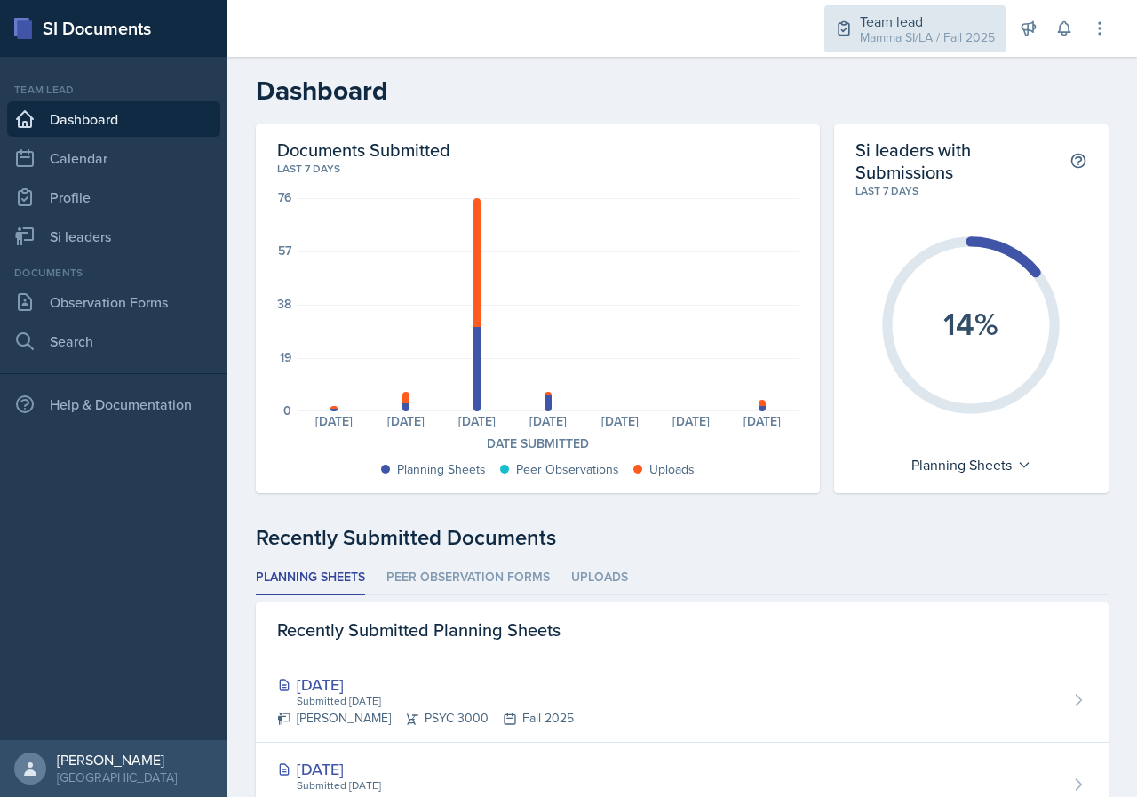
click at [929, 21] on div "Team lead" at bounding box center [927, 21] width 135 height 21
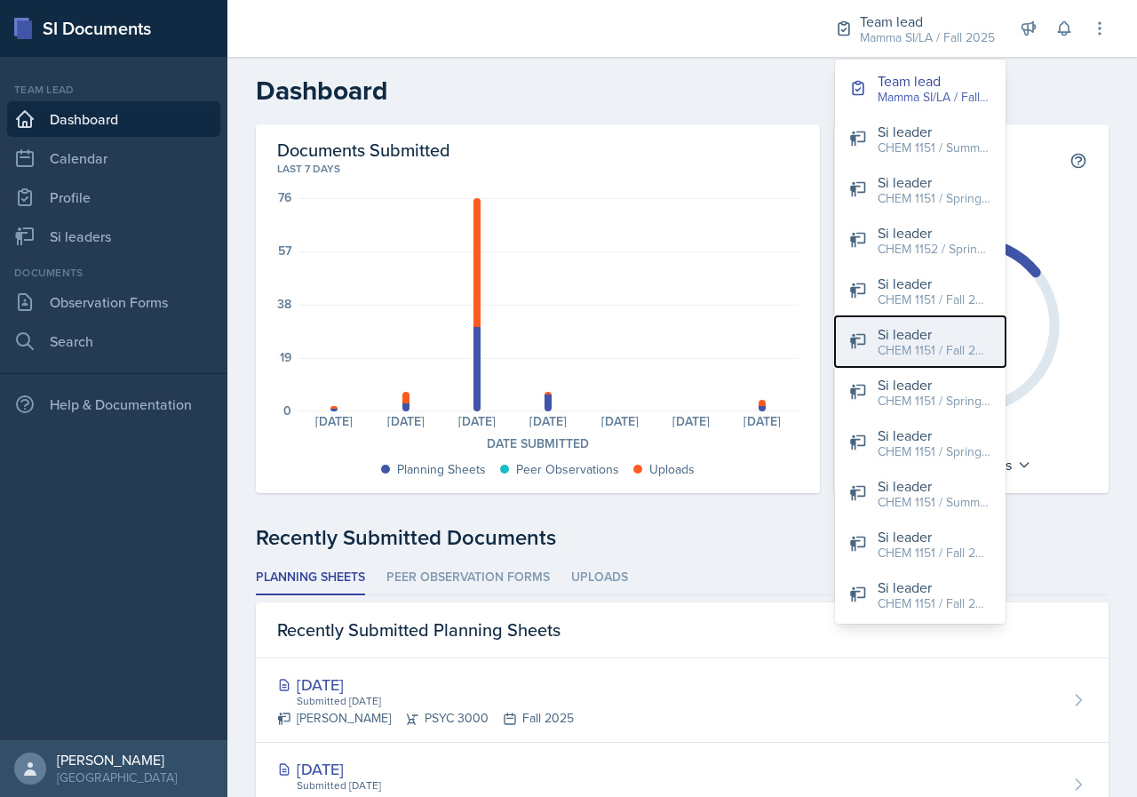
click at [964, 355] on div "CHEM 1151 / Fall 2025" at bounding box center [935, 350] width 114 height 19
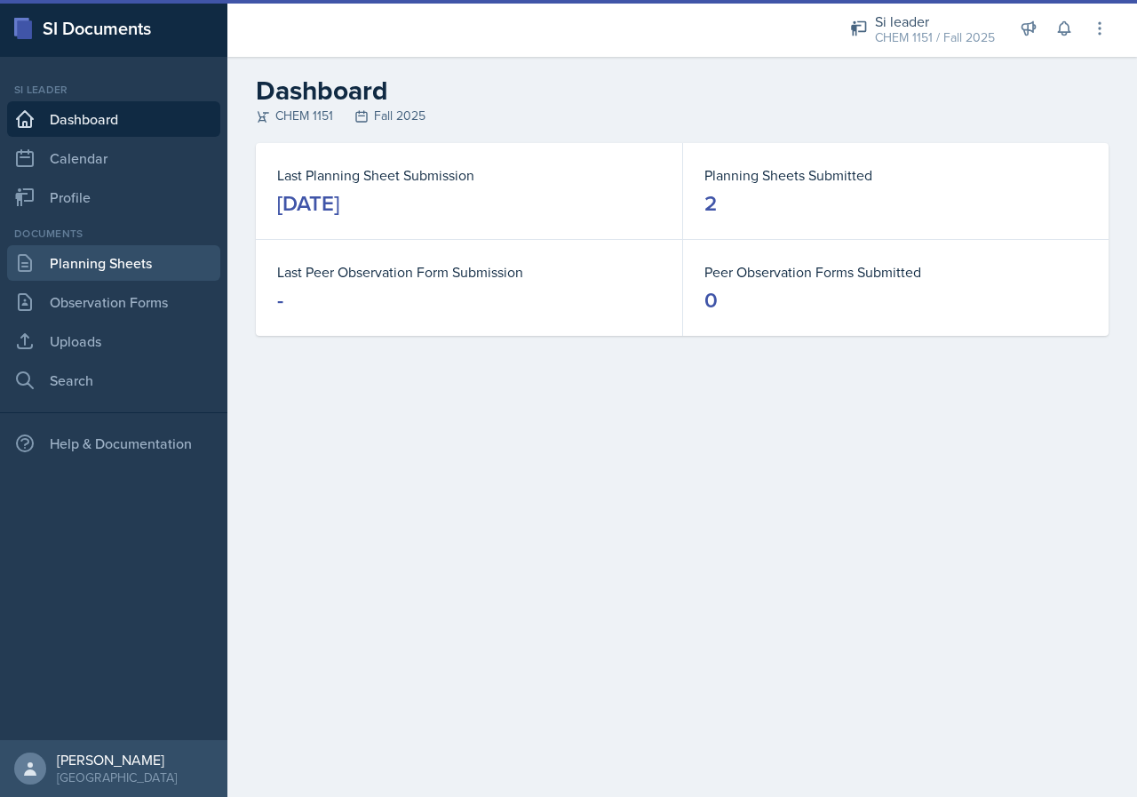
click at [130, 269] on link "Planning Sheets" at bounding box center [113, 263] width 213 height 36
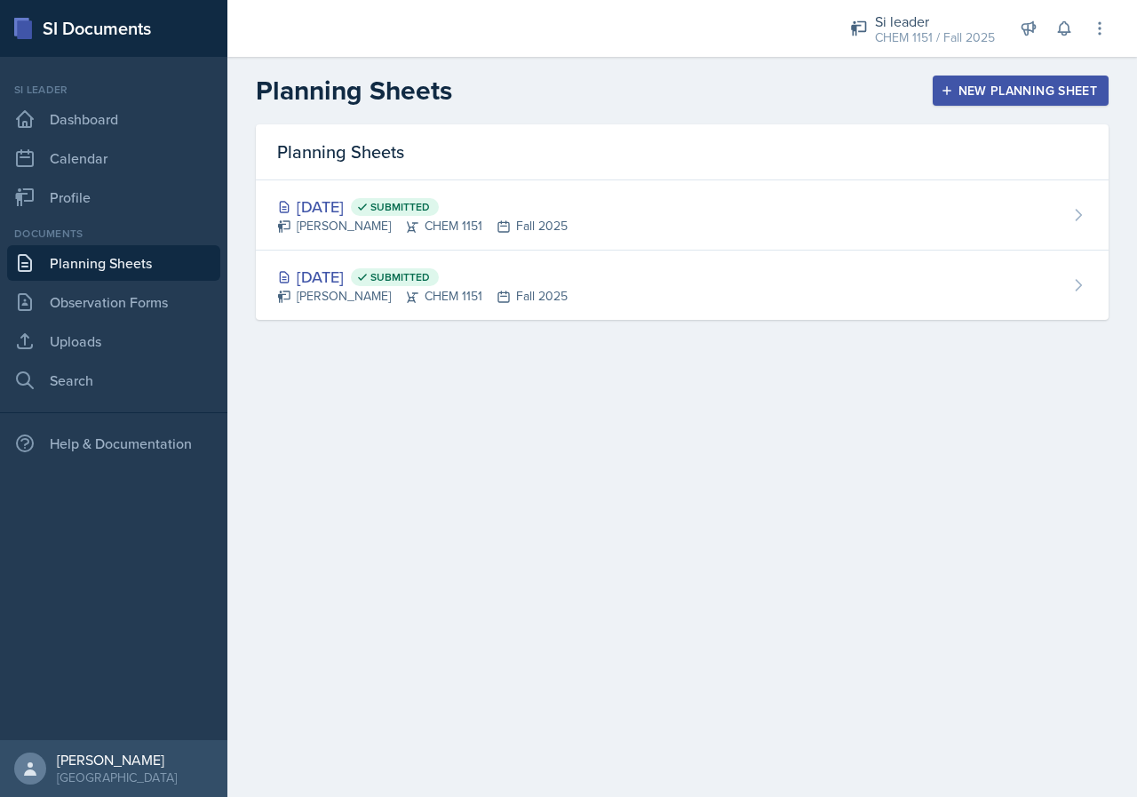
click at [1008, 90] on div "New Planning Sheet" at bounding box center [1020, 91] width 153 height 14
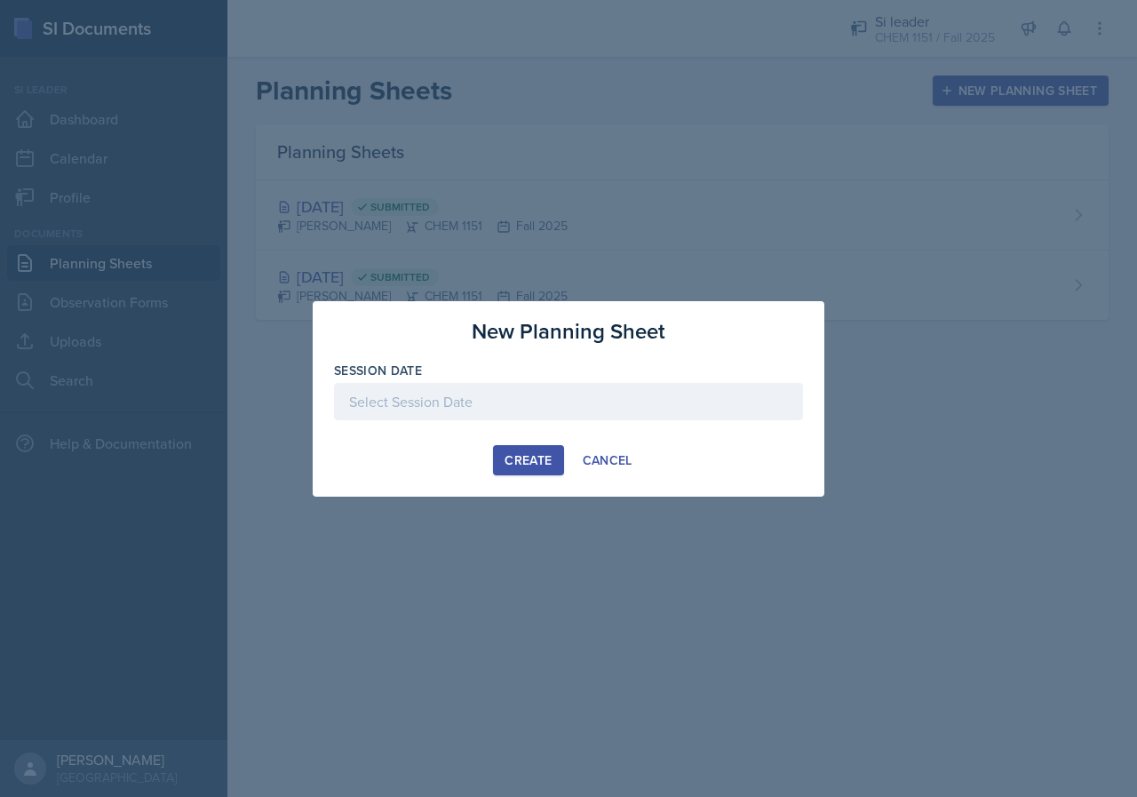
click at [618, 389] on div at bounding box center [568, 401] width 469 height 37
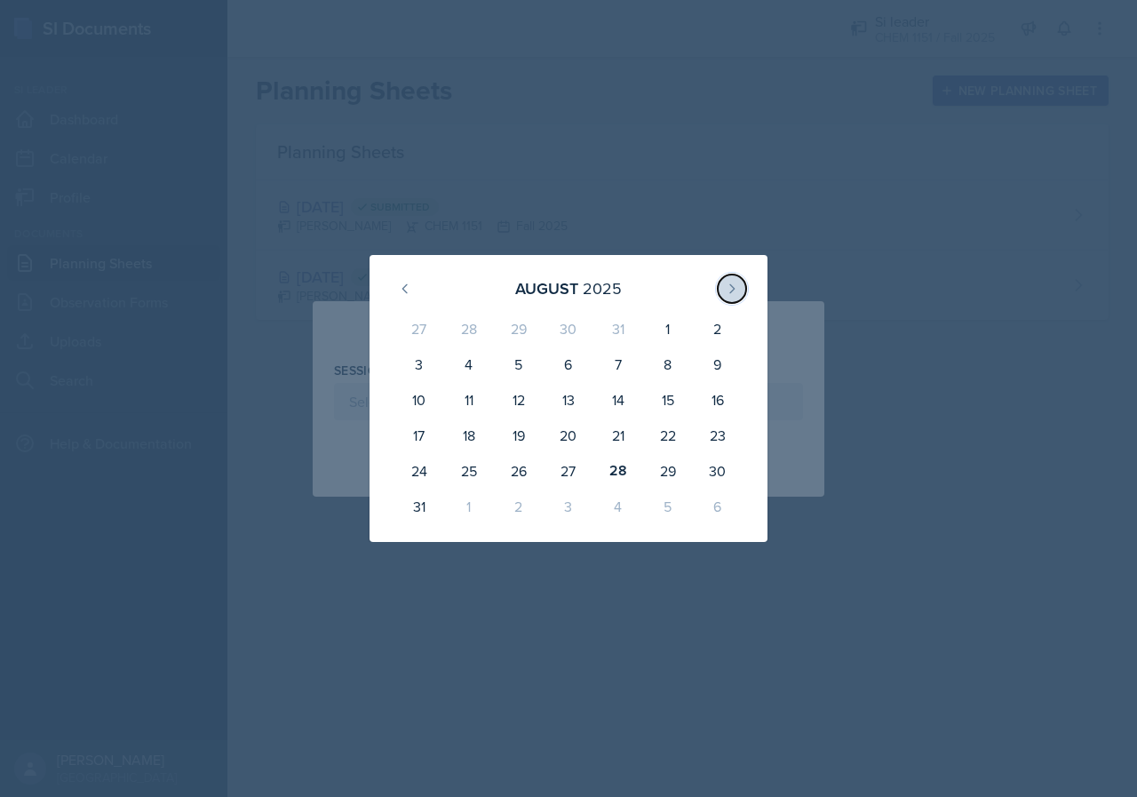
click at [729, 296] on button at bounding box center [732, 289] width 28 height 28
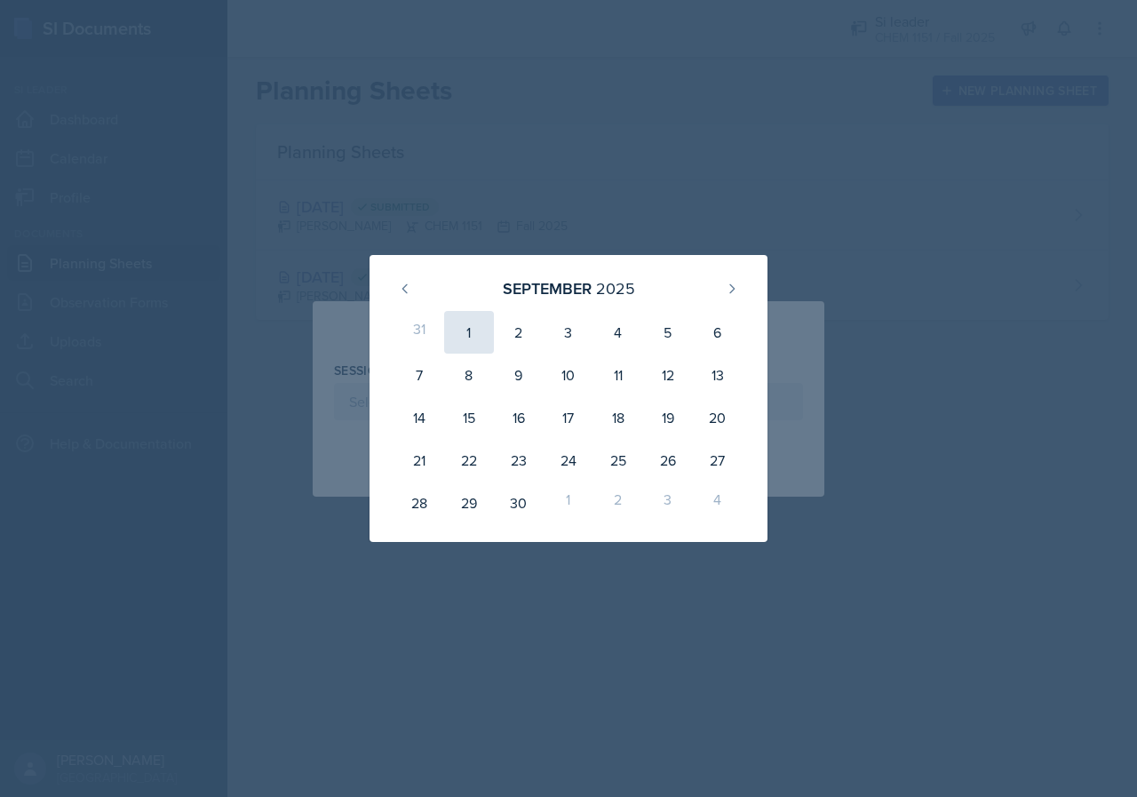
click at [476, 330] on div "1" at bounding box center [469, 332] width 50 height 43
type input "[DATE]"
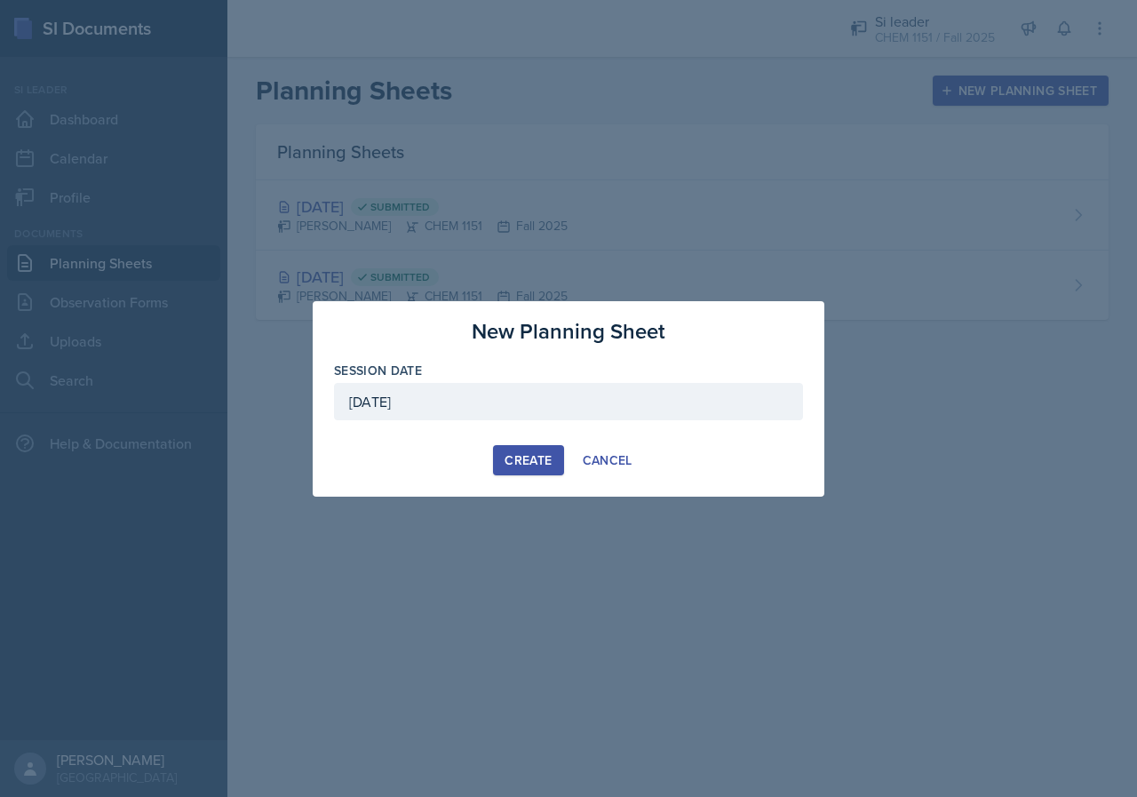
click at [545, 462] on div "Create" at bounding box center [528, 460] width 47 height 14
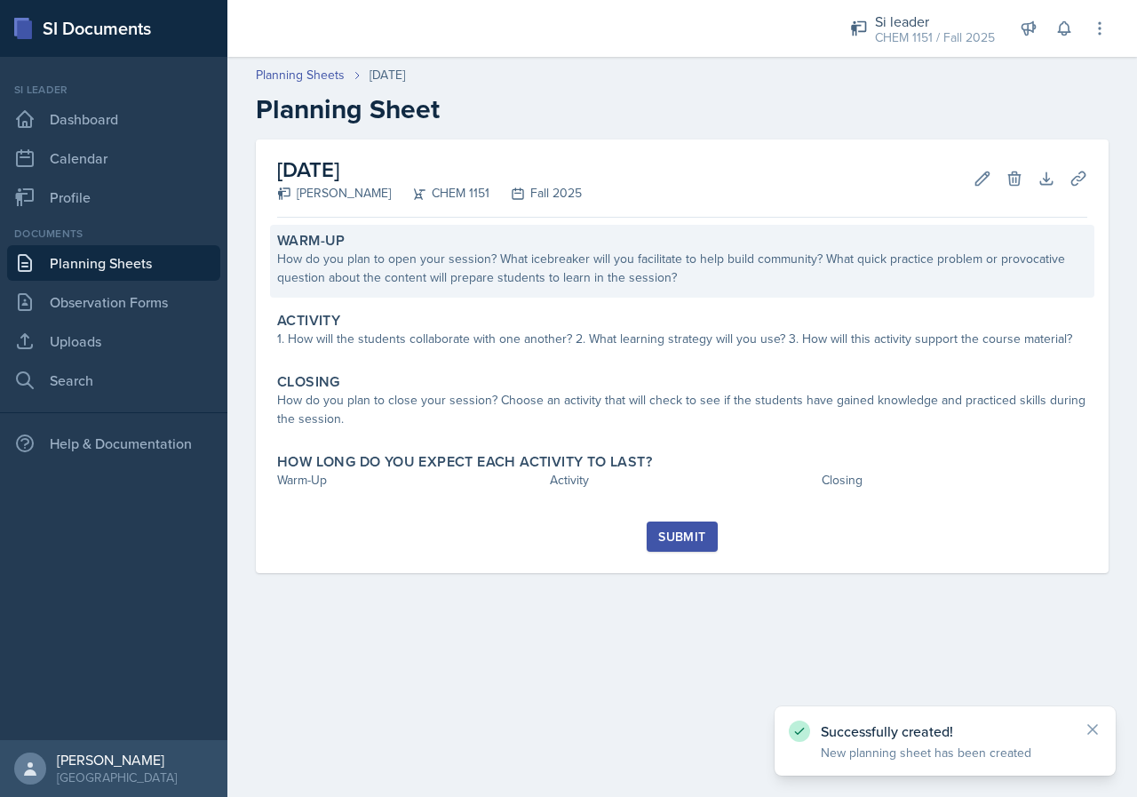
click at [537, 260] on div "How do you plan to open your session? What icebreaker will you facilitate to he…" at bounding box center [682, 268] width 810 height 37
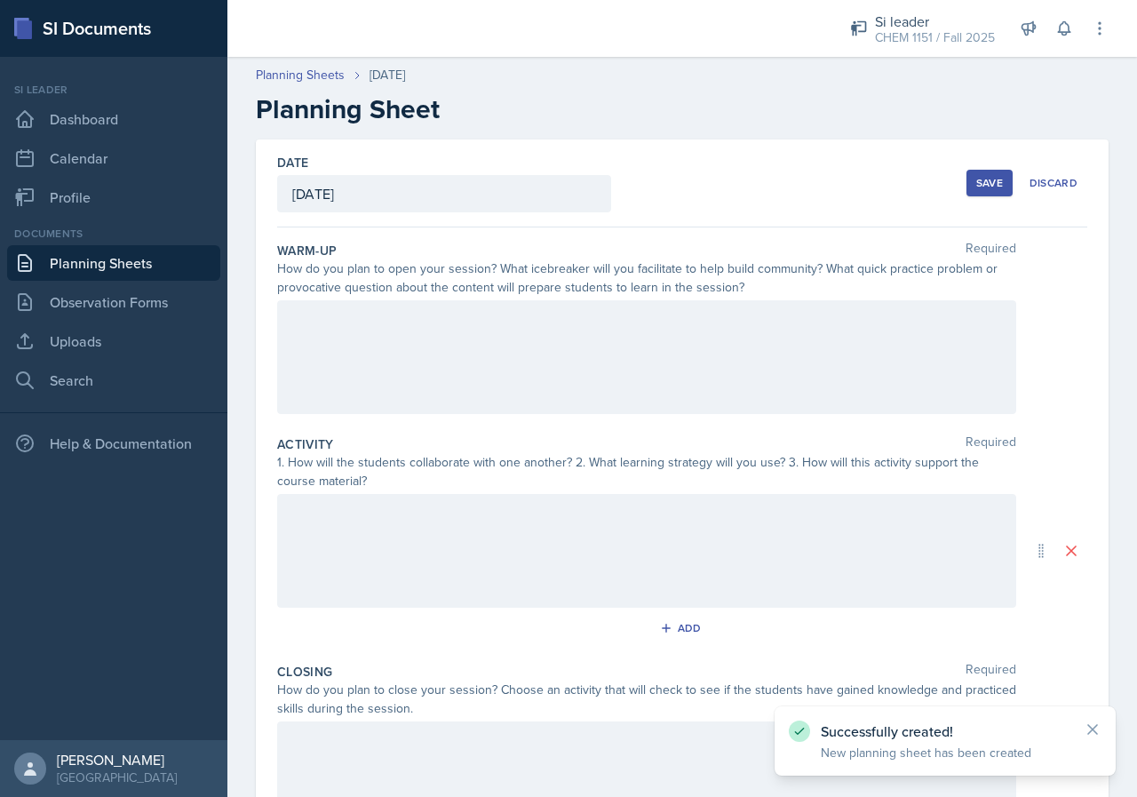
click at [534, 343] on div at bounding box center [646, 357] width 739 height 114
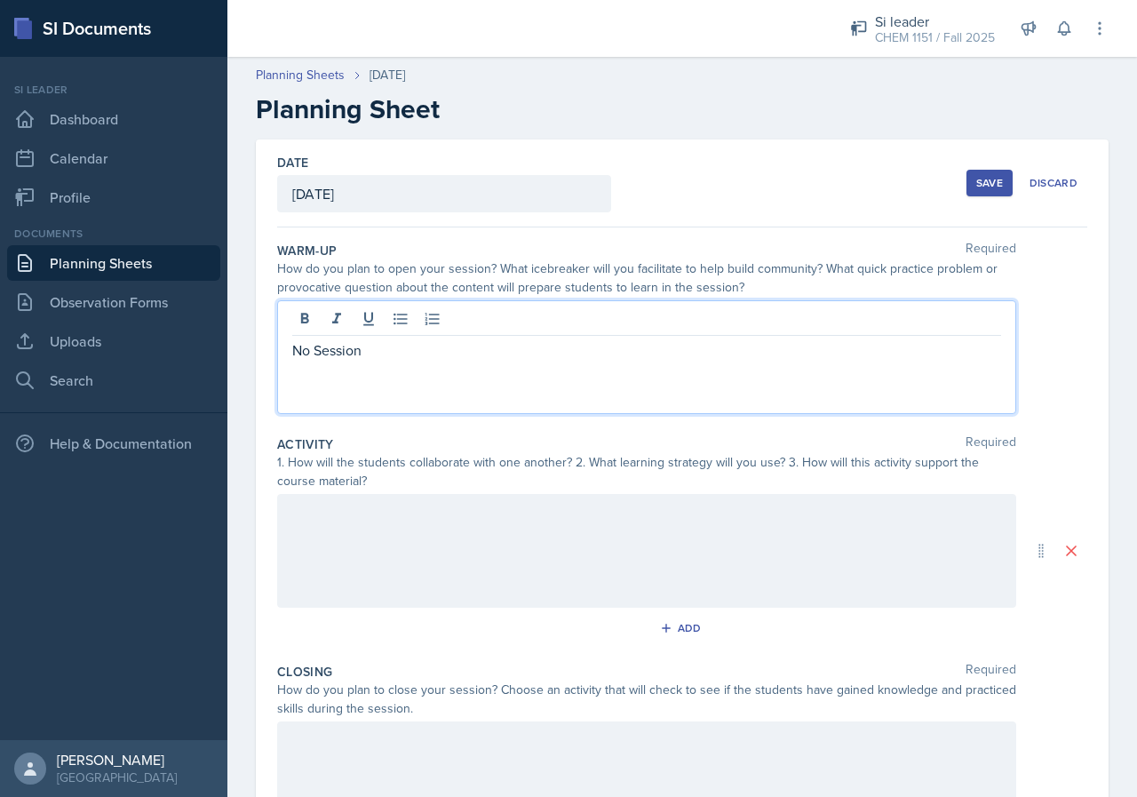
click at [479, 517] on div at bounding box center [646, 551] width 739 height 114
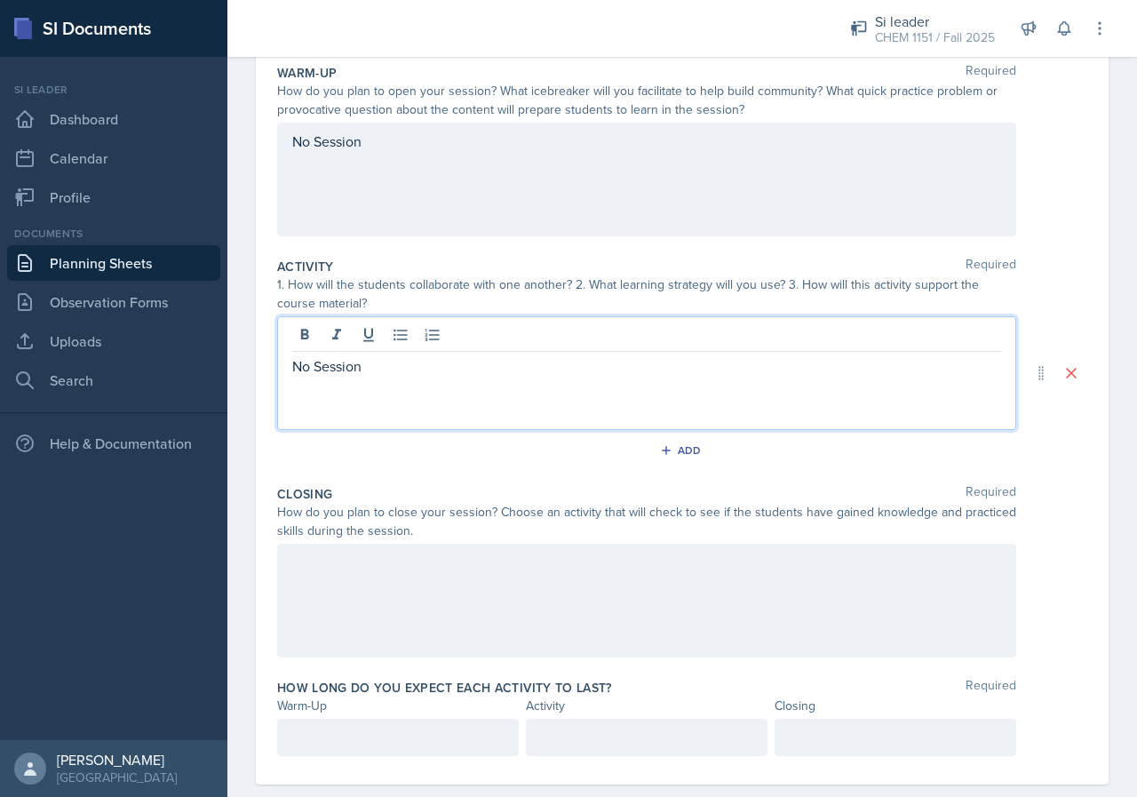
click at [511, 580] on div at bounding box center [646, 601] width 739 height 114
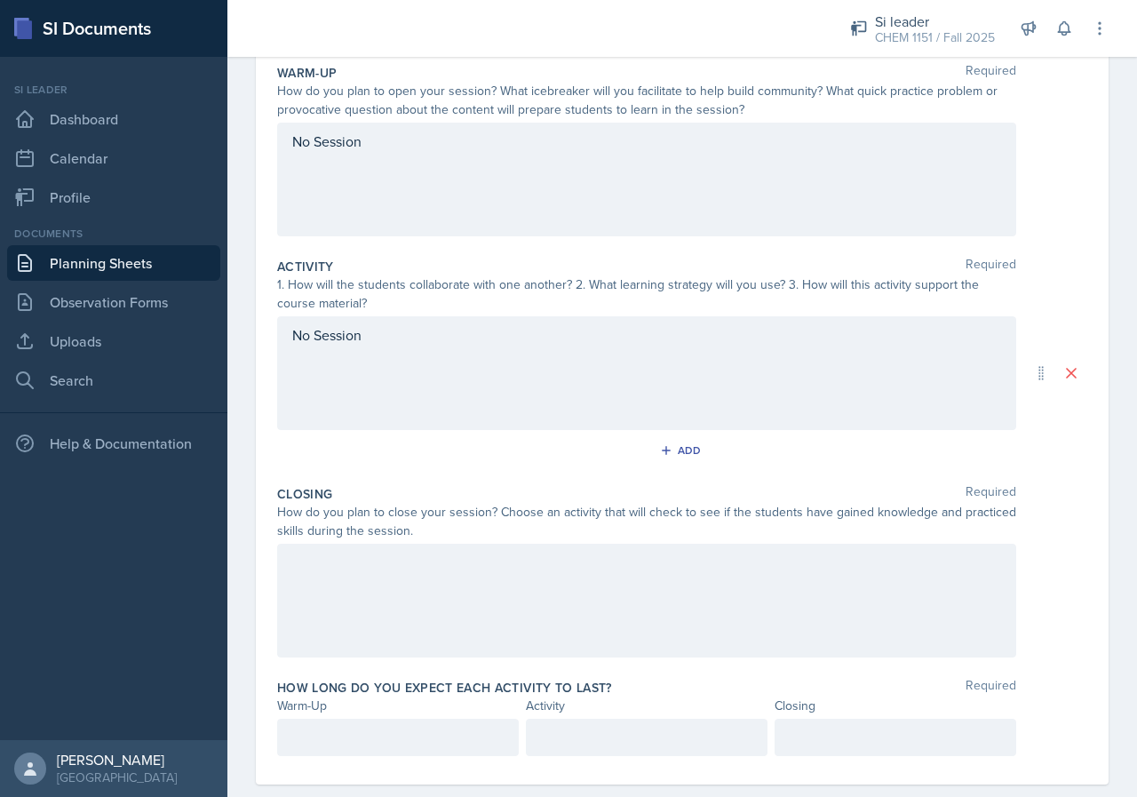
scroll to position [208, 0]
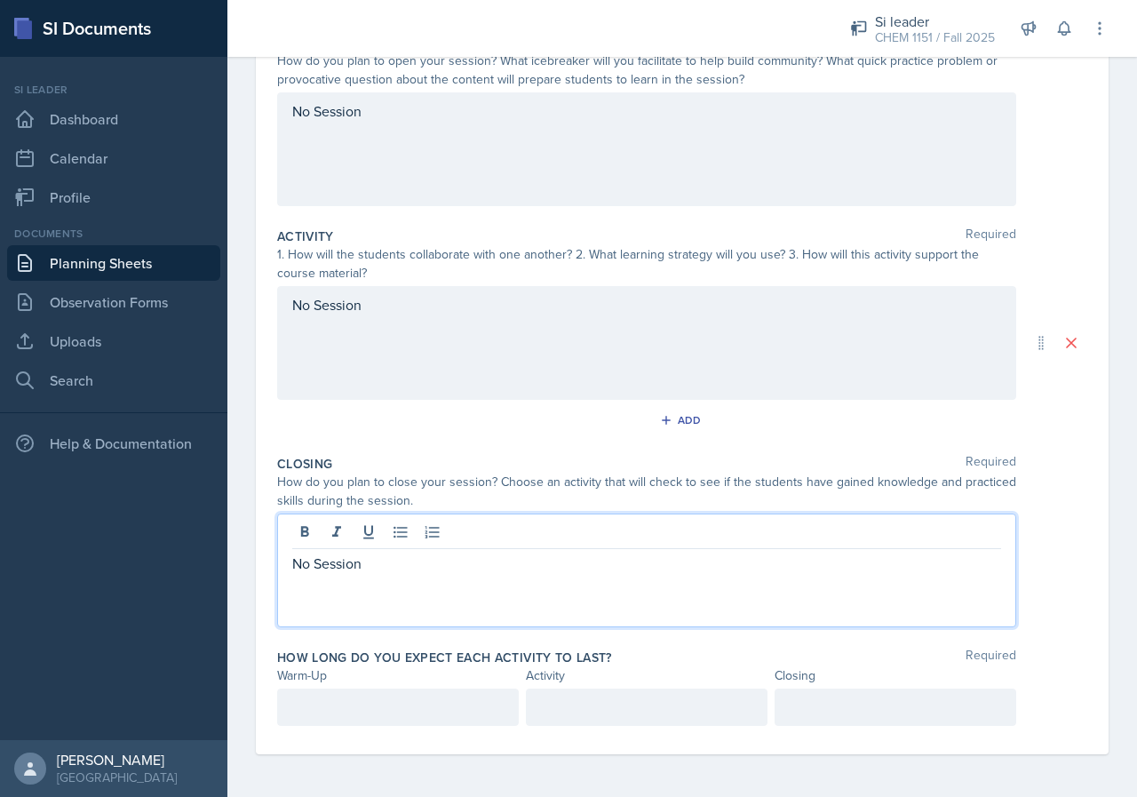
click at [482, 718] on div at bounding box center [398, 707] width 242 height 37
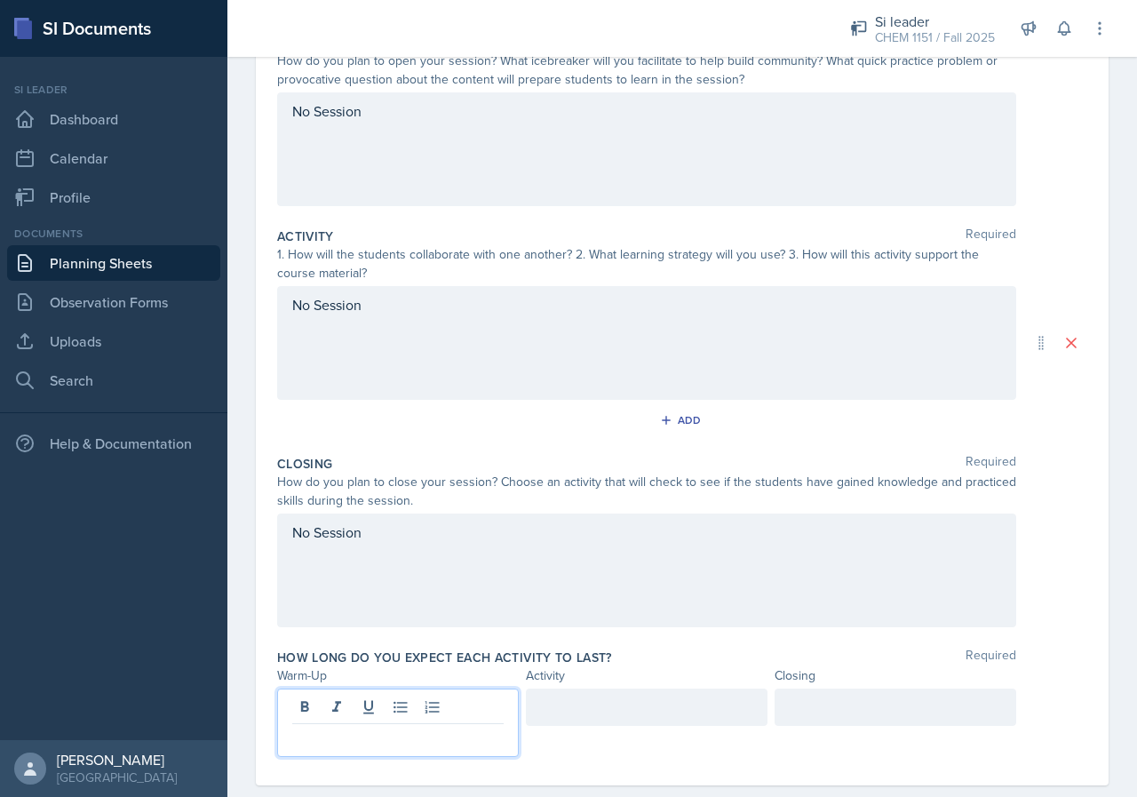
scroll to position [239, 0]
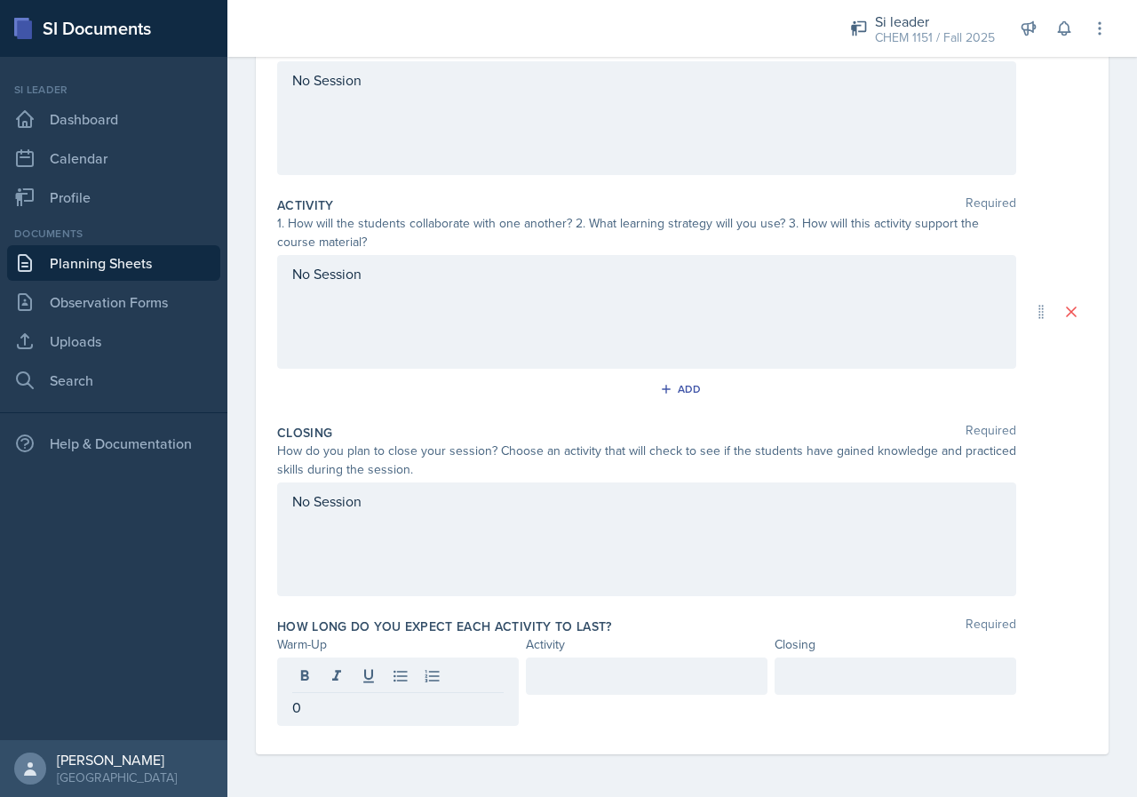
click at [580, 719] on div at bounding box center [647, 691] width 242 height 68
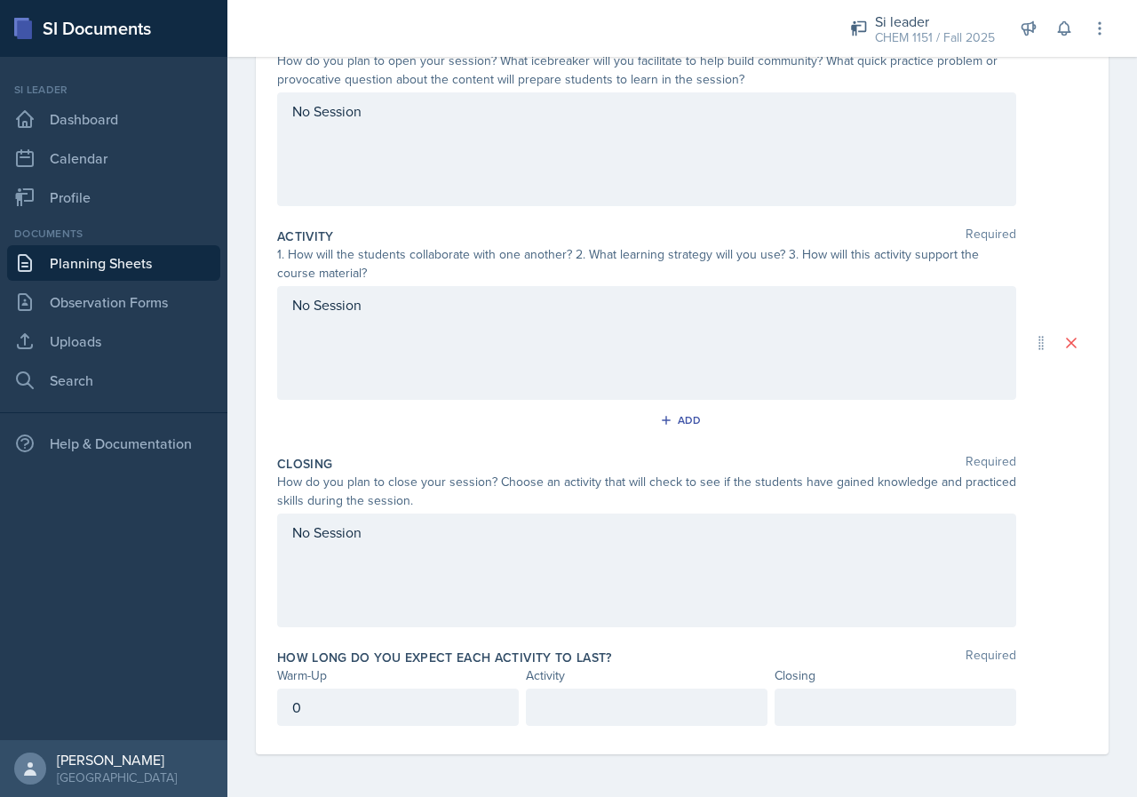
click at [579, 695] on div at bounding box center [647, 707] width 242 height 37
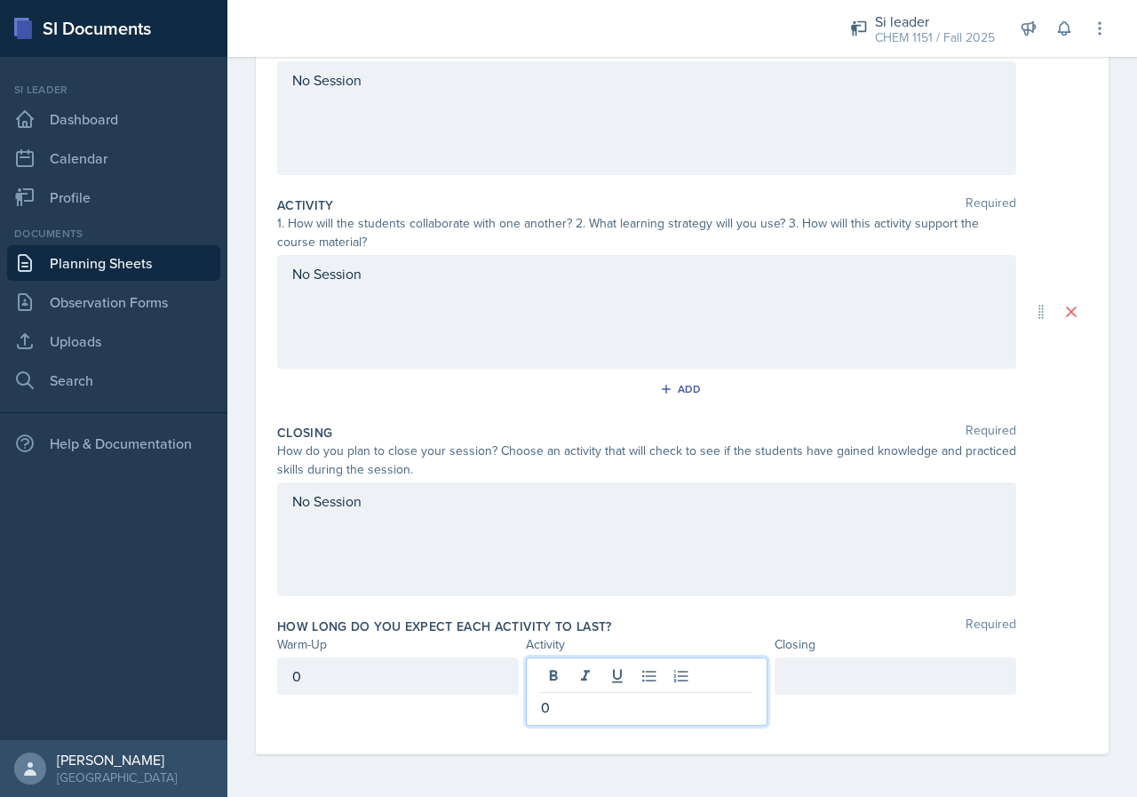
click at [854, 712] on div at bounding box center [896, 691] width 242 height 68
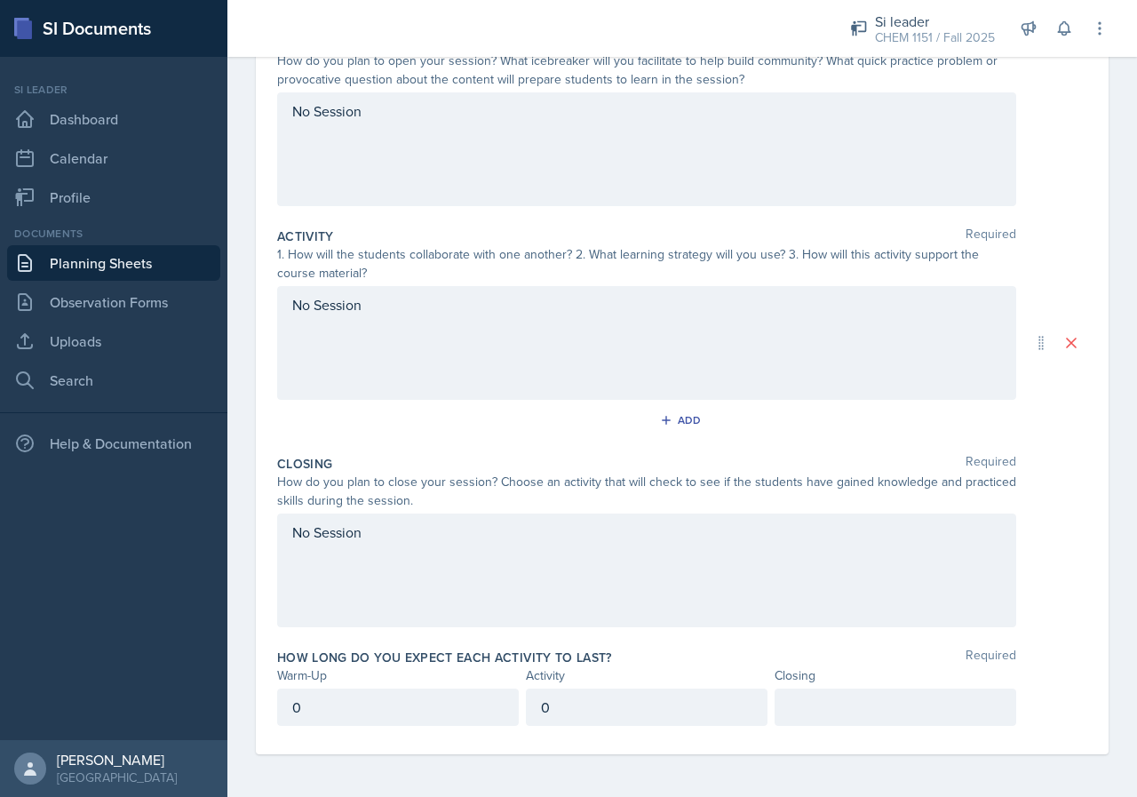
click at [848, 697] on p at bounding box center [895, 707] width 211 height 21
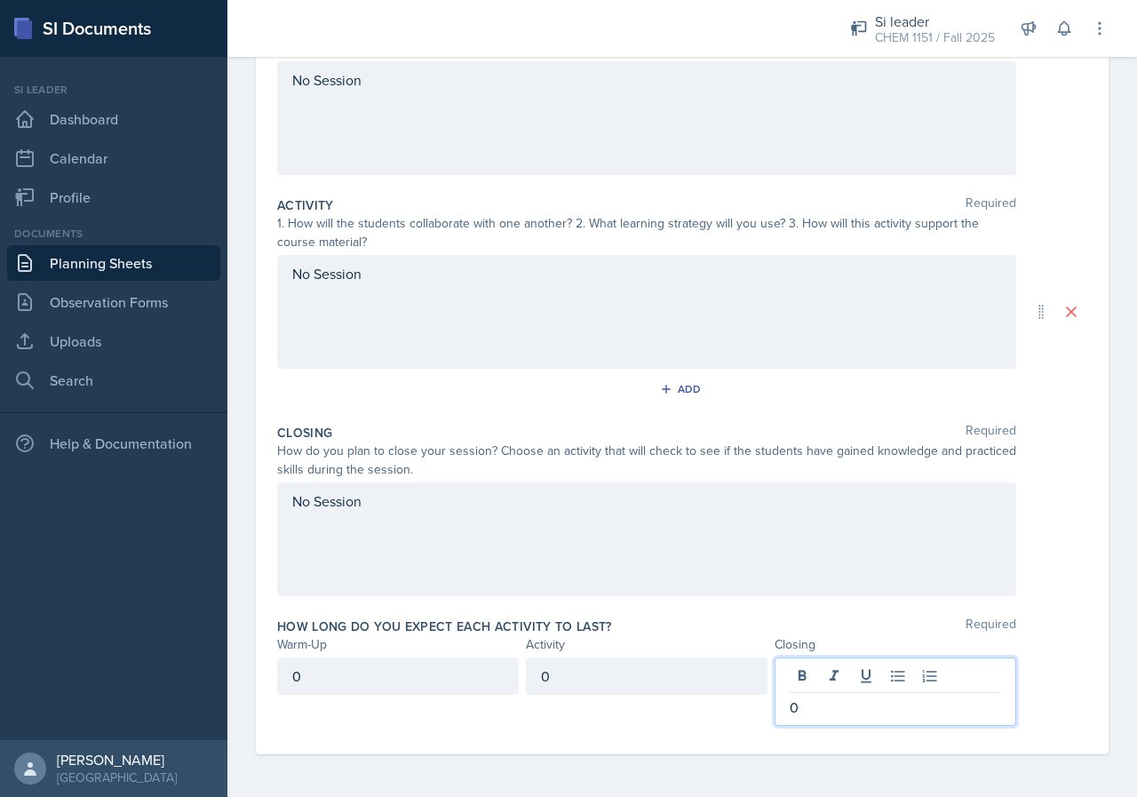
click at [761, 526] on div "No Session" at bounding box center [646, 539] width 739 height 114
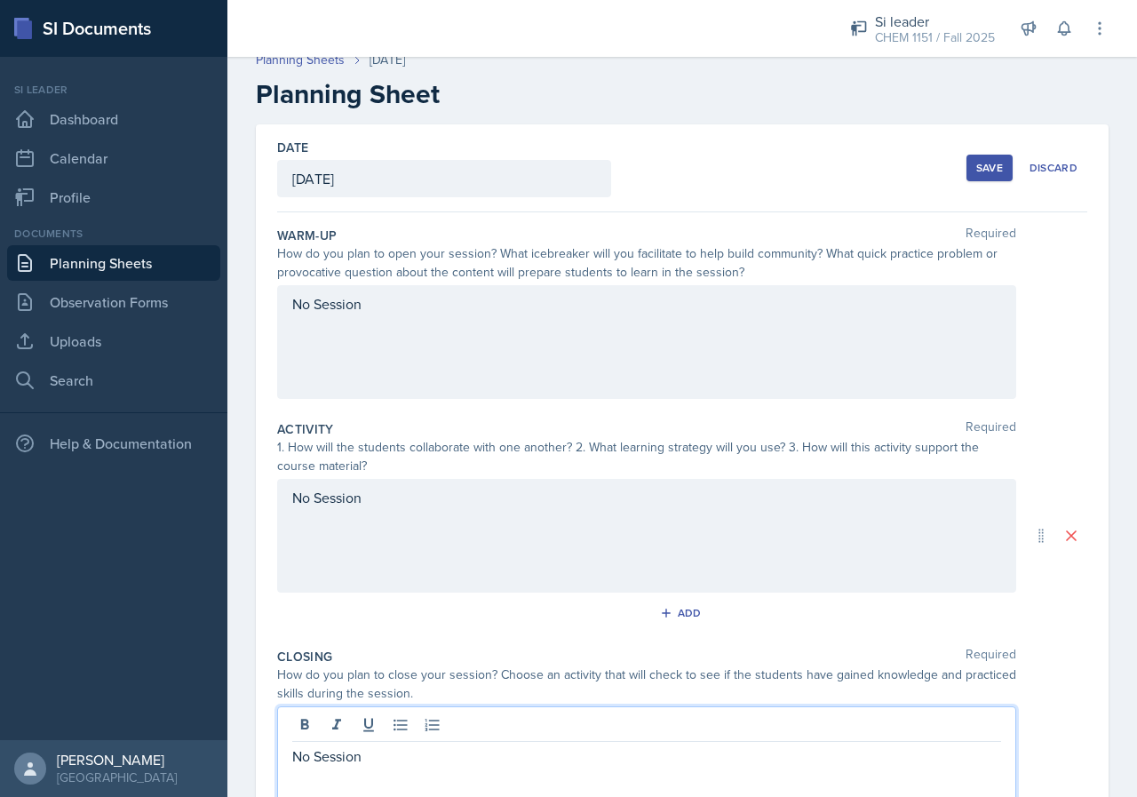
scroll to position [0, 0]
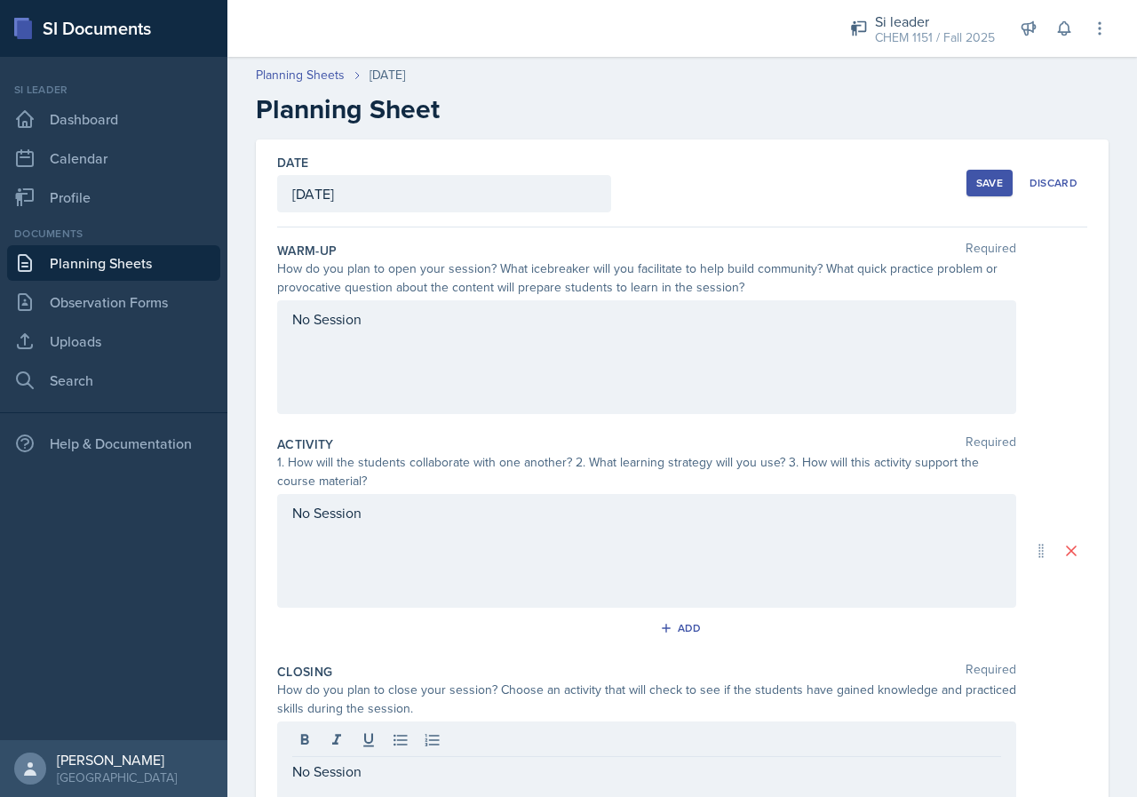
click at [985, 189] on div "Save" at bounding box center [989, 183] width 27 height 14
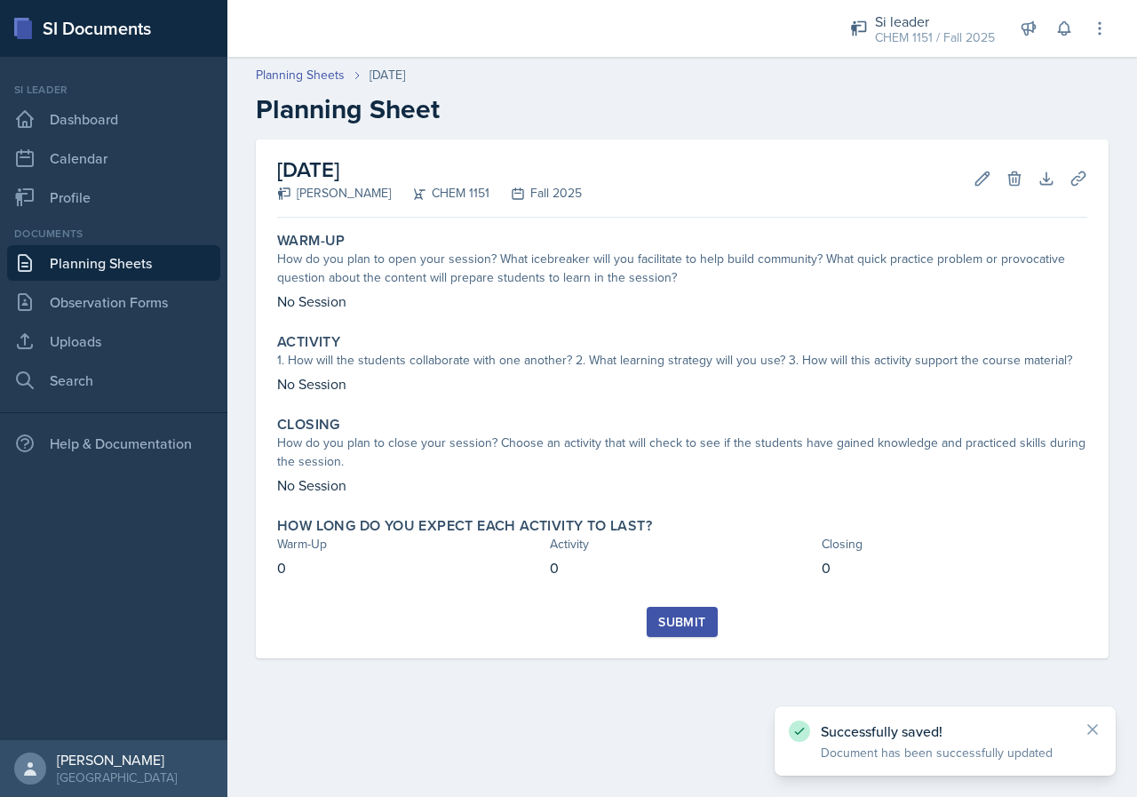
click at [688, 621] on div "Submit" at bounding box center [681, 622] width 47 height 14
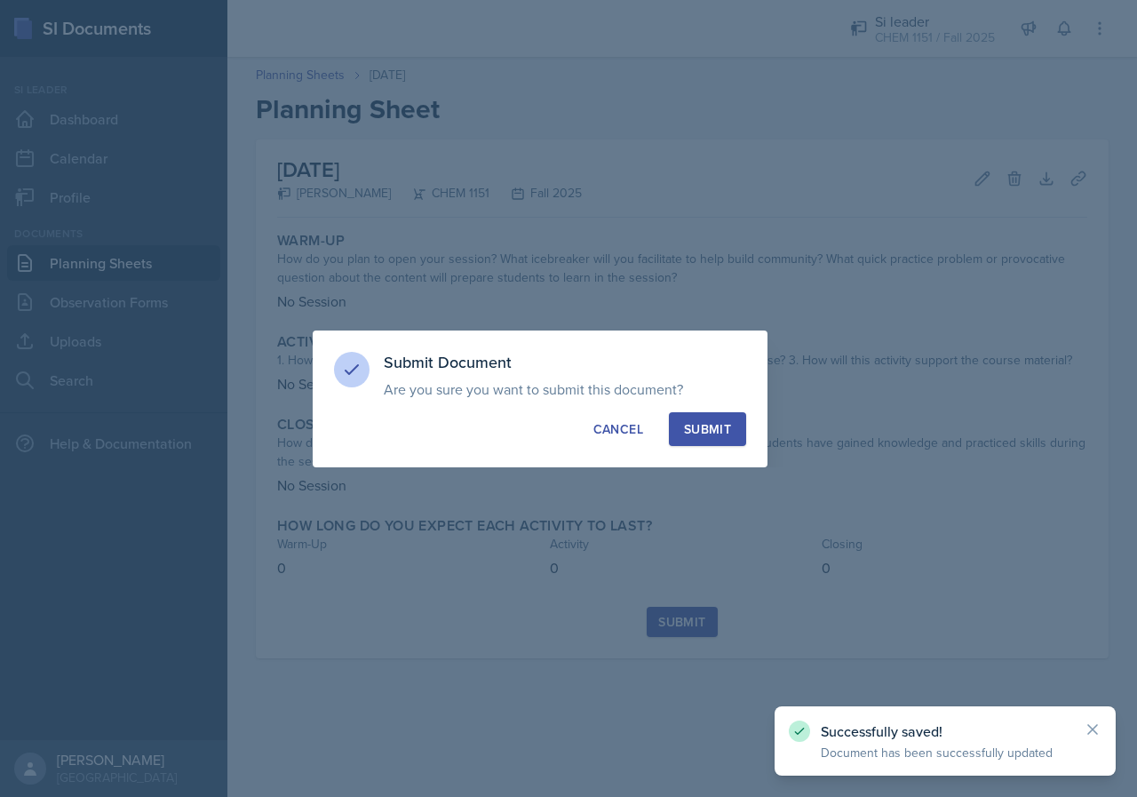
click at [730, 433] on div "Submit" at bounding box center [707, 429] width 47 height 18
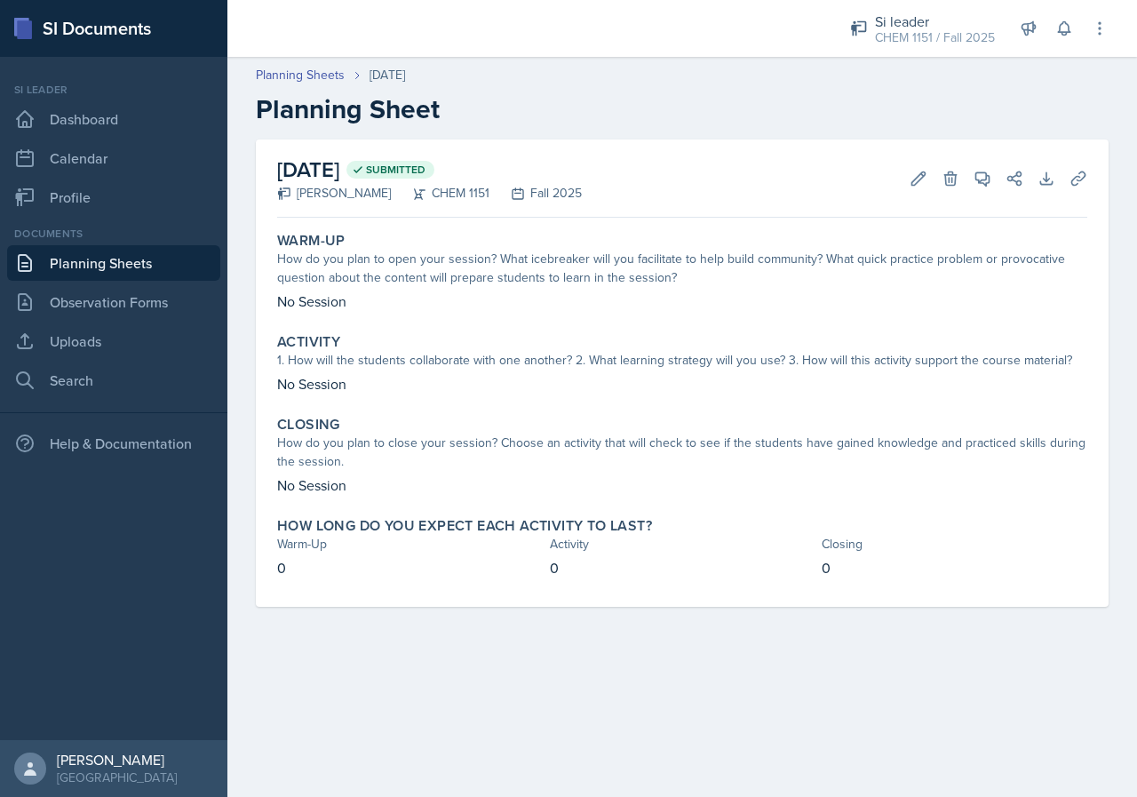
click at [112, 264] on link "Planning Sheets" at bounding box center [113, 263] width 213 height 36
